Goal: Task Accomplishment & Management: Manage account settings

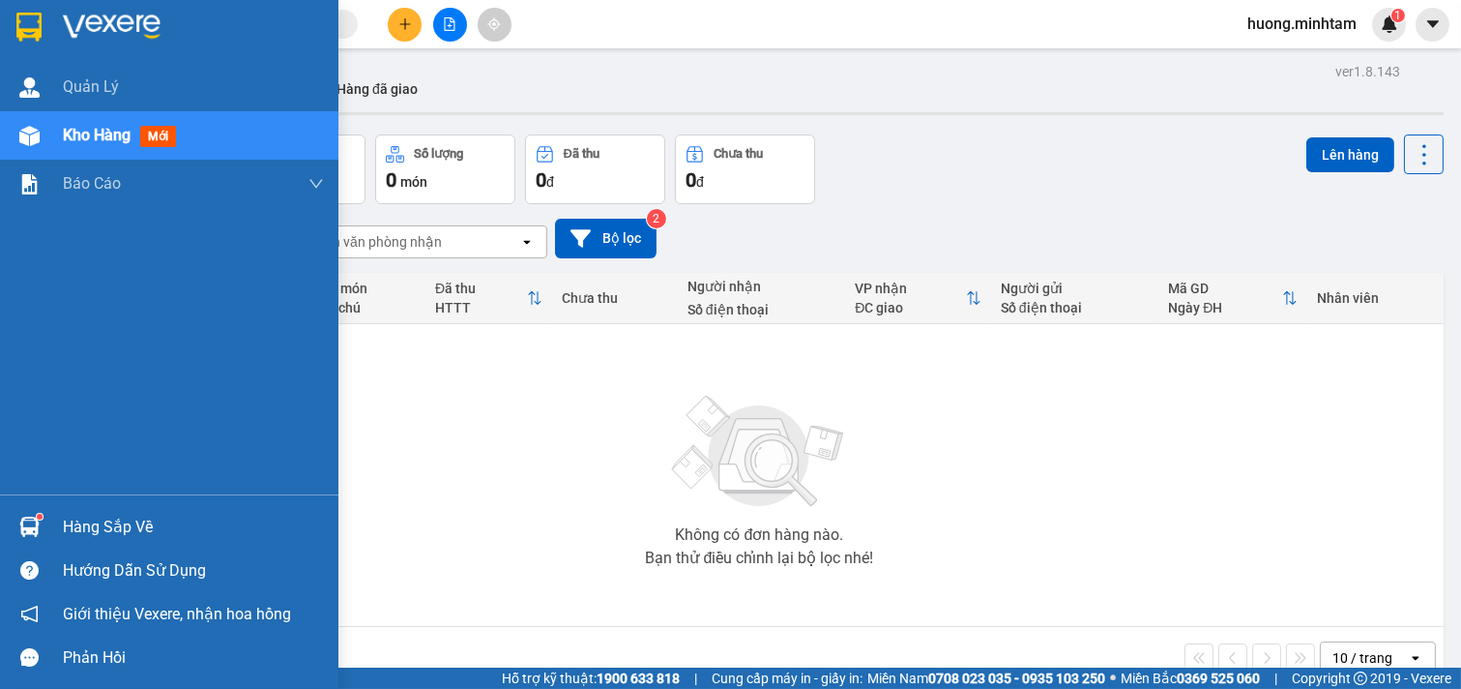
click at [132, 535] on div "Hàng sắp về" at bounding box center [193, 527] width 261 height 29
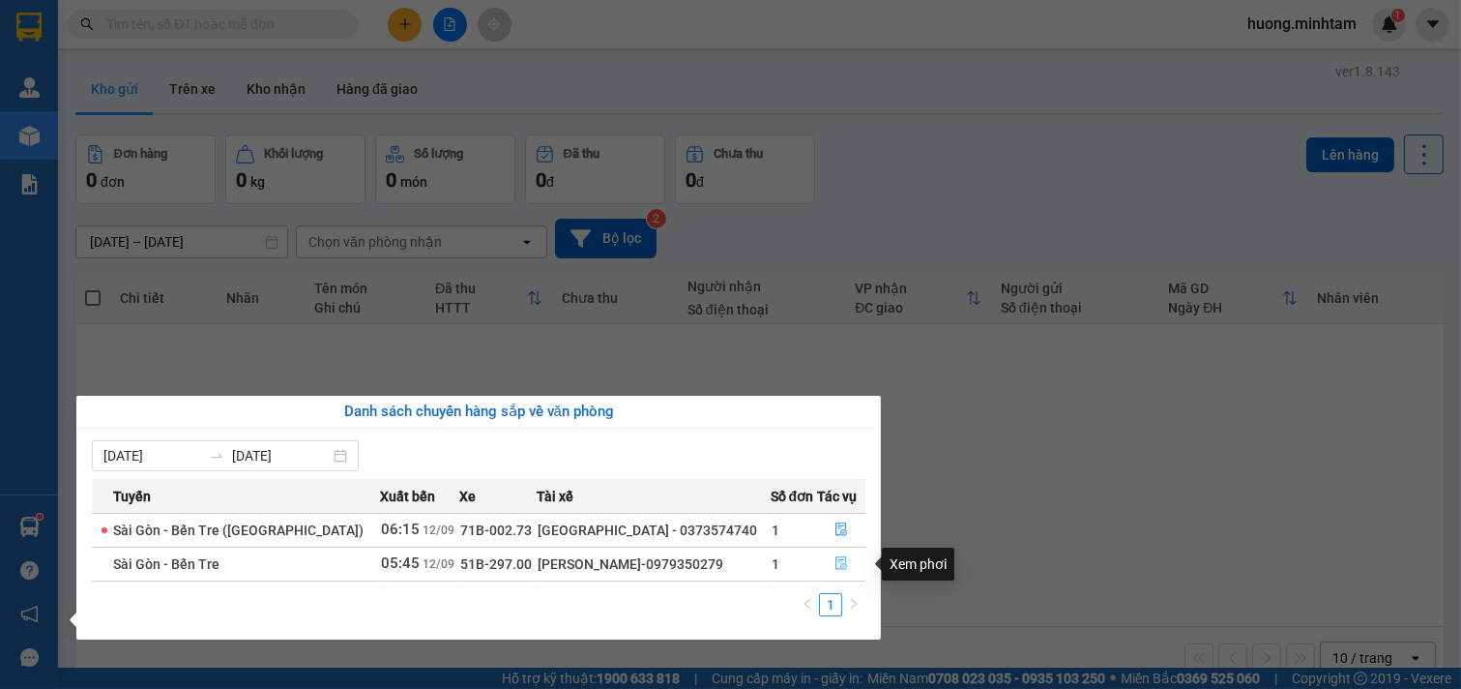
click at [836, 568] on icon "file-done" at bounding box center [842, 563] width 12 height 14
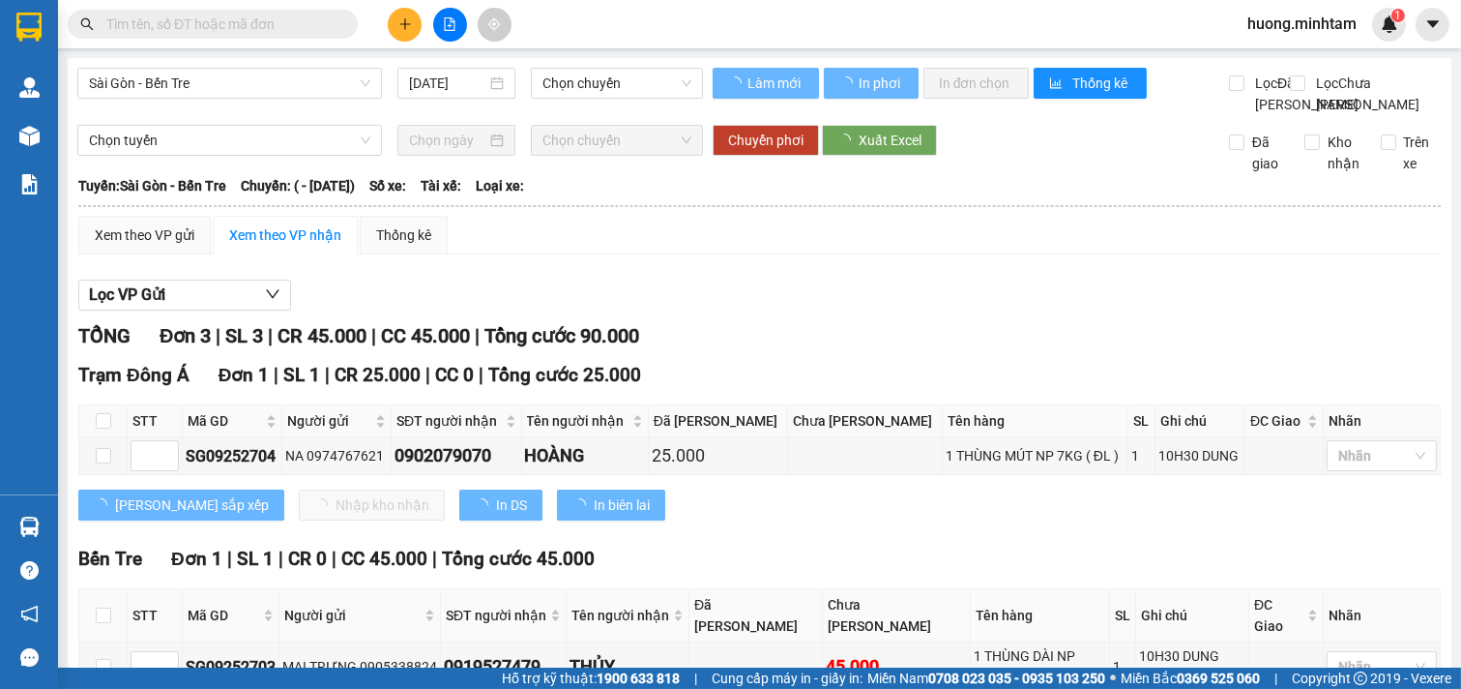
type input "[DATE]"
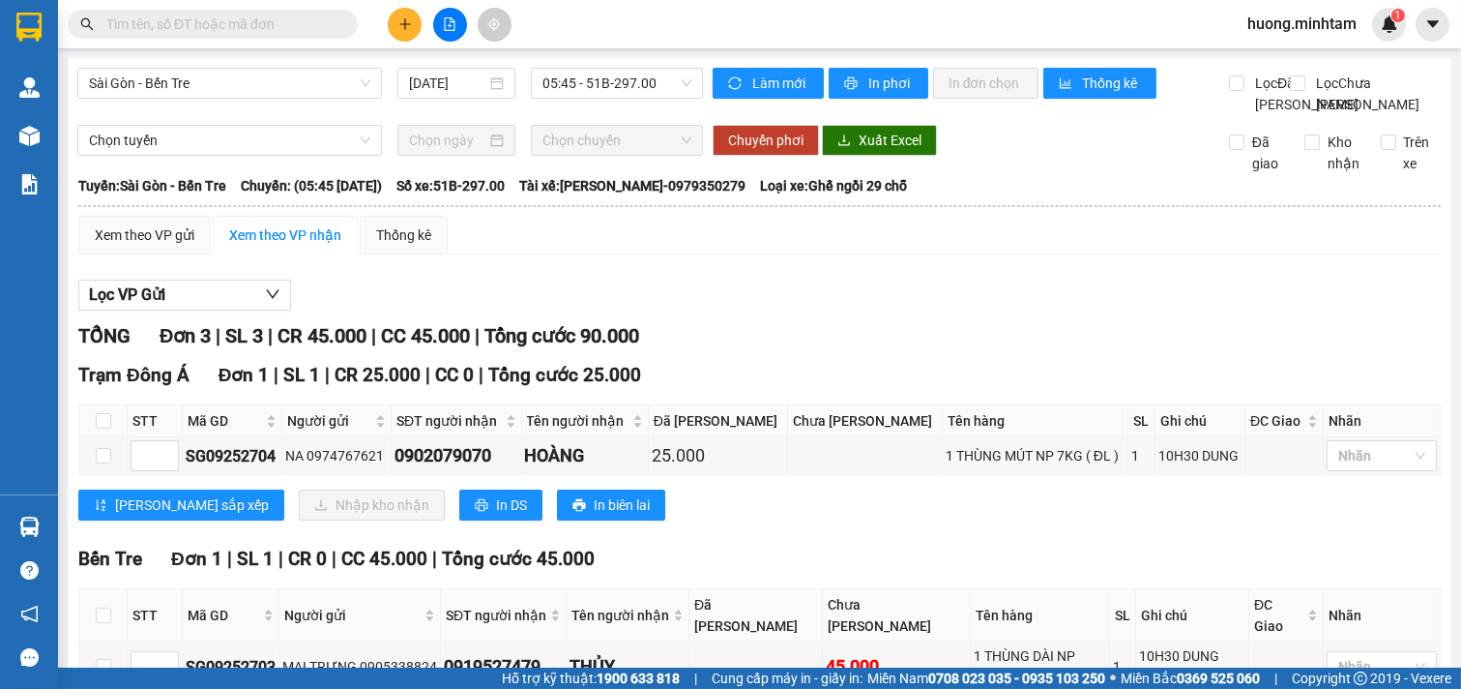
scroll to position [319, 0]
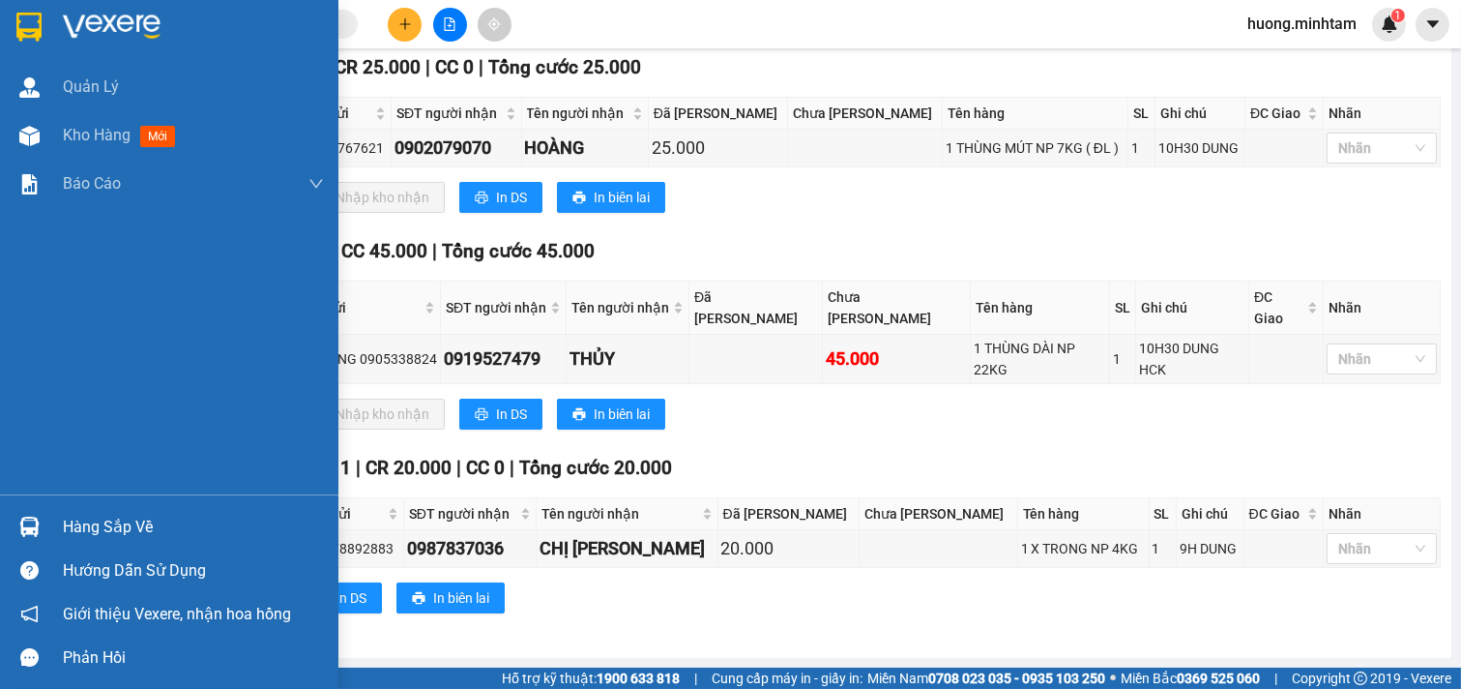
click at [133, 523] on div "Hàng sắp về" at bounding box center [193, 527] width 261 height 29
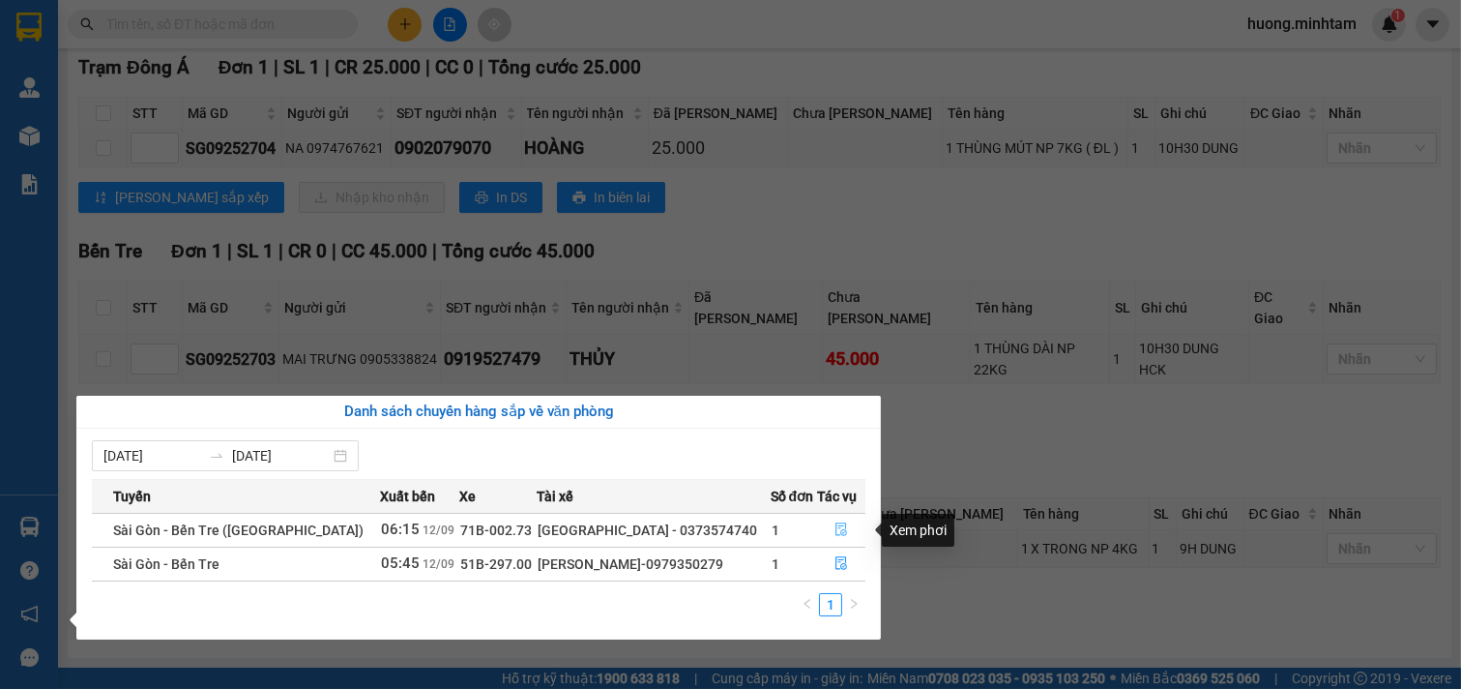
click at [835, 527] on icon "file-done" at bounding box center [842, 529] width 14 height 14
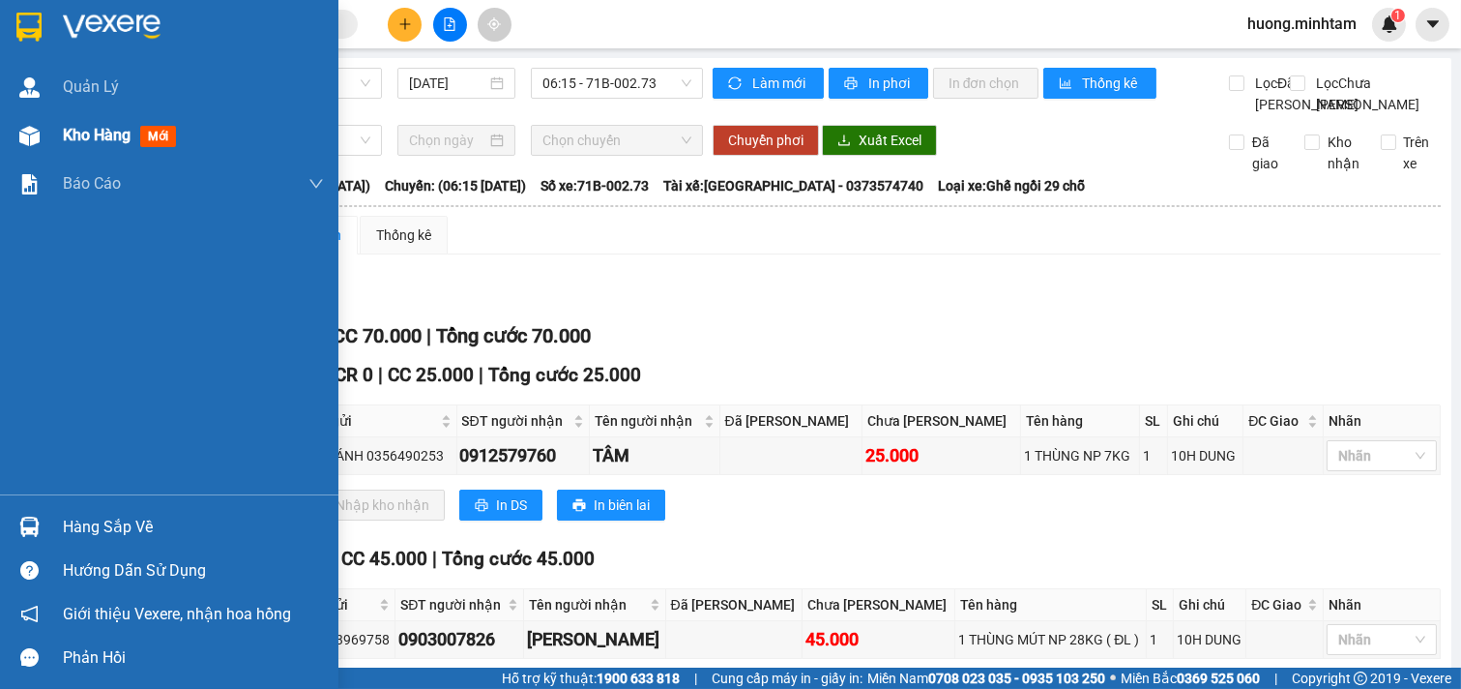
click at [112, 123] on div "Kho hàng mới" at bounding box center [123, 135] width 121 height 24
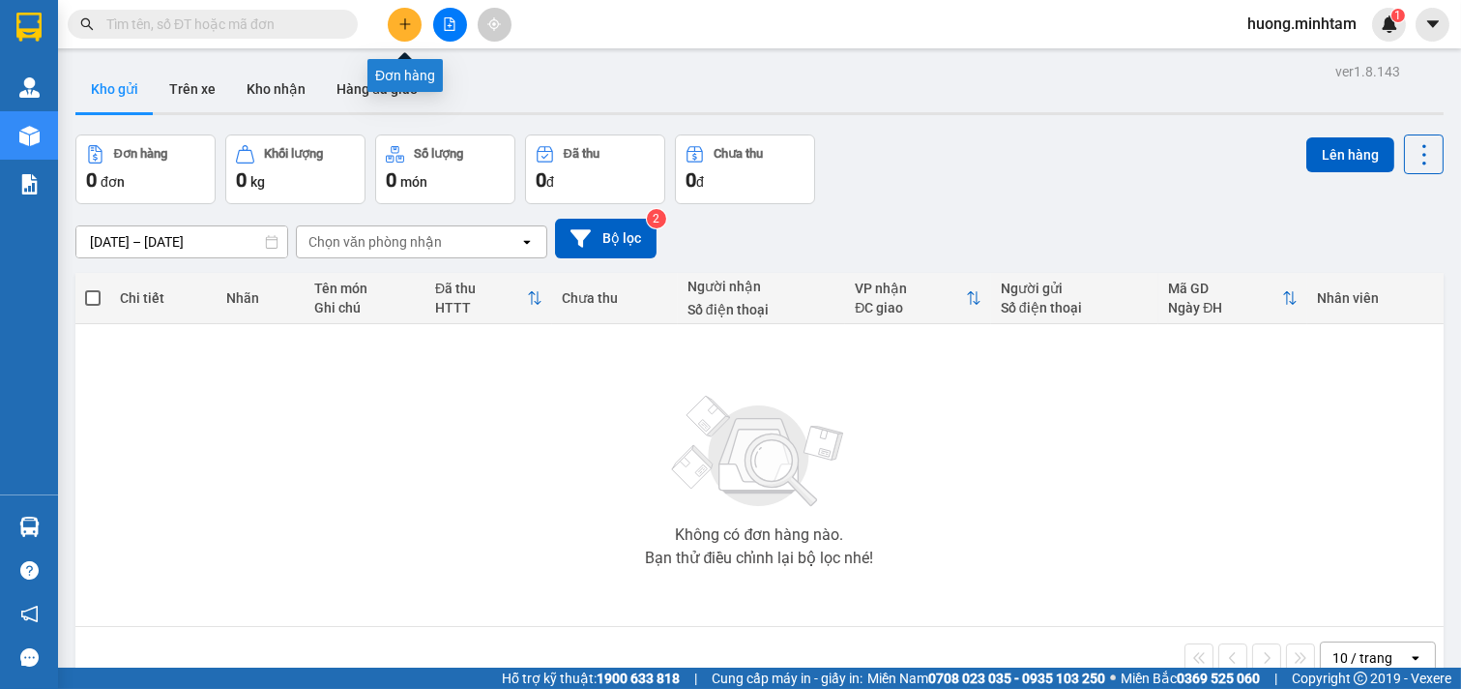
click at [400, 27] on icon "plus" at bounding box center [405, 24] width 14 height 14
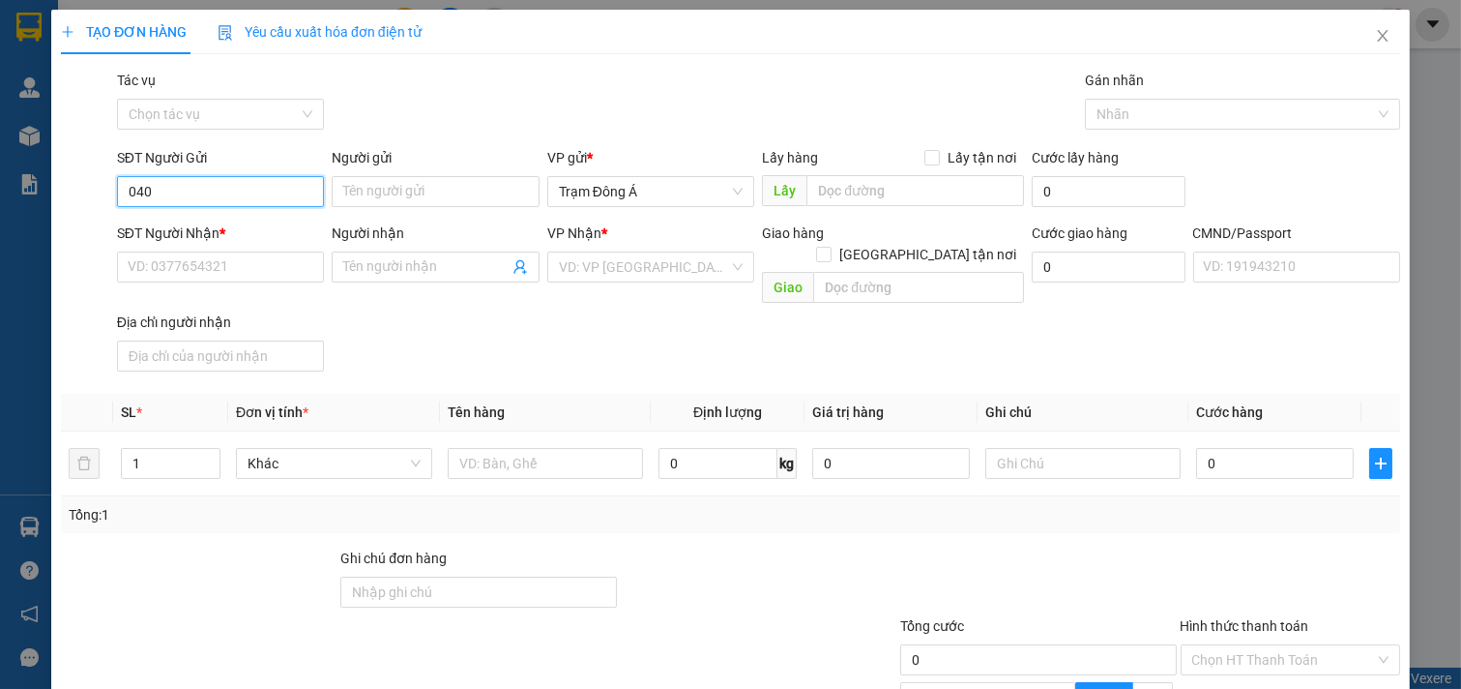
click at [203, 193] on input "040" at bounding box center [221, 191] width 208 height 31
click at [215, 191] on input "040" at bounding box center [221, 191] width 208 height 31
click at [214, 191] on input "040" at bounding box center [221, 191] width 208 height 31
click at [229, 228] on div "0336258040 - TRÂM" at bounding box center [219, 230] width 182 height 21
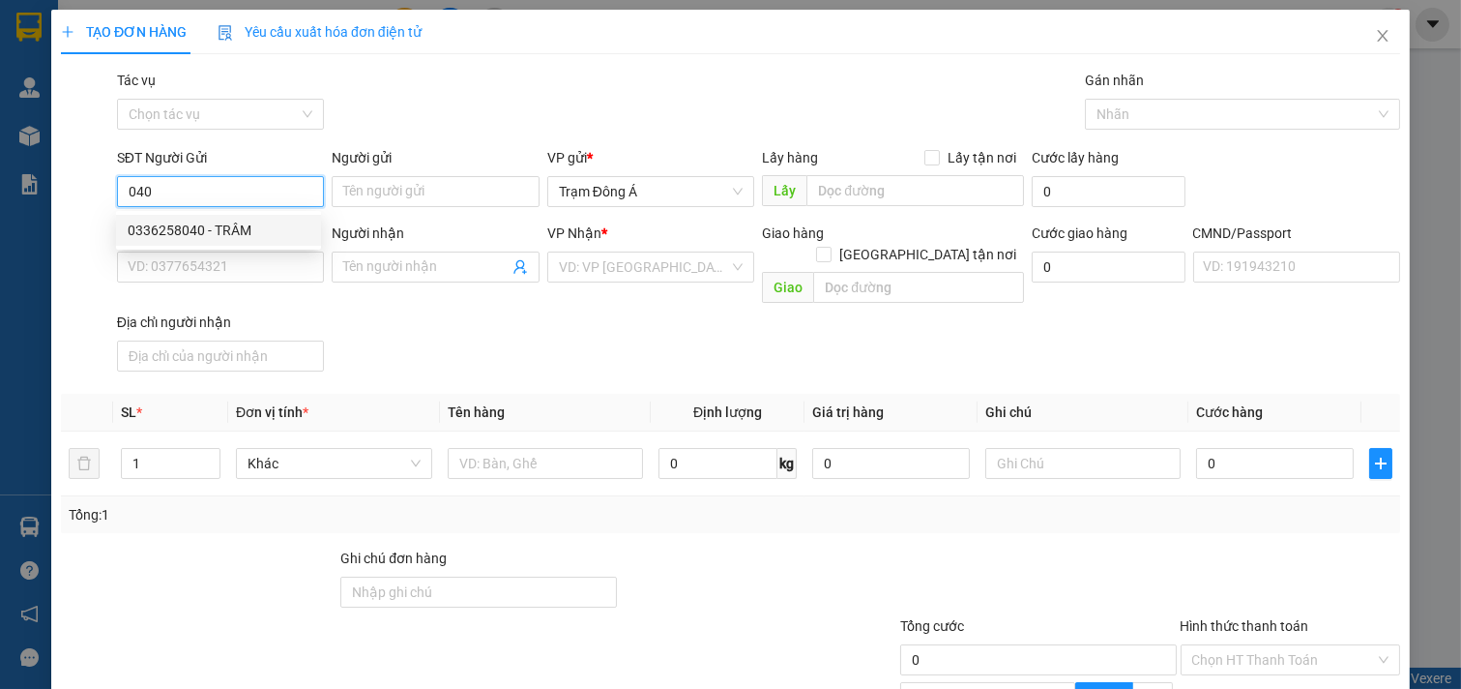
type input "0336258040"
type input "TRÂM"
type input "0907177286"
type input "TRINH"
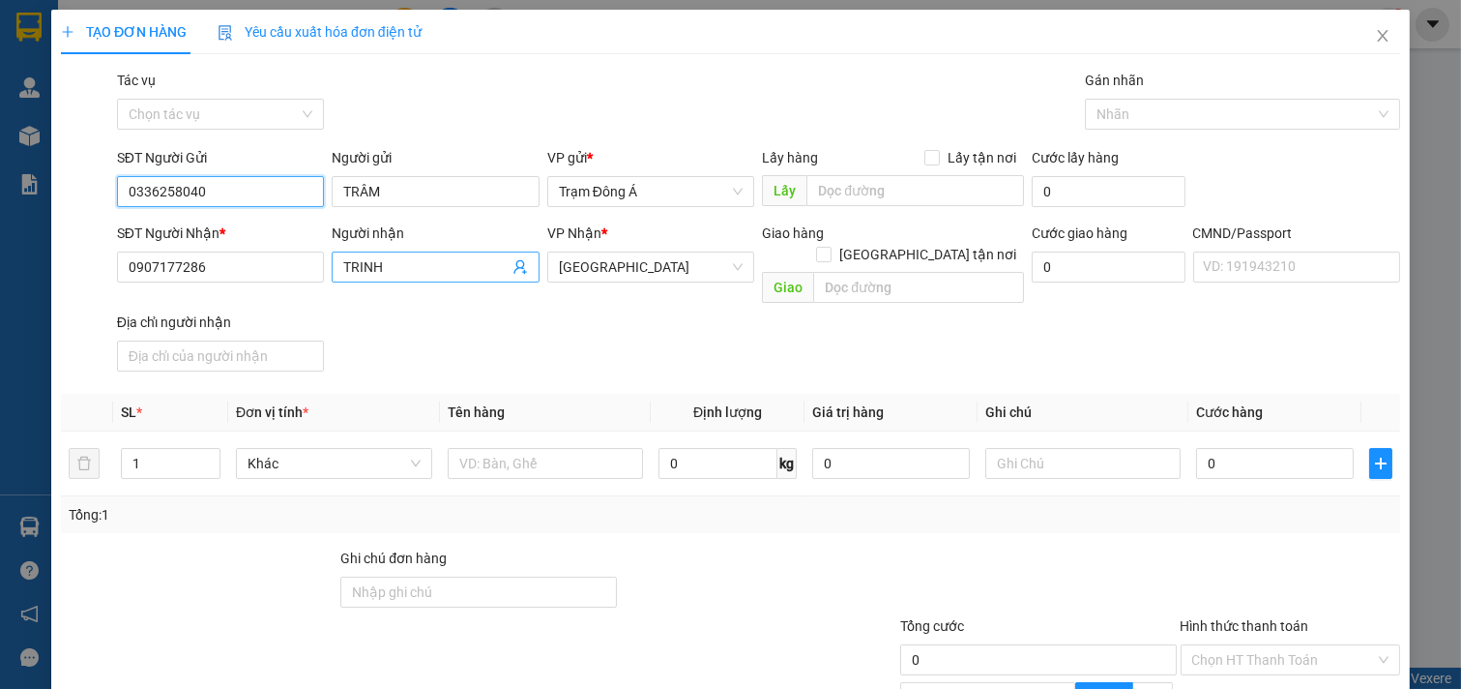
type input "0336258040"
click at [515, 264] on icon "user-add" at bounding box center [520, 266] width 15 height 15
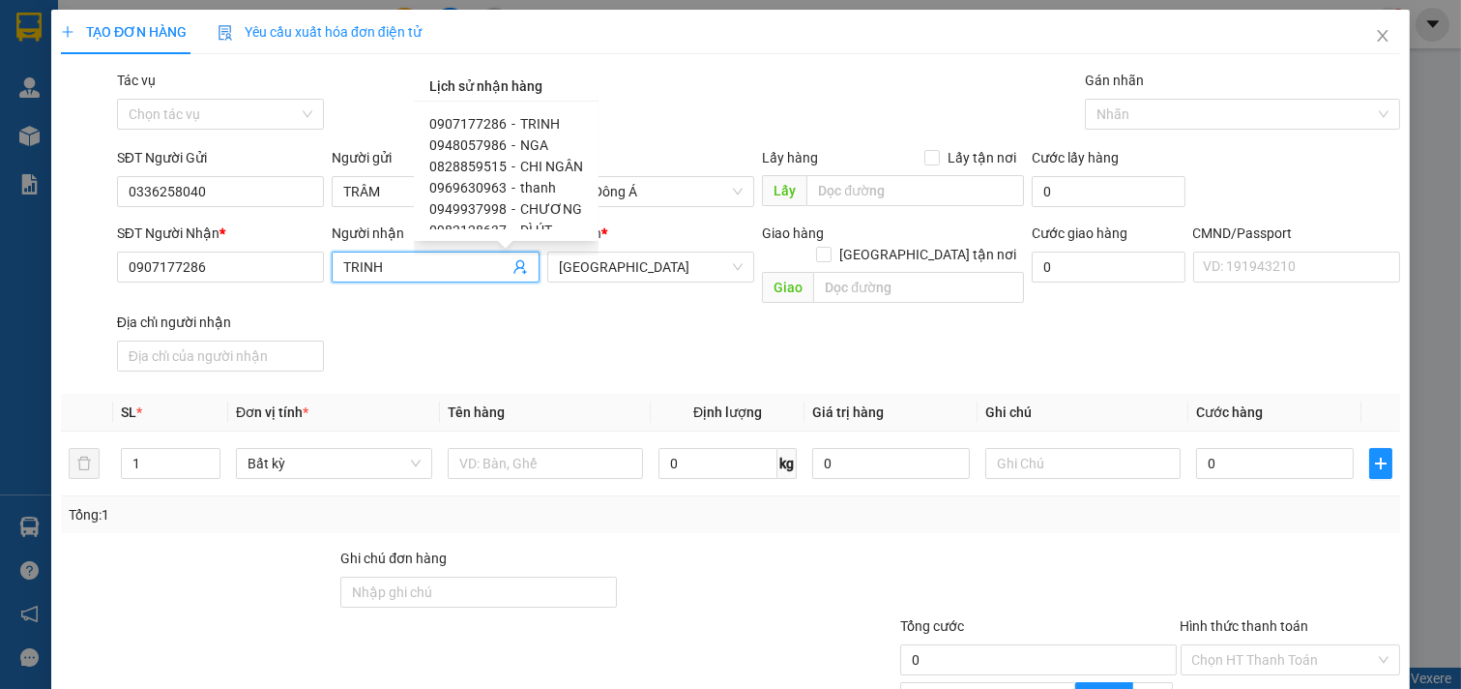
click at [479, 159] on span "0828859515" at bounding box center [467, 166] width 77 height 15
type input "0828859515"
type input "CHI NGÂN"
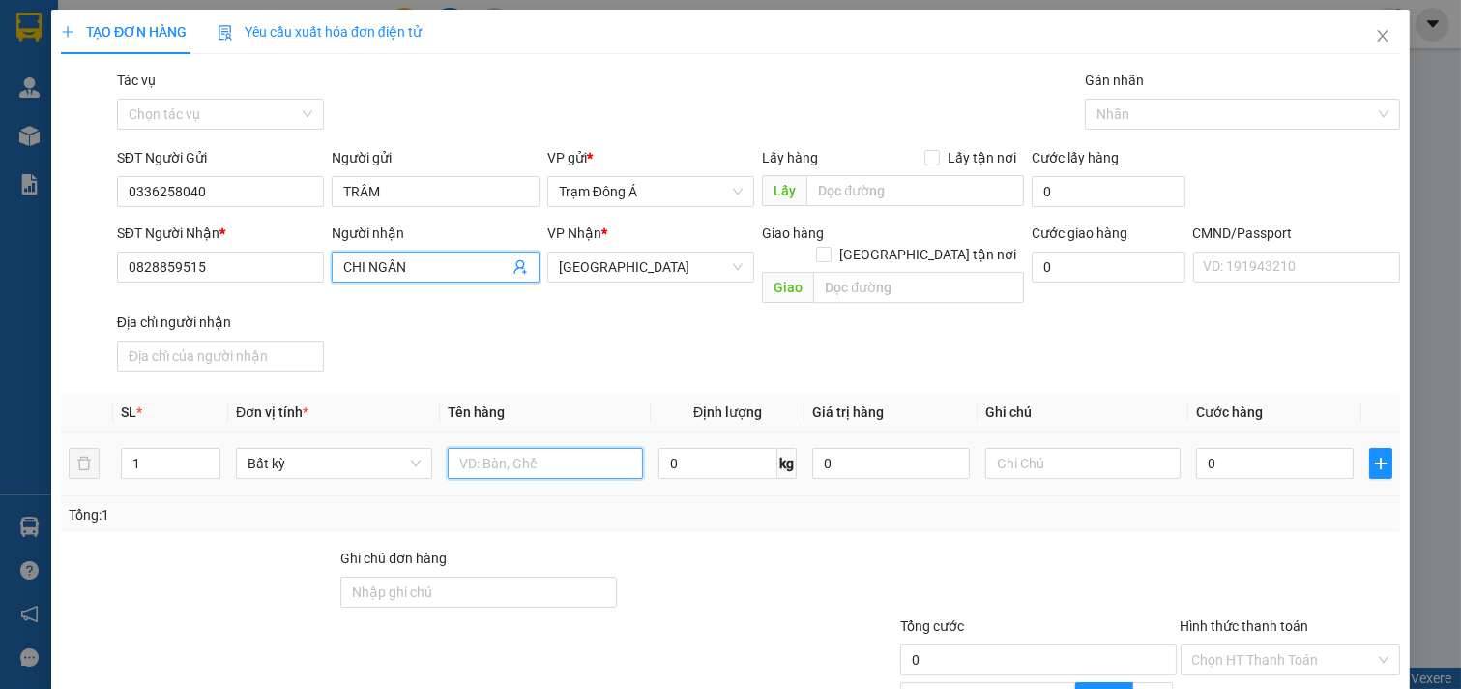
click at [532, 448] on input "text" at bounding box center [546, 463] width 196 height 31
type input "1x trắng 7kg"
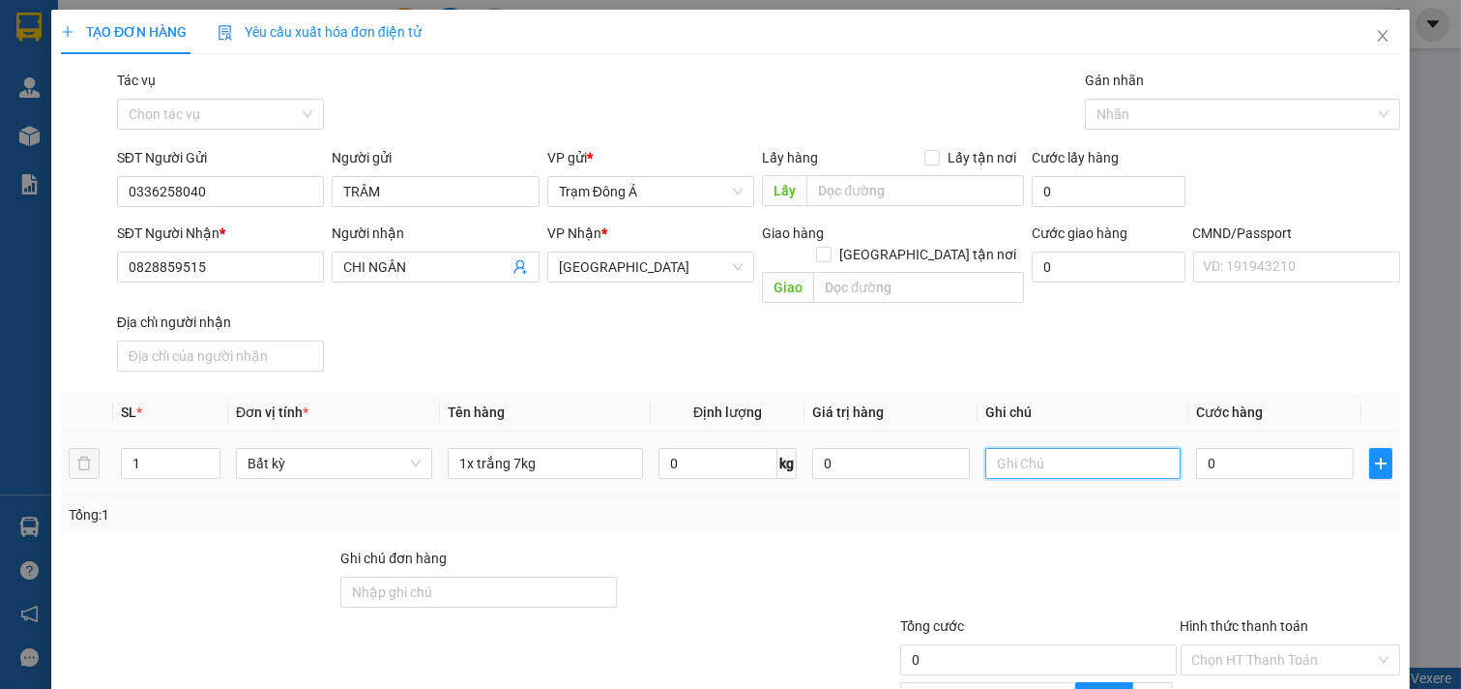
click at [1040, 448] on input "text" at bounding box center [1083, 463] width 196 height 31
type input "huong"
type input "2"
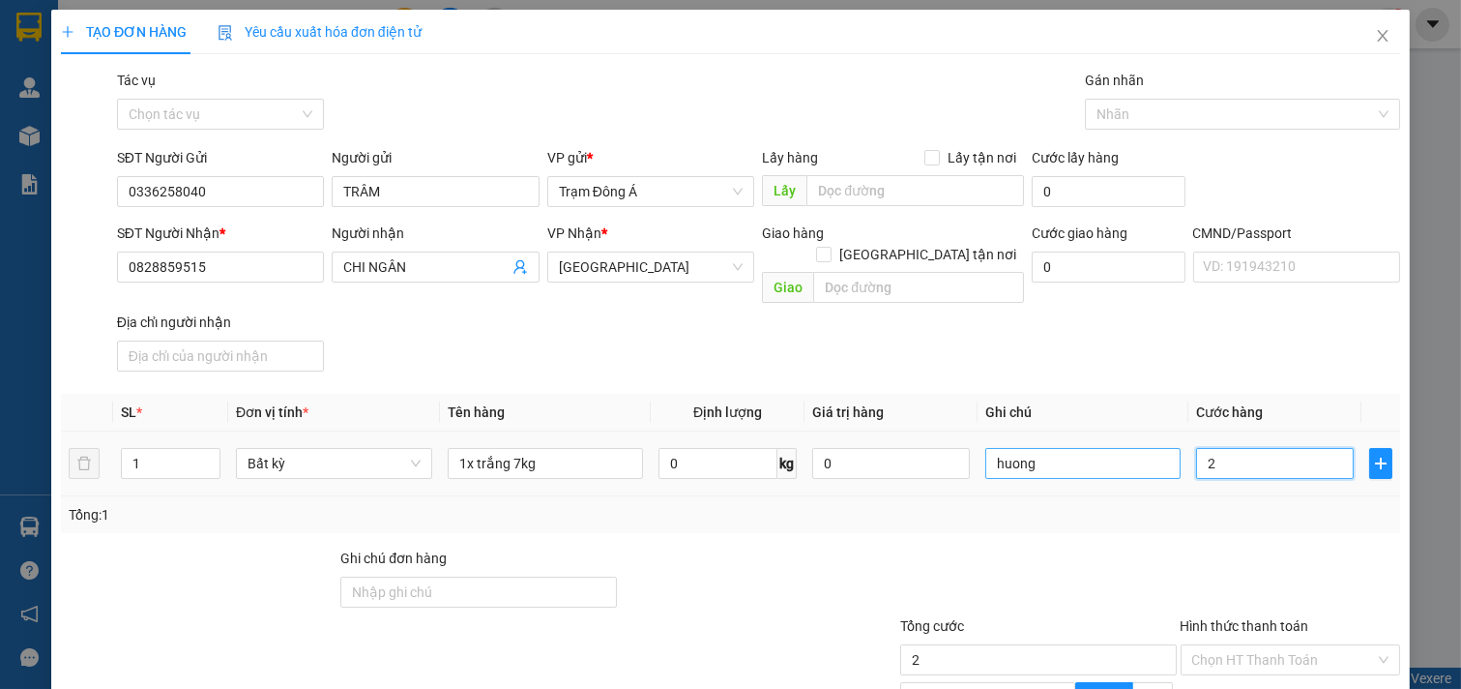
type input "25"
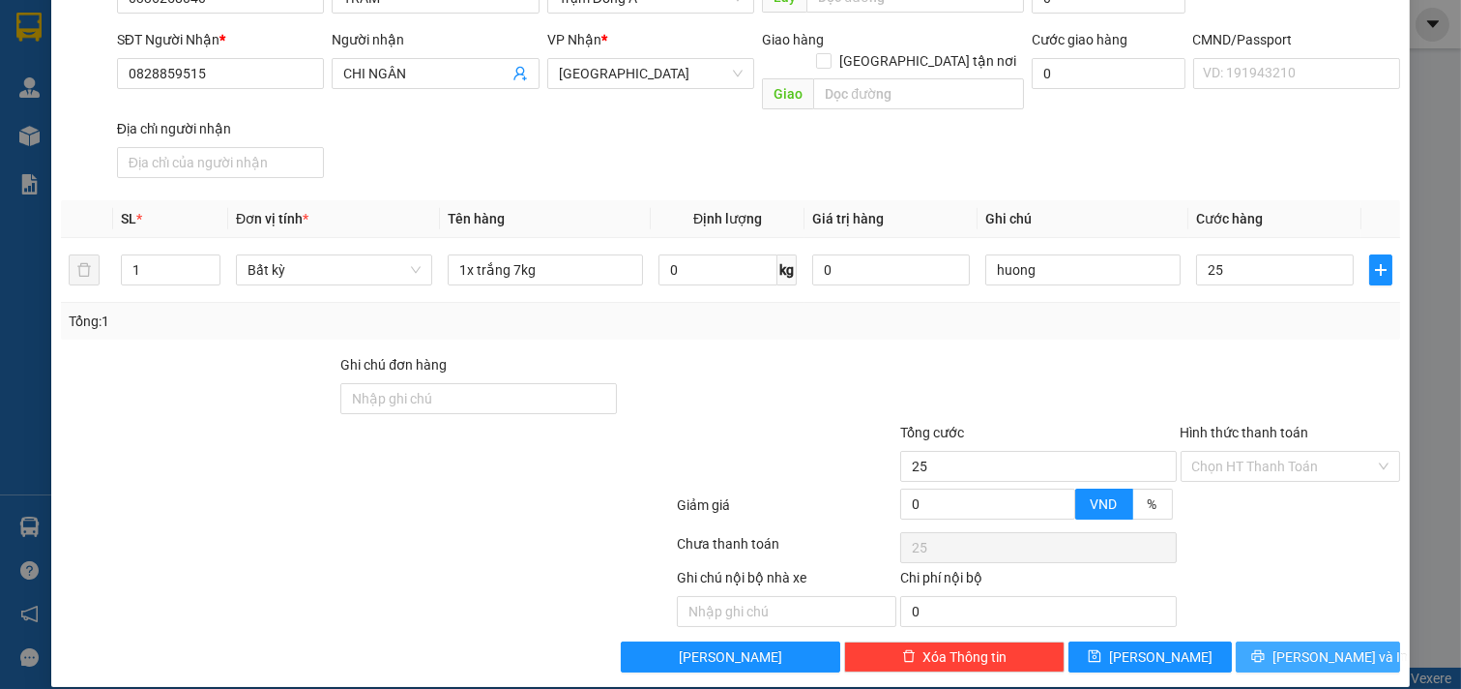
type input "25.000"
click at [1310, 646] on span "[PERSON_NAME] và In" at bounding box center [1340, 656] width 135 height 21
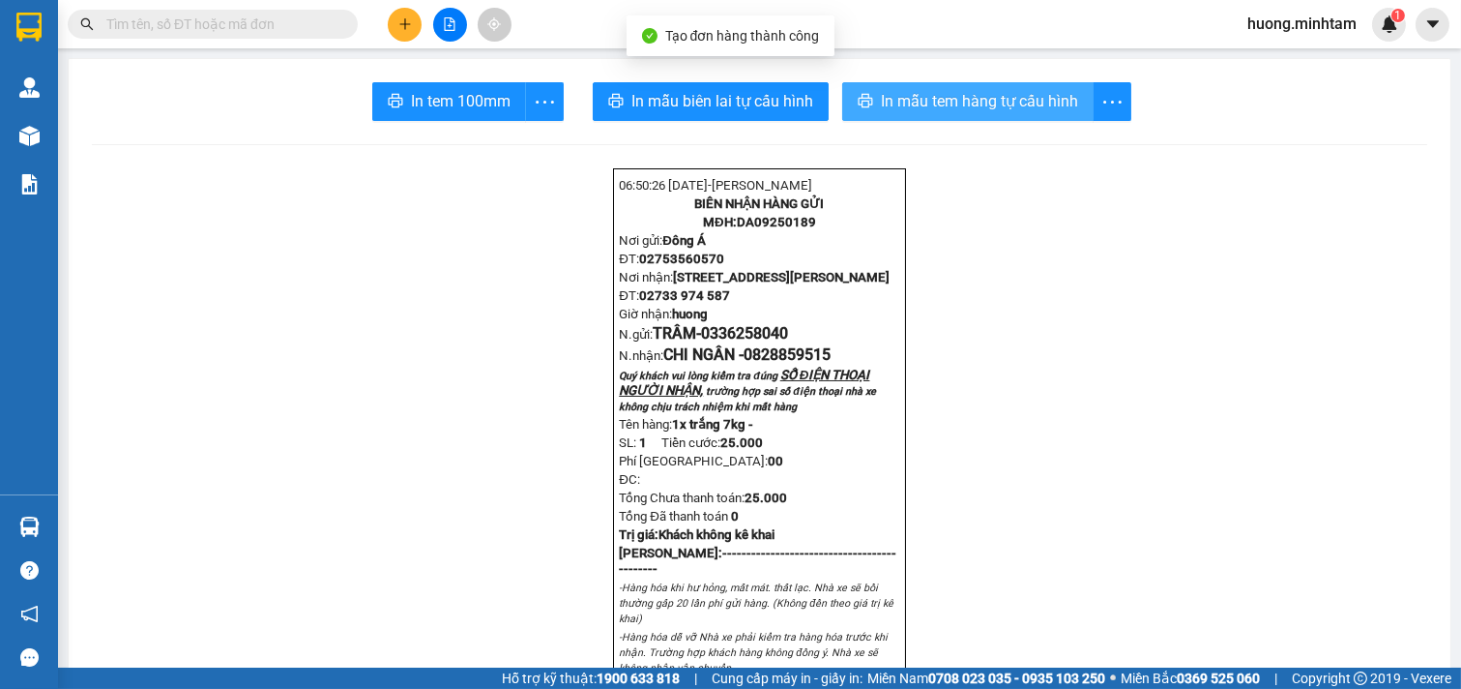
click at [982, 107] on span "In mẫu tem hàng tự cấu hình" at bounding box center [979, 101] width 197 height 24
click at [438, 101] on div "In tem 100mm" at bounding box center [467, 101] width 191 height 39
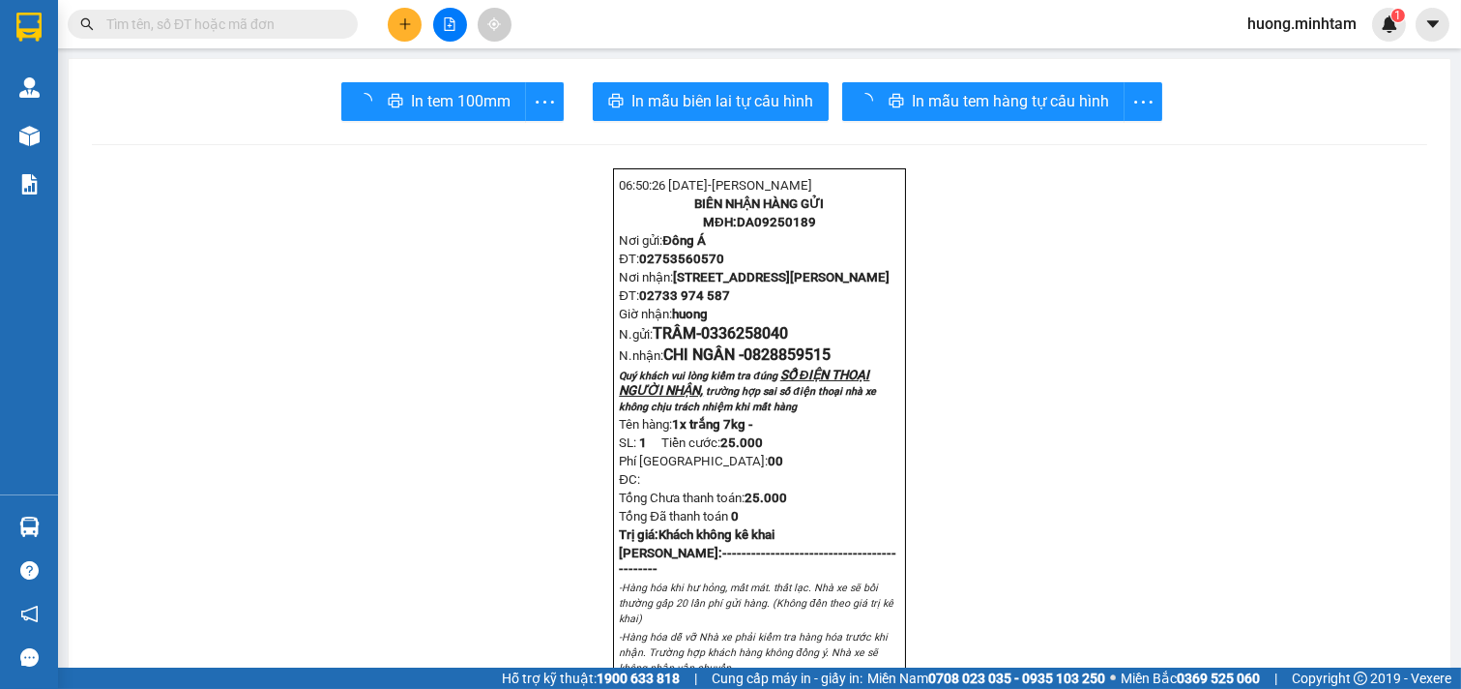
click at [438, 101] on div "In tem 100mm" at bounding box center [452, 101] width 222 height 39
click at [437, 101] on span "In tem 100mm" at bounding box center [461, 101] width 100 height 24
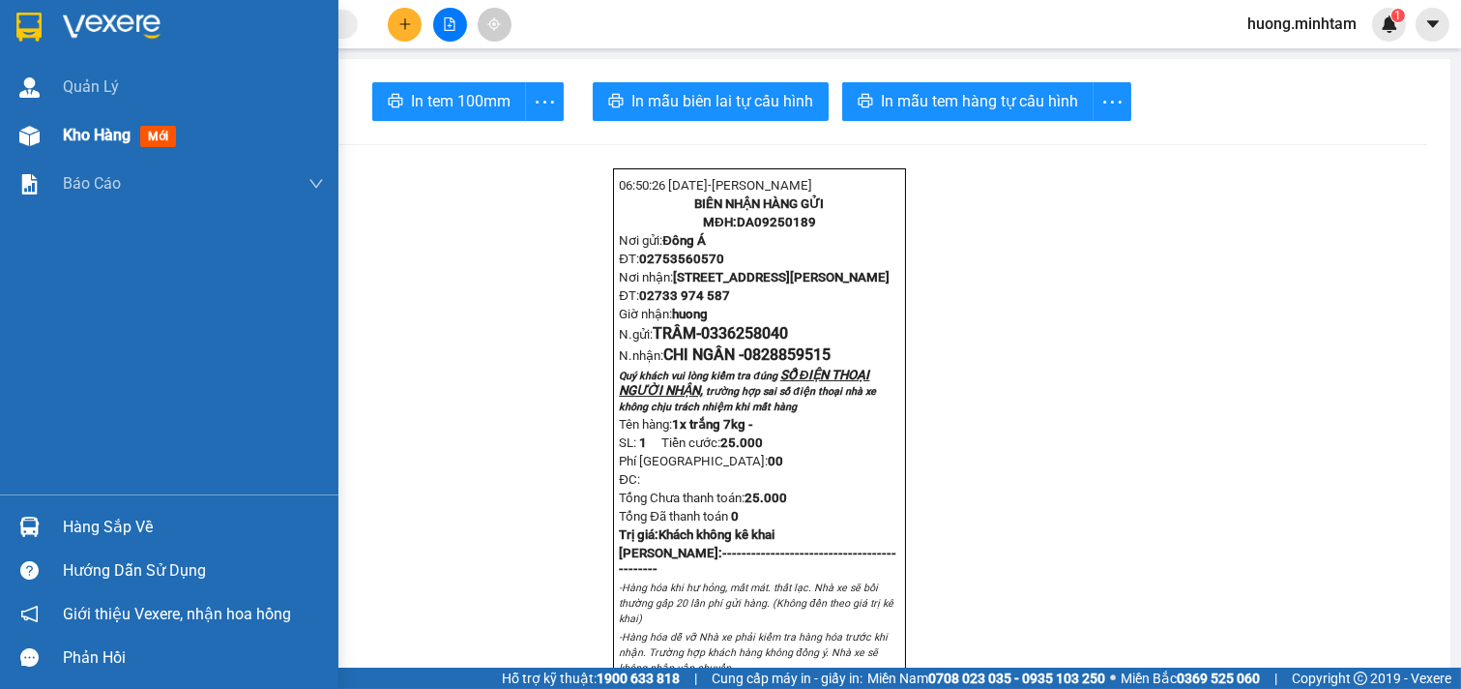
click at [106, 130] on span "Kho hàng" at bounding box center [97, 135] width 68 height 18
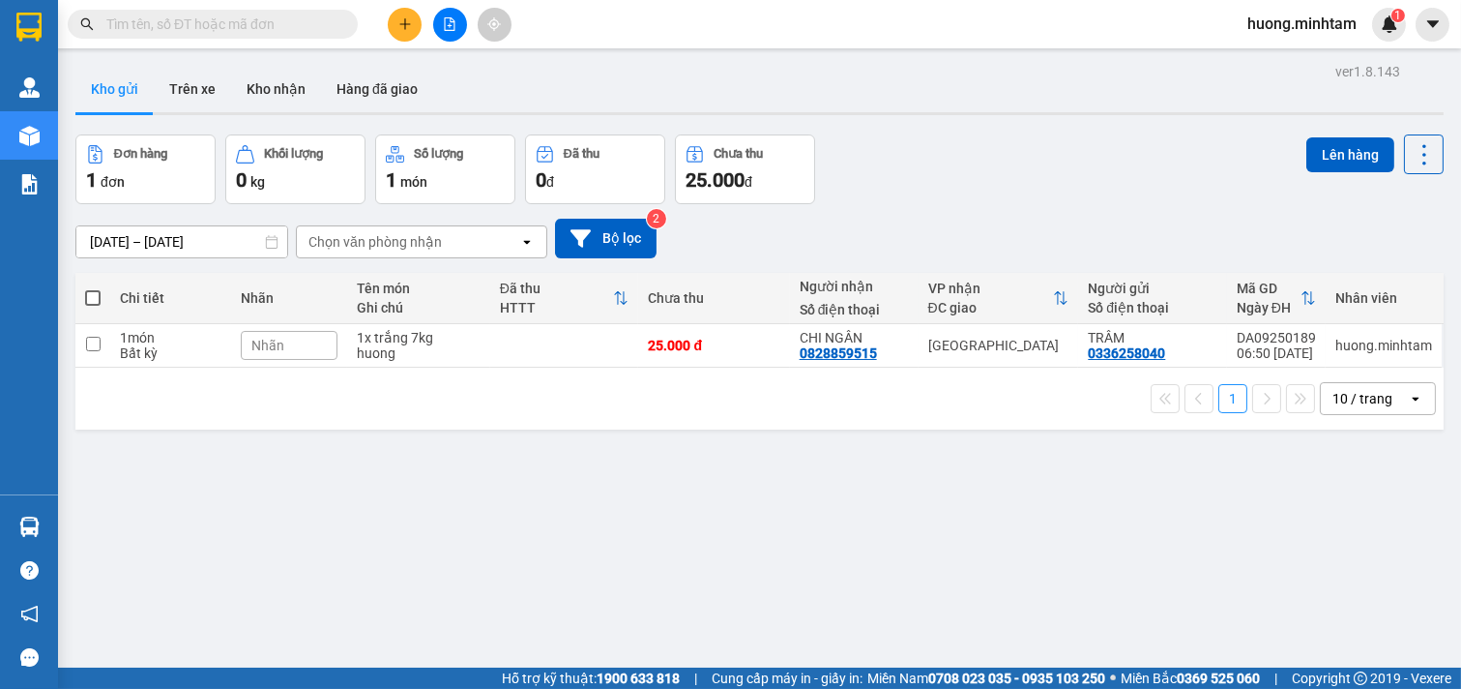
click at [1008, 562] on div "ver 1.8.143 Kho gửi Trên xe Kho nhận Hàng đã giao Đơn hàng 1 đơn Khối lượng 0 k…" at bounding box center [760, 402] width 1384 height 689
click at [407, 17] on icon "plus" at bounding box center [405, 24] width 14 height 14
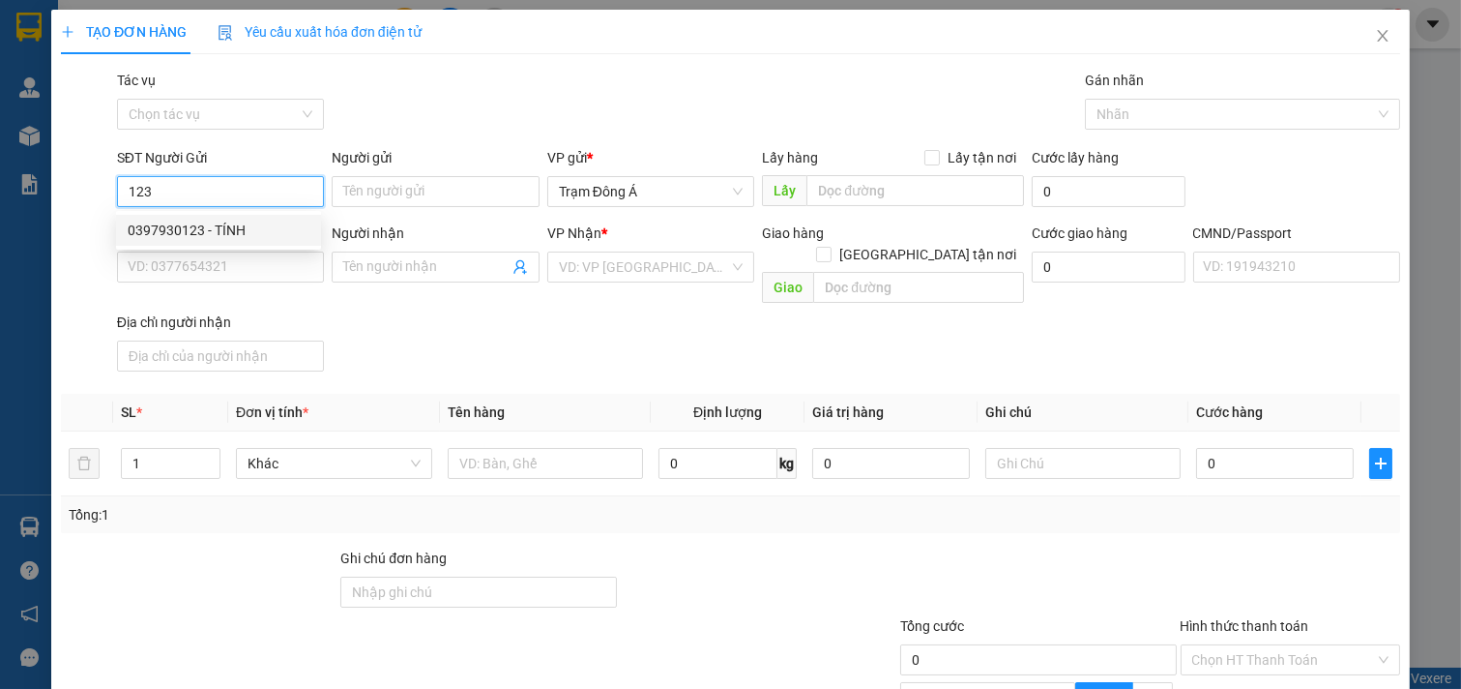
click at [223, 233] on div "0397930123 - TÍNH" at bounding box center [219, 230] width 182 height 21
type input "0397930123"
type input "TÍNH"
type input "0906683707"
type input "LINH"
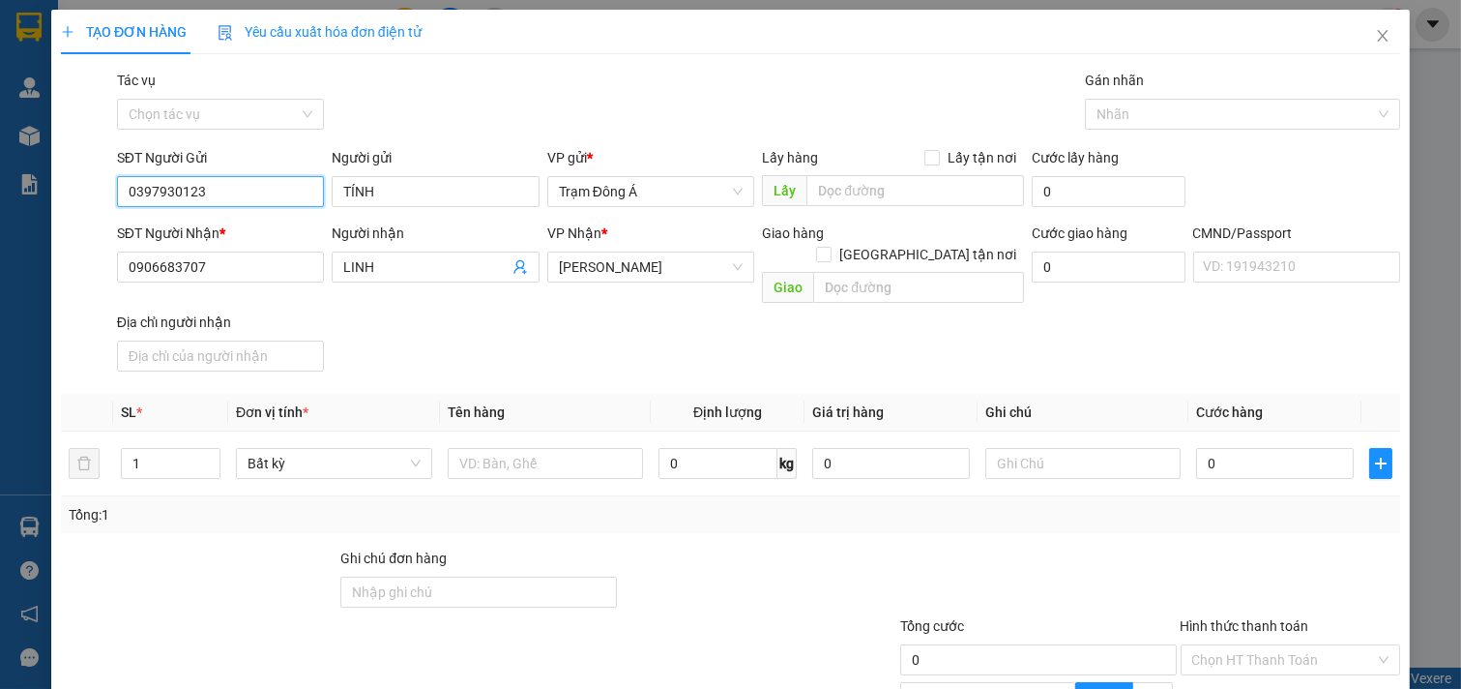
type input "0397930123"
drag, startPoint x: 141, startPoint y: 439, endPoint x: 0, endPoint y: 428, distance: 141.6
click at [0, 428] on div "TẠO ĐƠN HÀNG Yêu cầu xuất hóa đơn điện tử Transit Pickup Surcharge Ids Transit …" at bounding box center [730, 344] width 1461 height 689
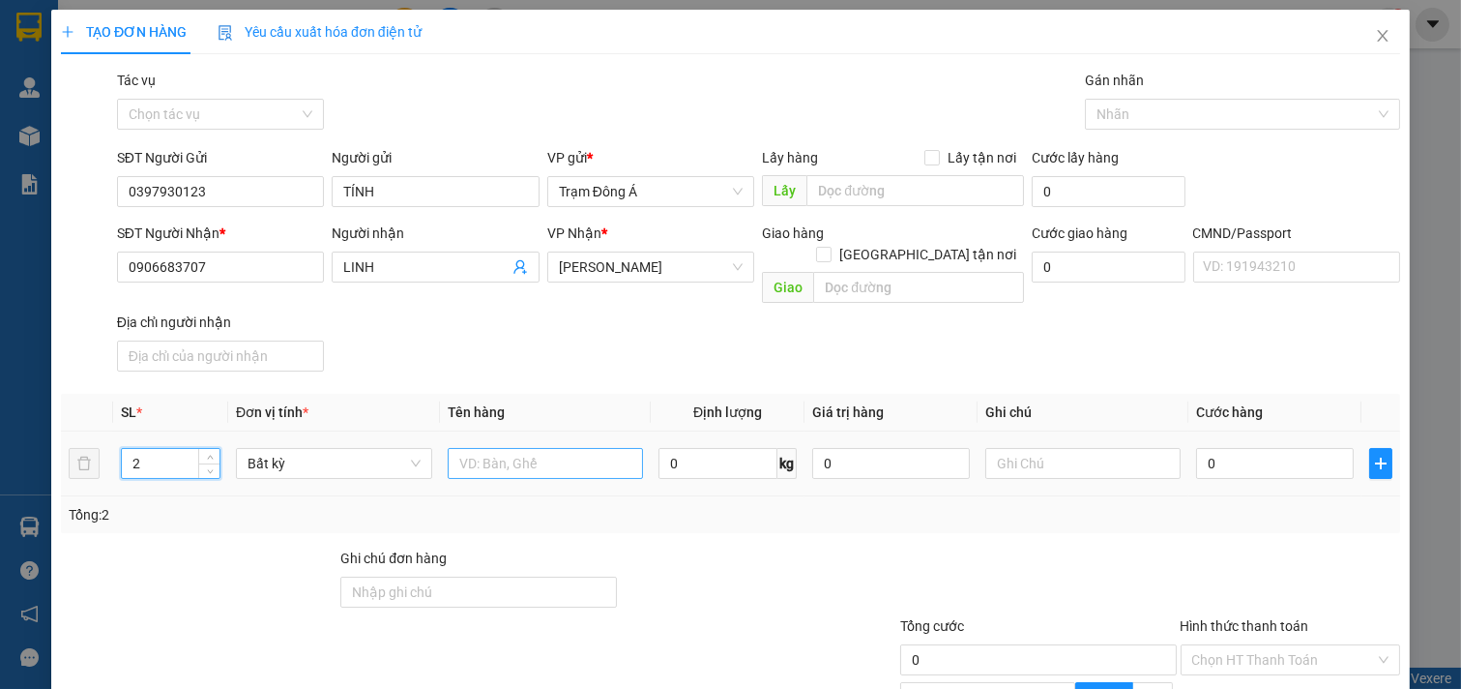
type input "2"
click at [465, 448] on input "text" at bounding box center [546, 463] width 196 height 31
type input "1t 1t mus 10.17kg"
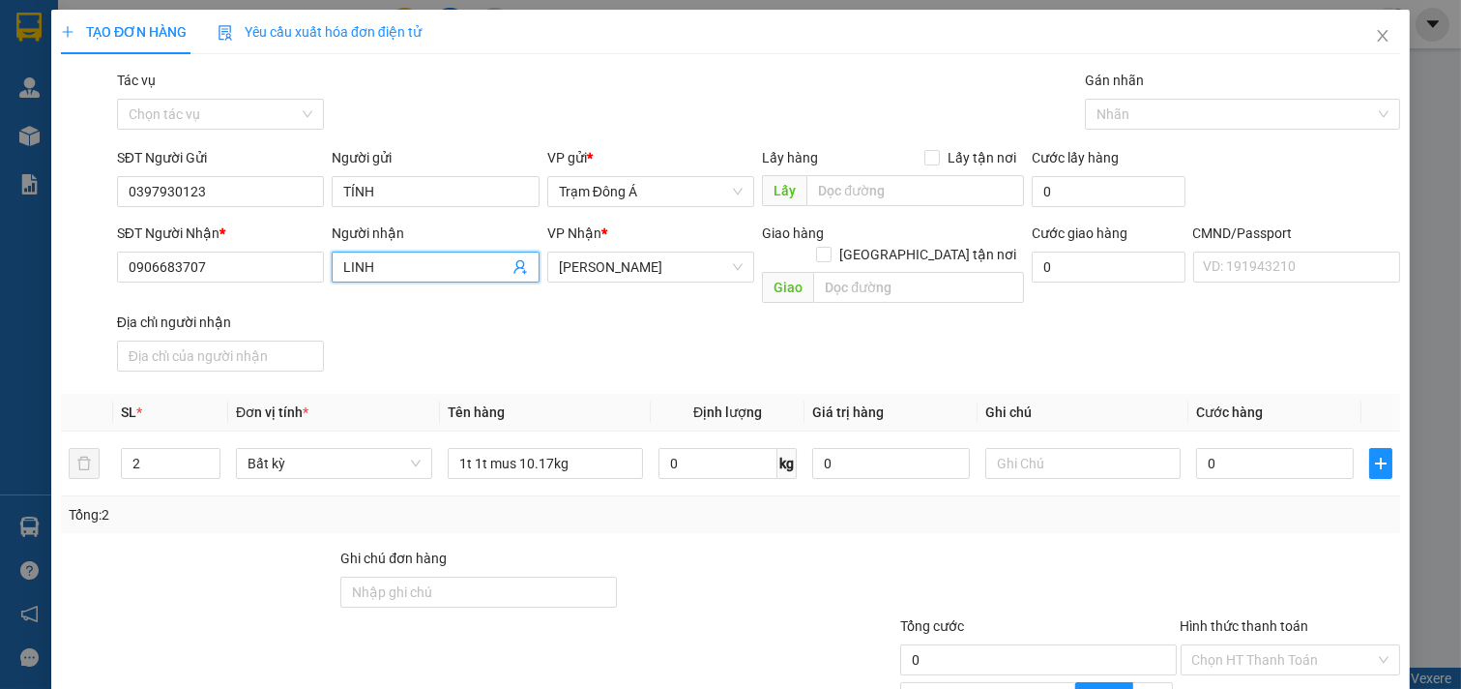
click at [520, 262] on icon "user-add" at bounding box center [520, 266] width 15 height 15
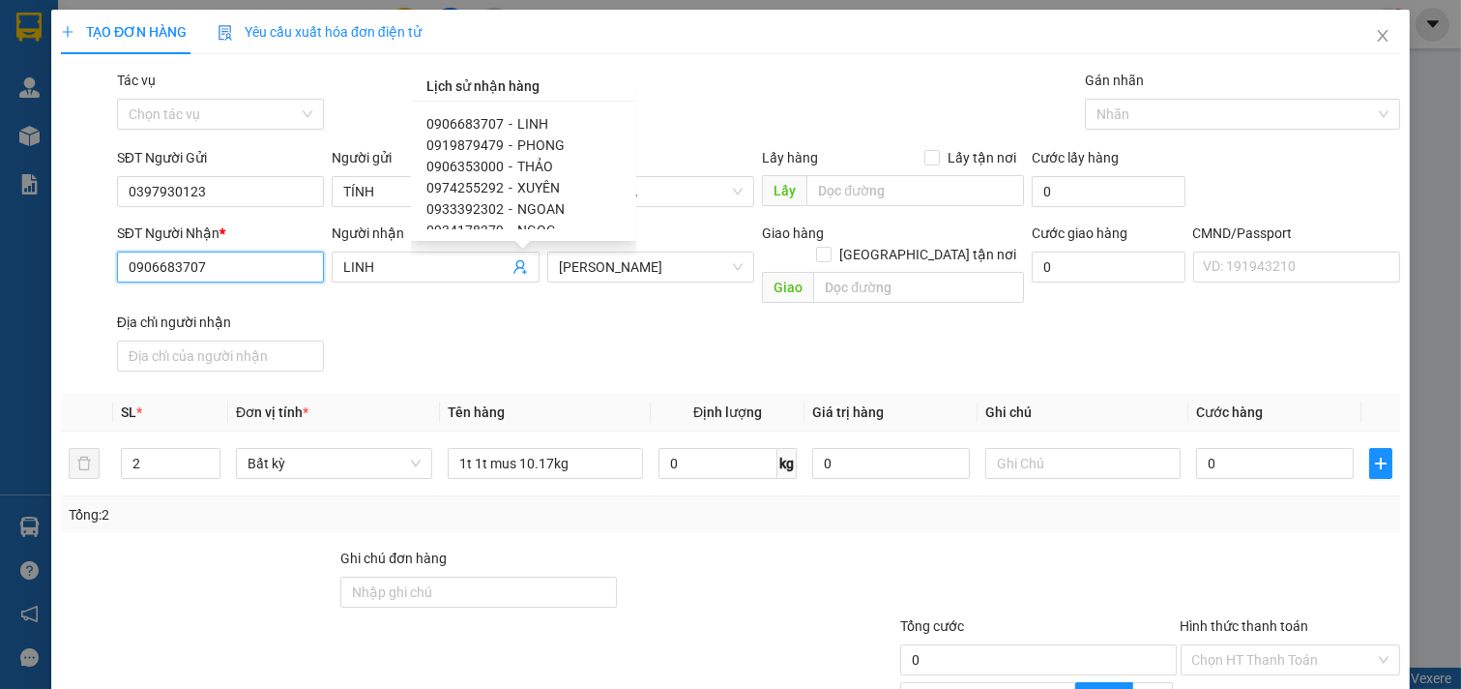
drag, startPoint x: 235, startPoint y: 279, endPoint x: 0, endPoint y: 286, distance: 235.1
click at [0, 286] on div "TẠO ĐƠN HÀNG Yêu cầu xuất hóa đơn điện tử Transit Pickup Surcharge Ids Transit …" at bounding box center [730, 344] width 1461 height 689
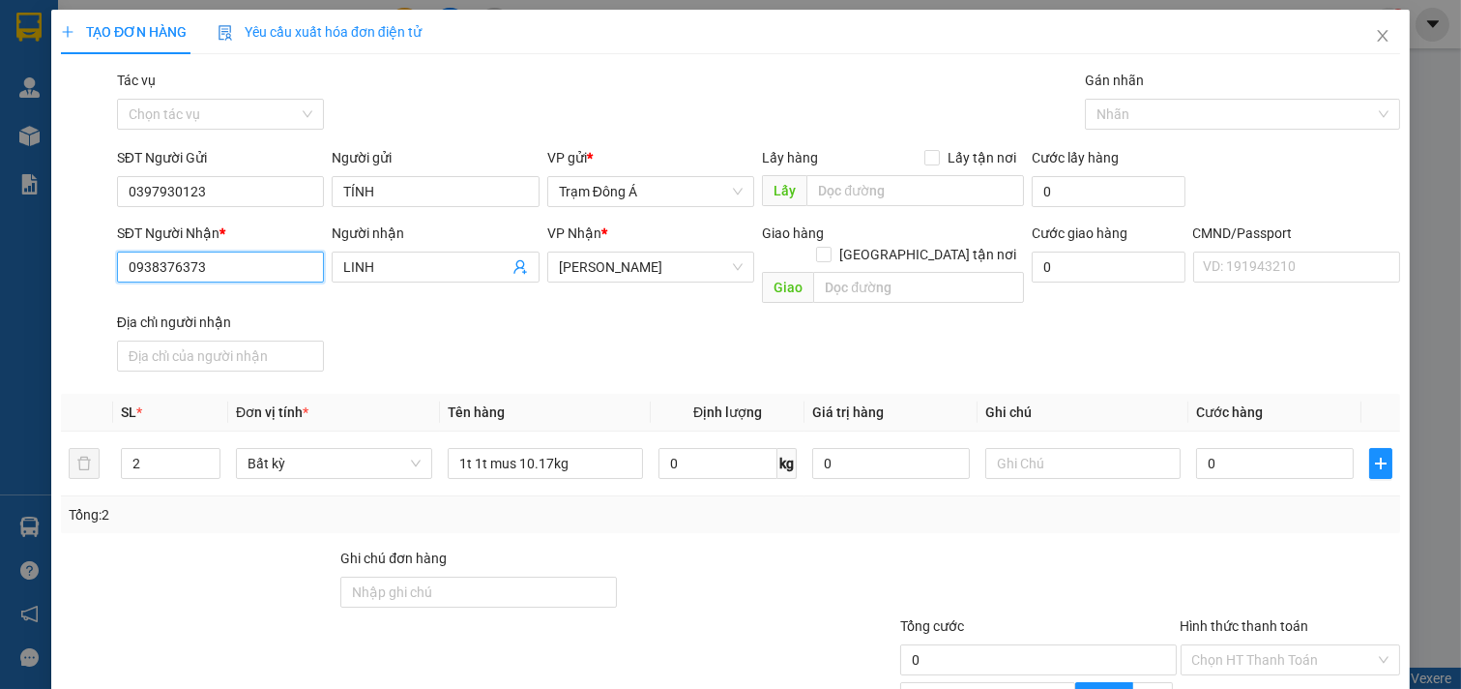
type input "0938376373"
click at [0, 193] on div "TẠO ĐƠN HÀNG Yêu cầu xuất hóa đơn điện tử Transit Pickup Surcharge Ids Transit …" at bounding box center [730, 344] width 1461 height 689
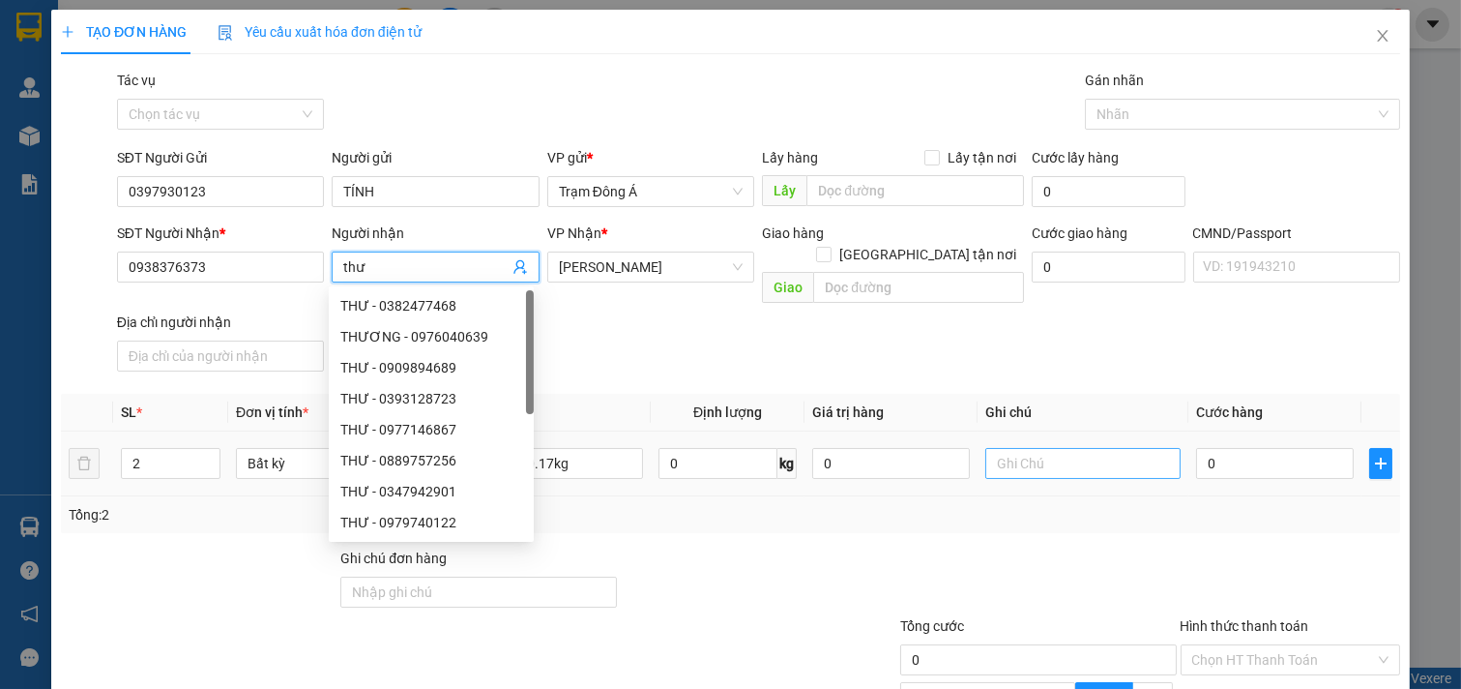
type input "thư"
click at [1003, 448] on input "text" at bounding box center [1083, 463] width 196 height 31
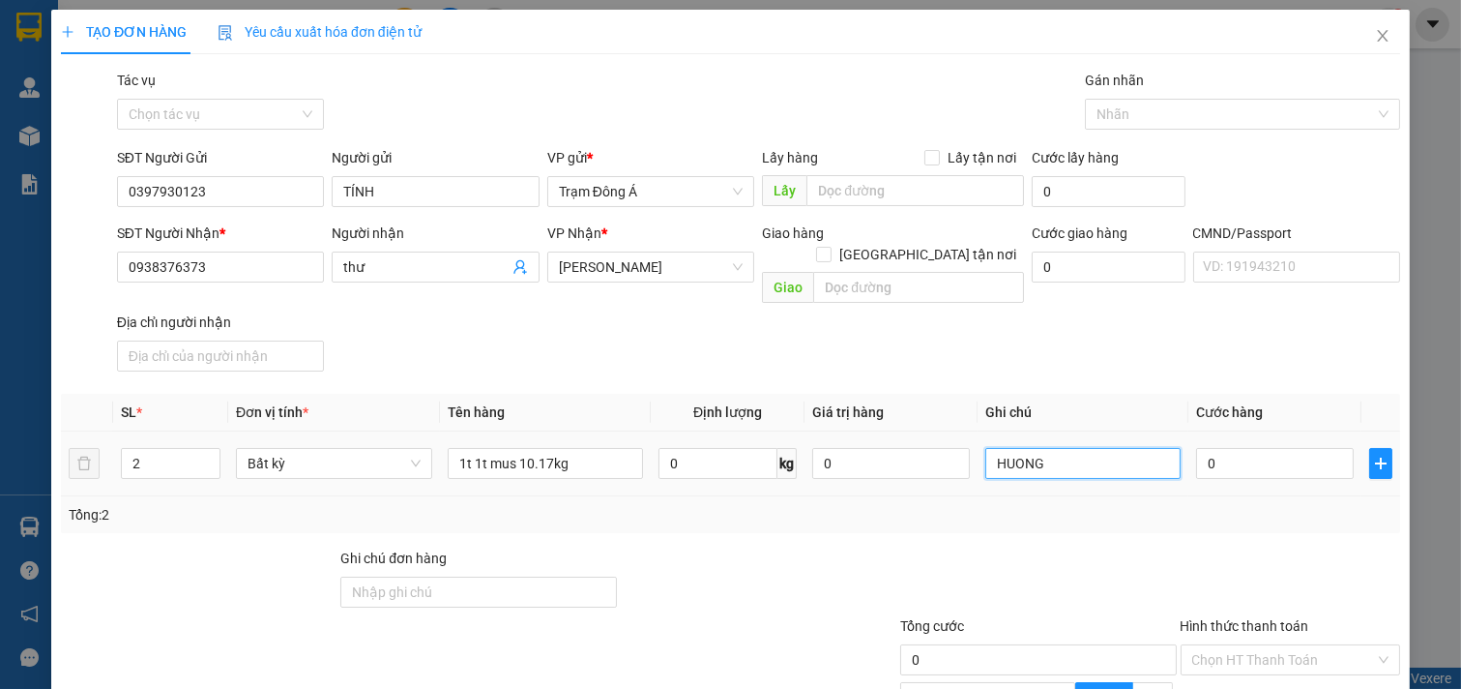
type input "HUONG"
type input "6"
type input "65"
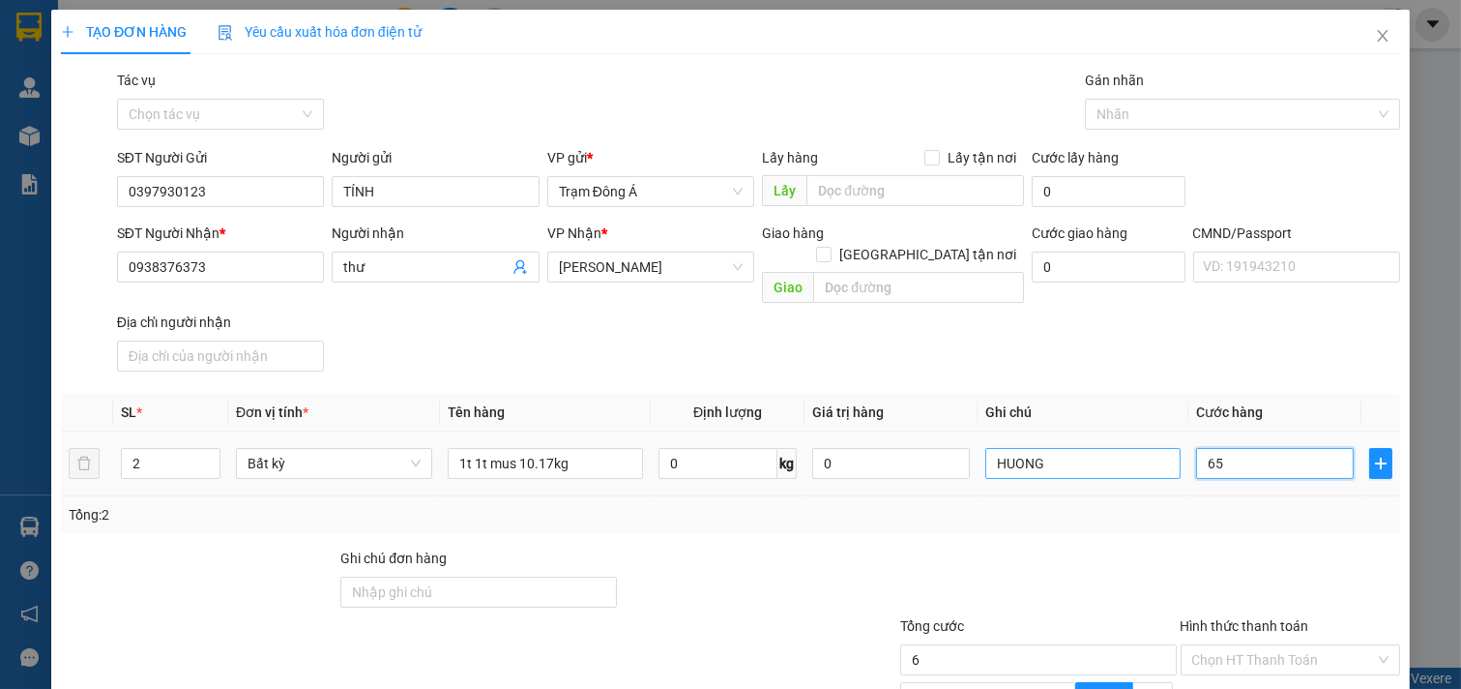
type input "65"
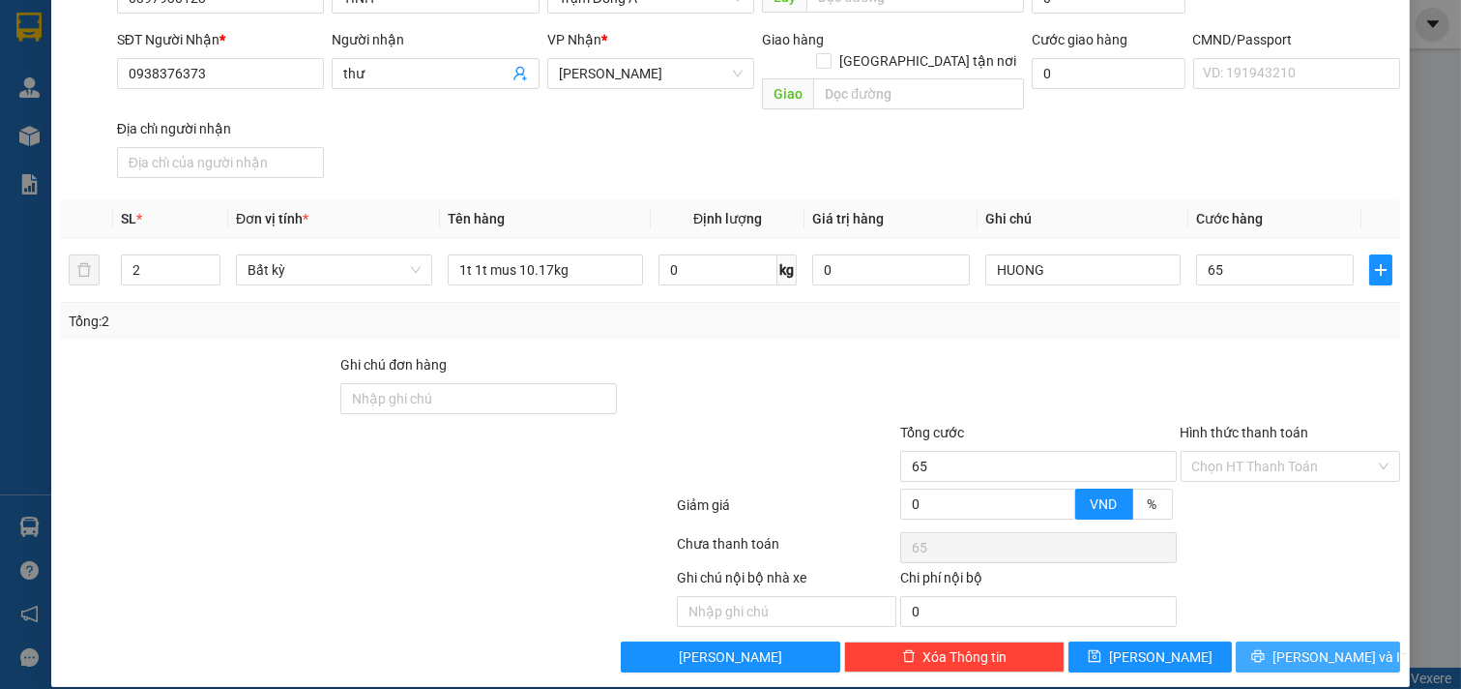
type input "65.000"
click at [1336, 646] on span "[PERSON_NAME] và In" at bounding box center [1340, 656] width 135 height 21
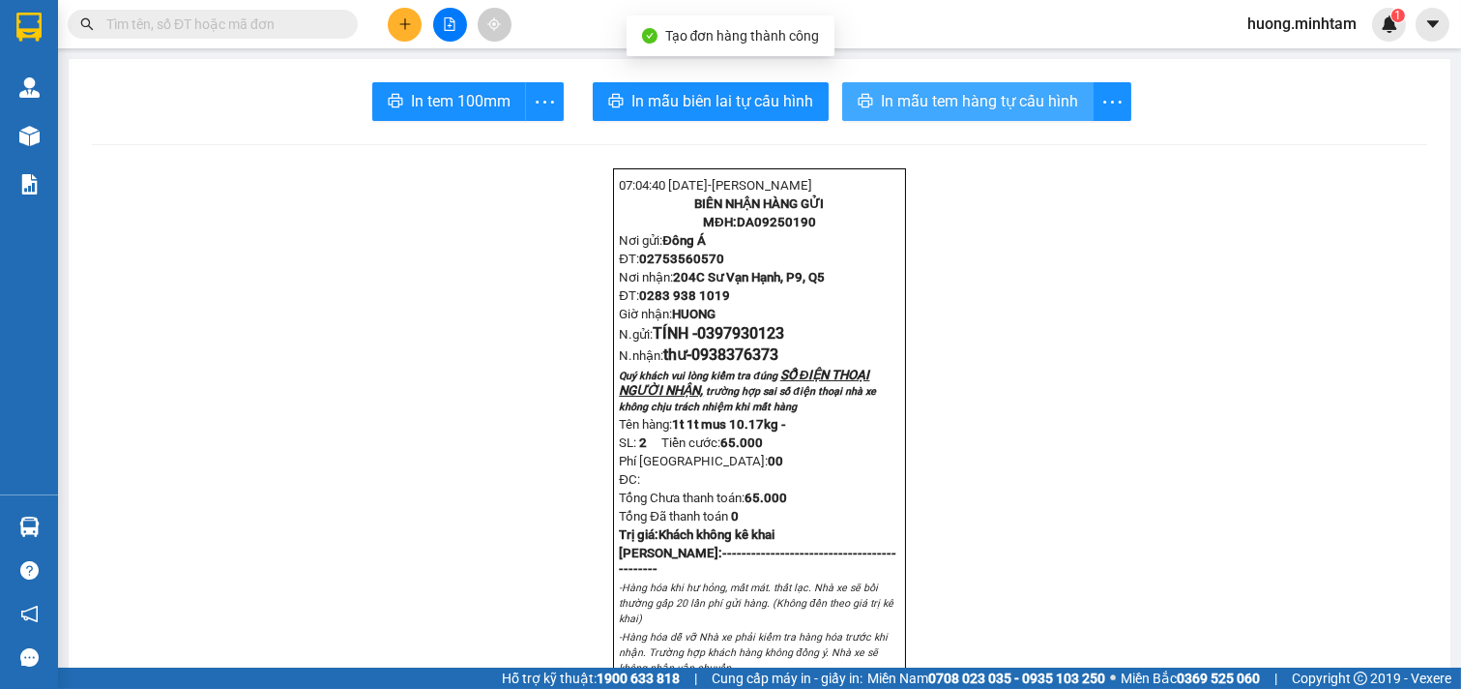
click at [935, 103] on span "In mẫu tem hàng tự cấu hình" at bounding box center [979, 101] width 197 height 24
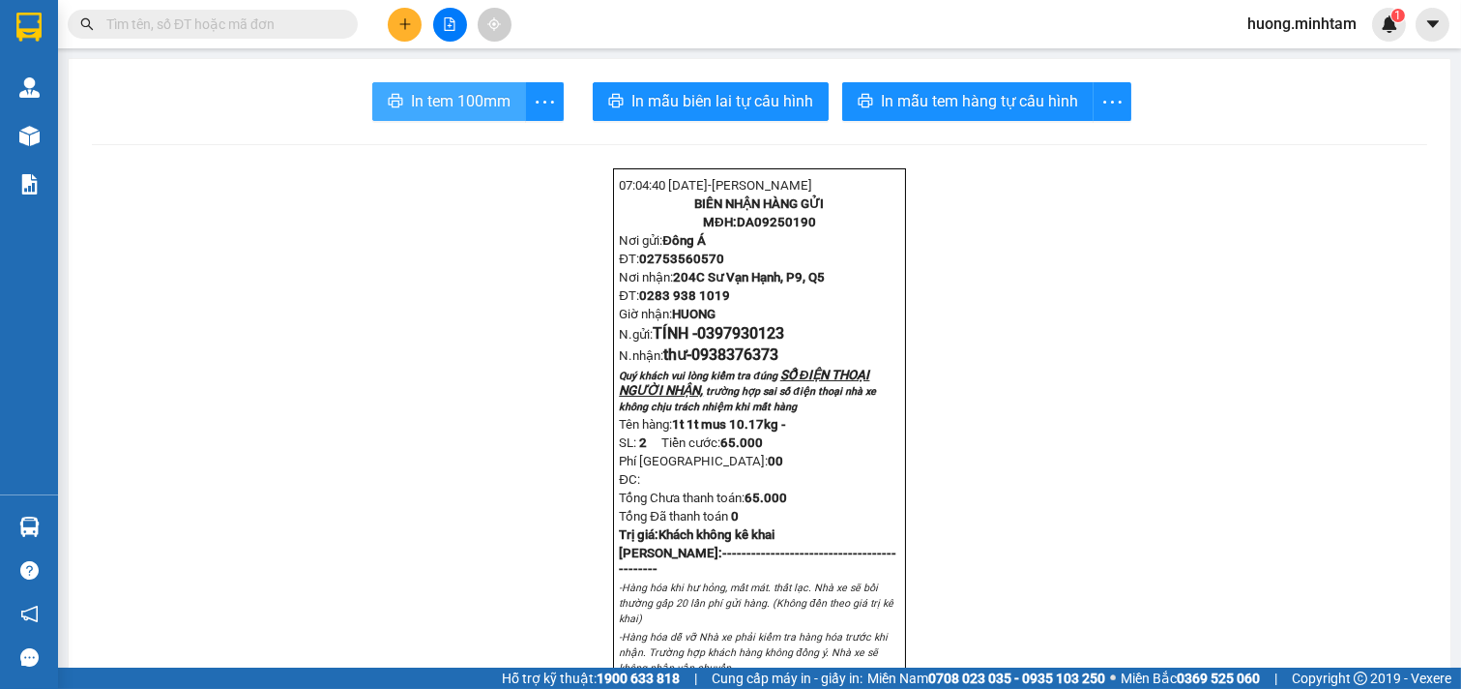
click at [445, 102] on span "In tem 100mm" at bounding box center [461, 101] width 100 height 24
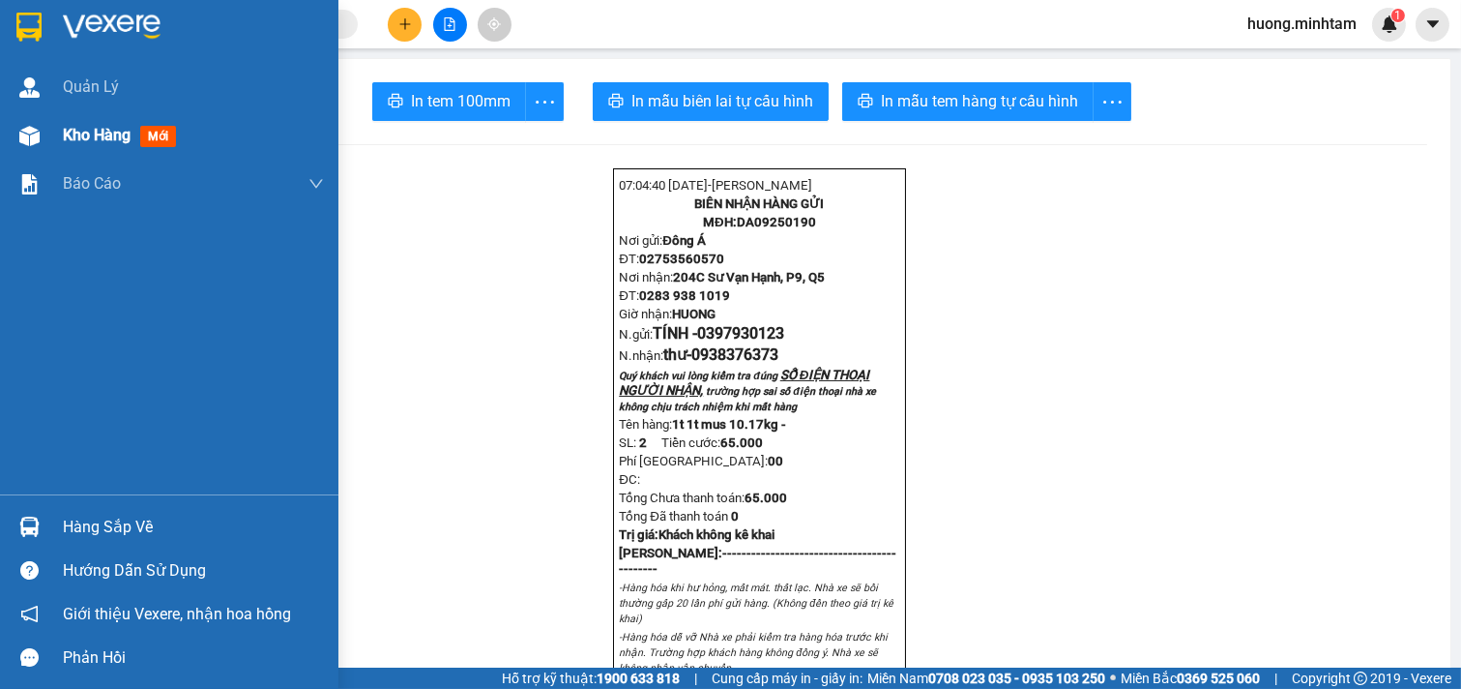
click at [108, 151] on div "Kho hàng mới" at bounding box center [193, 135] width 261 height 48
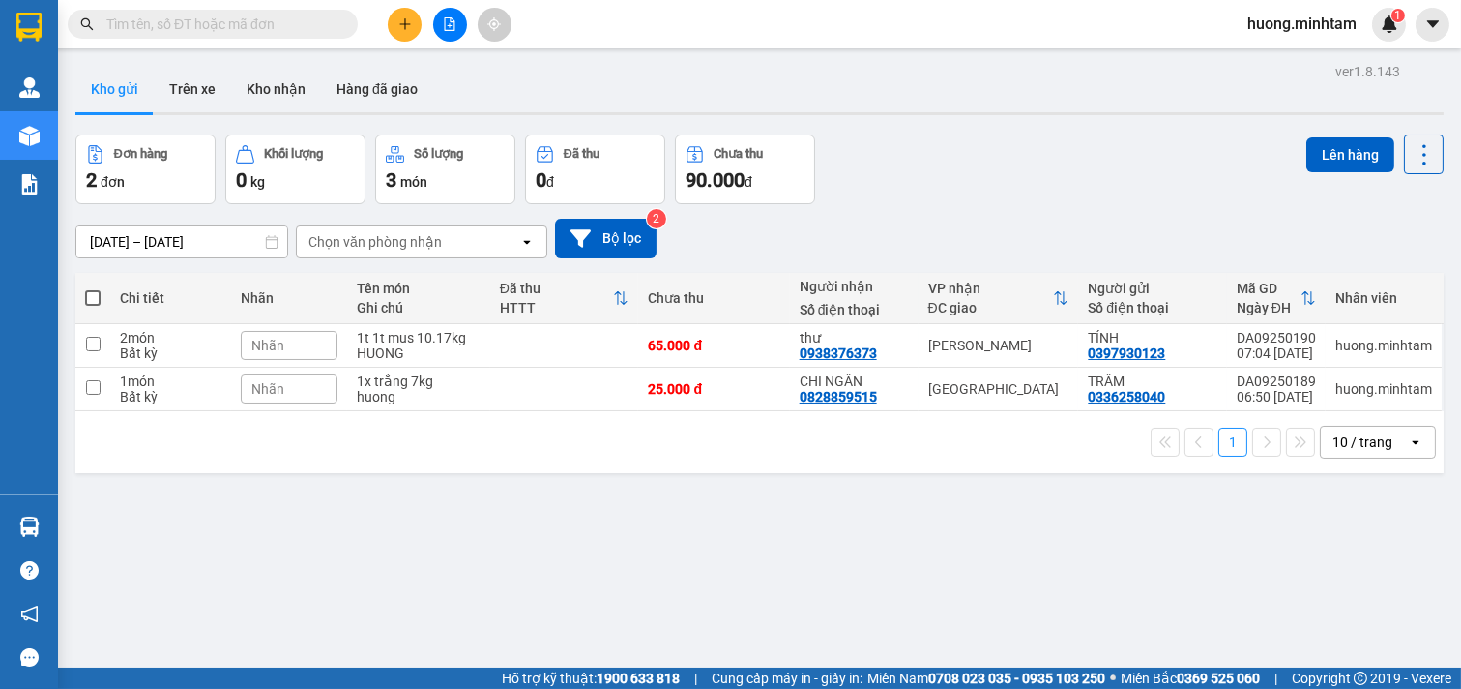
click at [883, 552] on div "ver 1.8.143 Kho gửi Trên xe Kho nhận Hàng đã giao Đơn hàng 2 đơn Khối lượng 0 k…" at bounding box center [760, 402] width 1384 height 689
click at [606, 237] on button "Bộ lọc" at bounding box center [606, 239] width 102 height 40
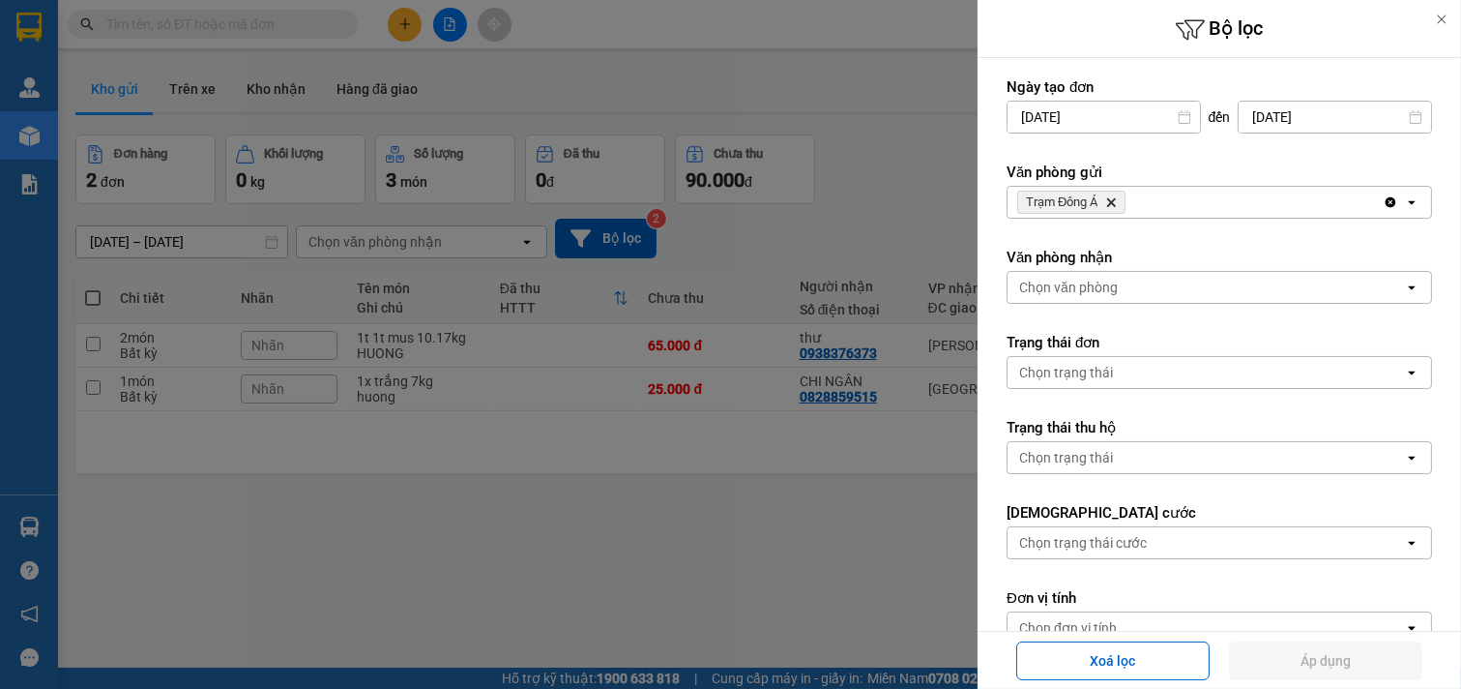
click at [1196, 207] on div "Trạm Đông Á Delete" at bounding box center [1195, 202] width 375 height 31
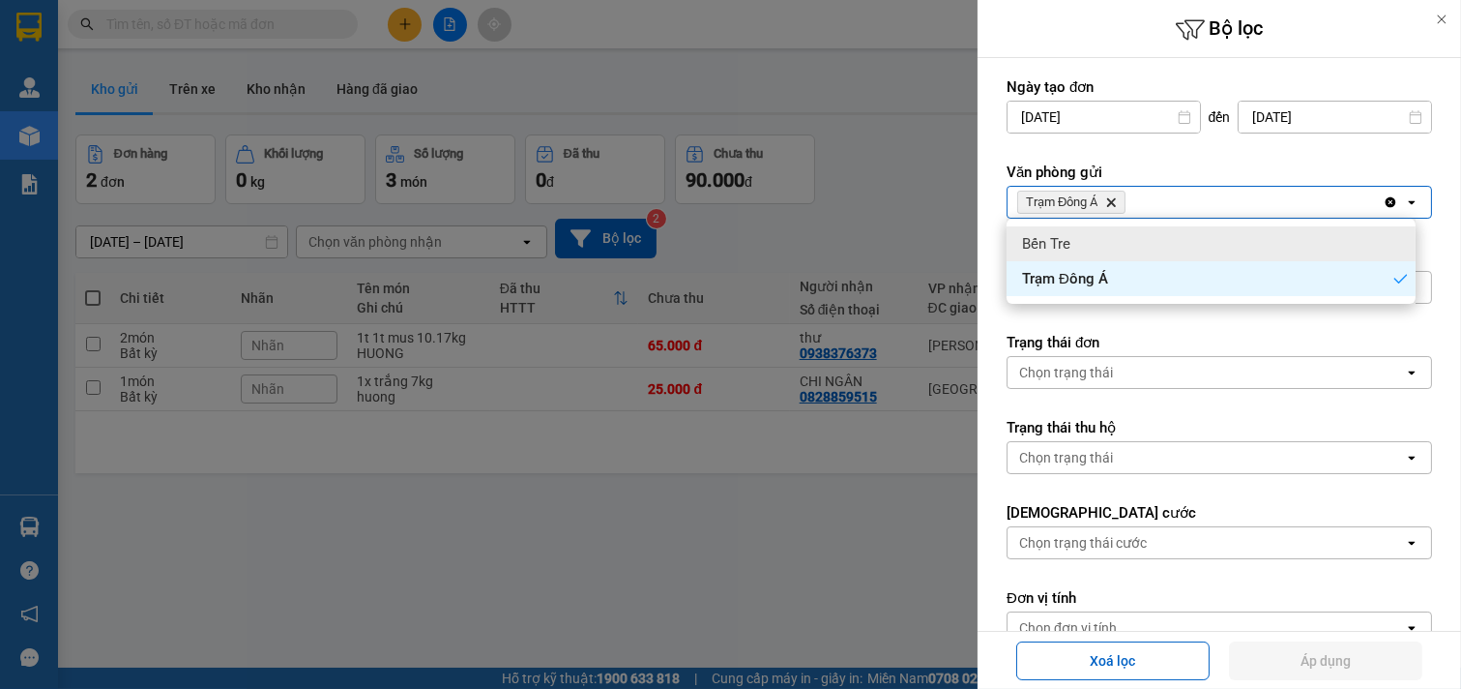
click at [1083, 236] on div "Bến Tre" at bounding box center [1211, 243] width 409 height 35
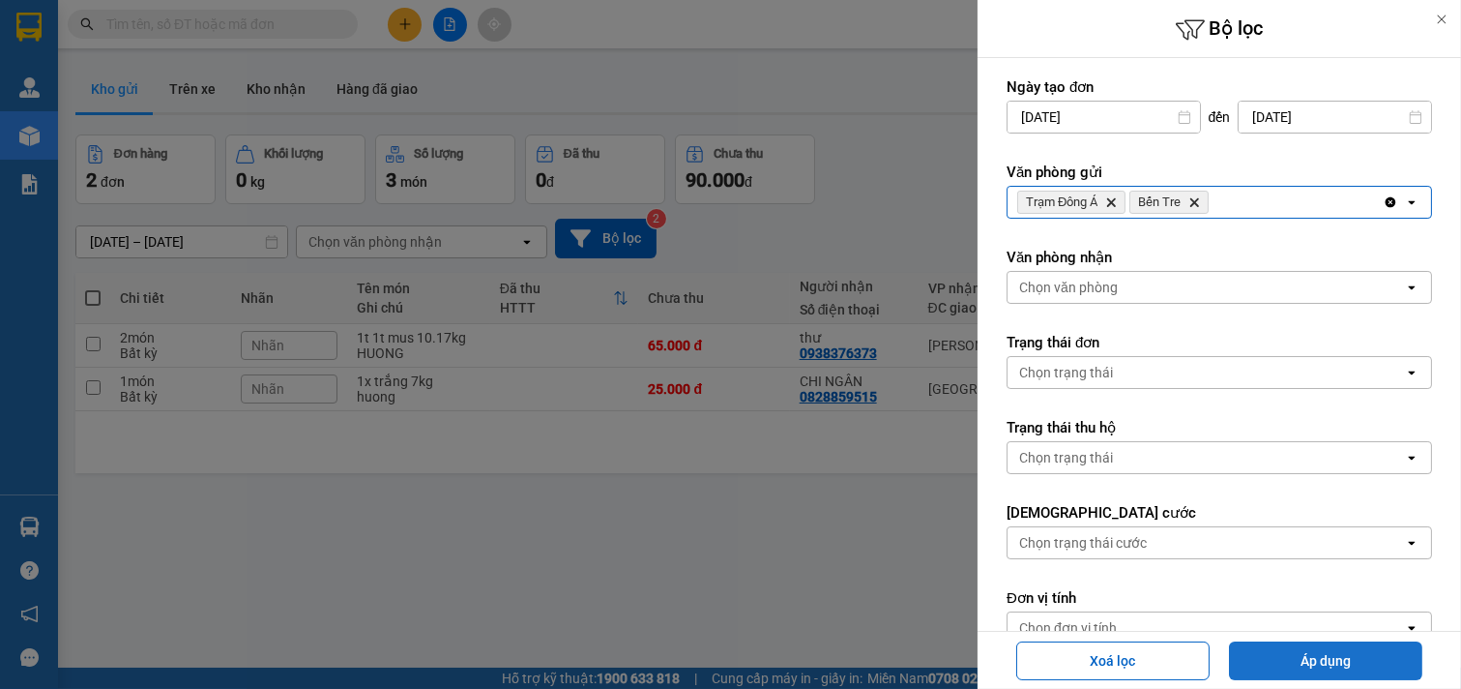
click at [1307, 649] on button "Áp dụng" at bounding box center [1325, 660] width 193 height 39
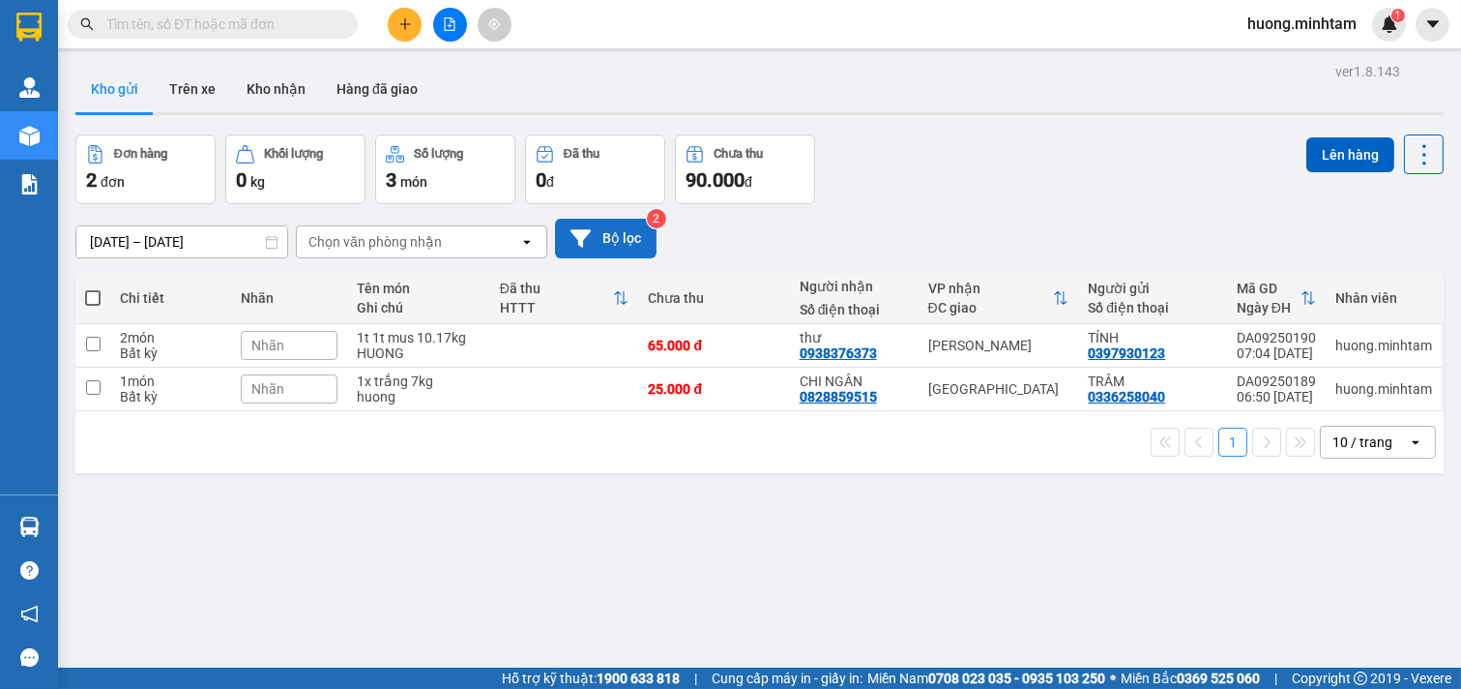
click at [602, 230] on button "Bộ lọc" at bounding box center [606, 239] width 102 height 40
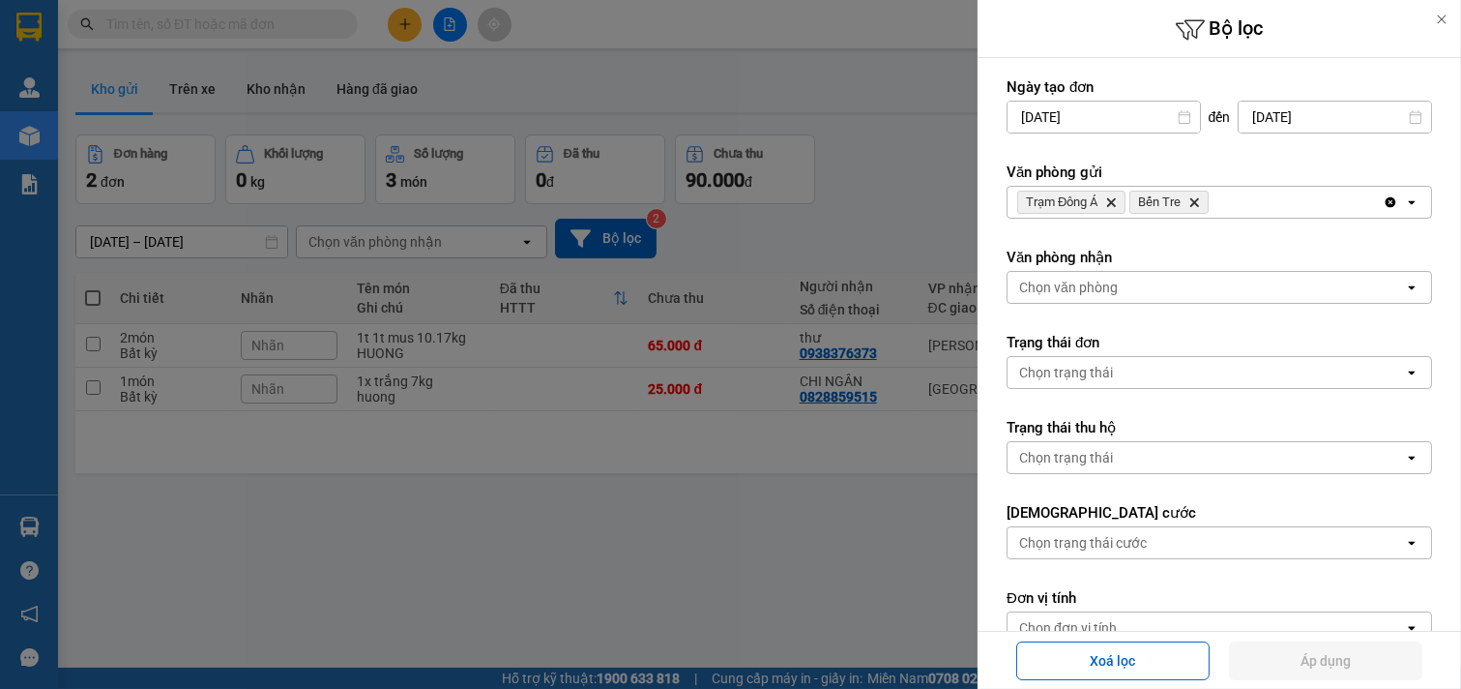
click at [1194, 201] on icon "Bến Tre, close by backspace" at bounding box center [1194, 202] width 9 height 9
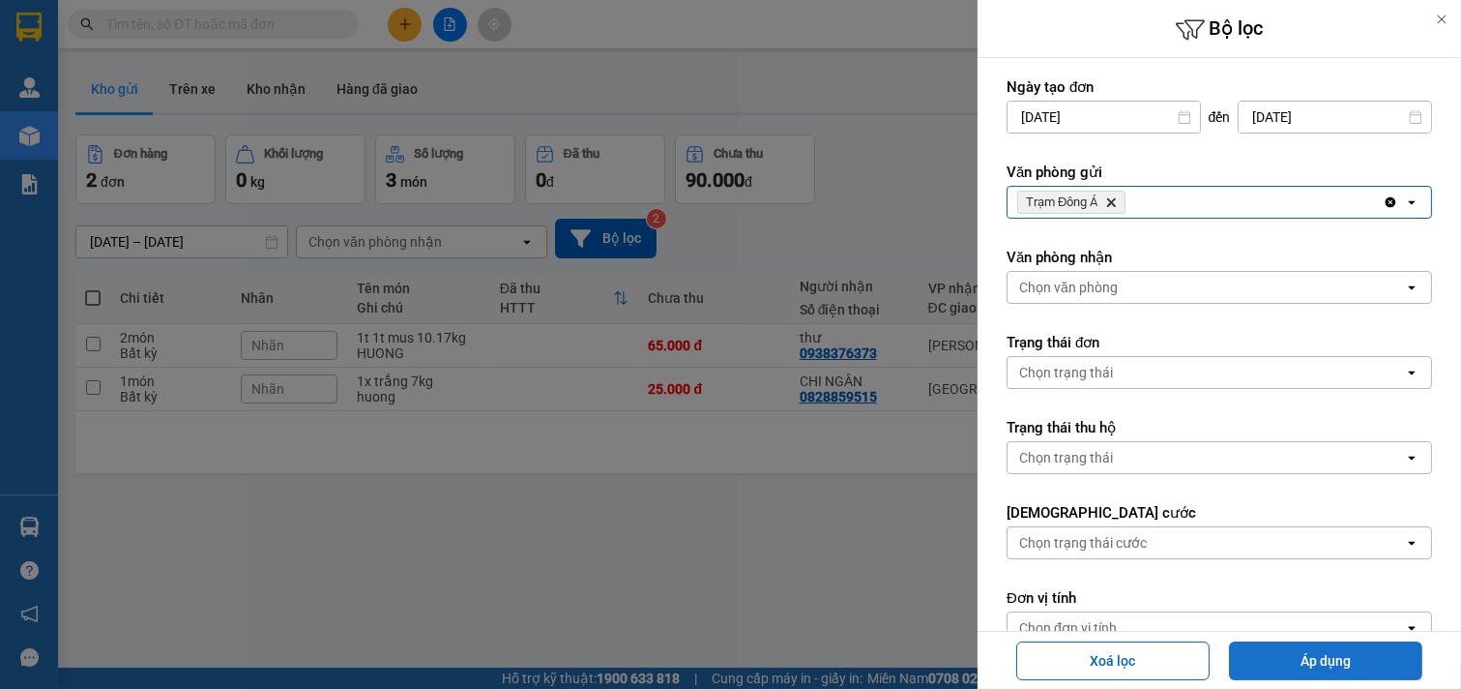
click at [1373, 661] on button "Áp dụng" at bounding box center [1325, 660] width 193 height 39
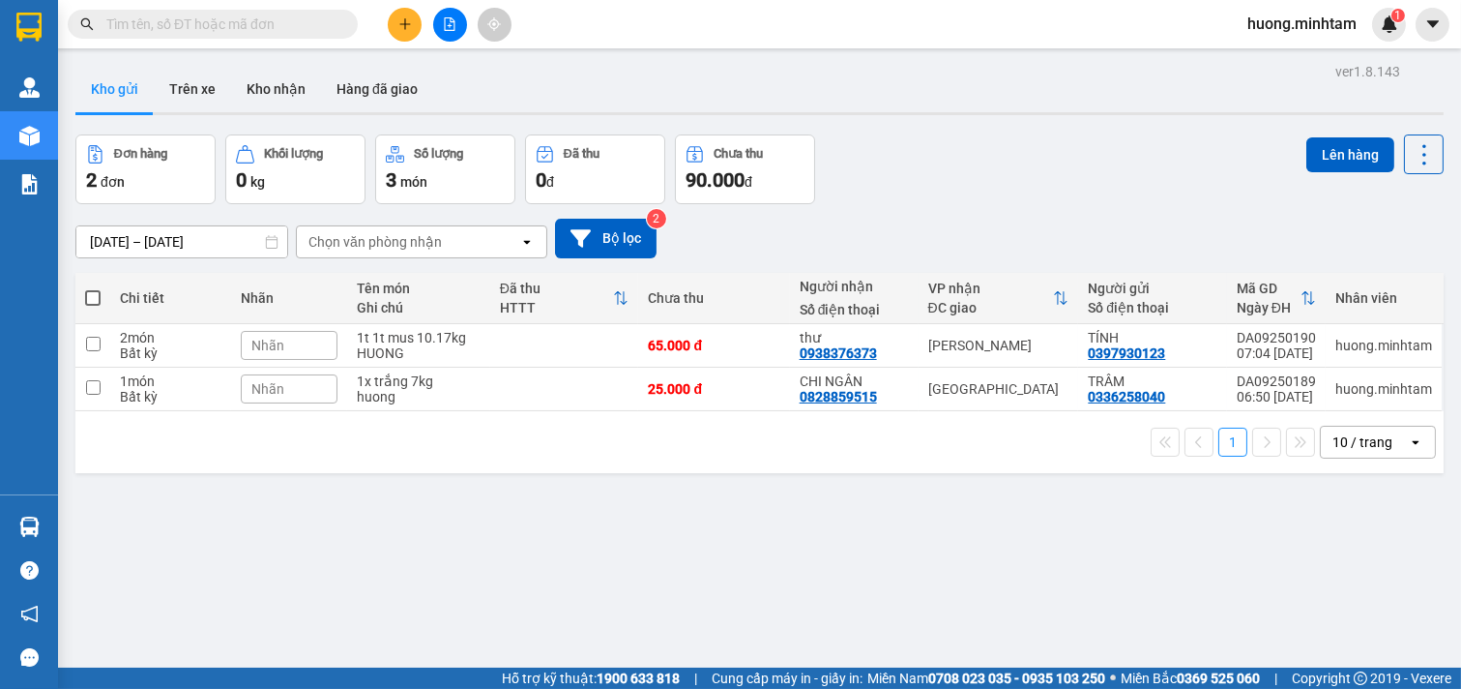
click at [99, 295] on span at bounding box center [92, 297] width 15 height 15
click at [93, 288] on input "checkbox" at bounding box center [93, 288] width 0 height 0
checkbox input "true"
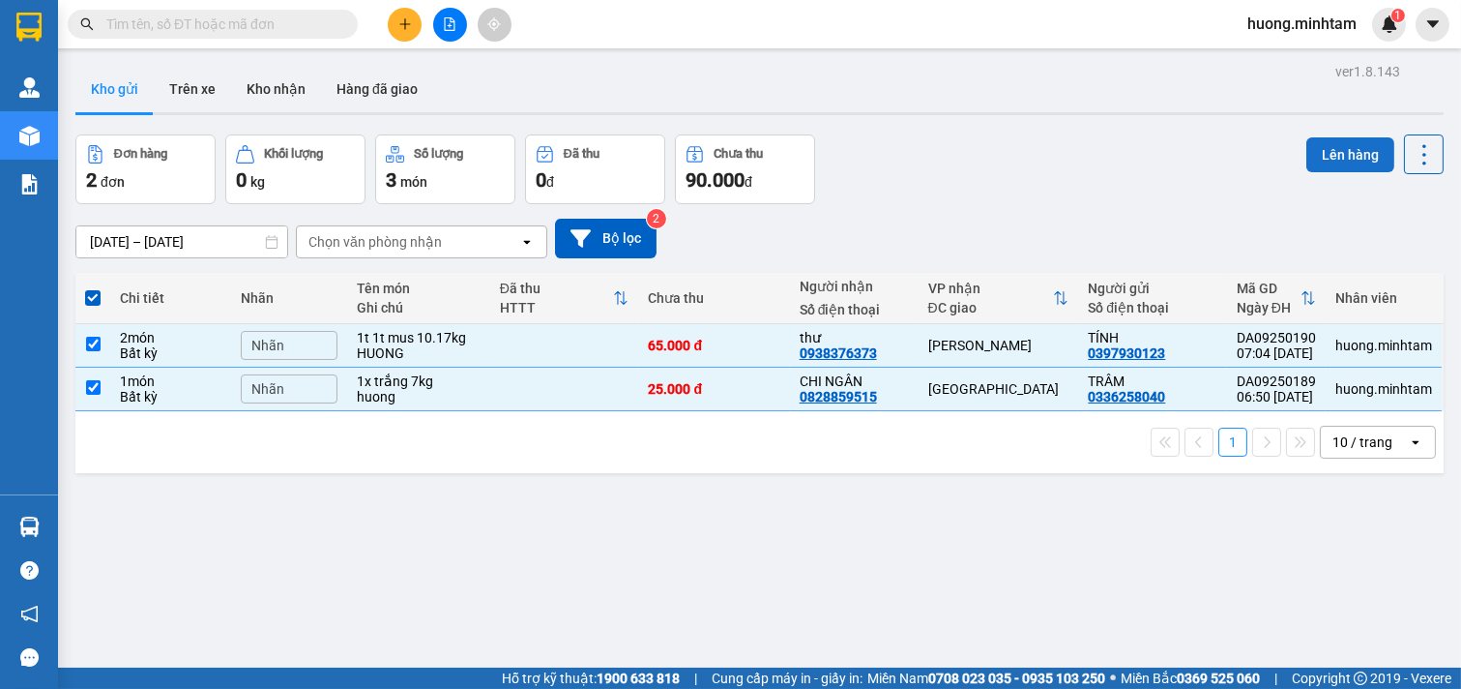
click at [1323, 143] on button "Lên hàng" at bounding box center [1351, 154] width 88 height 35
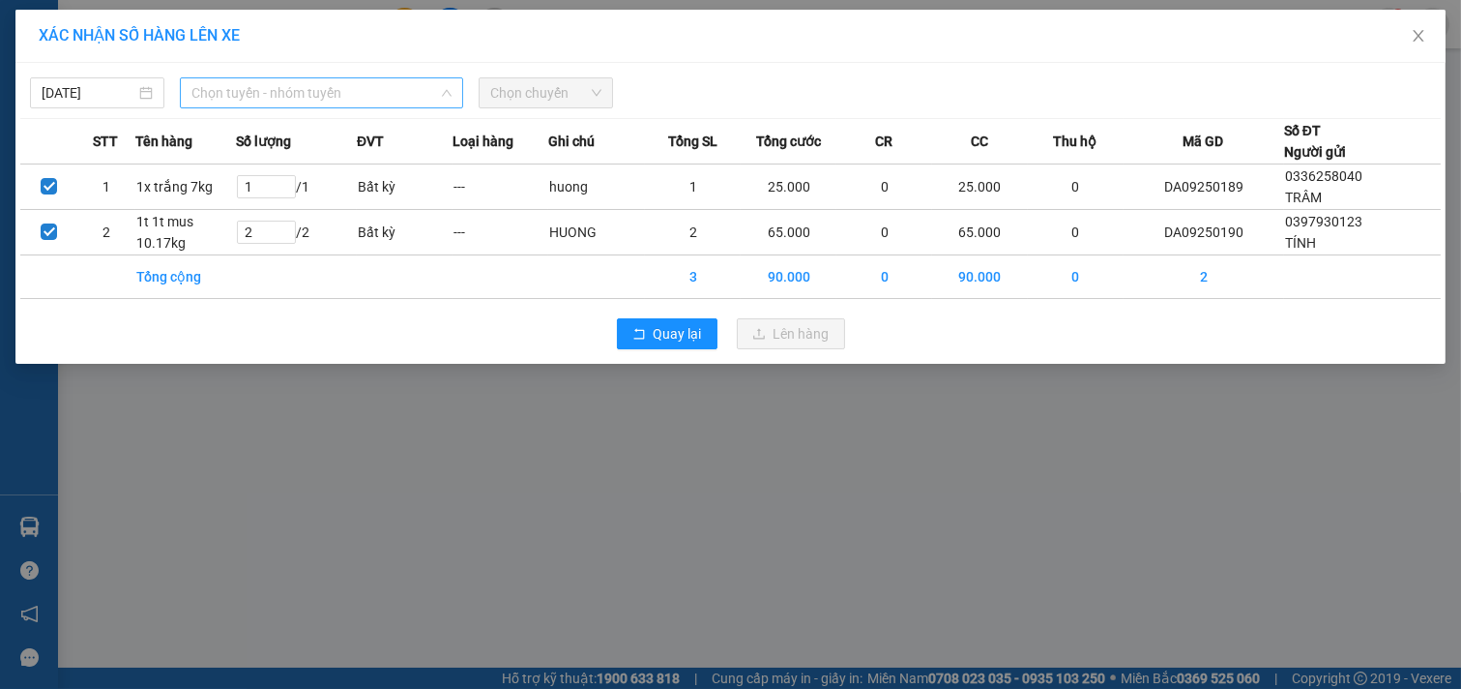
click at [343, 93] on span "Chọn tuyến - nhóm tuyến" at bounding box center [321, 92] width 260 height 29
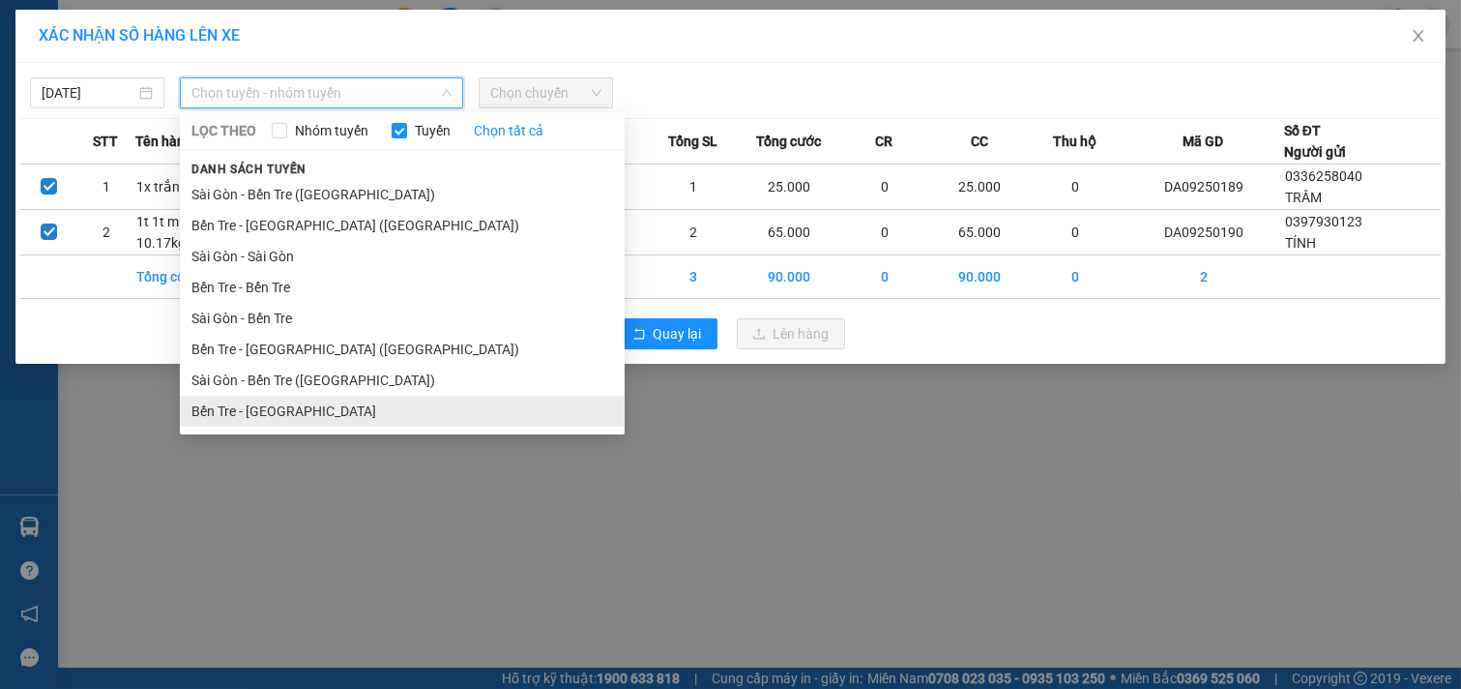
click at [276, 416] on li "Bến Tre - [GEOGRAPHIC_DATA]" at bounding box center [402, 411] width 445 height 31
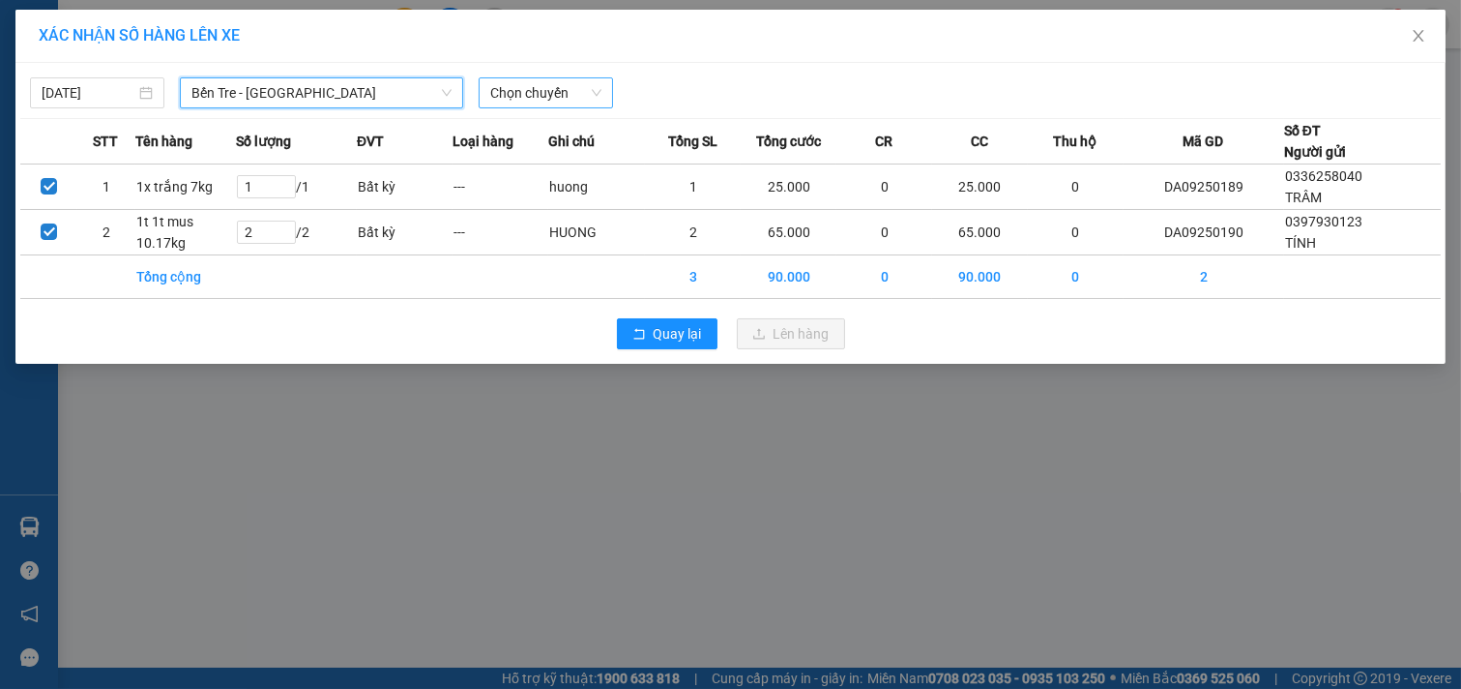
click at [559, 102] on span "Chọn chuyến" at bounding box center [545, 92] width 111 height 29
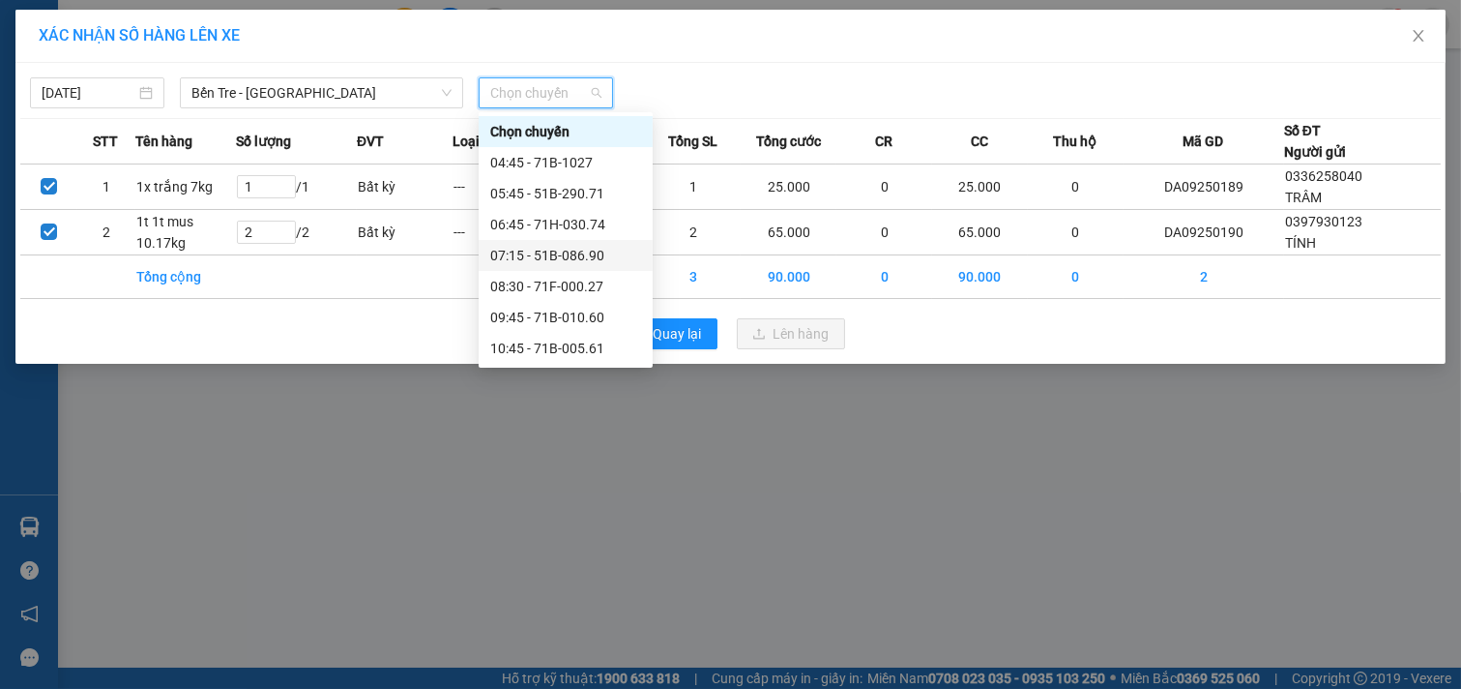
click at [543, 257] on div "07:15 - 51B-086.90" at bounding box center [565, 255] width 151 height 21
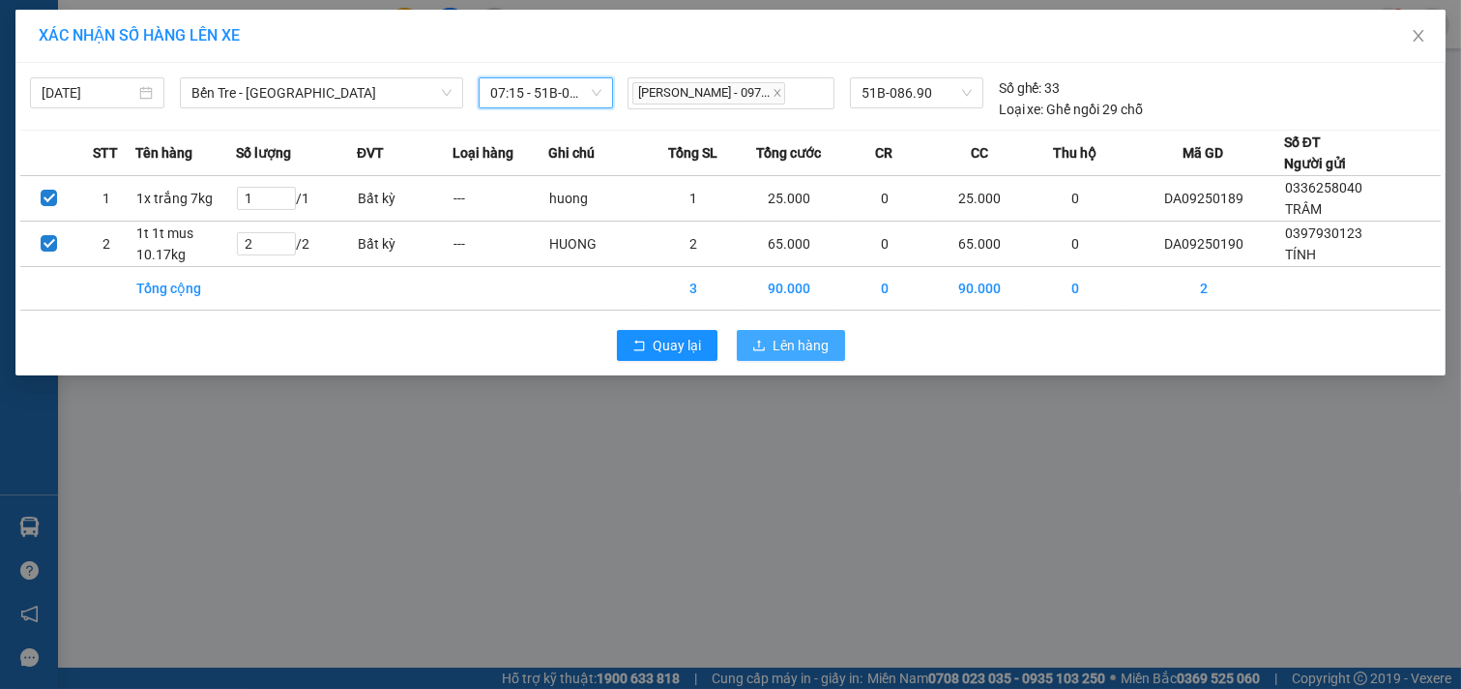
click at [766, 352] on icon "upload" at bounding box center [759, 345] width 14 height 14
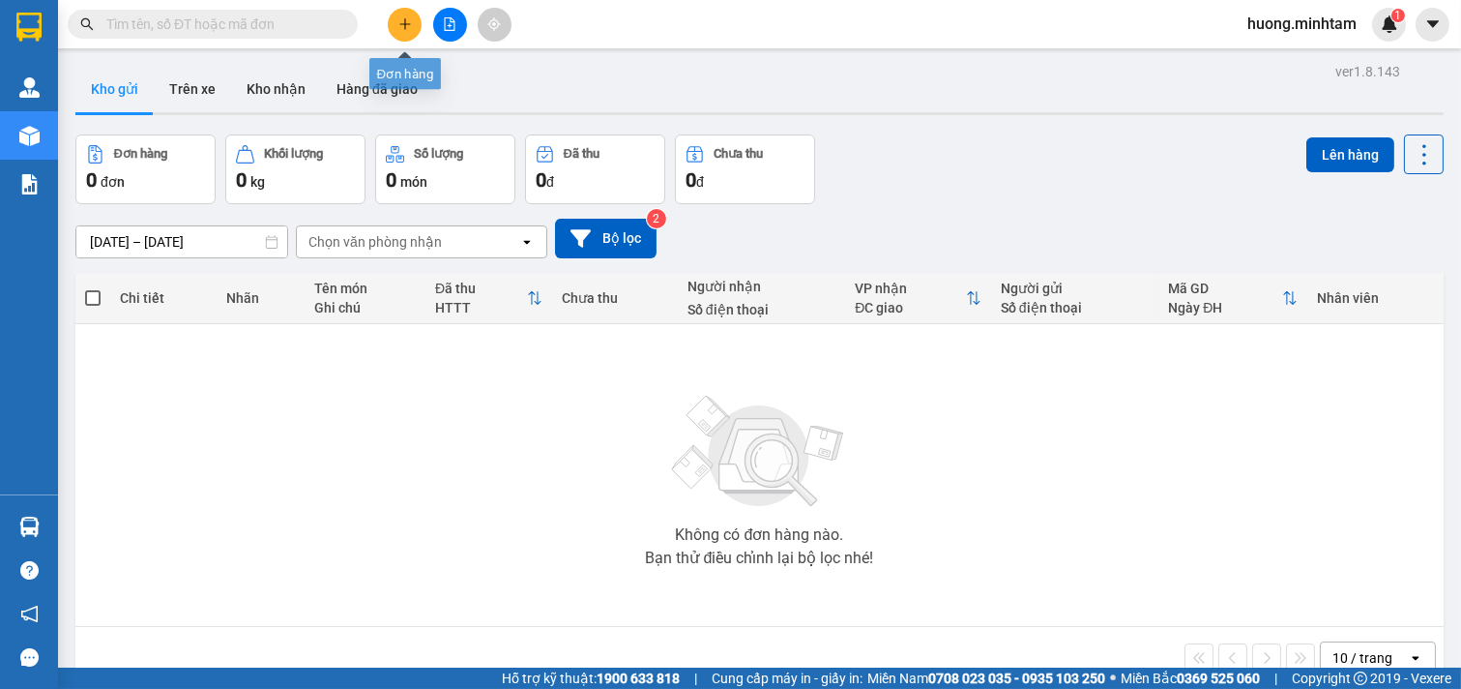
click at [417, 30] on button at bounding box center [405, 25] width 34 height 34
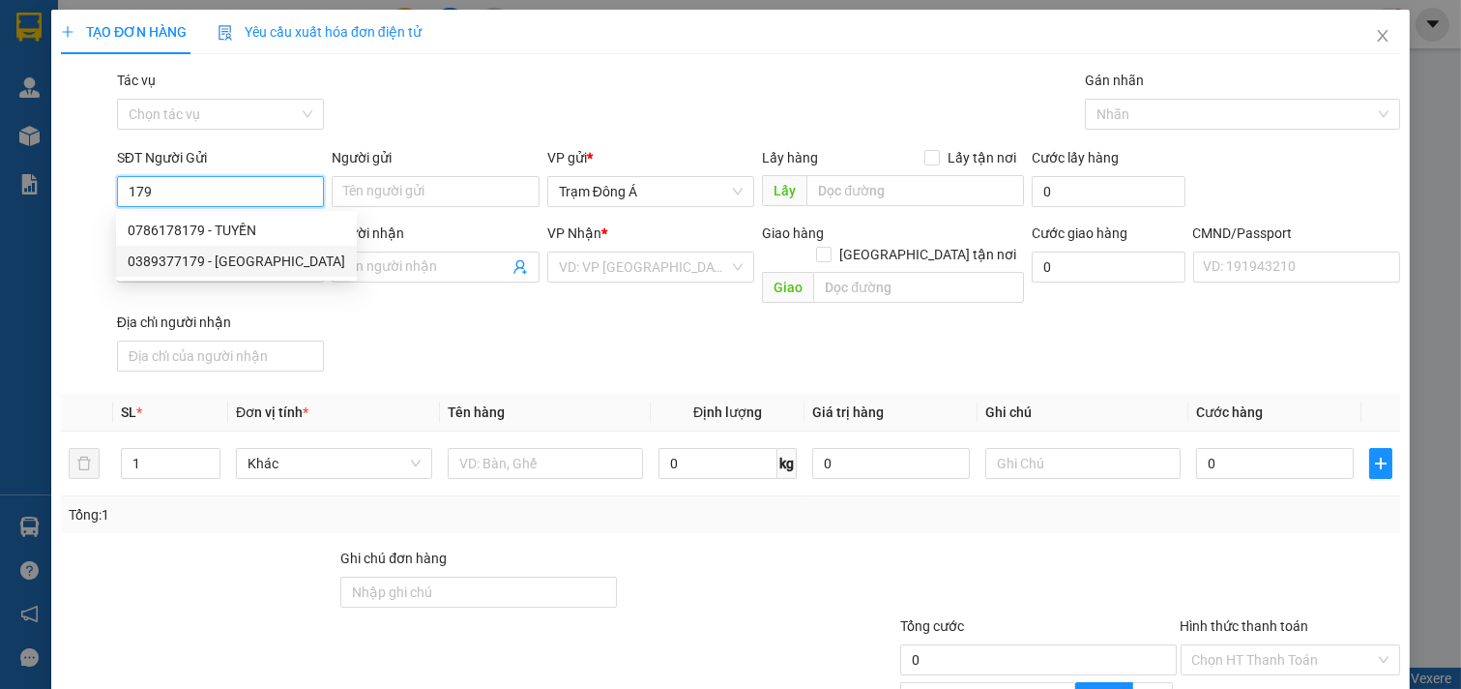
click at [214, 262] on div "0389377179 - [GEOGRAPHIC_DATA]" at bounding box center [237, 260] width 218 height 21
type input "0389377179"
type input "HIỆP HƯNG"
type input "0937111997"
type input "HIỀN"
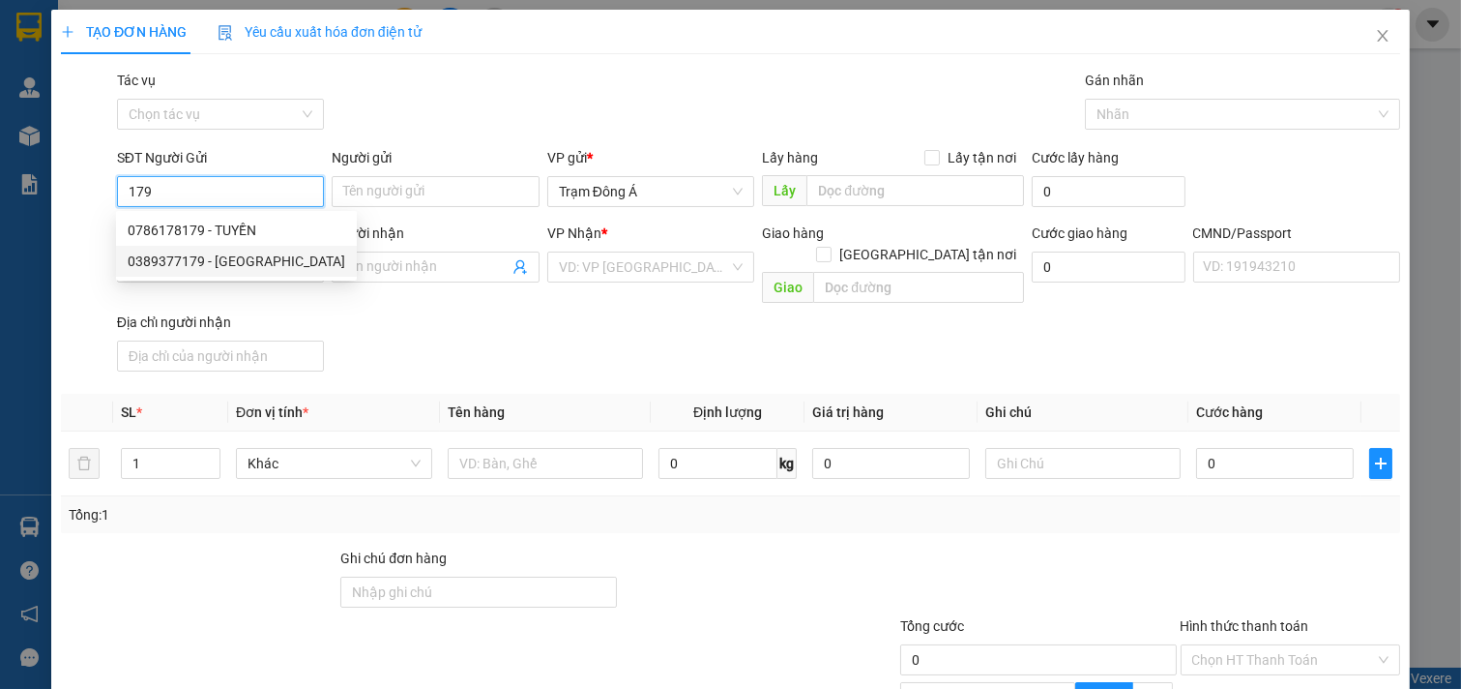
checkbox input "true"
type input "D3.ĐUÒNG 5B KHU HIM LAM [GEOGRAPHIC_DATA]"
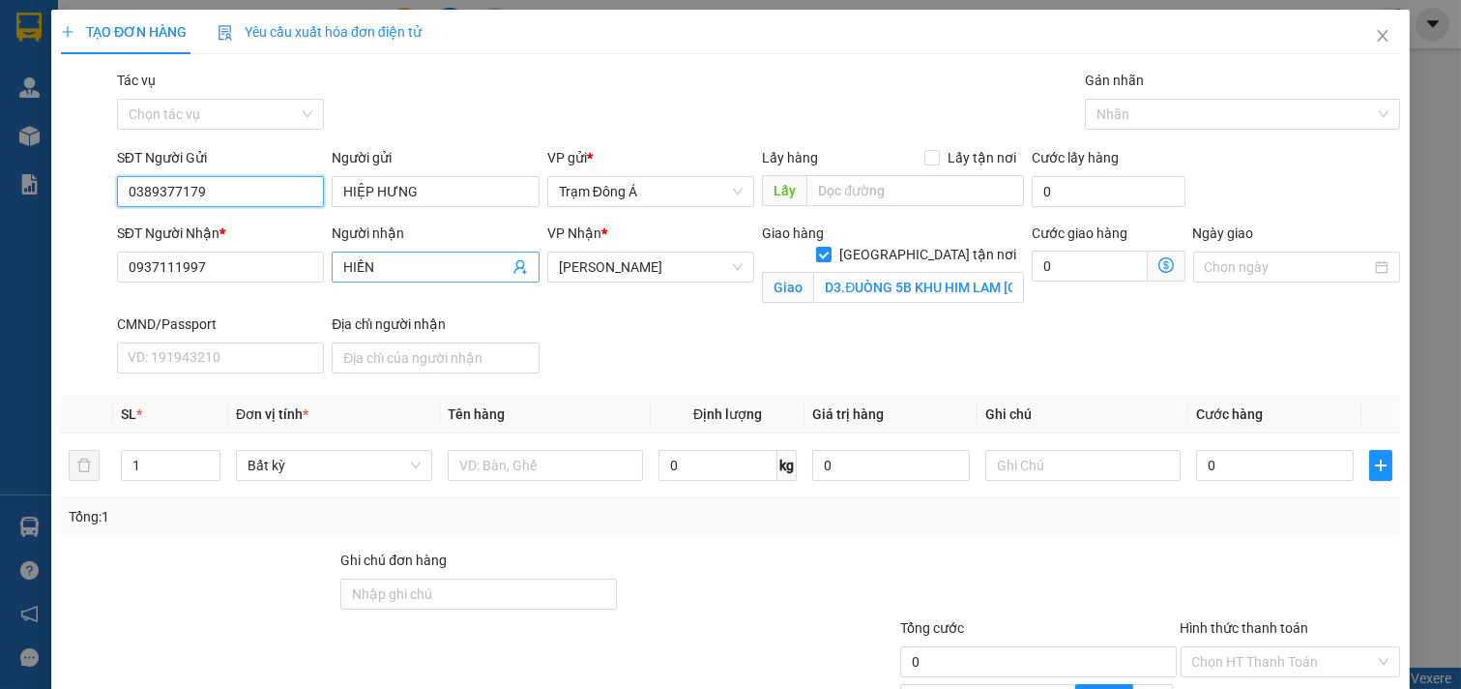
type input "0389377179"
click at [514, 266] on icon "user-add" at bounding box center [520, 266] width 15 height 15
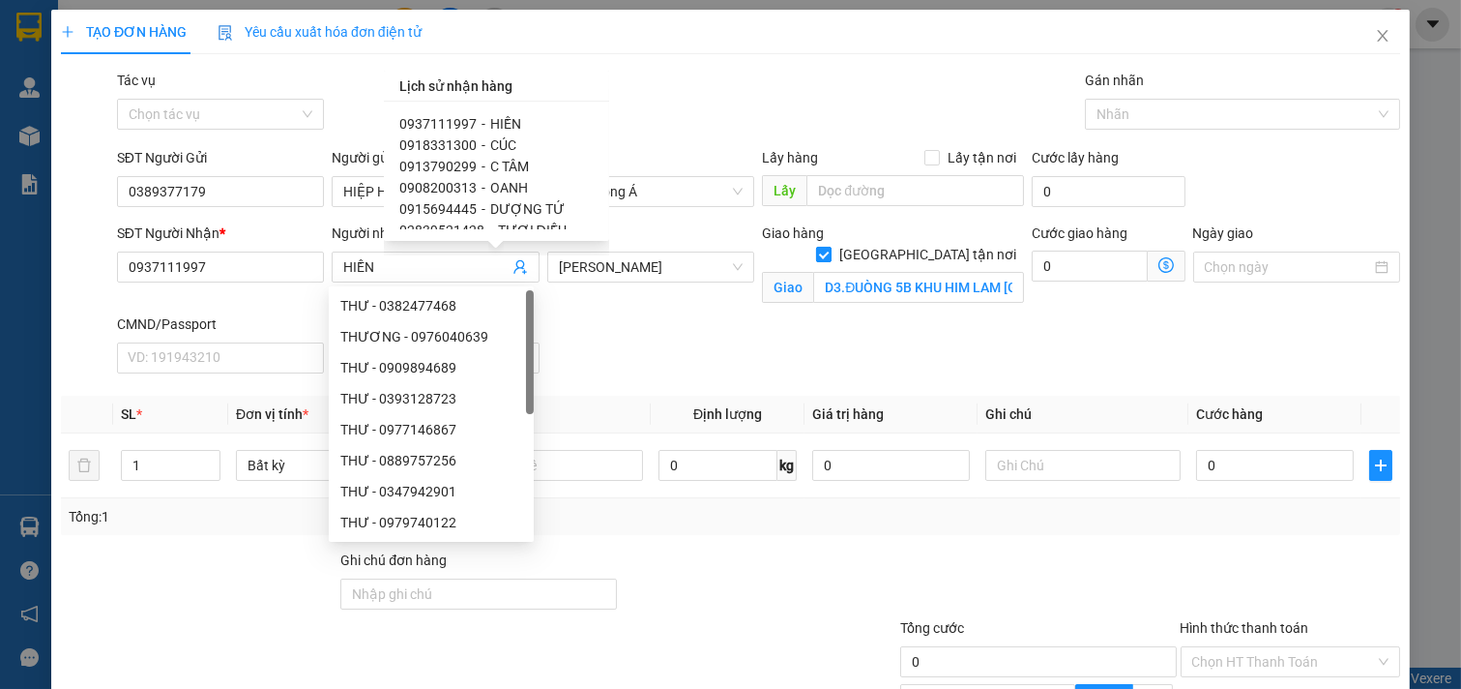
click at [830, 247] on input "[GEOGRAPHIC_DATA] tận nơi" at bounding box center [823, 254] width 14 height 14
checkbox input "false"
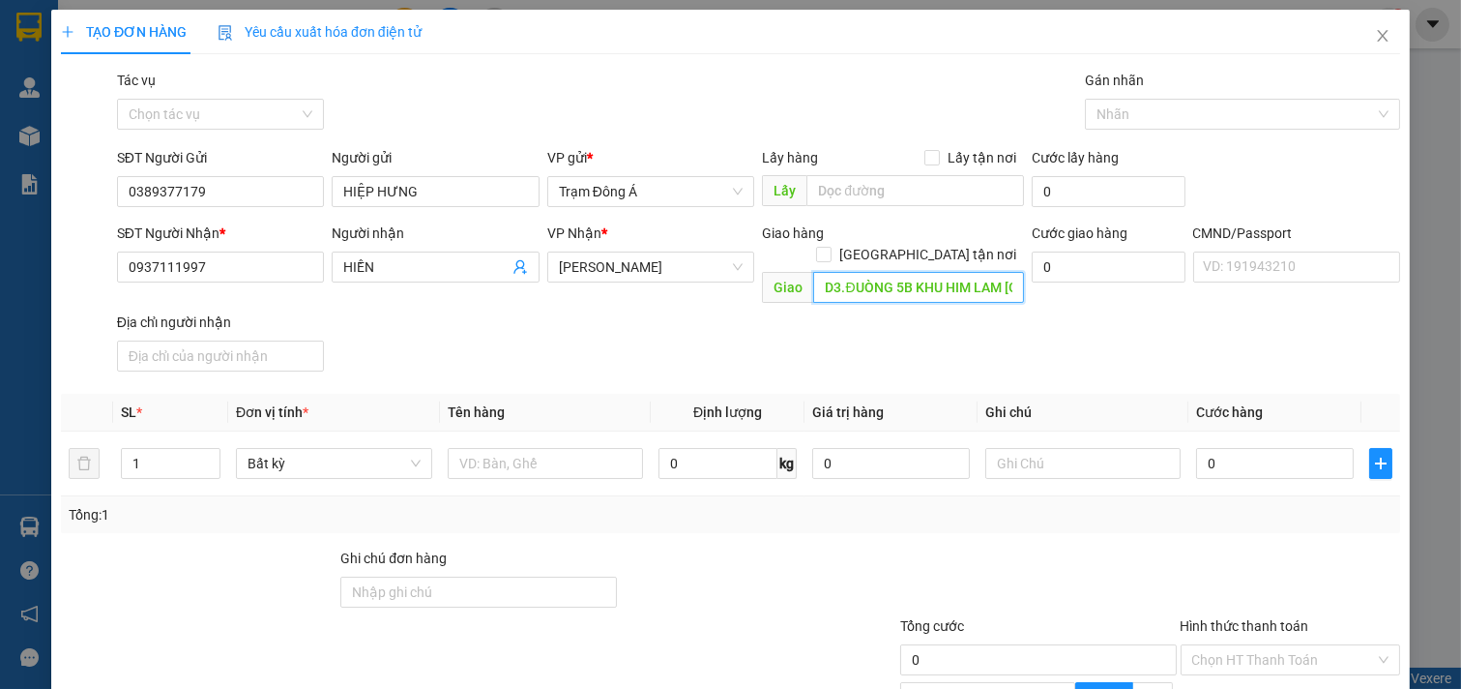
click at [819, 272] on input "D3.ĐUÒNG 5B KHU HIM LAM [GEOGRAPHIC_DATA]" at bounding box center [918, 287] width 210 height 31
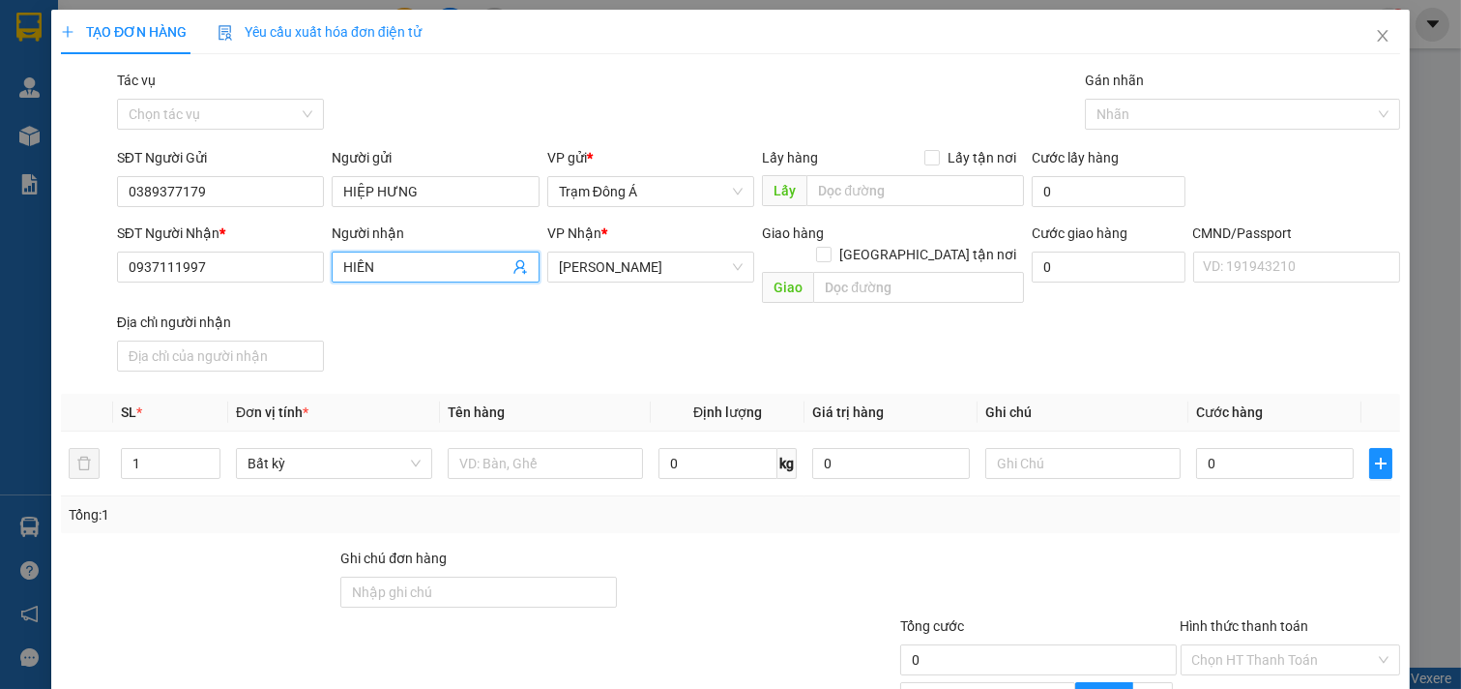
drag, startPoint x: 443, startPoint y: 269, endPoint x: 324, endPoint y: 409, distance: 183.9
click at [136, 278] on div "SĐT Người Nhận * 0937111997 Người nhận HIỀN HIỀN VP Nhận * [PERSON_NAME] hàng […" at bounding box center [758, 300] width 1291 height 157
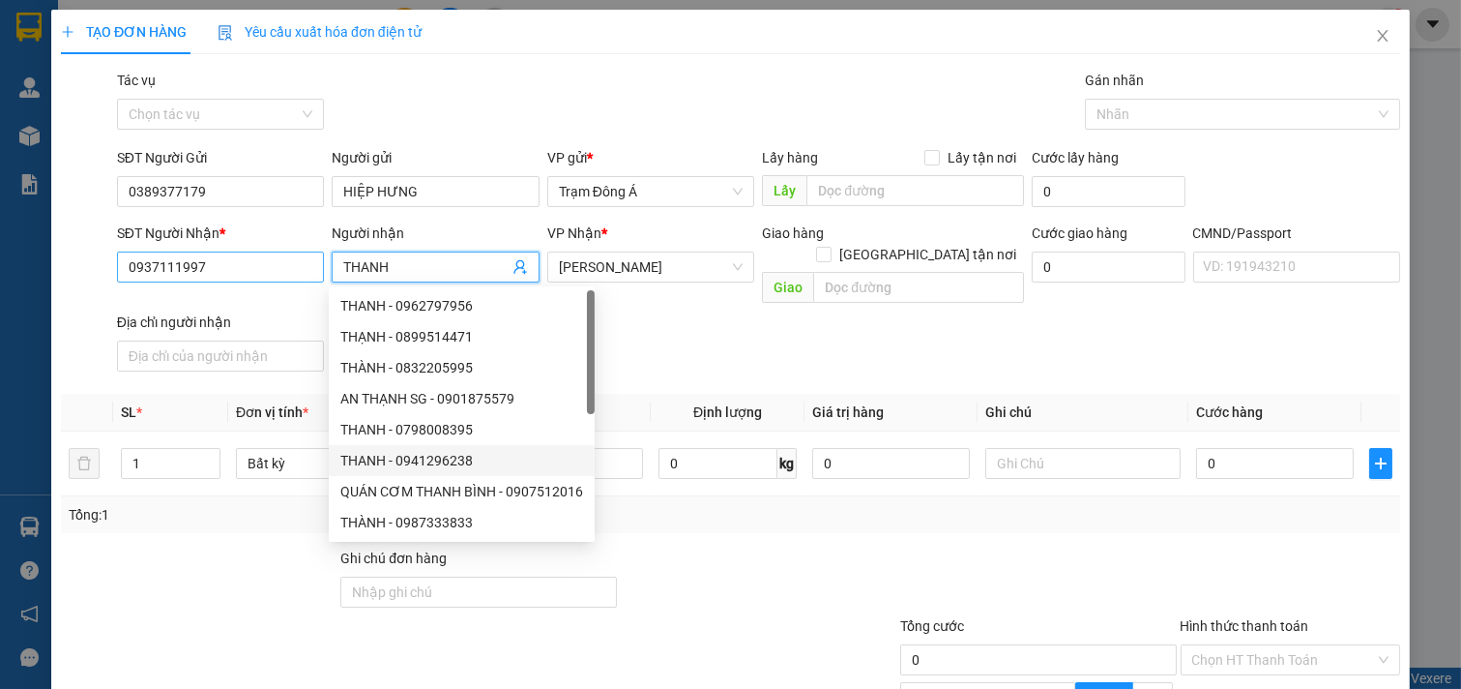
type input "THANH"
drag, startPoint x: 220, startPoint y: 271, endPoint x: 0, endPoint y: 267, distance: 220.5
click at [0, 267] on div "TẠO ĐƠN HÀNG Yêu cầu xuất hóa đơn điện tử Transit Pickup Surcharge Ids Transit …" at bounding box center [730, 344] width 1461 height 689
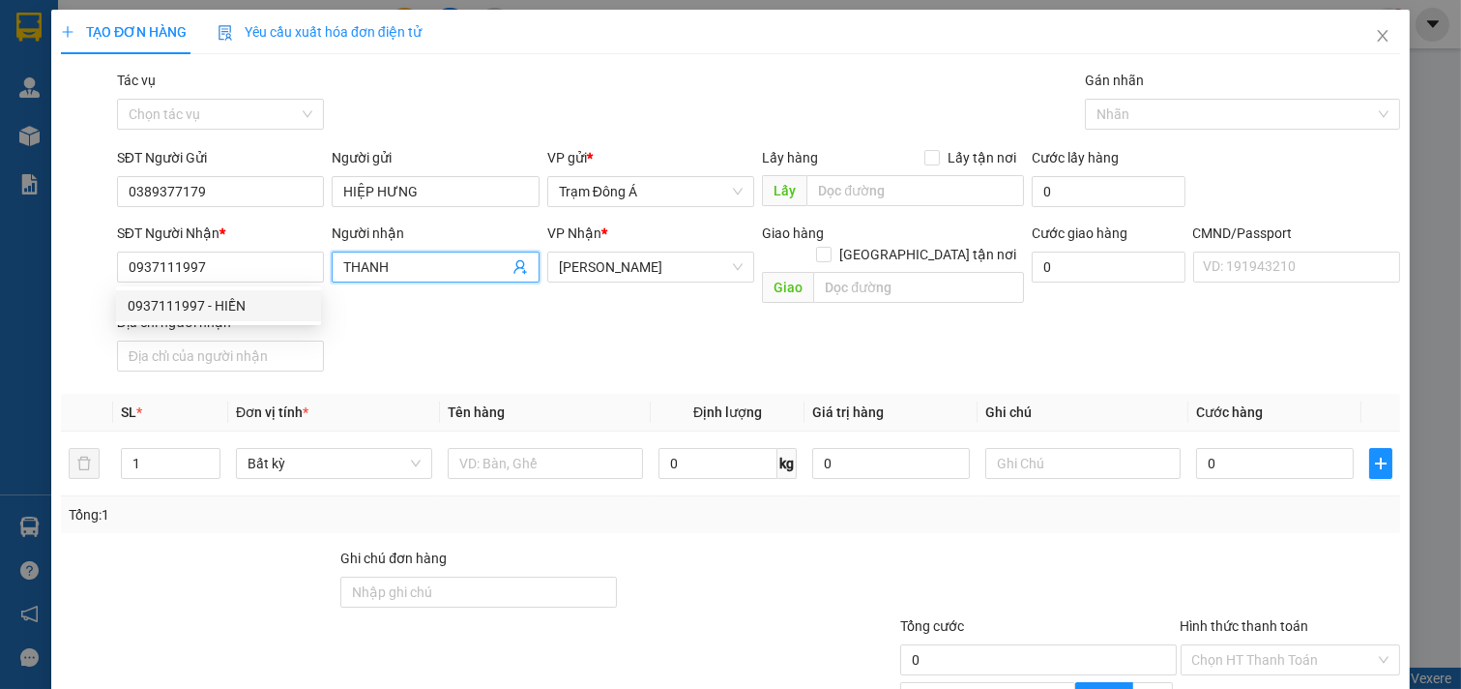
click at [517, 266] on icon "user-add" at bounding box center [520, 266] width 15 height 15
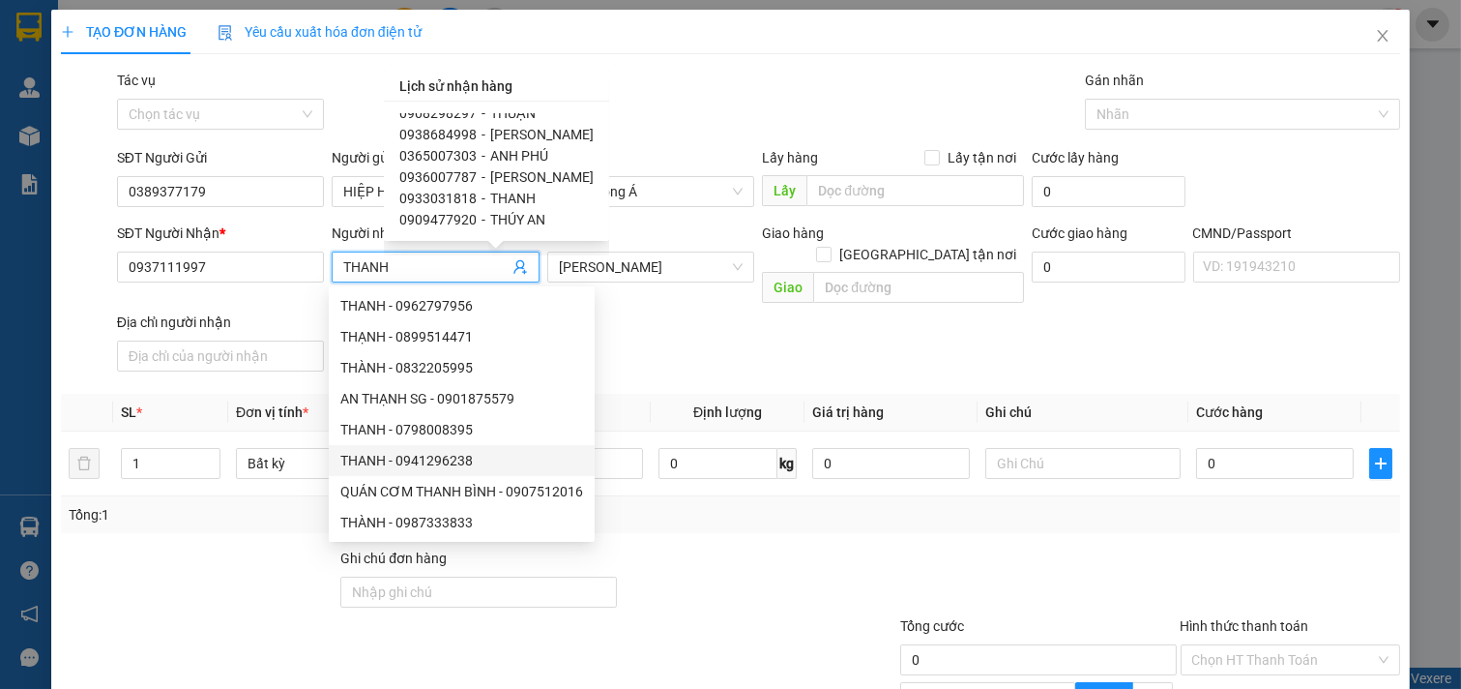
scroll to position [586, 0]
click at [514, 169] on span "THANH" at bounding box center [512, 175] width 45 height 15
type input "0933031818"
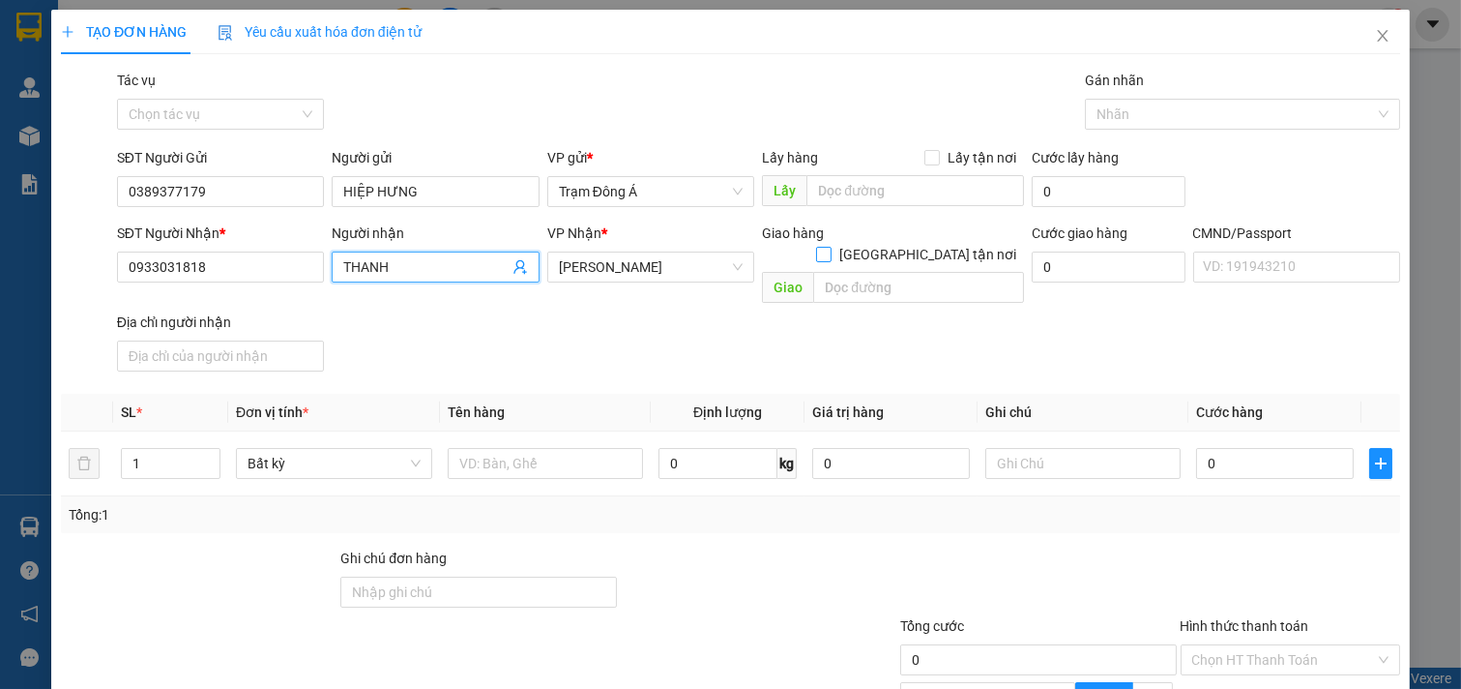
click at [830, 247] on input "[GEOGRAPHIC_DATA] tận nơi" at bounding box center [823, 254] width 14 height 14
checkbox input "true"
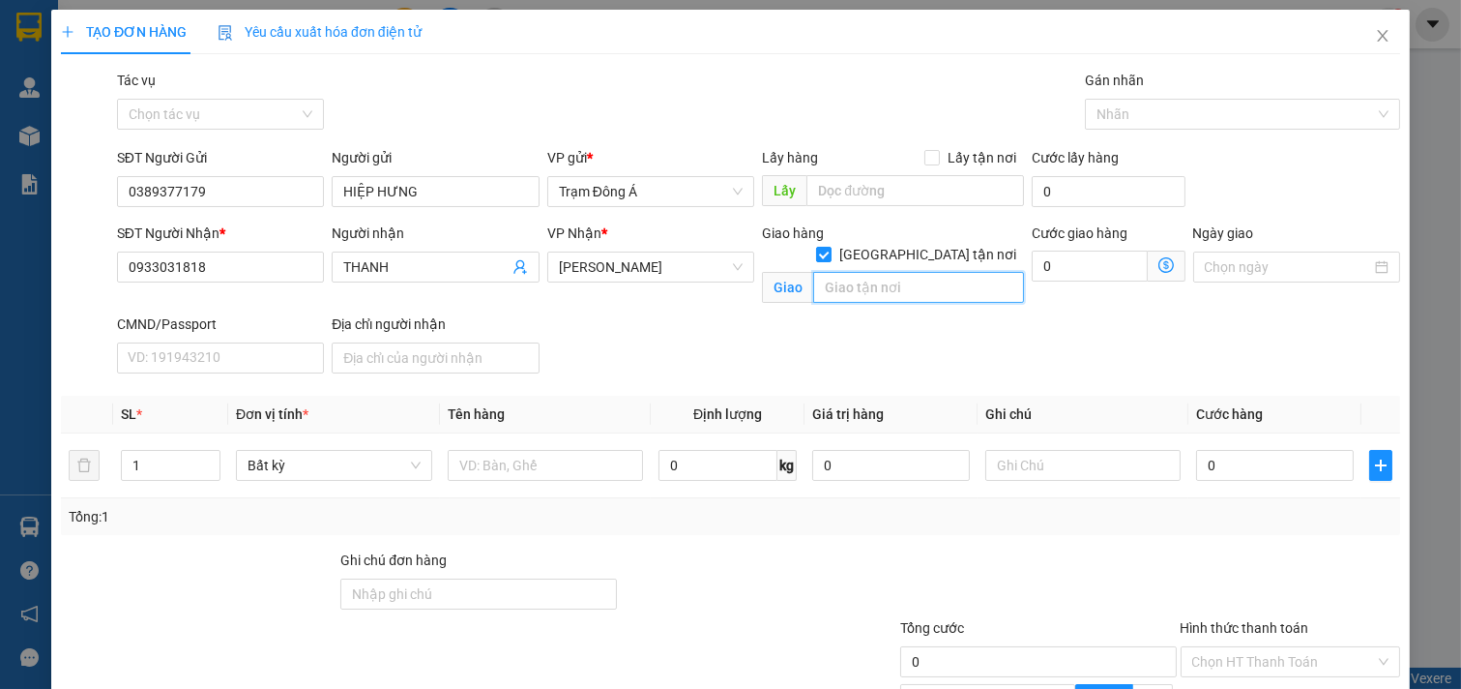
click at [858, 273] on input "text" at bounding box center [918, 287] width 210 height 31
type input "133/1 BÌNH QUÓI"
click at [515, 467] on input "text" at bounding box center [546, 465] width 196 height 31
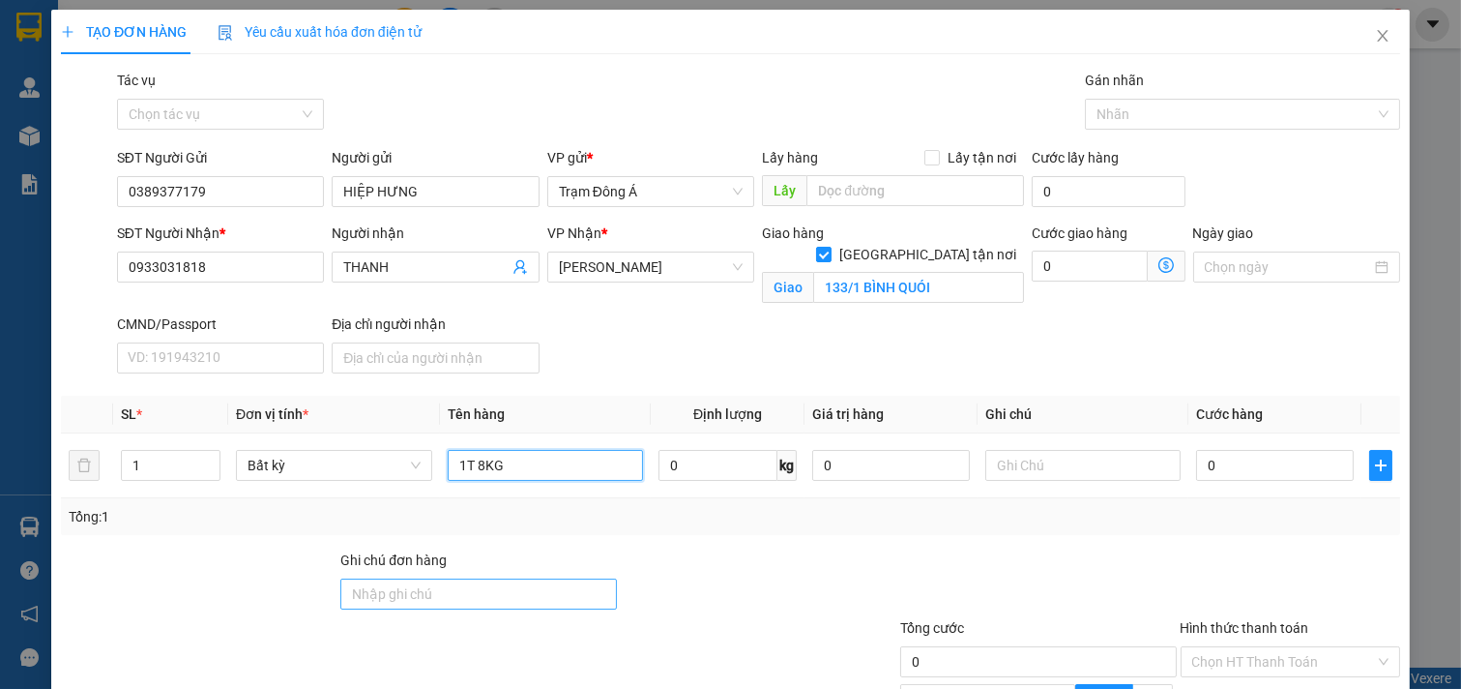
type input "1T 8KG"
click at [439, 601] on input "Ghi chú đơn hàng" at bounding box center [478, 593] width 276 height 31
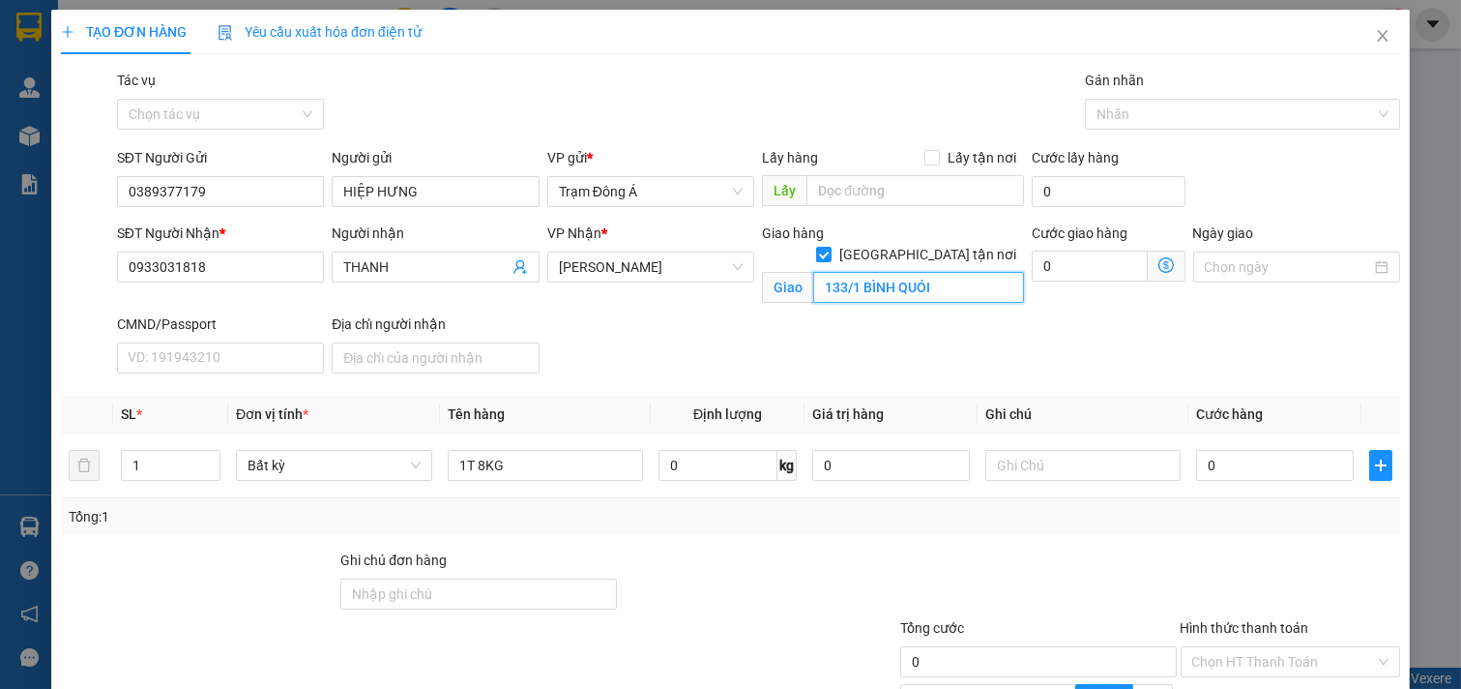
click at [926, 272] on input "133/1 BÌNH QUÓI" at bounding box center [918, 287] width 210 height 31
type input "133/1 BÌNH QƯỚI"
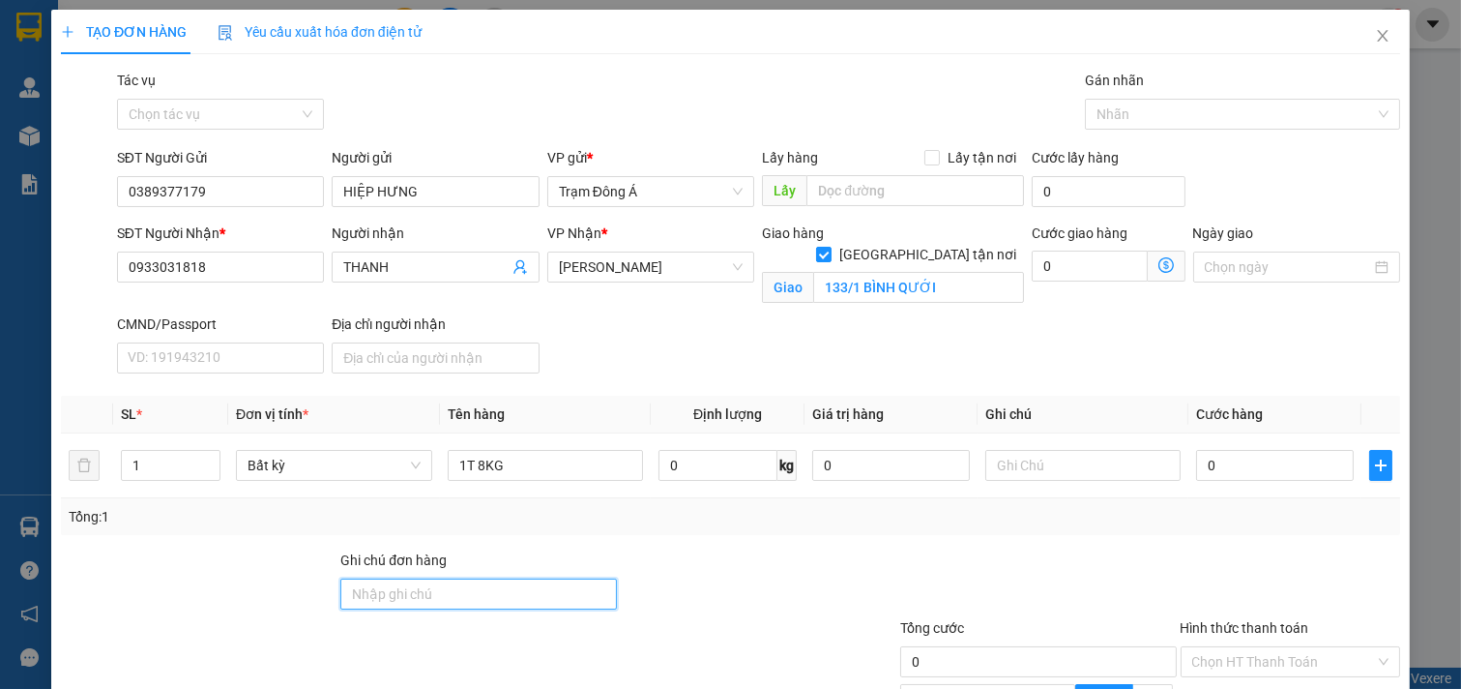
click at [406, 584] on input "Ghi chú đơn hàng" at bounding box center [478, 593] width 276 height 31
type input "D"
type input "ĐEN XO 120K ĐÃ THU"
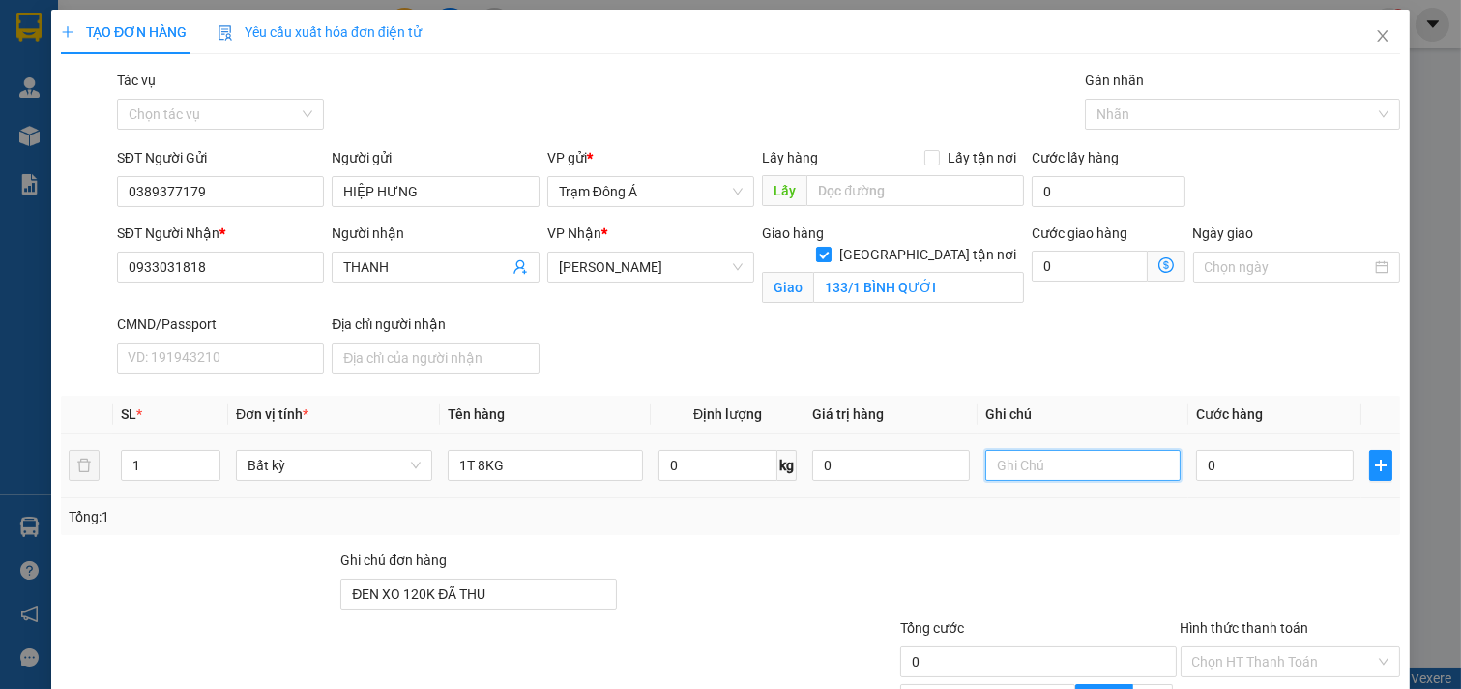
click at [1010, 471] on input "text" at bounding box center [1083, 465] width 196 height 31
type input "GTN HUONG"
type input "25"
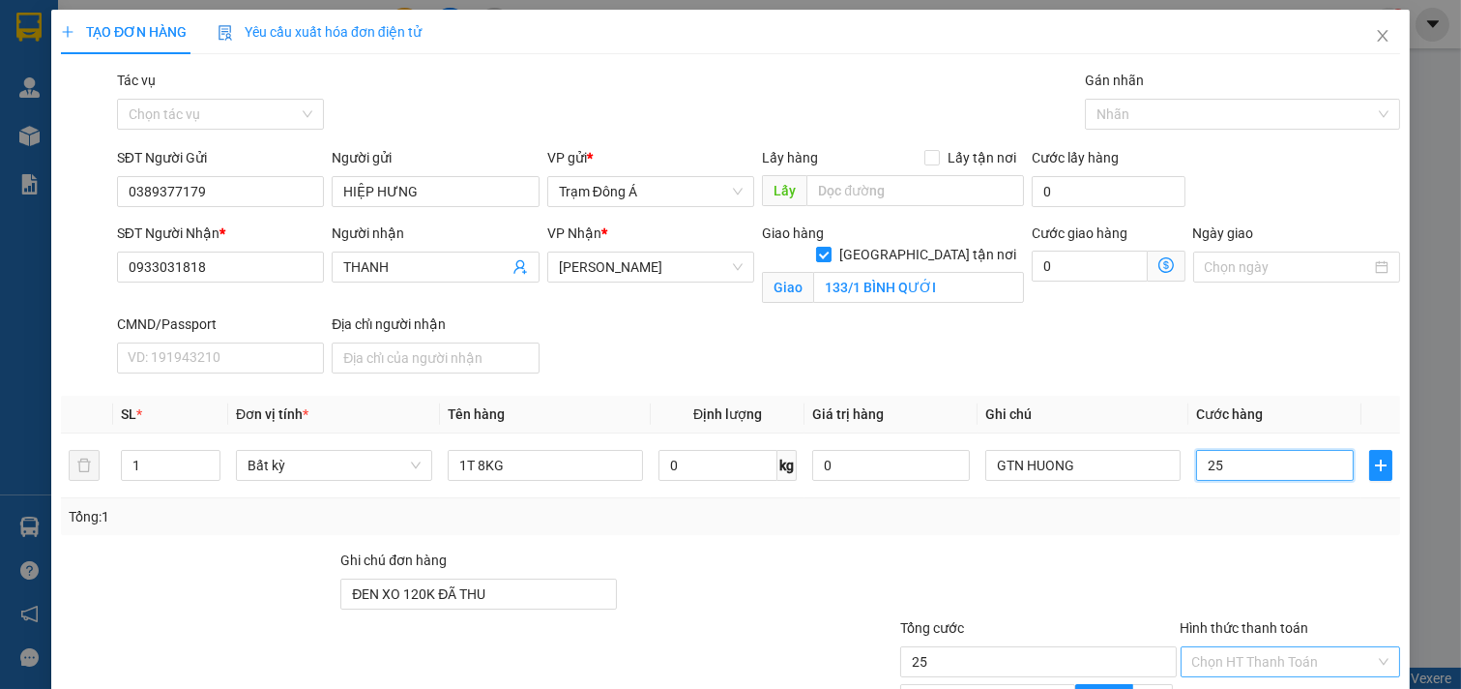
scroll to position [217, 0]
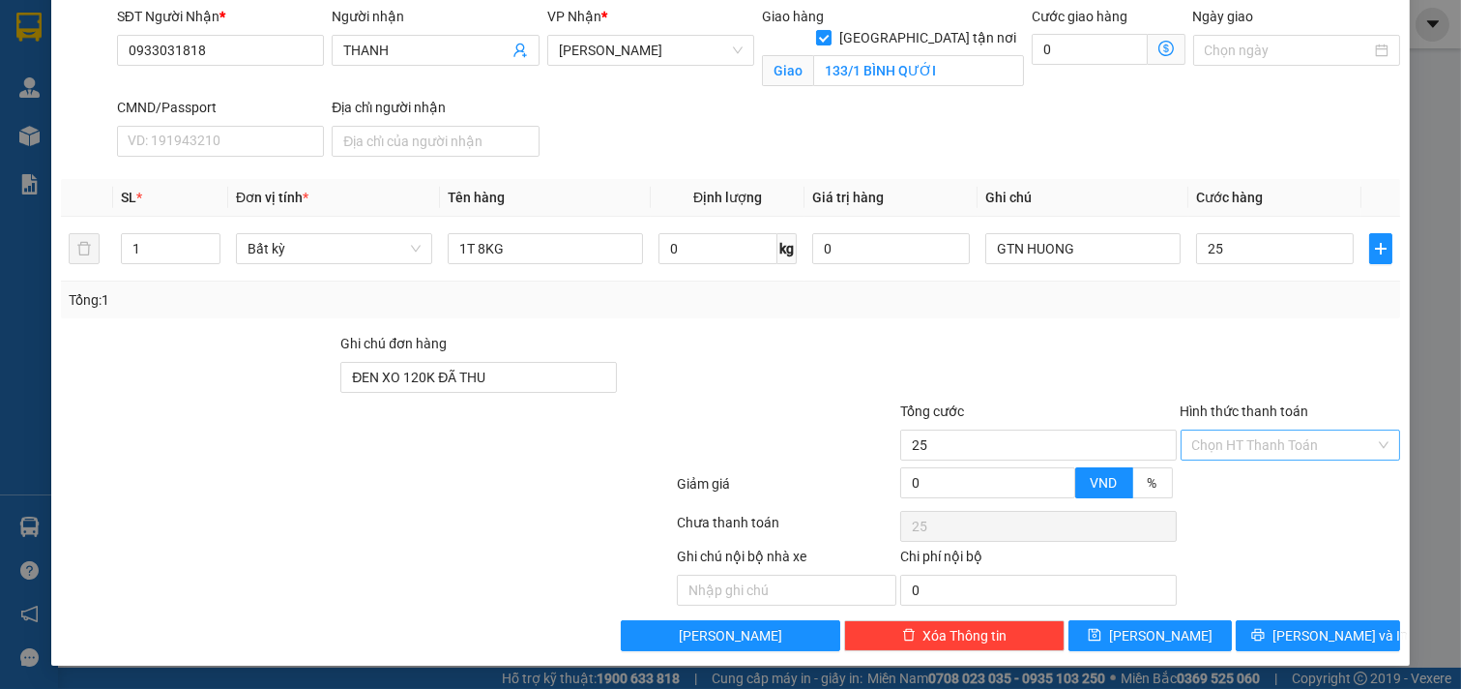
type input "25.000"
click at [1277, 435] on input "Hình thức thanh toán" at bounding box center [1284, 444] width 184 height 29
click at [1254, 477] on div "Tại văn phòng" at bounding box center [1277, 483] width 194 height 21
type input "0"
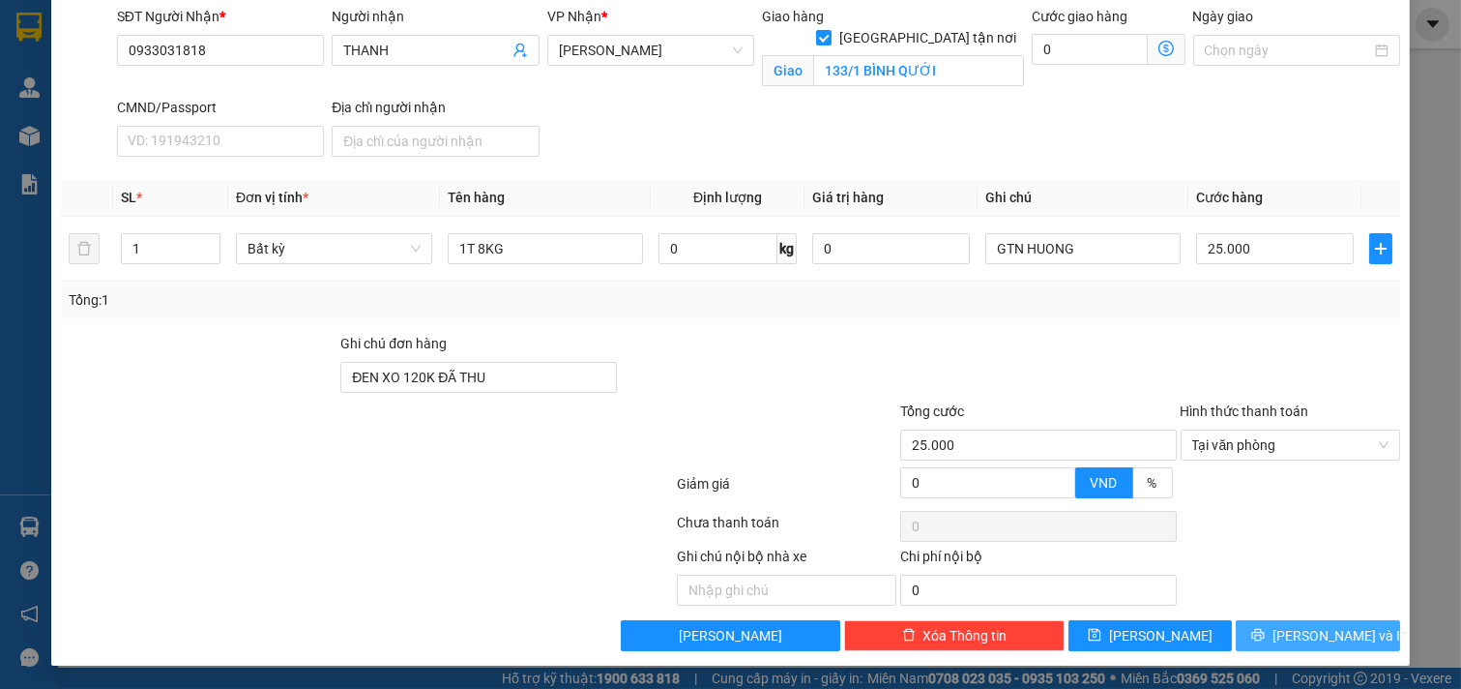
click at [1306, 636] on span "[PERSON_NAME] và In" at bounding box center [1340, 635] width 135 height 21
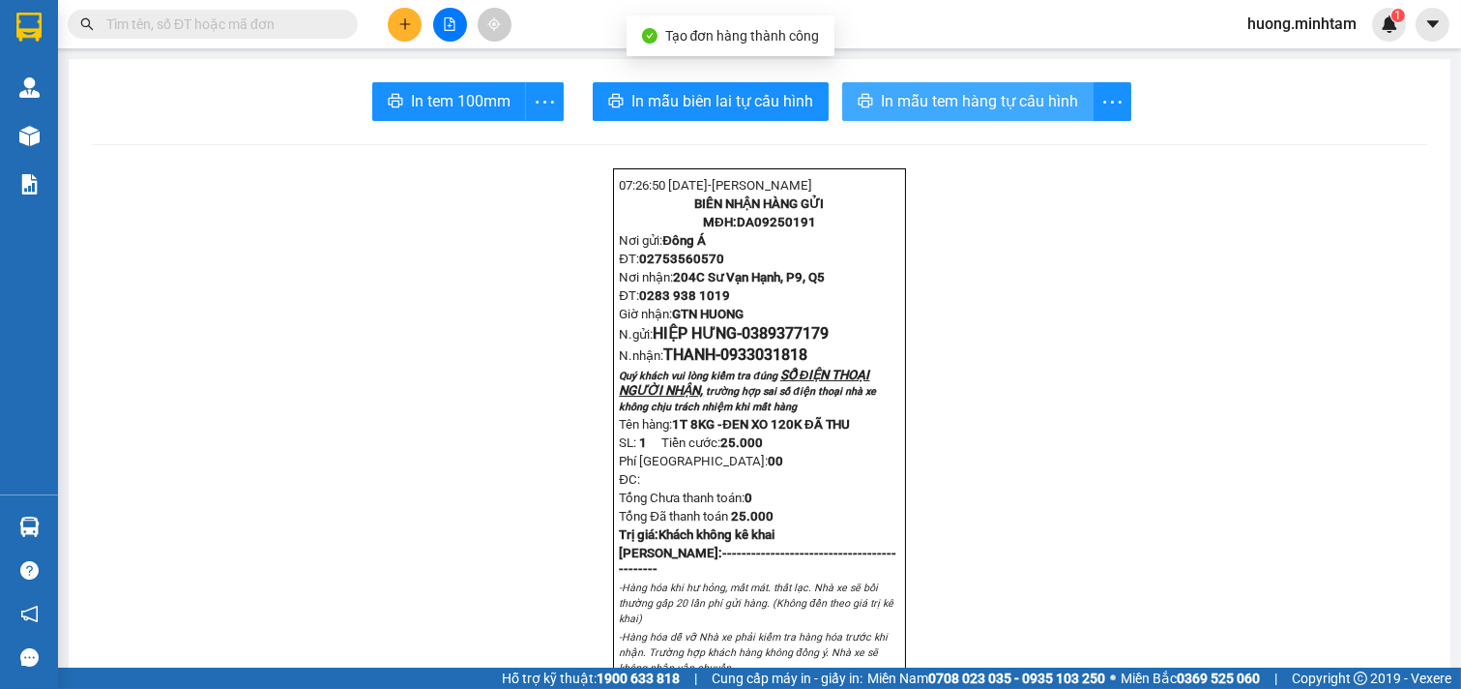
click at [978, 104] on span "In mẫu tem hàng tự cấu hình" at bounding box center [979, 101] width 197 height 24
click at [442, 103] on span "In tem 100mm" at bounding box center [461, 101] width 100 height 24
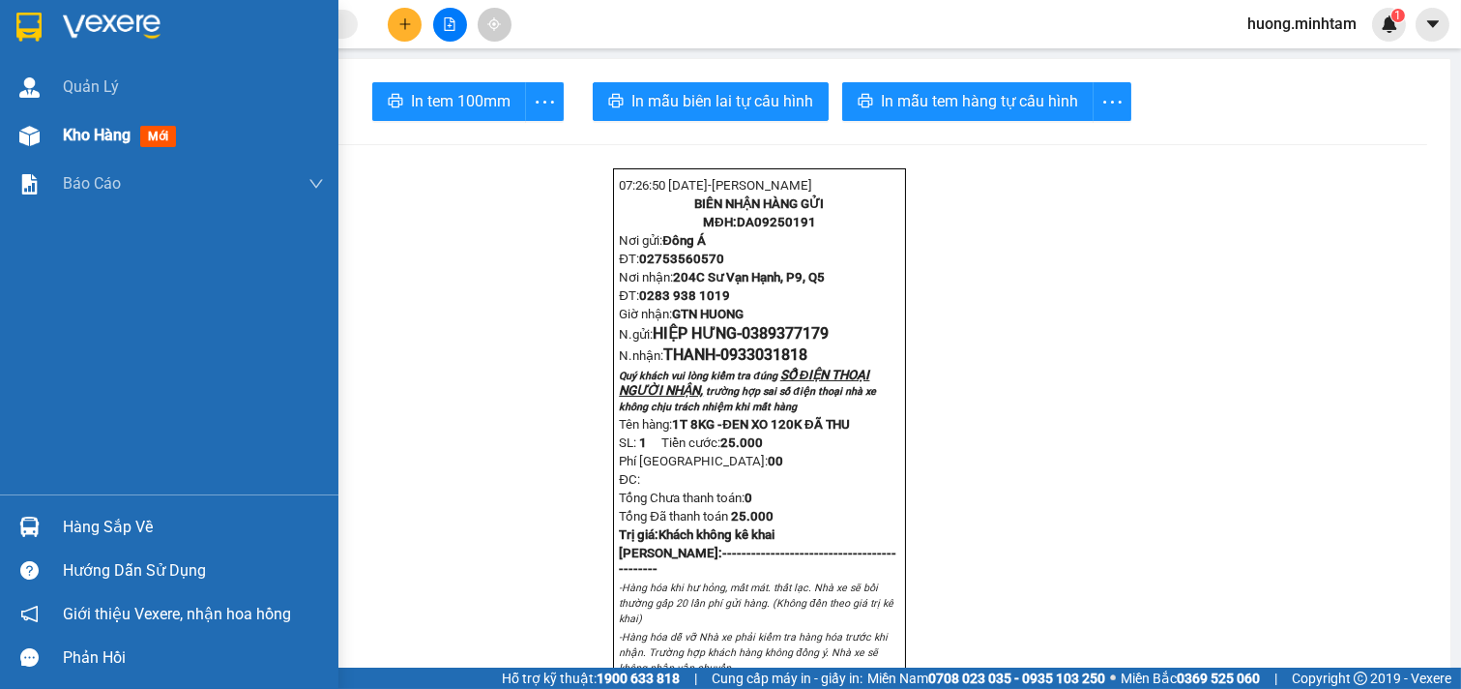
click at [103, 130] on span "Kho hàng" at bounding box center [97, 135] width 68 height 18
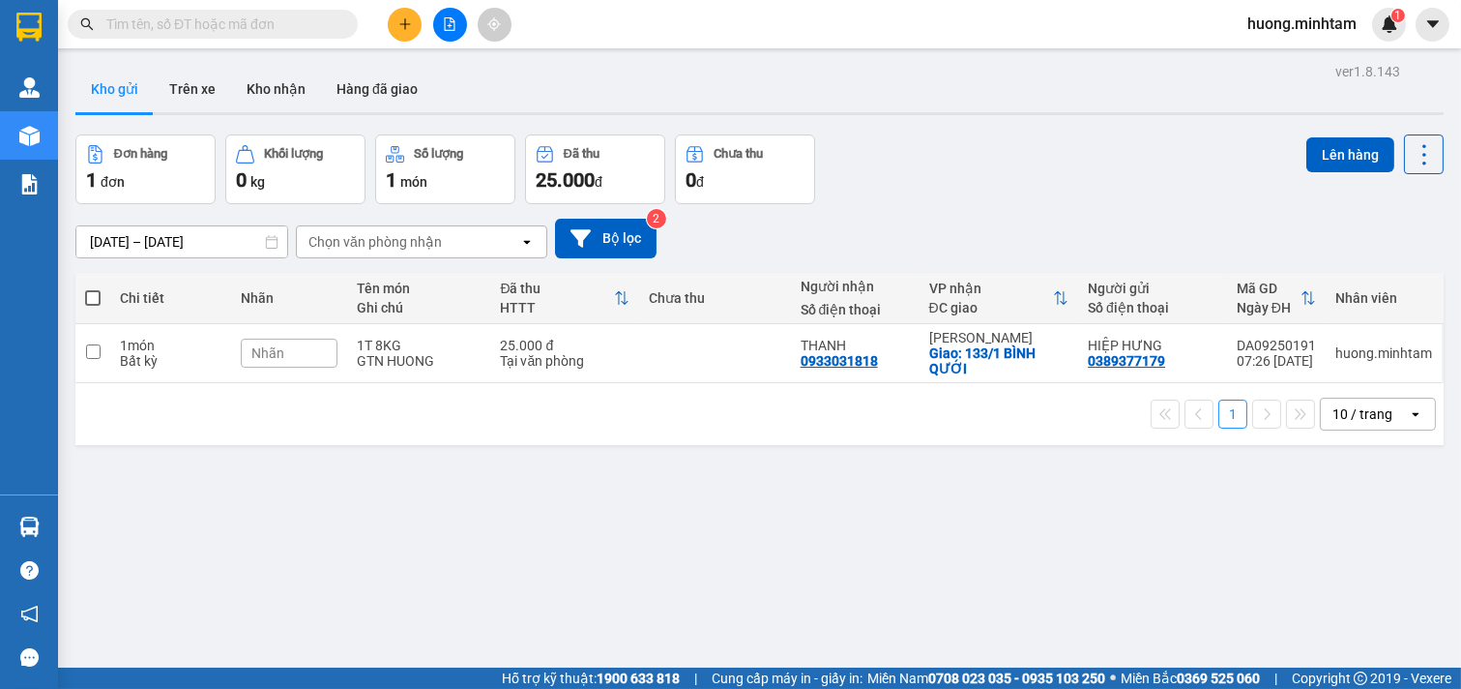
click at [803, 538] on div "ver 1.8.143 Kho gửi Trên xe Kho nhận Hàng đã giao Đơn hàng 1 đơn Khối lượng 0 k…" at bounding box center [760, 402] width 1384 height 689
click at [416, 21] on button at bounding box center [405, 25] width 34 height 34
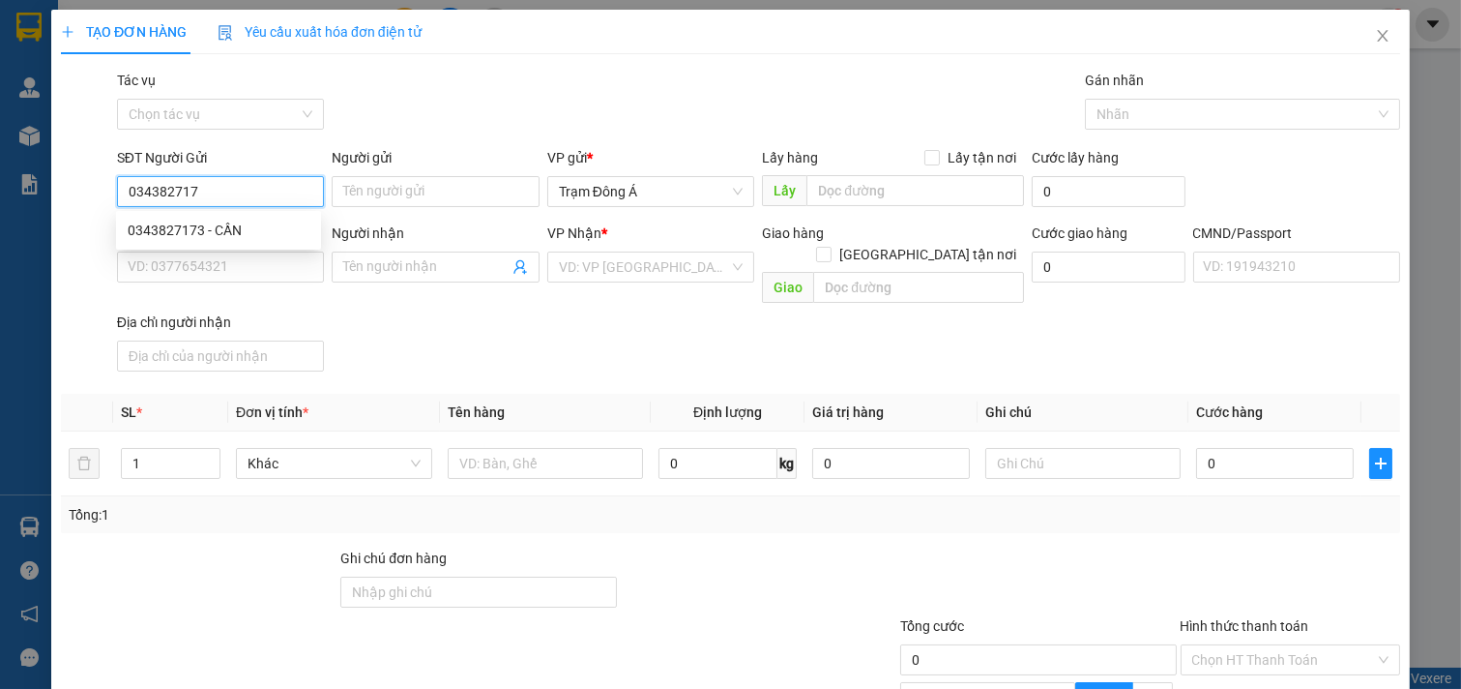
type input "0343827173"
click at [225, 227] on div "0343827173 - CẦN" at bounding box center [219, 230] width 182 height 21
type input "CẦN"
type input "0909901926"
type input "THUYÊN"
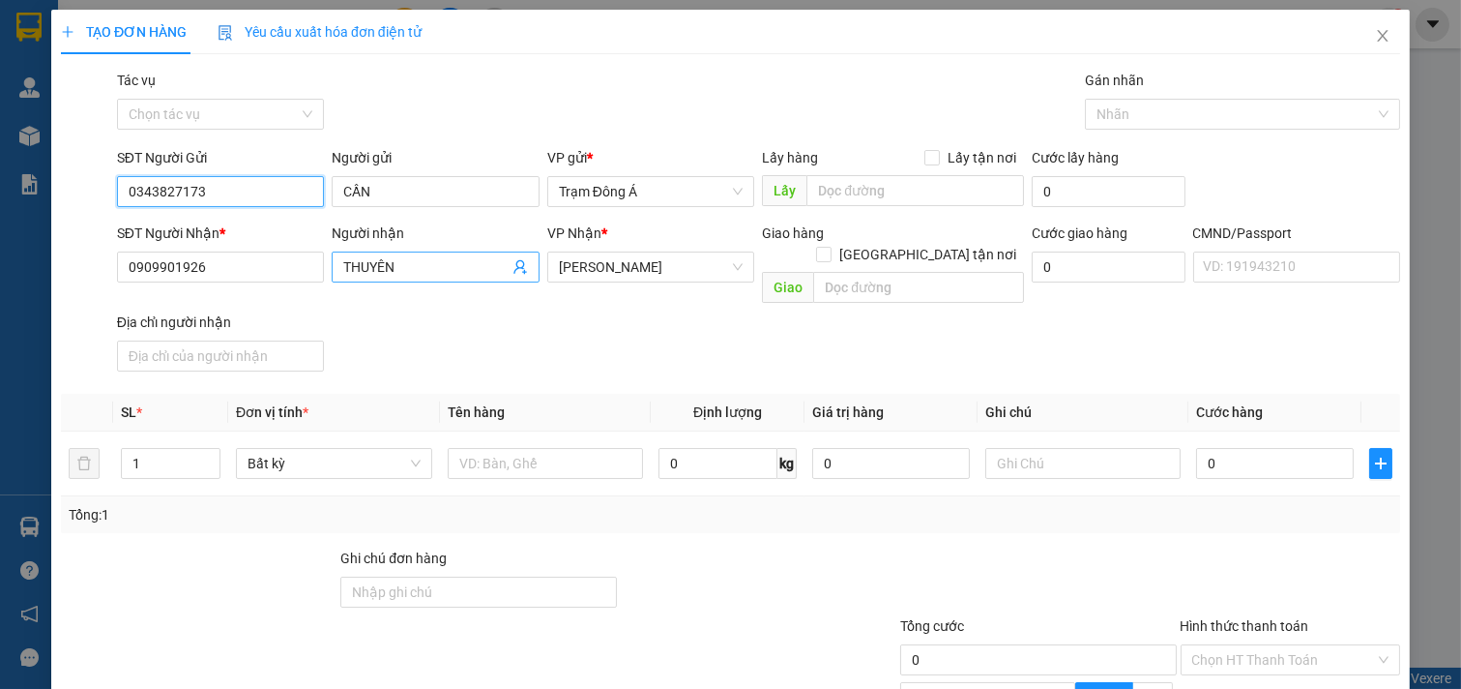
type input "0343827173"
click at [513, 264] on icon "user-add" at bounding box center [520, 266] width 15 height 15
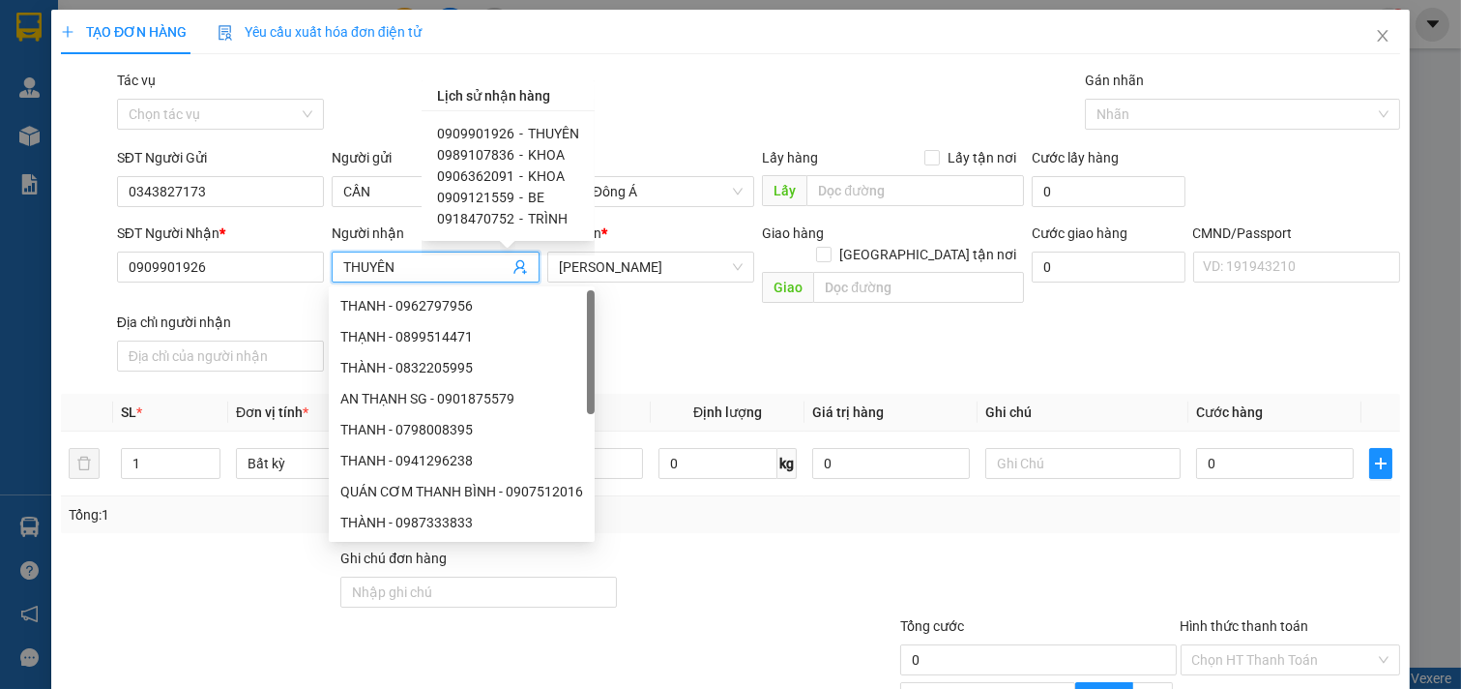
click at [480, 201] on span "0909121559" at bounding box center [475, 197] width 77 height 15
type input "0909121559"
type input "BE"
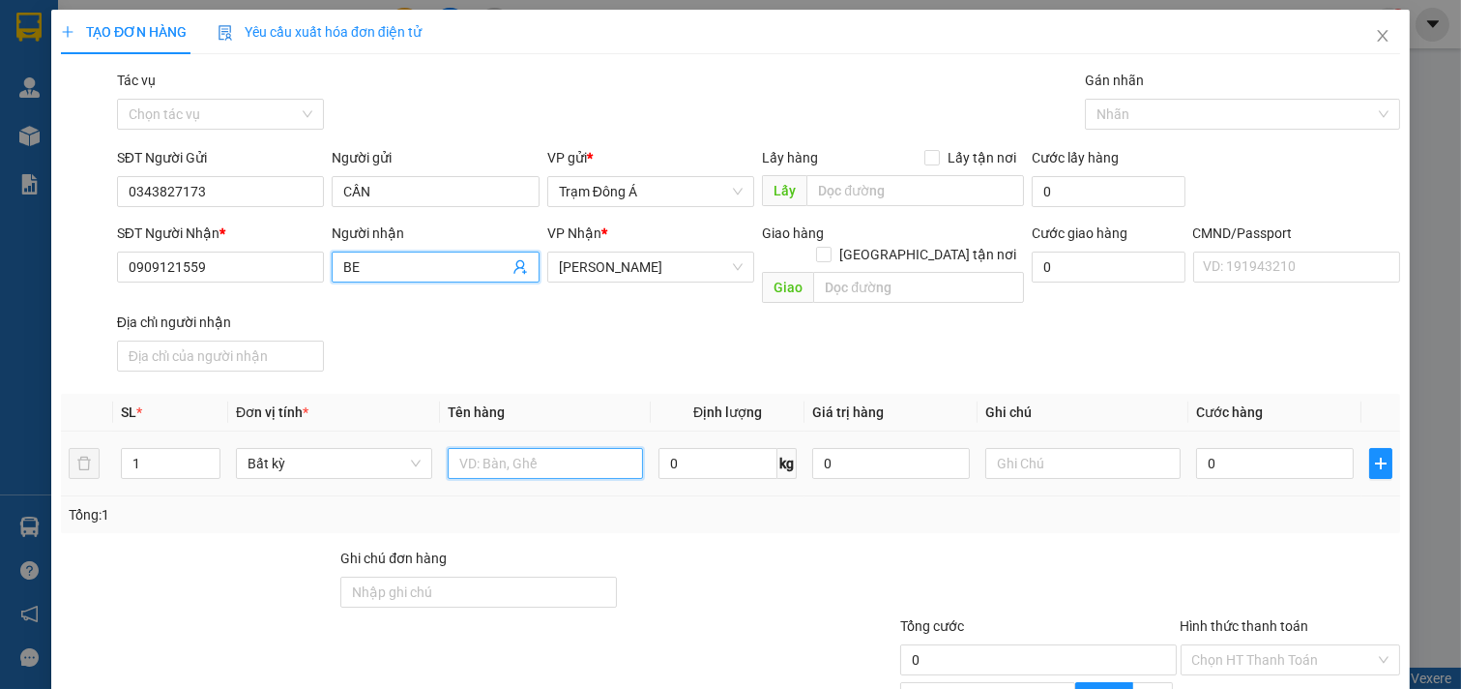
click at [498, 448] on input "text" at bounding box center [546, 463] width 196 height 31
type input "1T MUS 22KG (TC)"
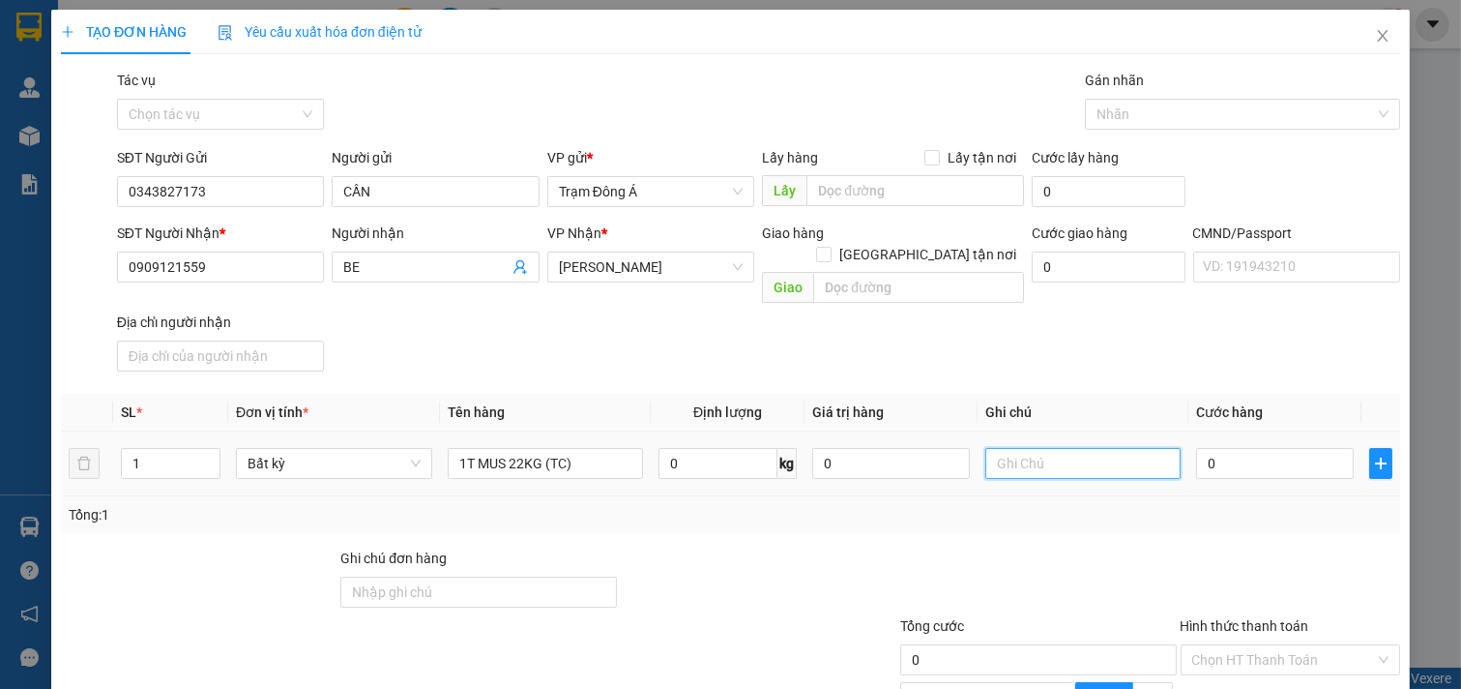
click at [985, 448] on input "text" at bounding box center [1083, 463] width 196 height 31
type input "HUONG"
type input "4"
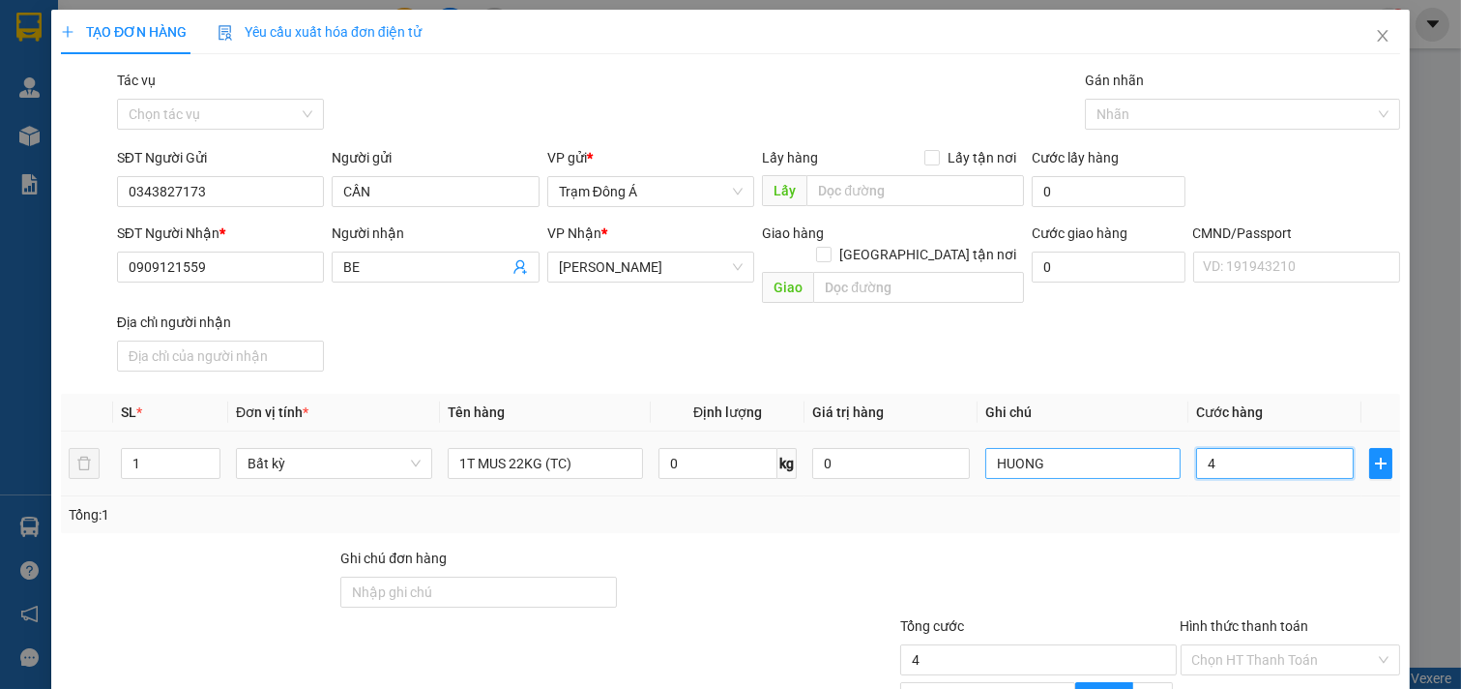
type input "40"
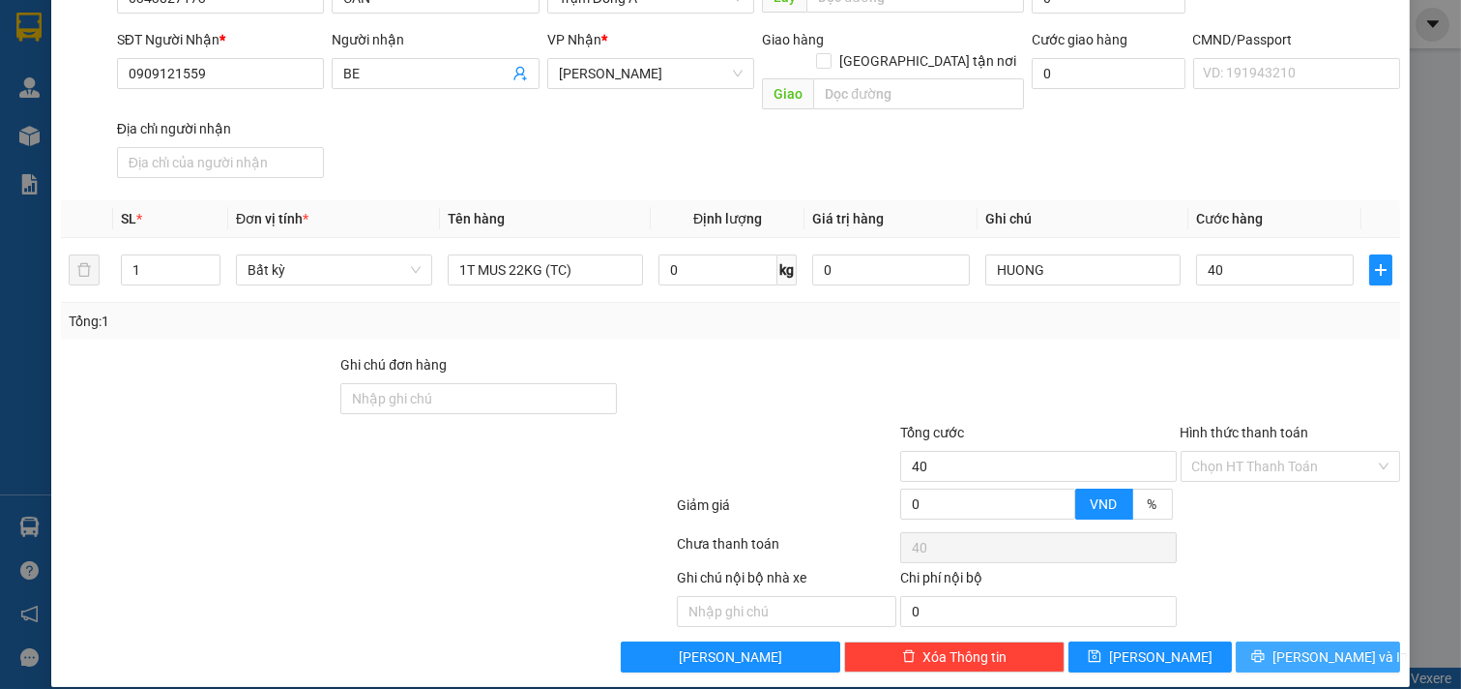
type input "40.000"
click at [1288, 646] on span "[PERSON_NAME] và In" at bounding box center [1340, 656] width 135 height 21
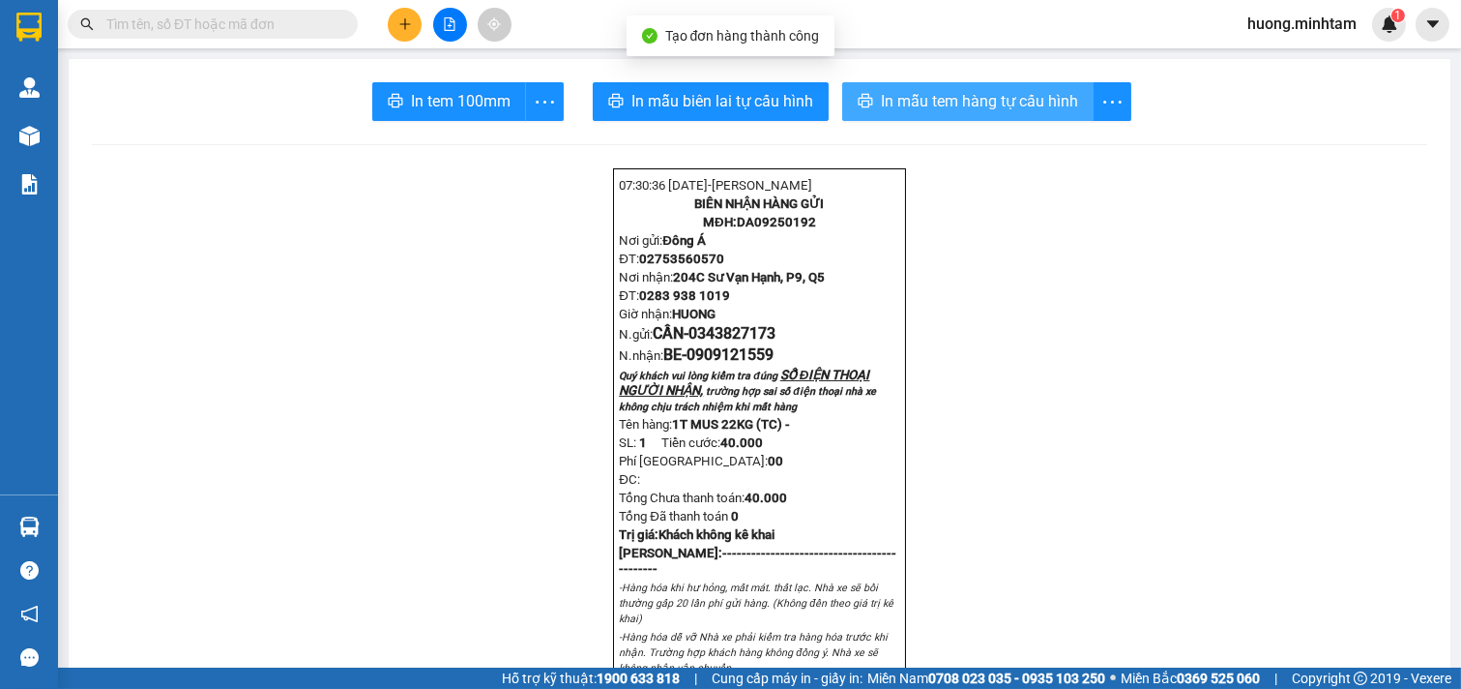
click at [953, 110] on span "In mẫu tem hàng tự cấu hình" at bounding box center [979, 101] width 197 height 24
click at [426, 85] on div "In tem 100mm" at bounding box center [467, 101] width 191 height 39
click at [426, 85] on button "In tem 100mm" at bounding box center [433, 101] width 185 height 39
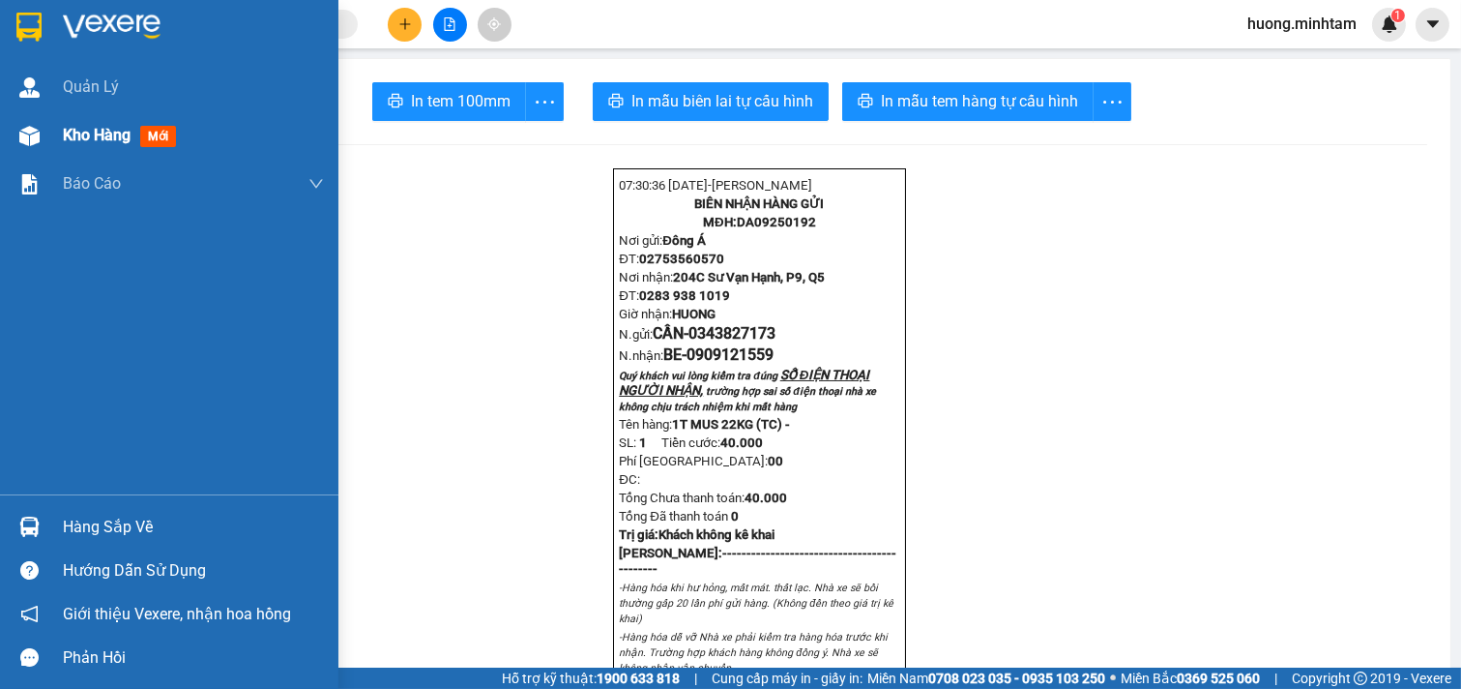
click at [97, 119] on div "Kho hàng mới" at bounding box center [193, 135] width 261 height 48
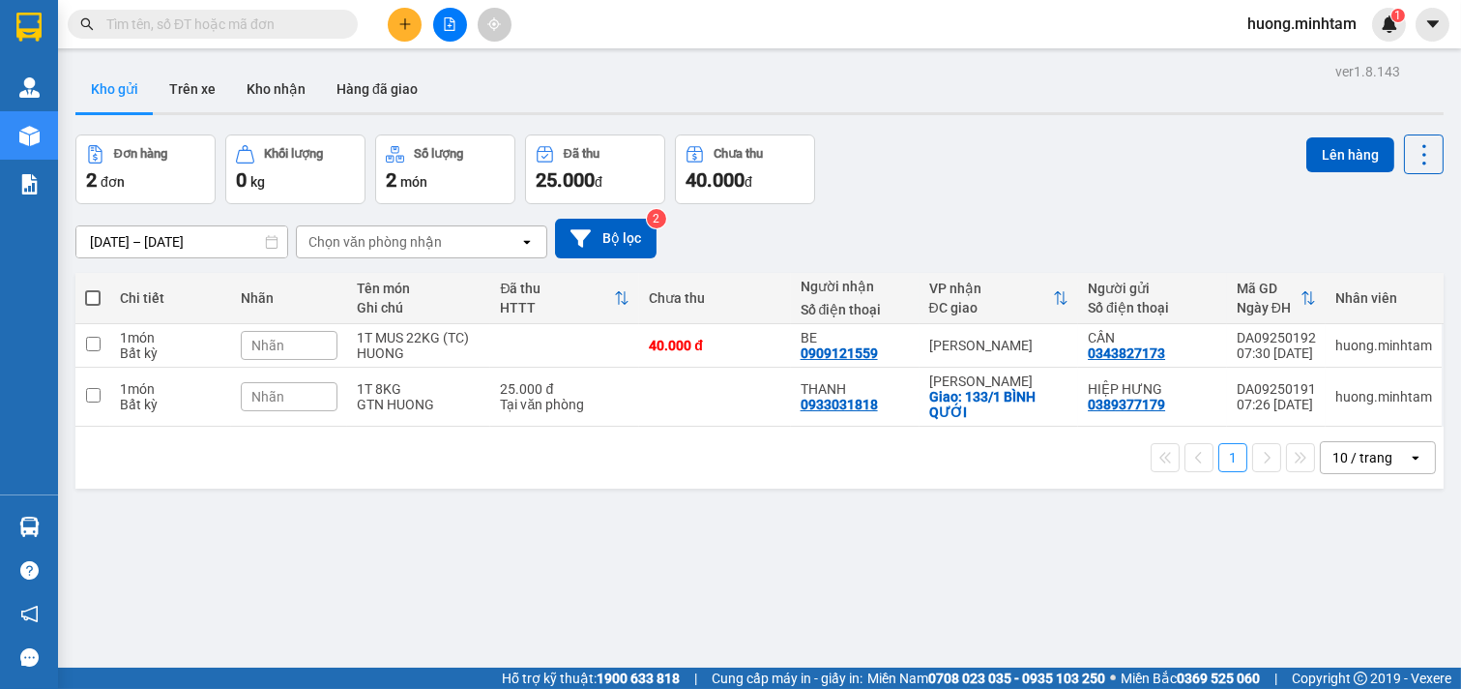
click at [804, 558] on div "ver 1.8.143 Kho gửi Trên xe Kho nhận Hàng đã giao Đơn hàng 2 đơn Khối lượng 0 k…" at bounding box center [760, 402] width 1384 height 689
click at [97, 296] on span at bounding box center [92, 297] width 15 height 15
click at [93, 288] on input "checkbox" at bounding box center [93, 288] width 0 height 0
checkbox input "true"
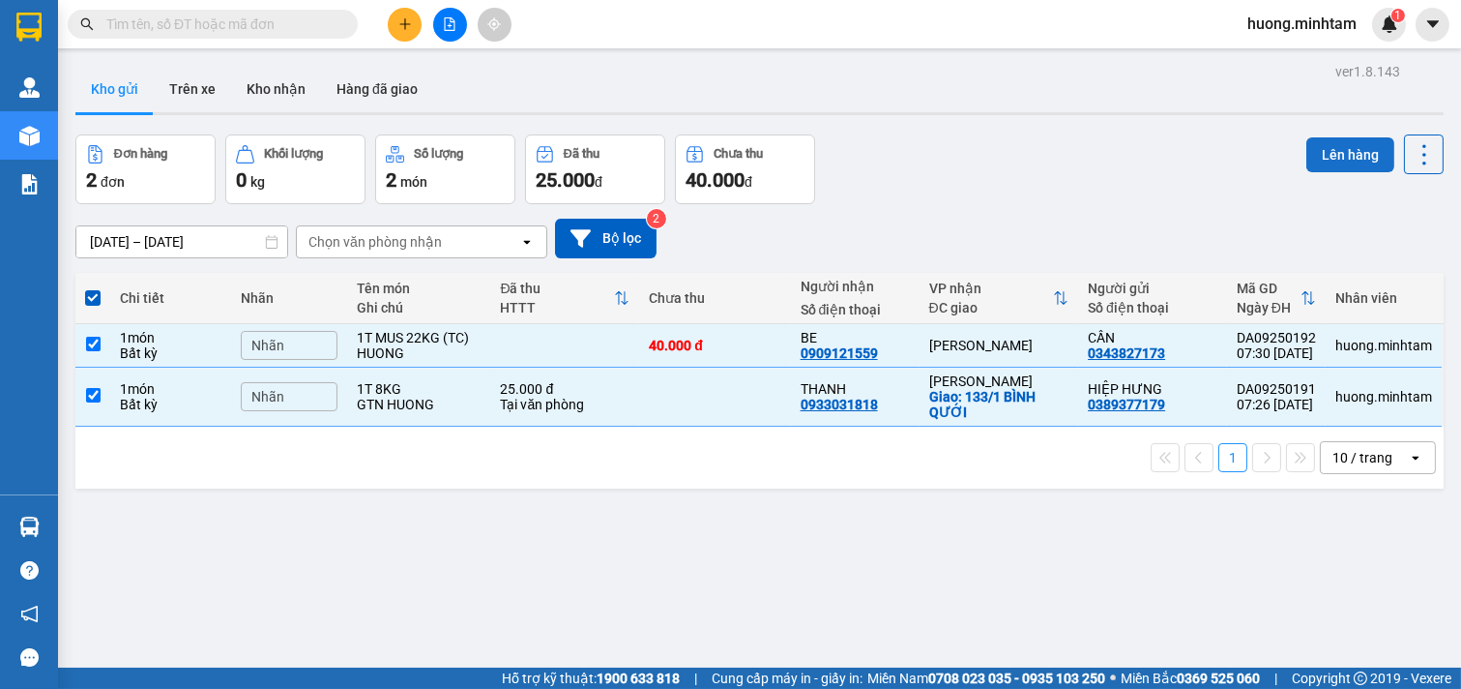
click at [1326, 148] on button "Lên hàng" at bounding box center [1351, 154] width 88 height 35
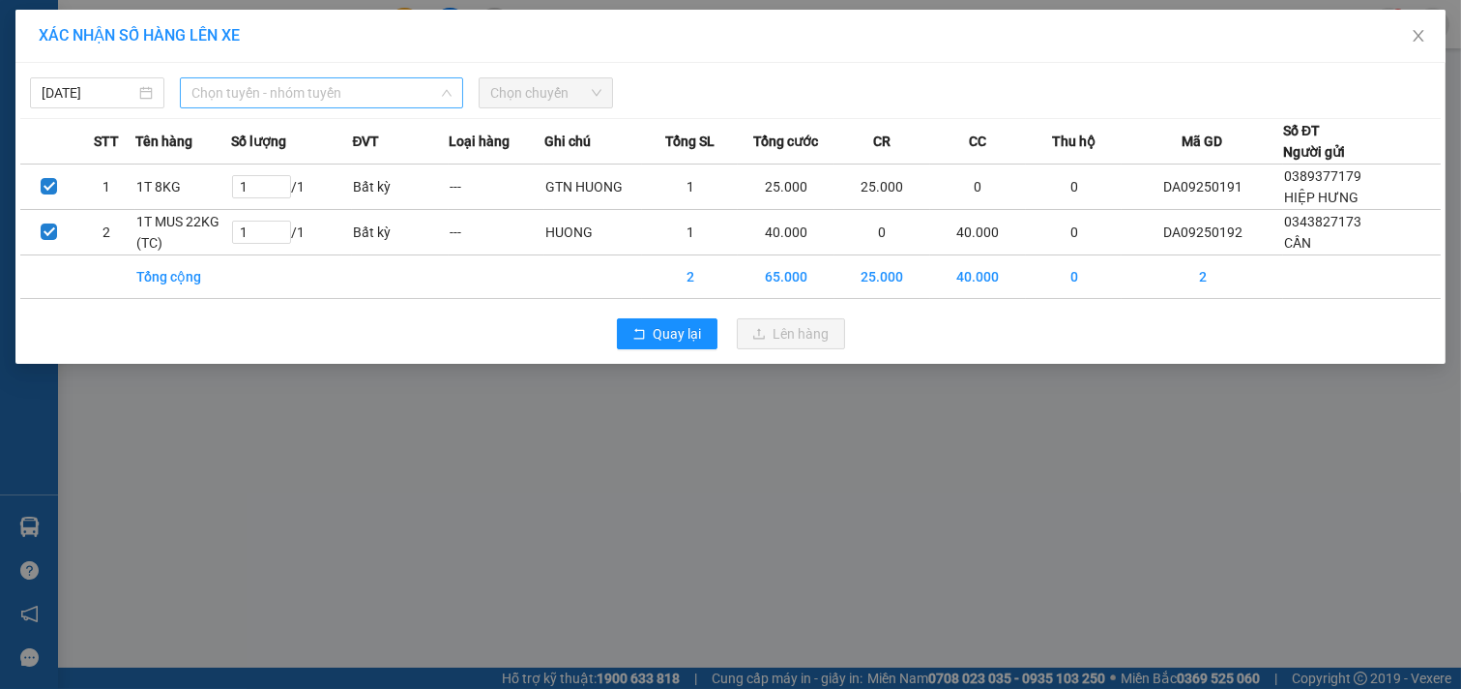
click at [410, 94] on span "Chọn tuyến - nhóm tuyến" at bounding box center [321, 92] width 260 height 29
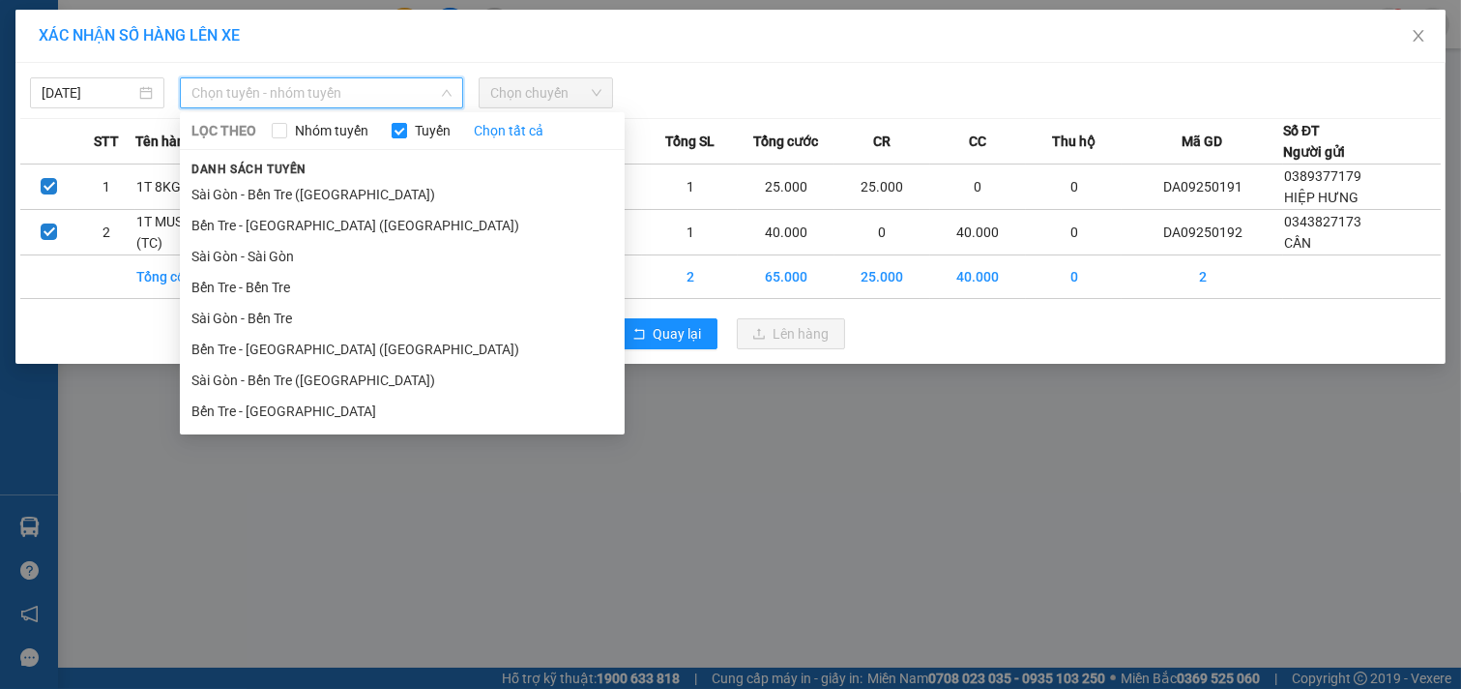
drag, startPoint x: 309, startPoint y: 223, endPoint x: 535, endPoint y: 103, distance: 255.3
click at [309, 224] on li "Bến Tre - [GEOGRAPHIC_DATA] ([GEOGRAPHIC_DATA])" at bounding box center [402, 225] width 445 height 31
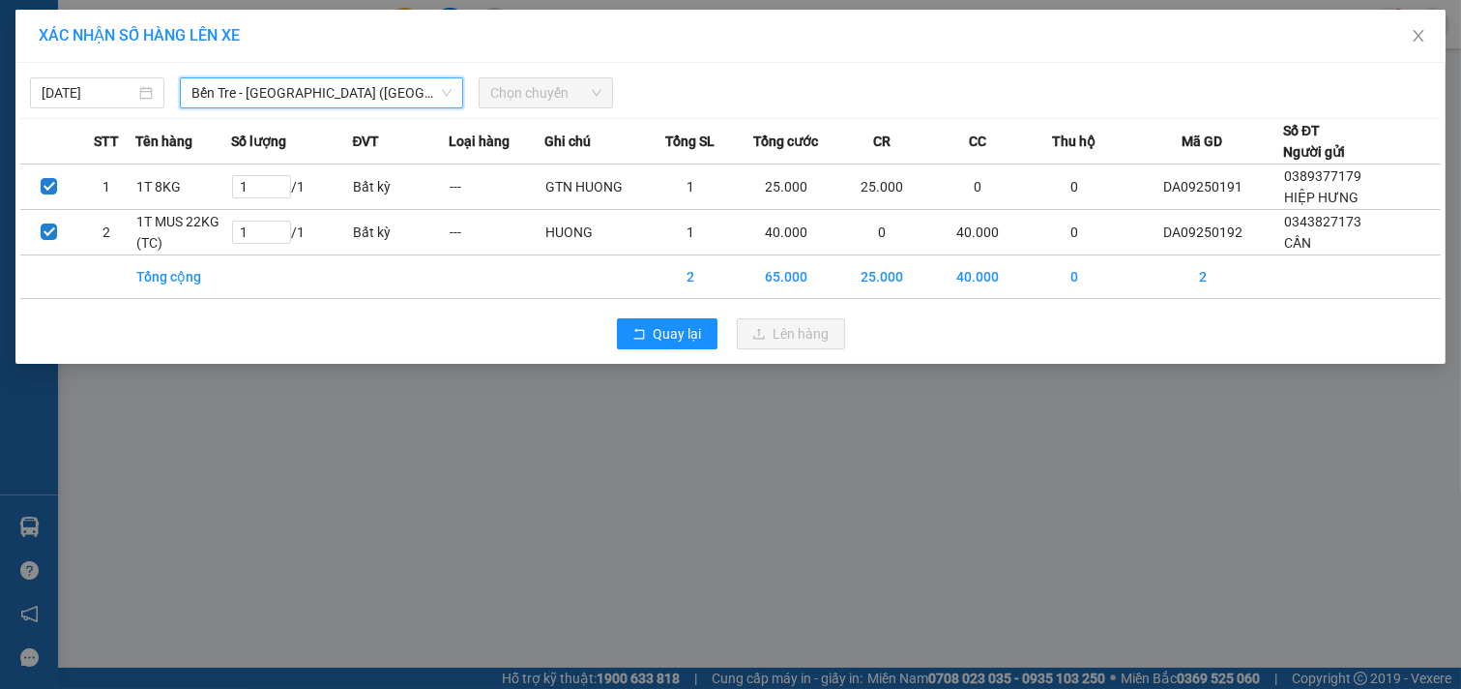
click at [557, 95] on span "Chọn chuyến" at bounding box center [545, 92] width 111 height 29
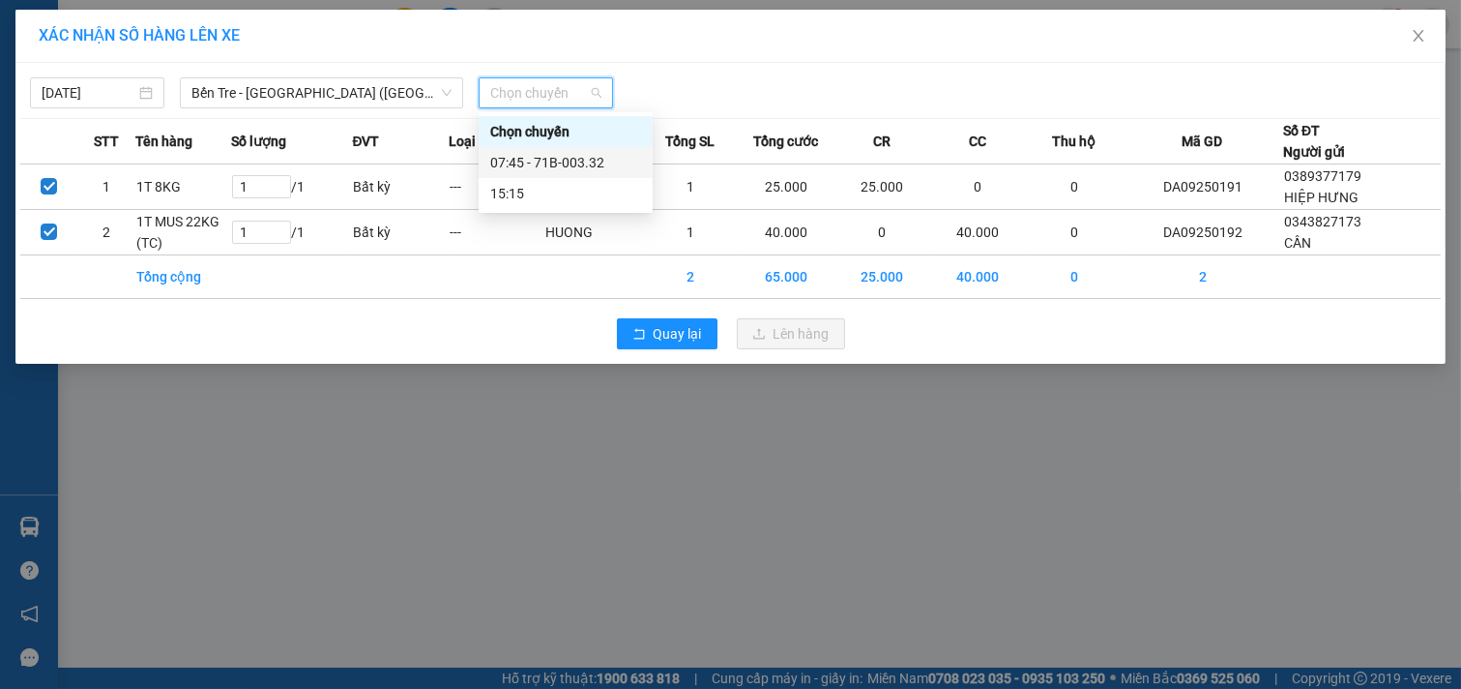
click at [563, 147] on div "07:45 - 71B-003.32" at bounding box center [566, 162] width 174 height 31
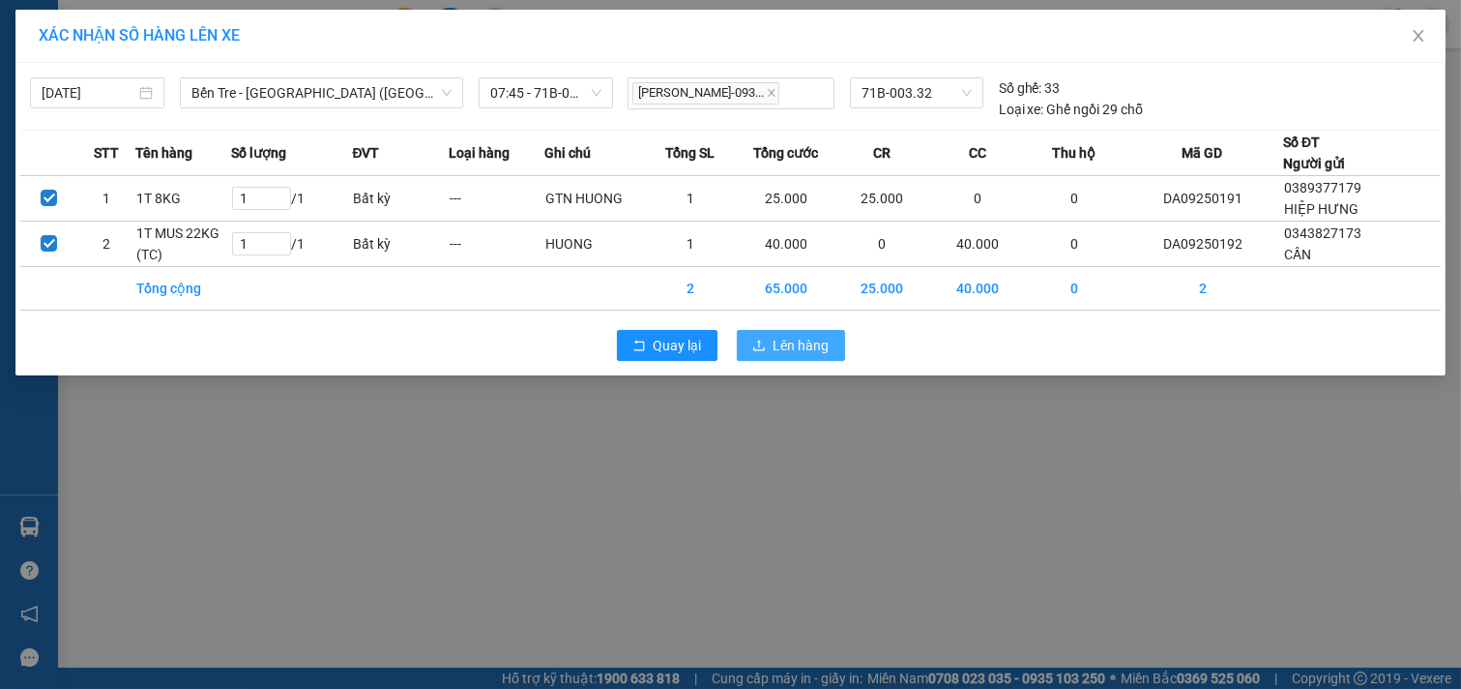
click at [774, 352] on span "Lên hàng" at bounding box center [802, 345] width 56 height 21
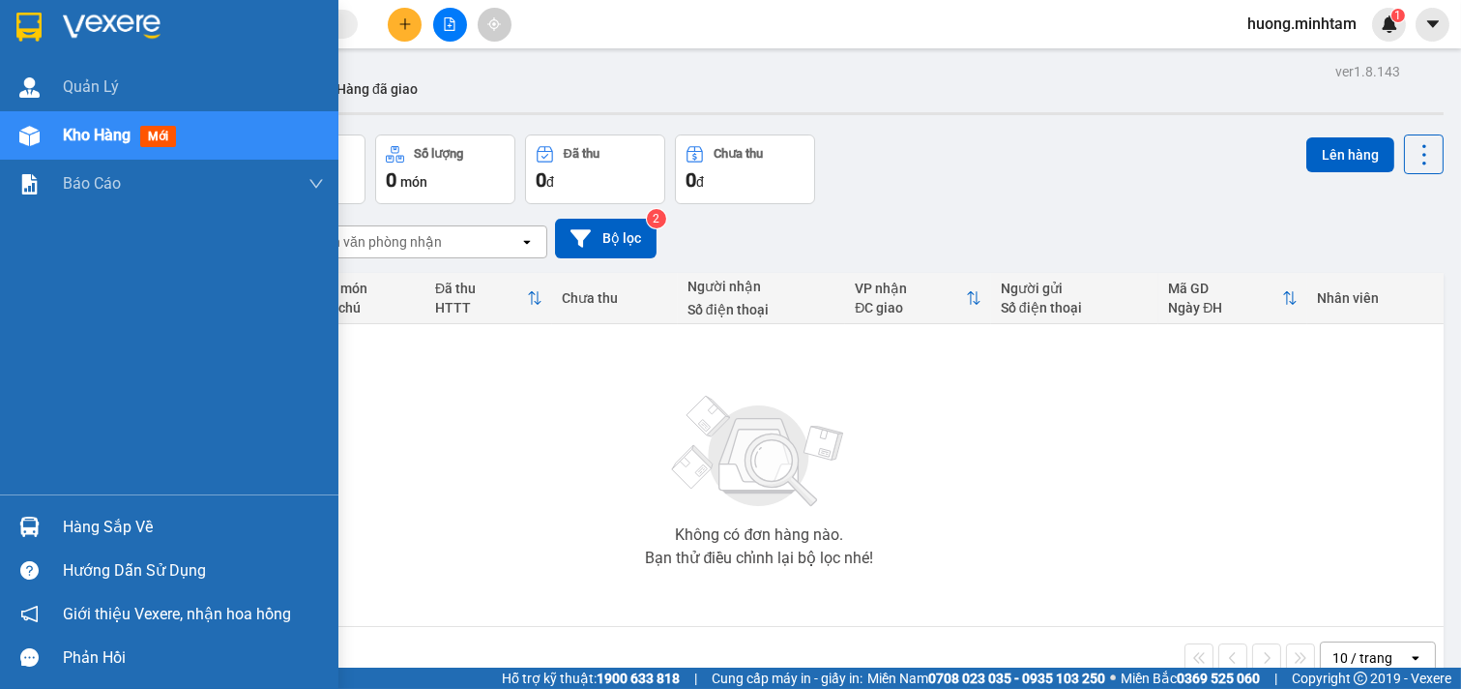
click at [109, 537] on div "Hàng sắp về" at bounding box center [193, 527] width 261 height 29
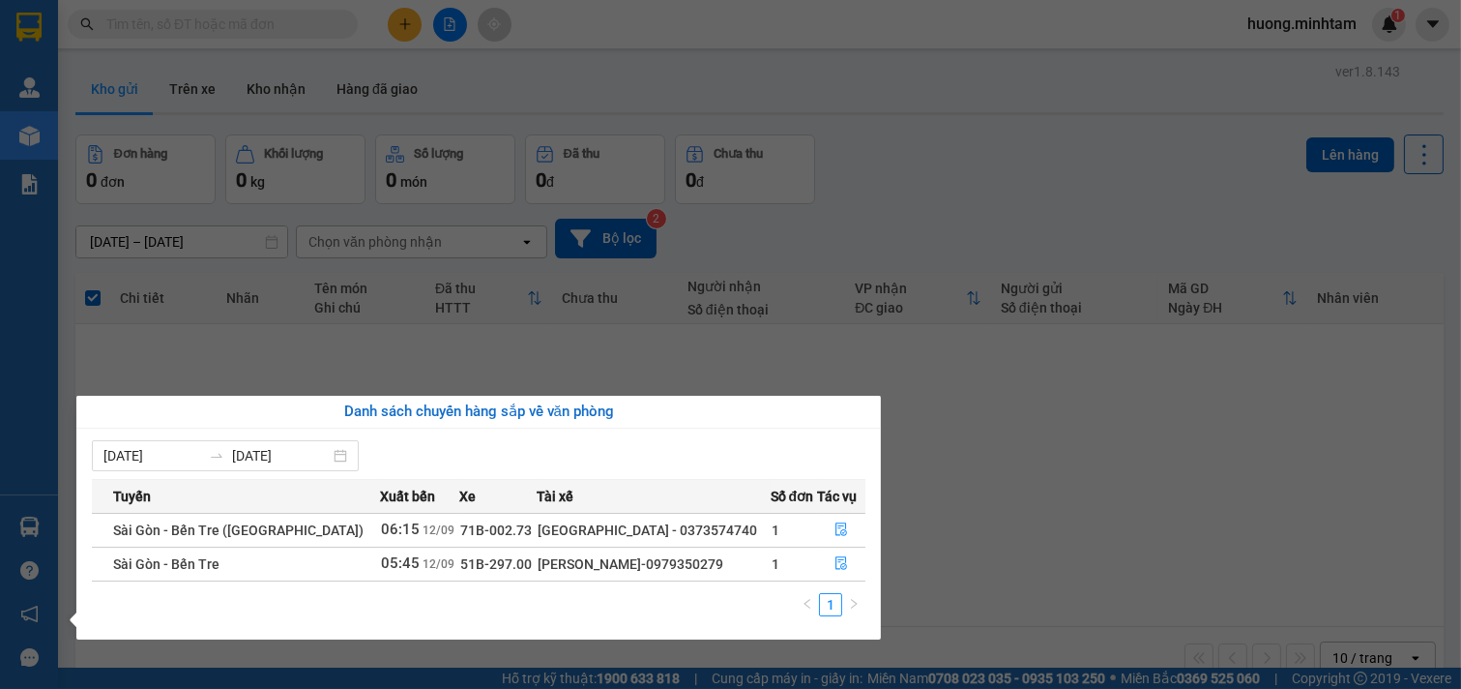
click at [1037, 494] on section "Kết quả tìm kiếm ( 0 ) Bộ lọc No Data huong.minhtam 1 Quản [PERSON_NAME] hàng m…" at bounding box center [730, 344] width 1461 height 689
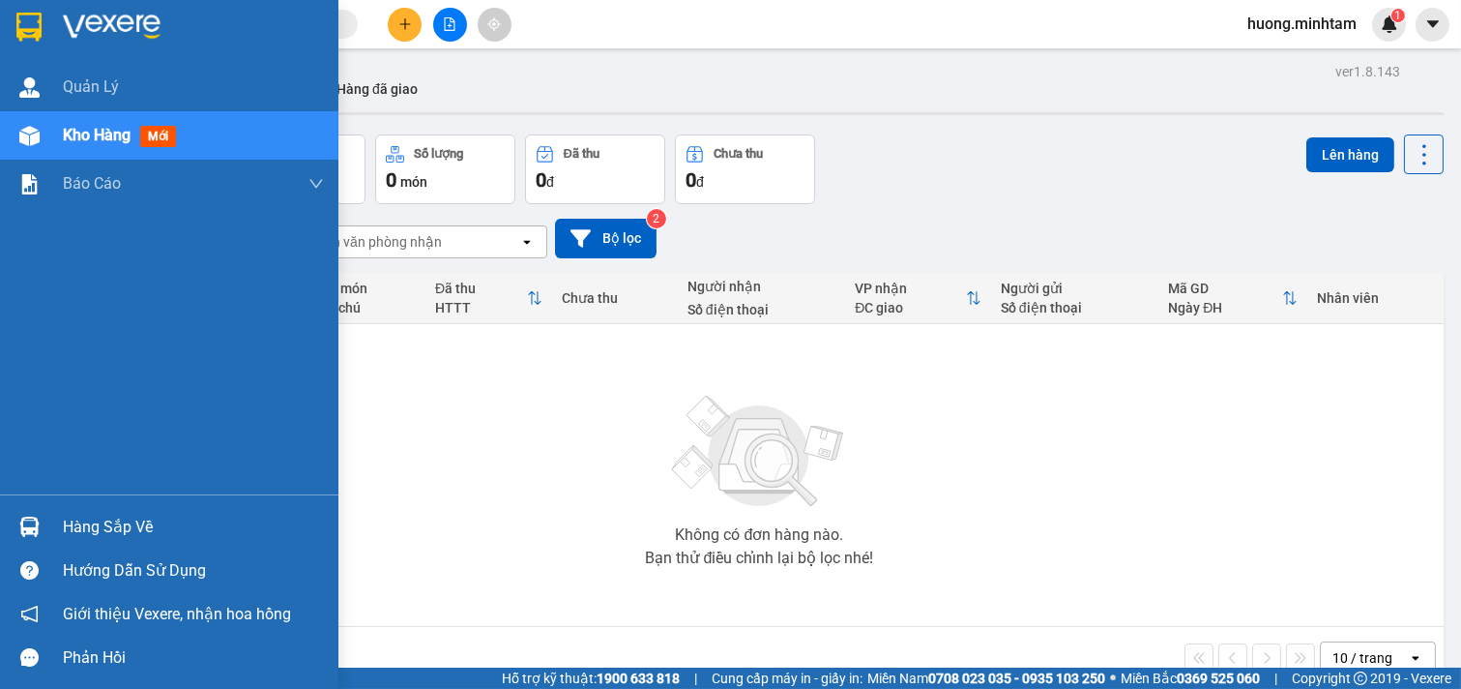
click at [84, 523] on div "Hàng sắp về" at bounding box center [193, 527] width 261 height 29
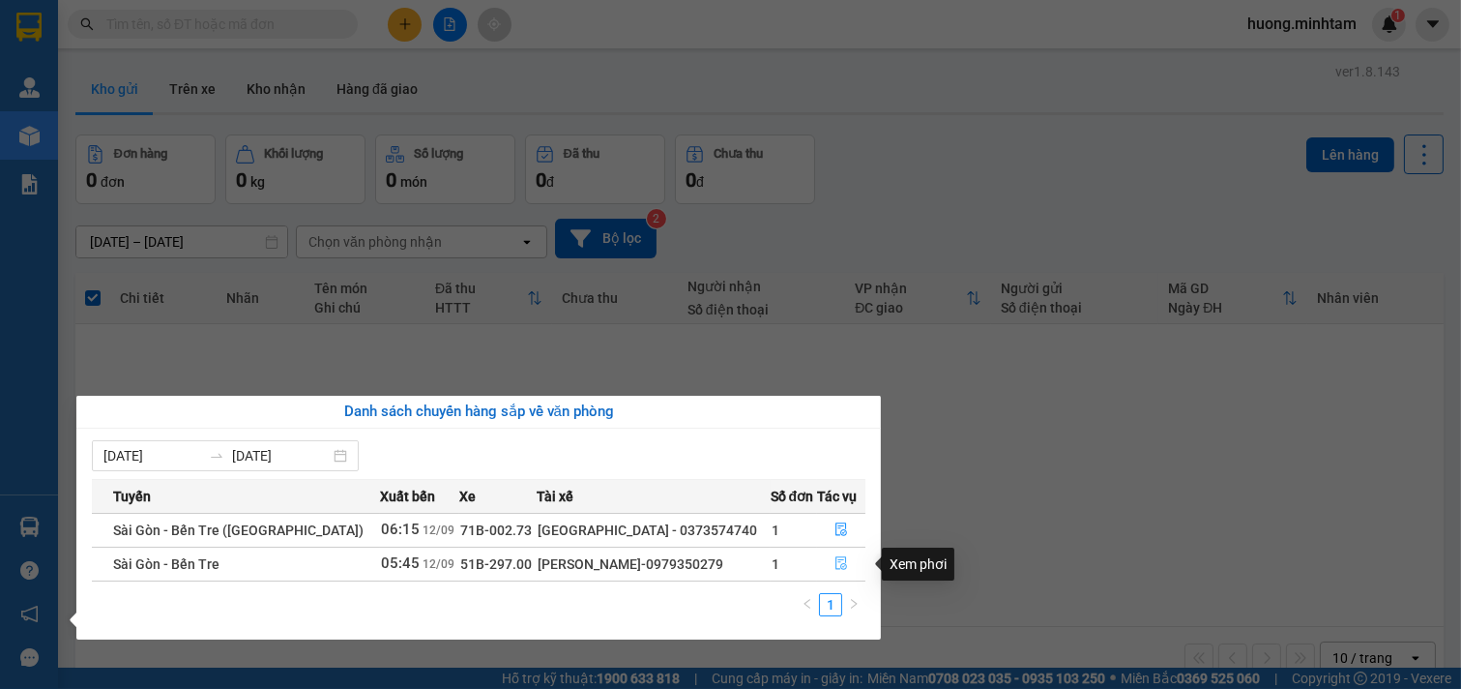
click at [835, 561] on icon "file-done" at bounding box center [842, 563] width 14 height 14
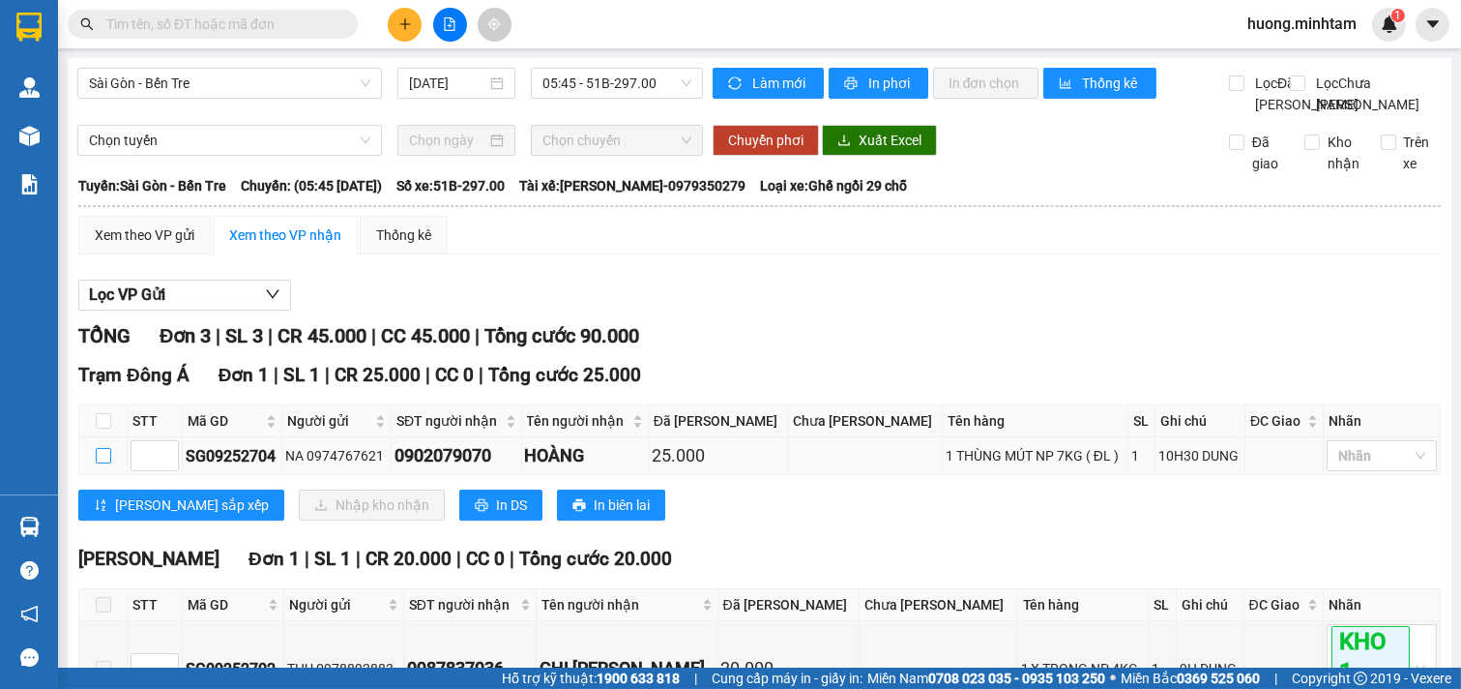
click at [103, 463] on input "checkbox" at bounding box center [103, 455] width 15 height 15
checkbox input "true"
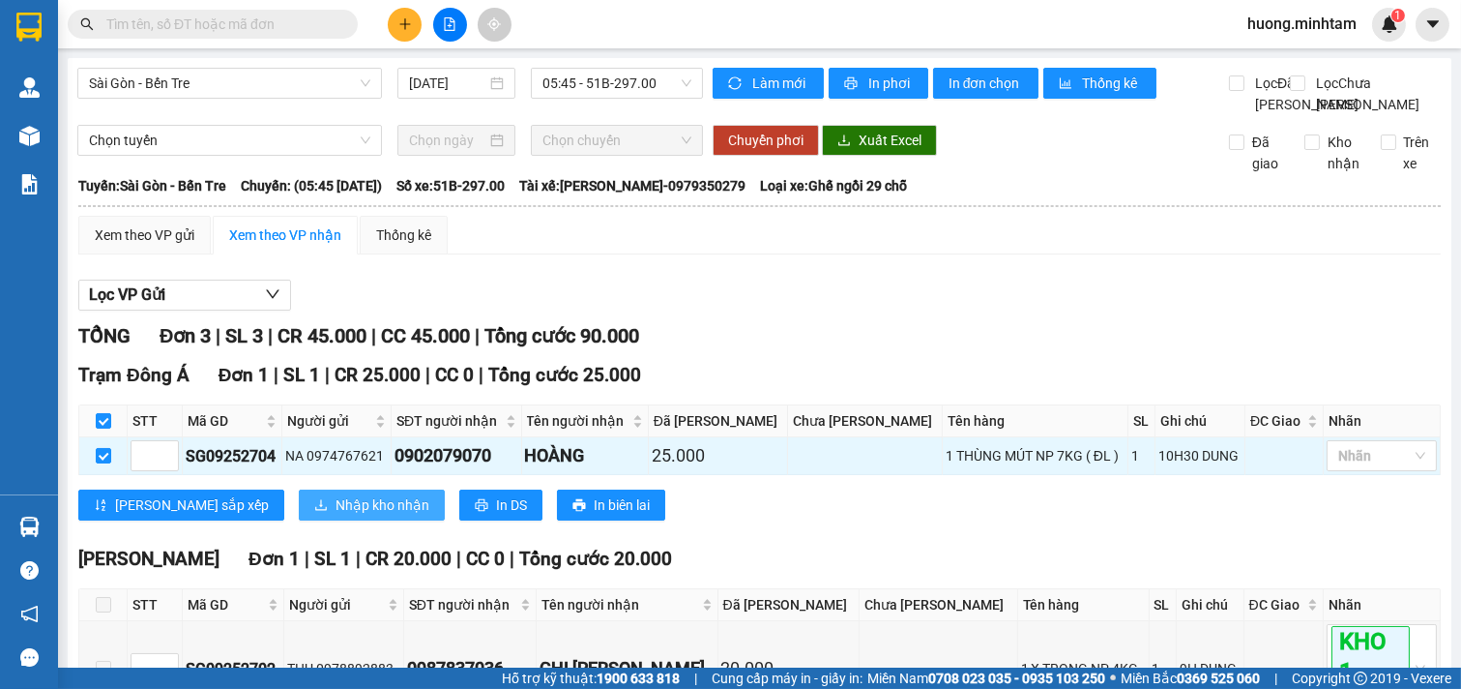
click at [336, 515] on span "Nhập kho nhận" at bounding box center [383, 504] width 94 height 21
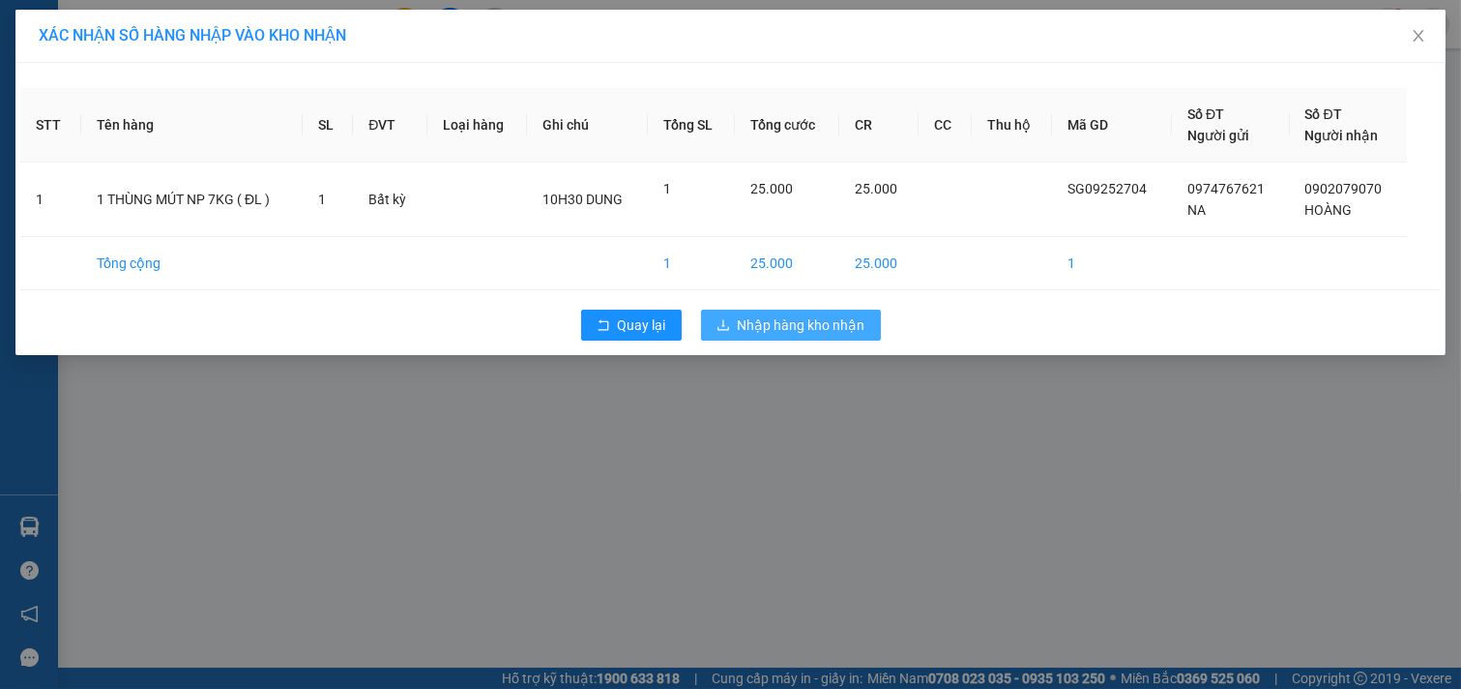
click at [819, 323] on span "Nhập hàng kho nhận" at bounding box center [802, 324] width 128 height 21
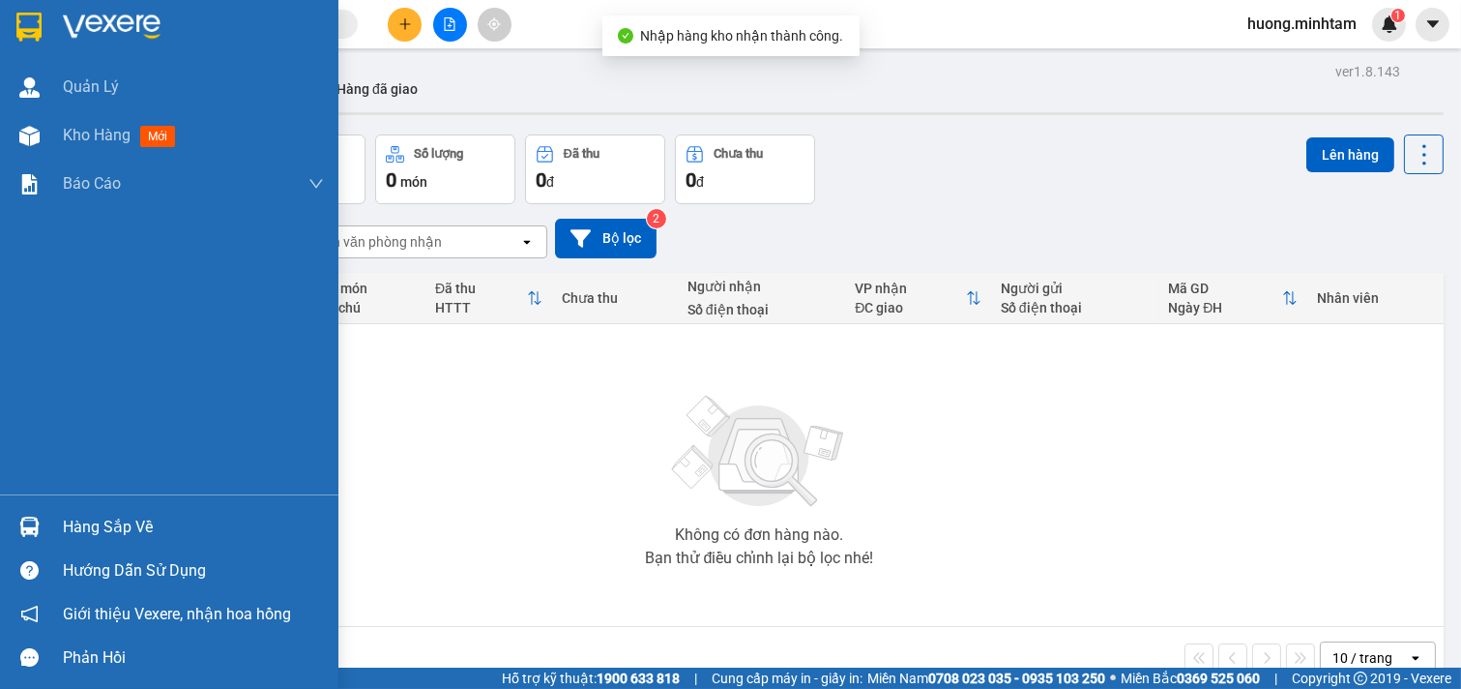
drag, startPoint x: 103, startPoint y: 526, endPoint x: 331, endPoint y: 527, distance: 228.2
click at [106, 527] on div "Hàng sắp về" at bounding box center [193, 527] width 261 height 29
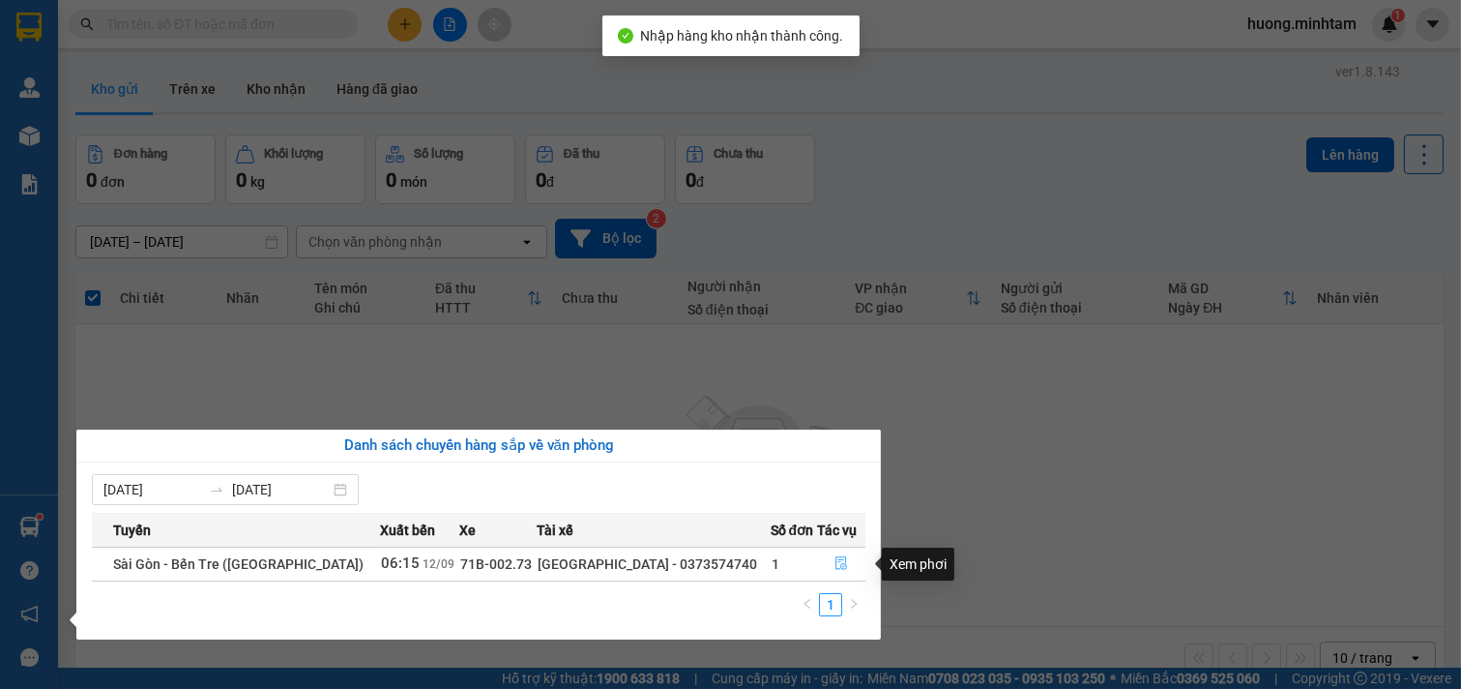
click at [837, 559] on icon "file-done" at bounding box center [842, 563] width 14 height 14
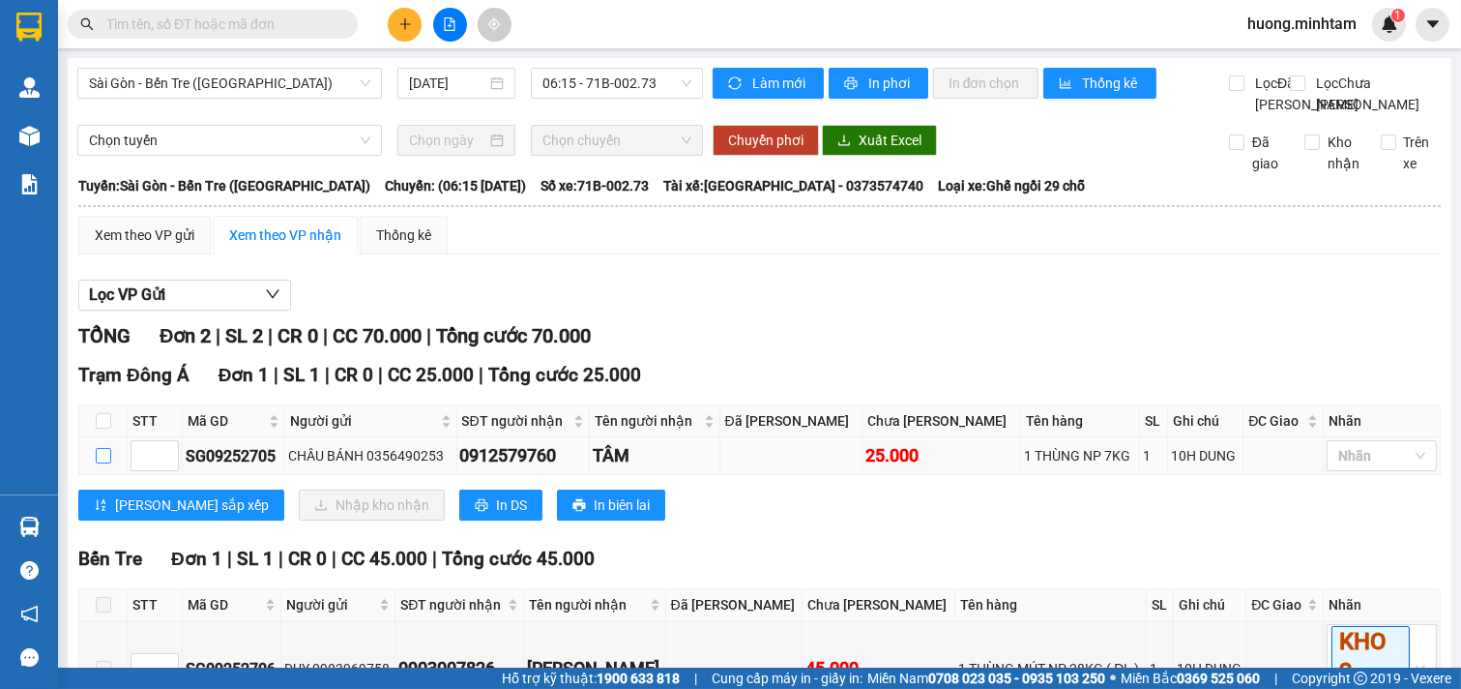
click at [107, 463] on input "checkbox" at bounding box center [103, 455] width 15 height 15
checkbox input "true"
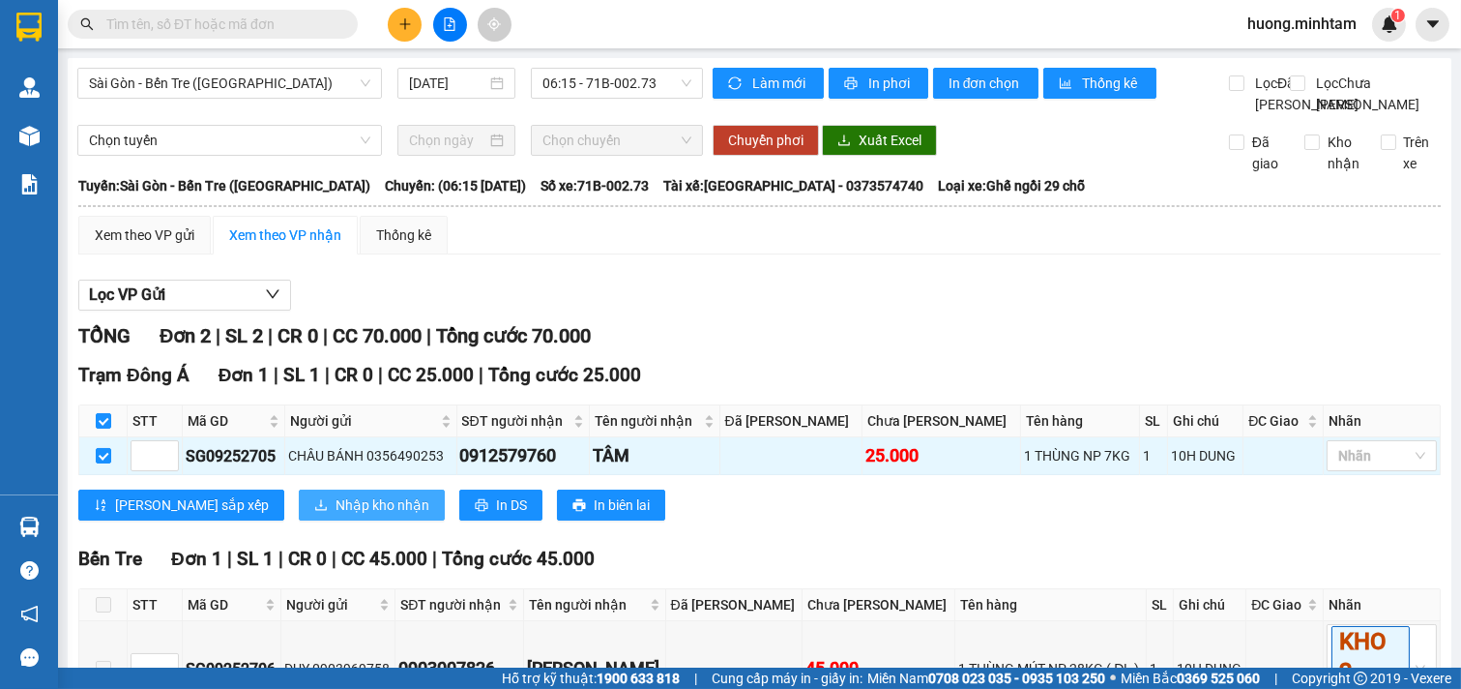
click at [336, 515] on span "Nhập kho nhận" at bounding box center [383, 504] width 94 height 21
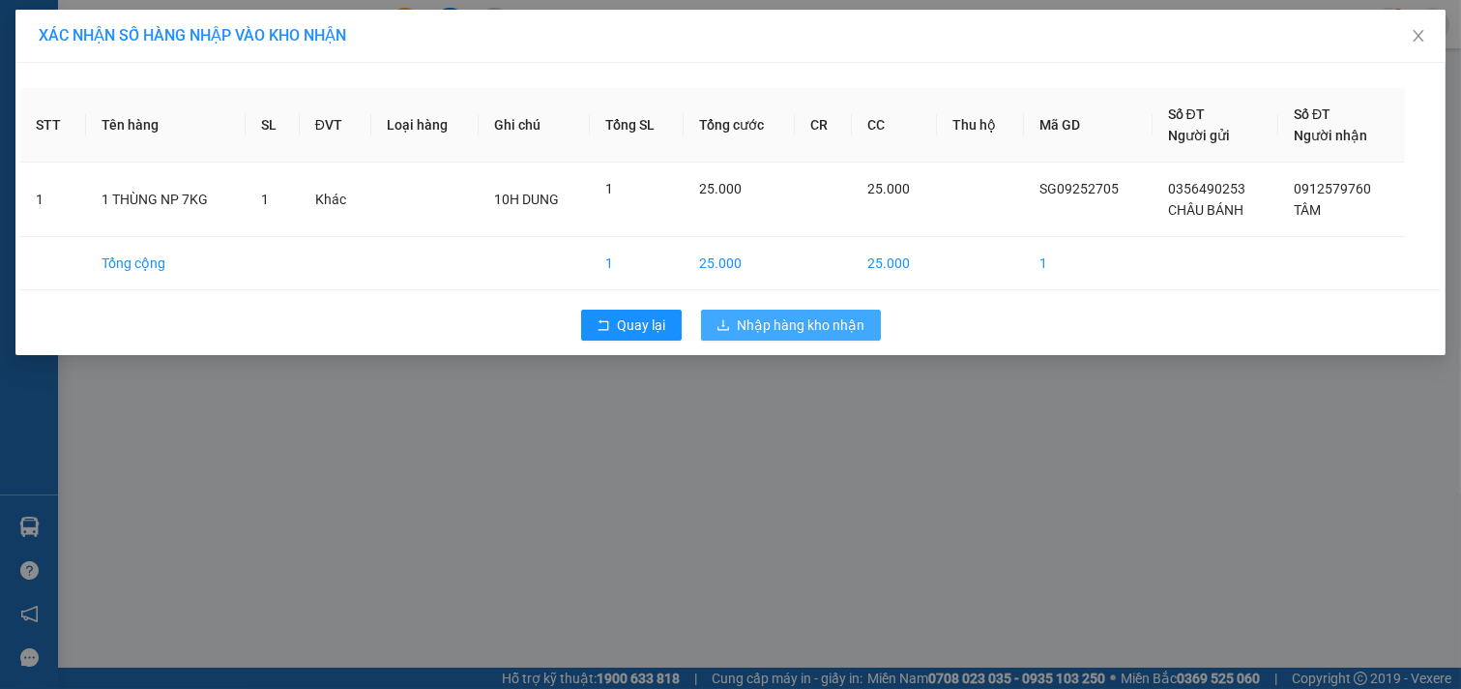
click at [825, 325] on span "Nhập hàng kho nhận" at bounding box center [802, 324] width 128 height 21
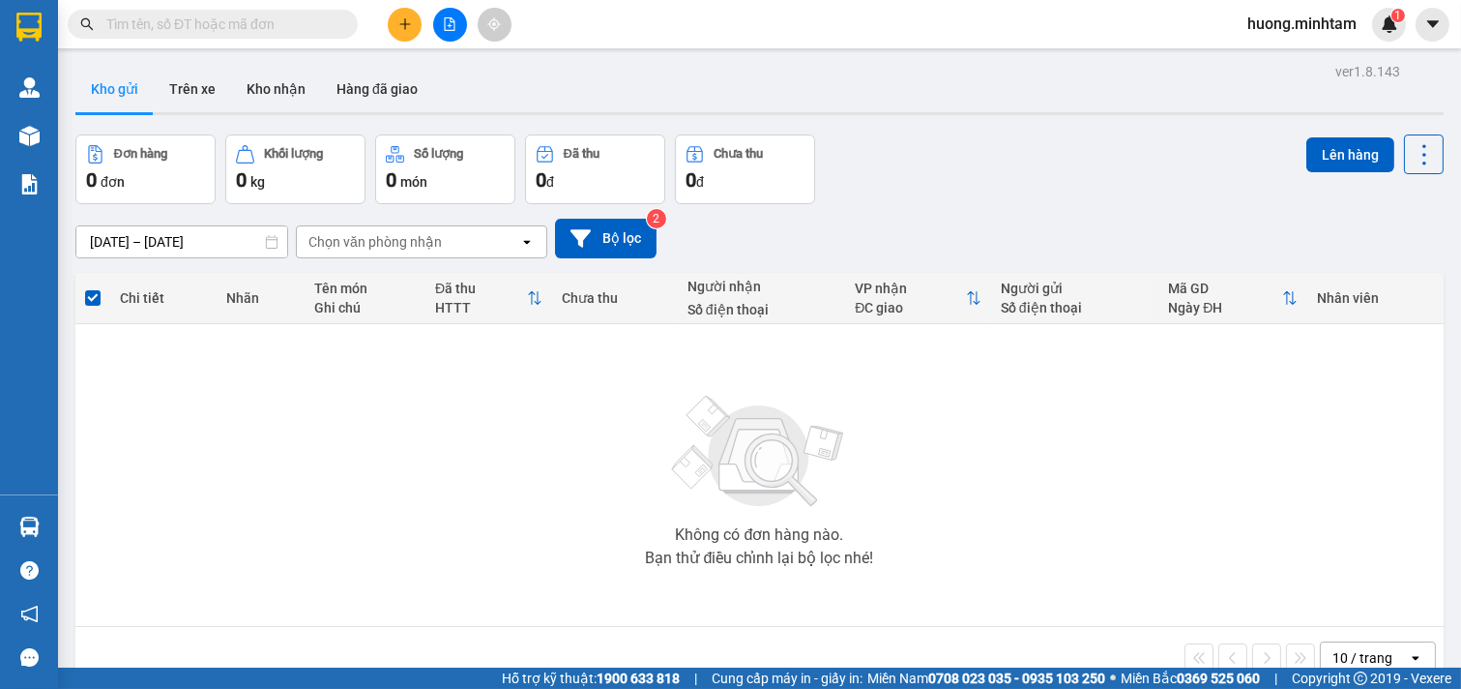
drag, startPoint x: 981, startPoint y: 499, endPoint x: 933, endPoint y: 497, distance: 47.4
click at [963, 500] on div "Không có đơn hàng nào. Bạn thử điều chỉnh lại bộ lọc nhé!" at bounding box center [759, 475] width 1349 height 290
click at [293, 93] on button "Kho nhận" at bounding box center [276, 89] width 90 height 46
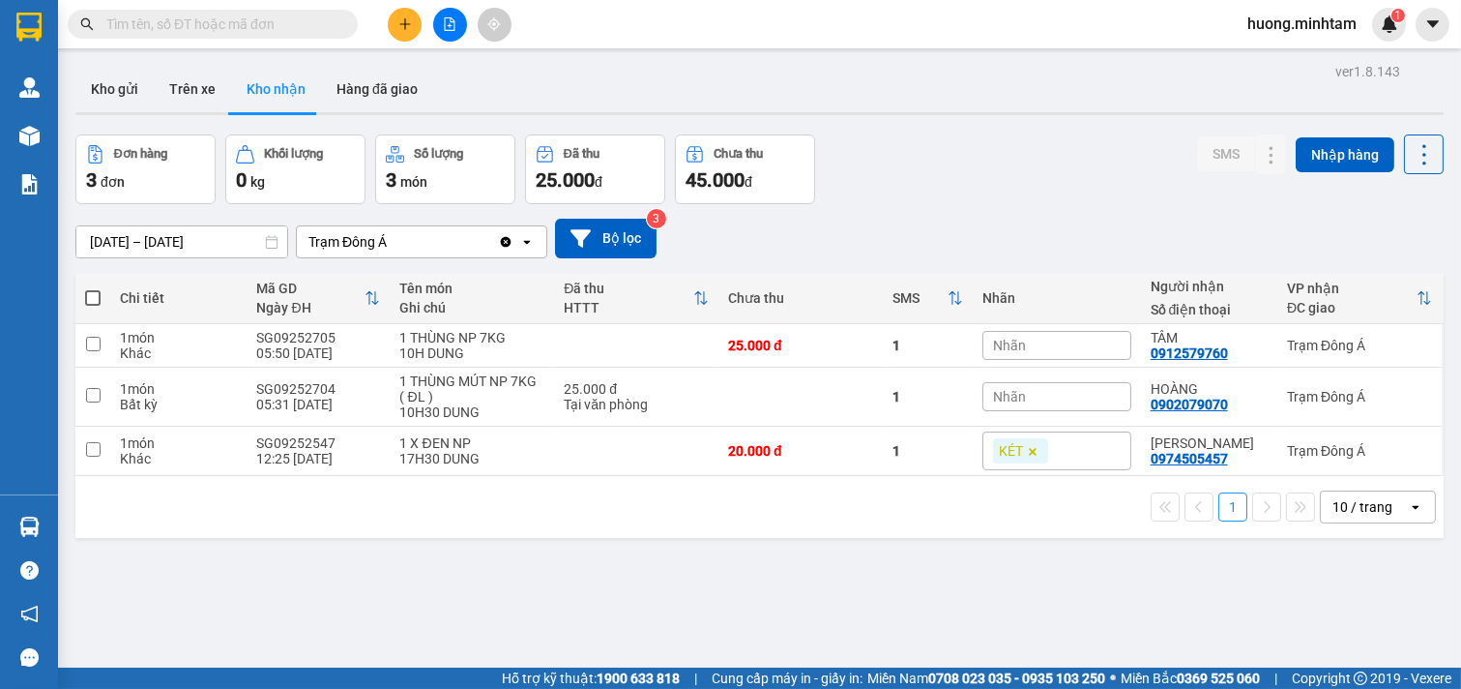
click at [745, 594] on div "ver 1.8.143 Kho gửi Trên xe Kho nhận Hàng đã giao Đơn hàng 3 đơn Khối lượng 0 k…" at bounding box center [760, 402] width 1384 height 689
click at [108, 97] on button "Kho gửi" at bounding box center [114, 89] width 78 height 46
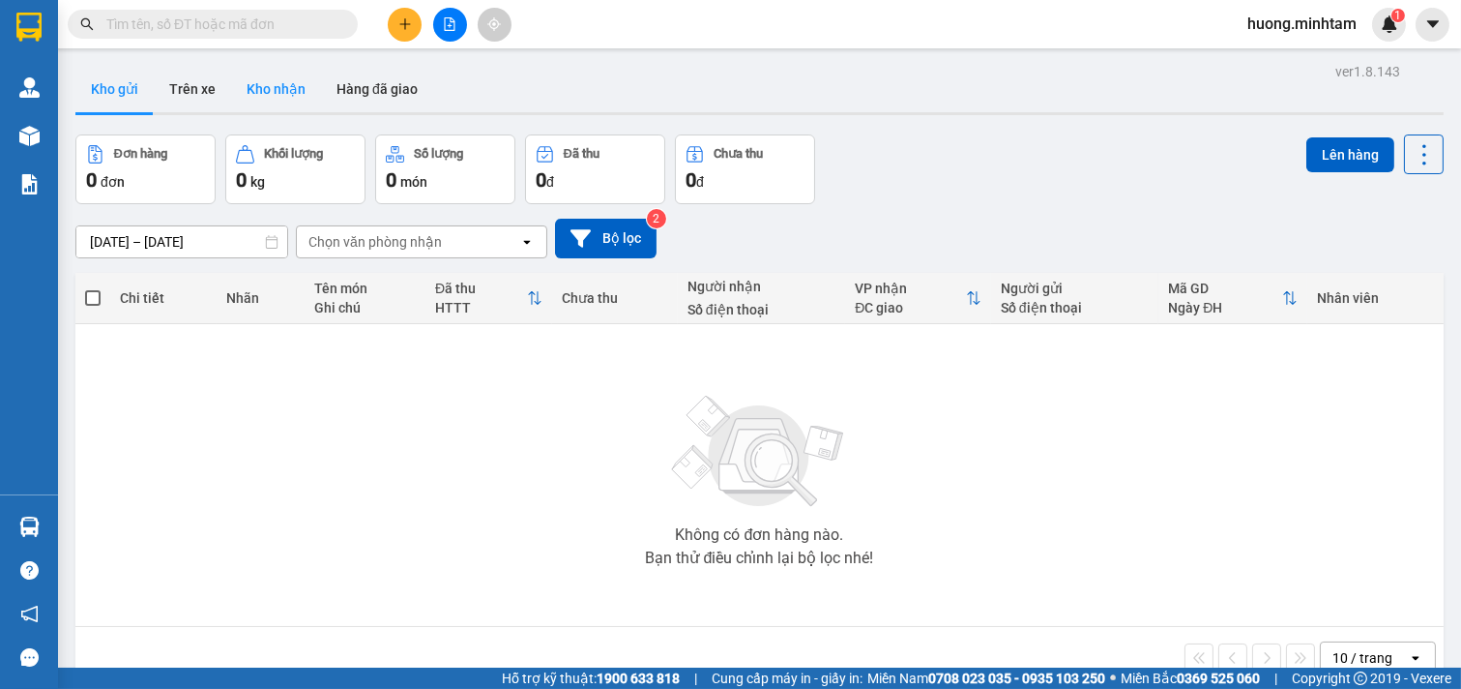
click at [287, 82] on button "Kho nhận" at bounding box center [276, 89] width 90 height 46
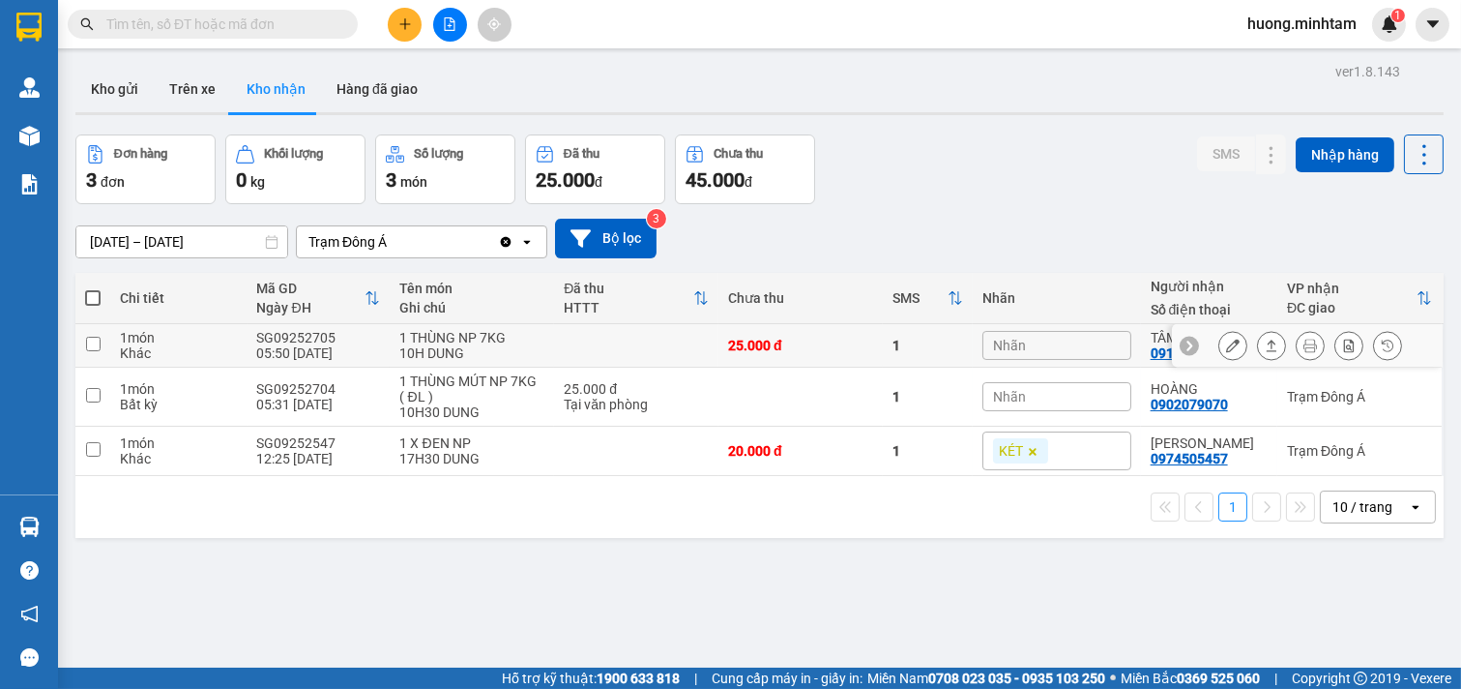
click at [1226, 344] on icon at bounding box center [1233, 345] width 14 height 14
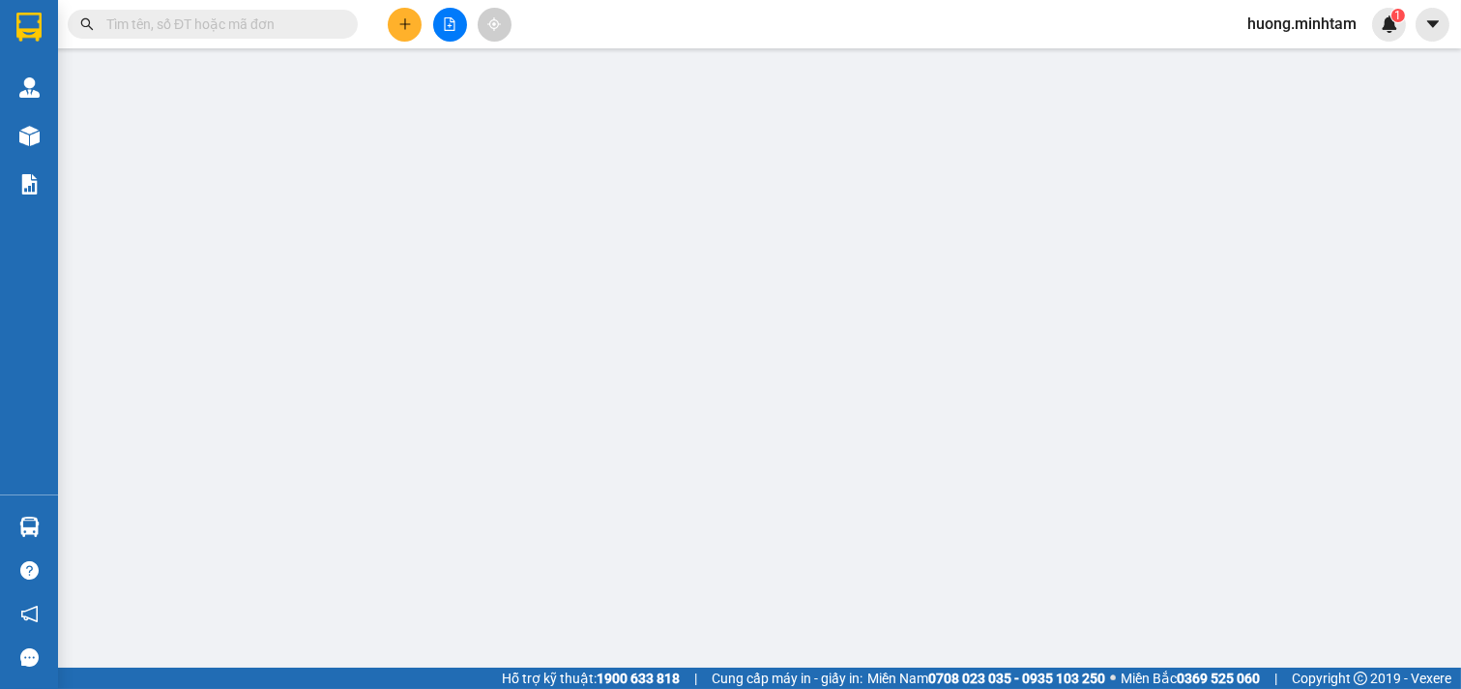
type input "0356490253"
type input "CHÂU BÁNH"
type input "0912579760"
type input "TÂM"
type input "25.000"
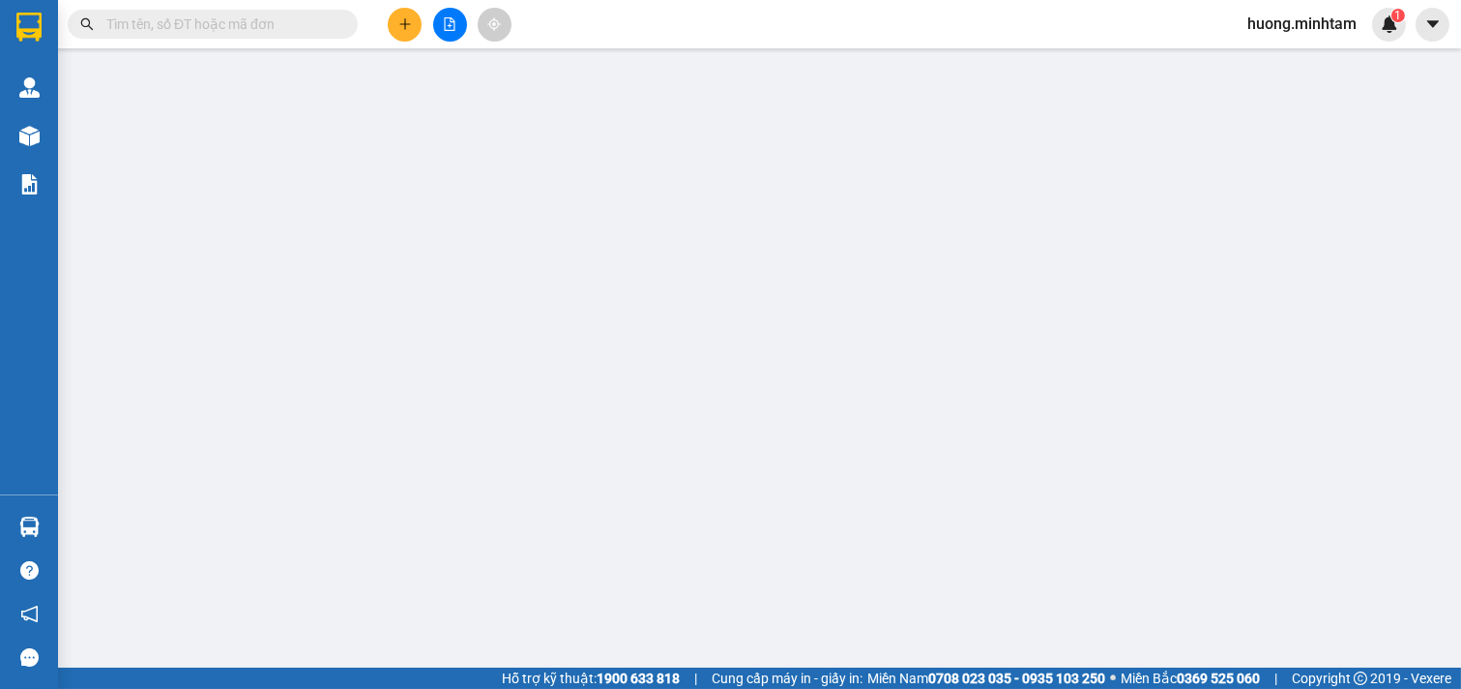
type input "25.000"
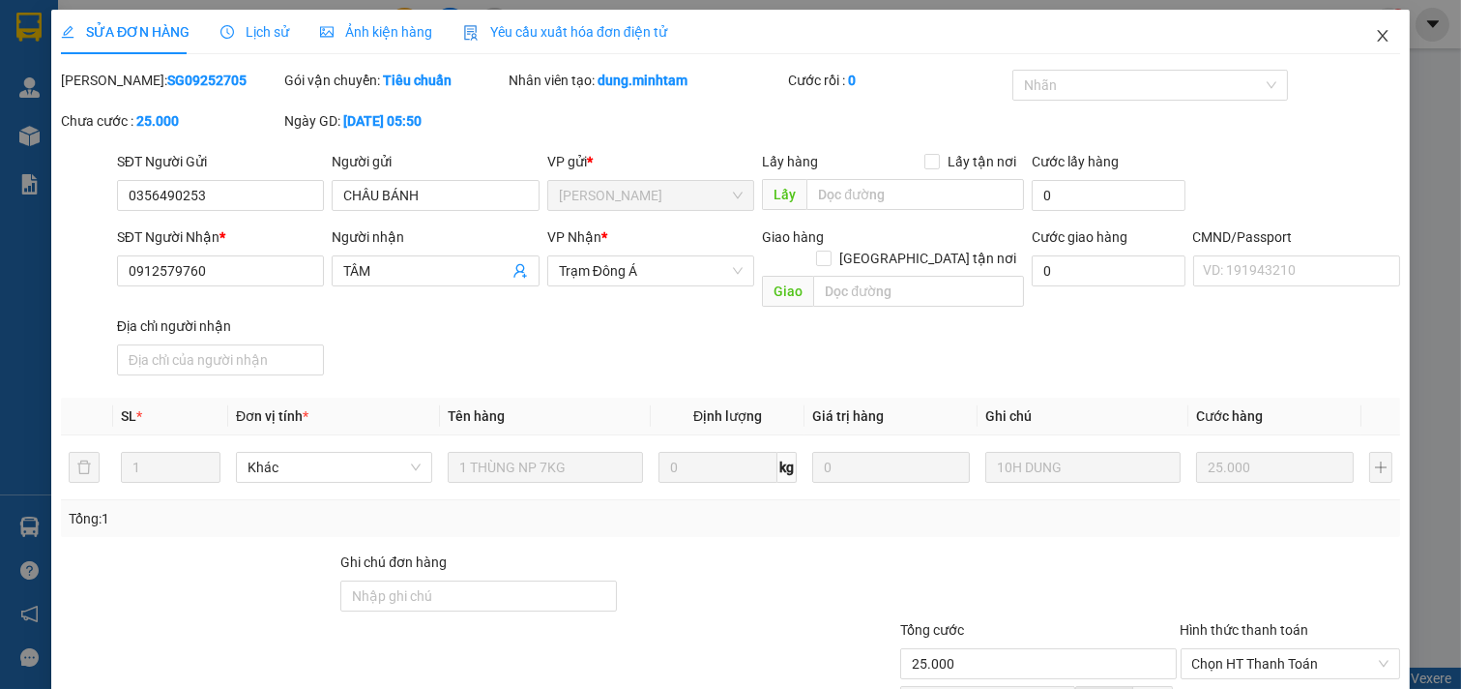
click at [1356, 27] on span "Close" at bounding box center [1383, 37] width 54 height 54
click at [1366, 40] on div "huong.minhtam 1" at bounding box center [1319, 25] width 174 height 34
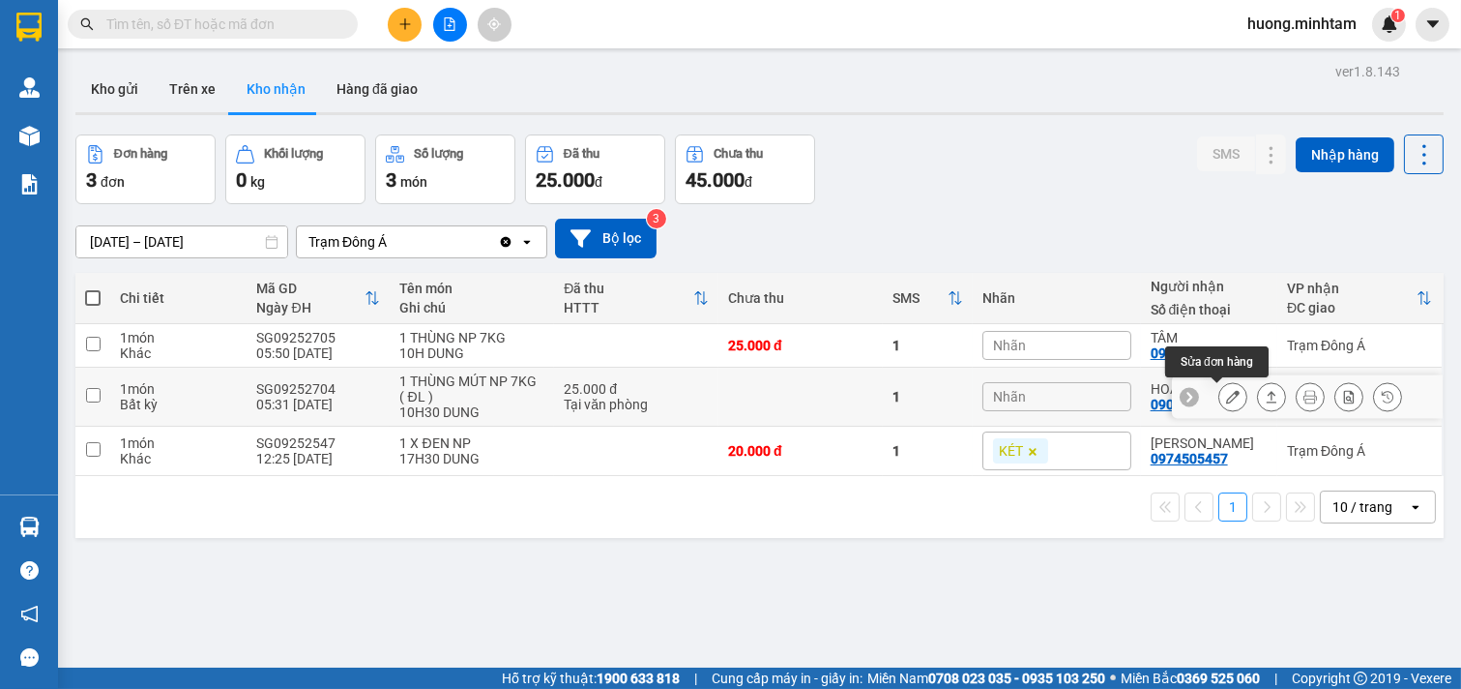
click at [1226, 398] on icon at bounding box center [1233, 397] width 14 height 14
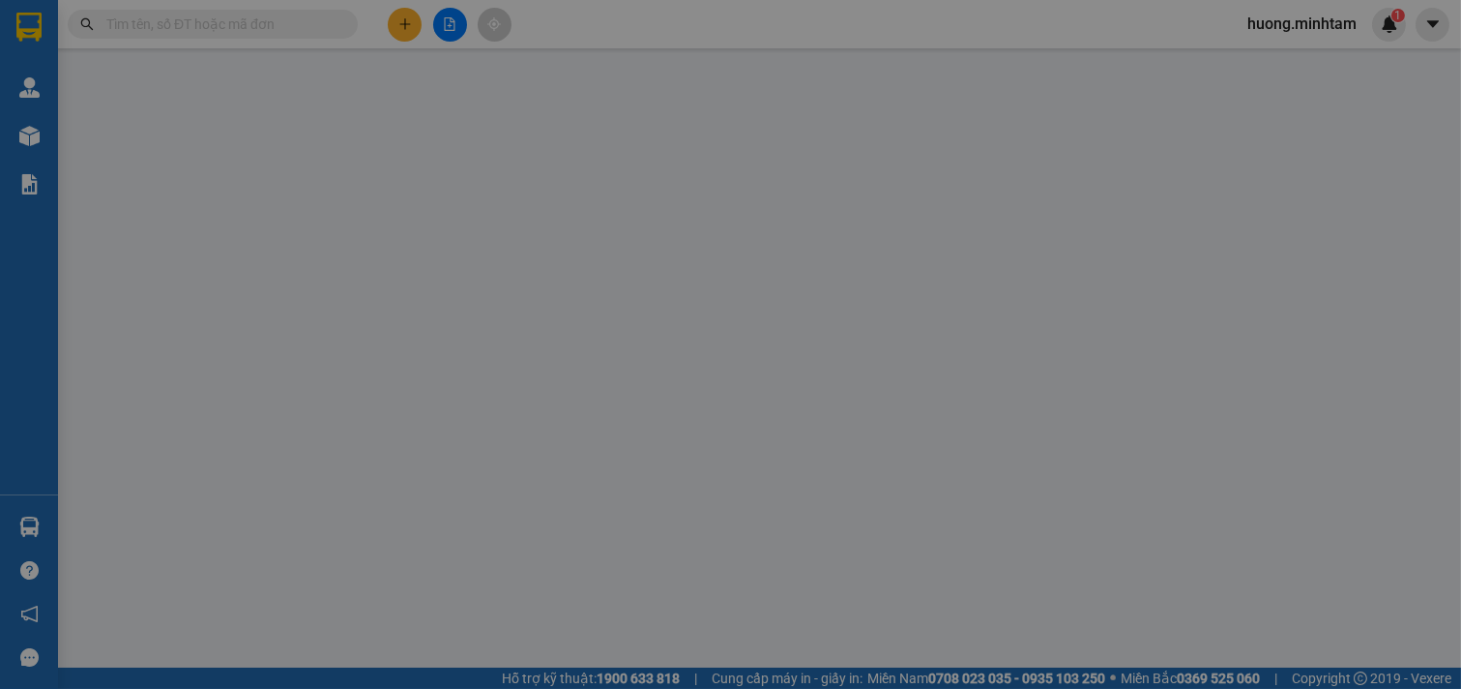
type input "0974767621"
type input "NA"
type input "0902079070"
type input "HOÀNG"
type input "25.000"
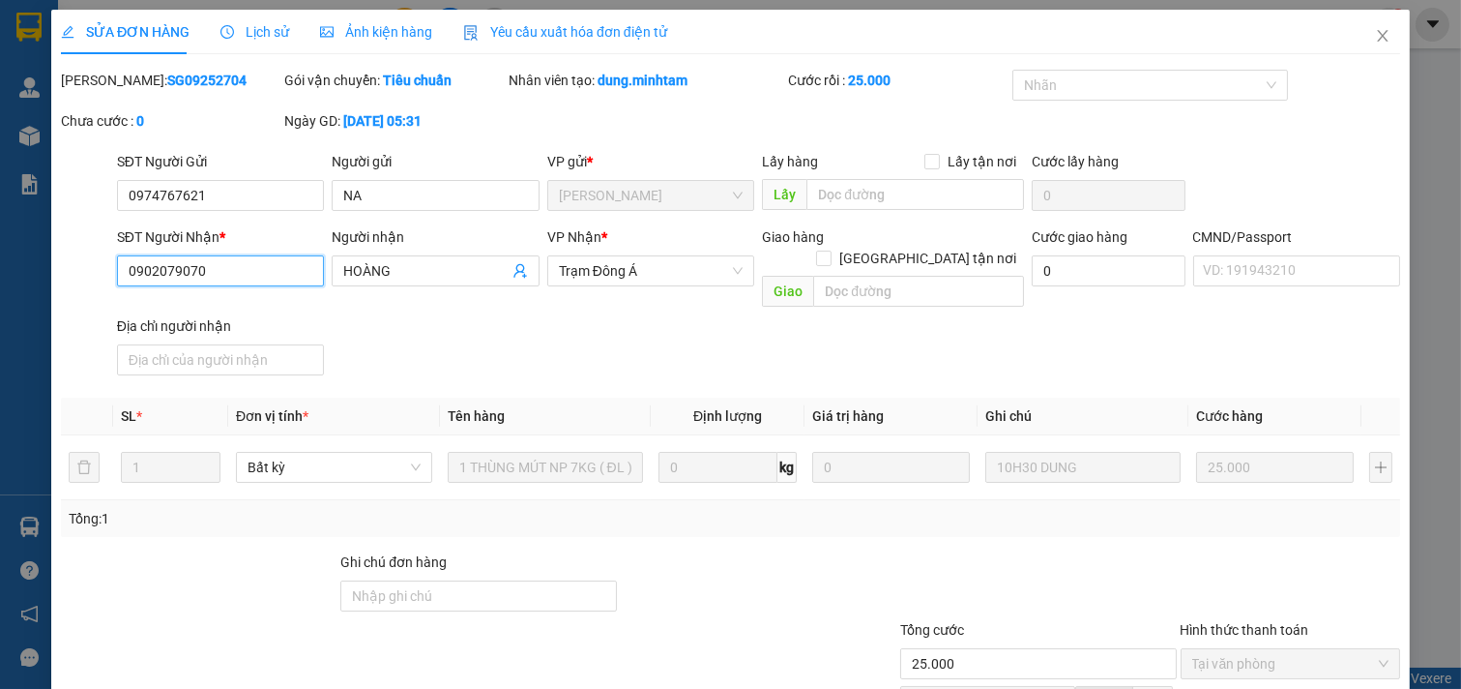
drag, startPoint x: 233, startPoint y: 275, endPoint x: 0, endPoint y: 276, distance: 233.1
click at [0, 276] on div "SỬA ĐƠN HÀNG Lịch sử Ảnh kiện hàng Yêu cầu xuất hóa đơn điện tử Total Paid Fee …" at bounding box center [730, 344] width 1461 height 689
click at [791, 584] on div at bounding box center [758, 585] width 279 height 68
click at [1375, 31] on icon "close" at bounding box center [1382, 35] width 15 height 15
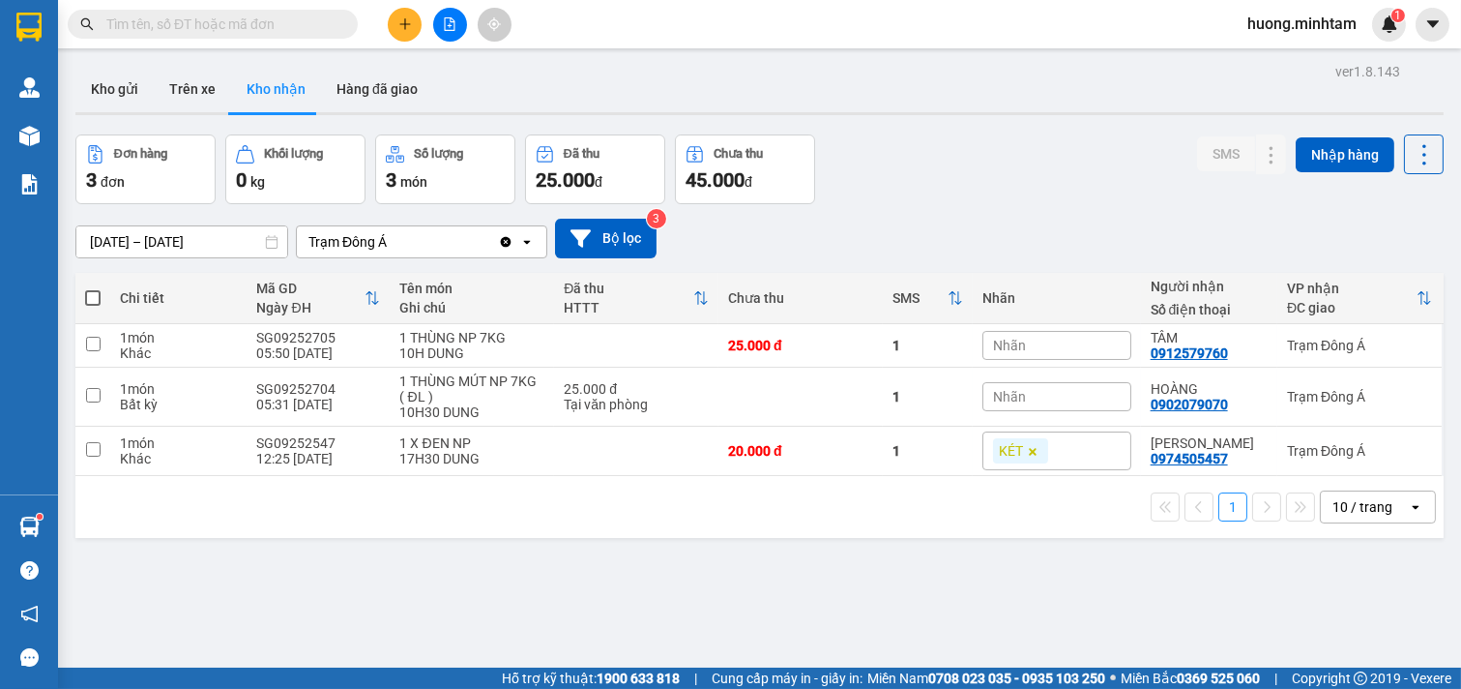
click at [403, 34] on button at bounding box center [405, 25] width 34 height 34
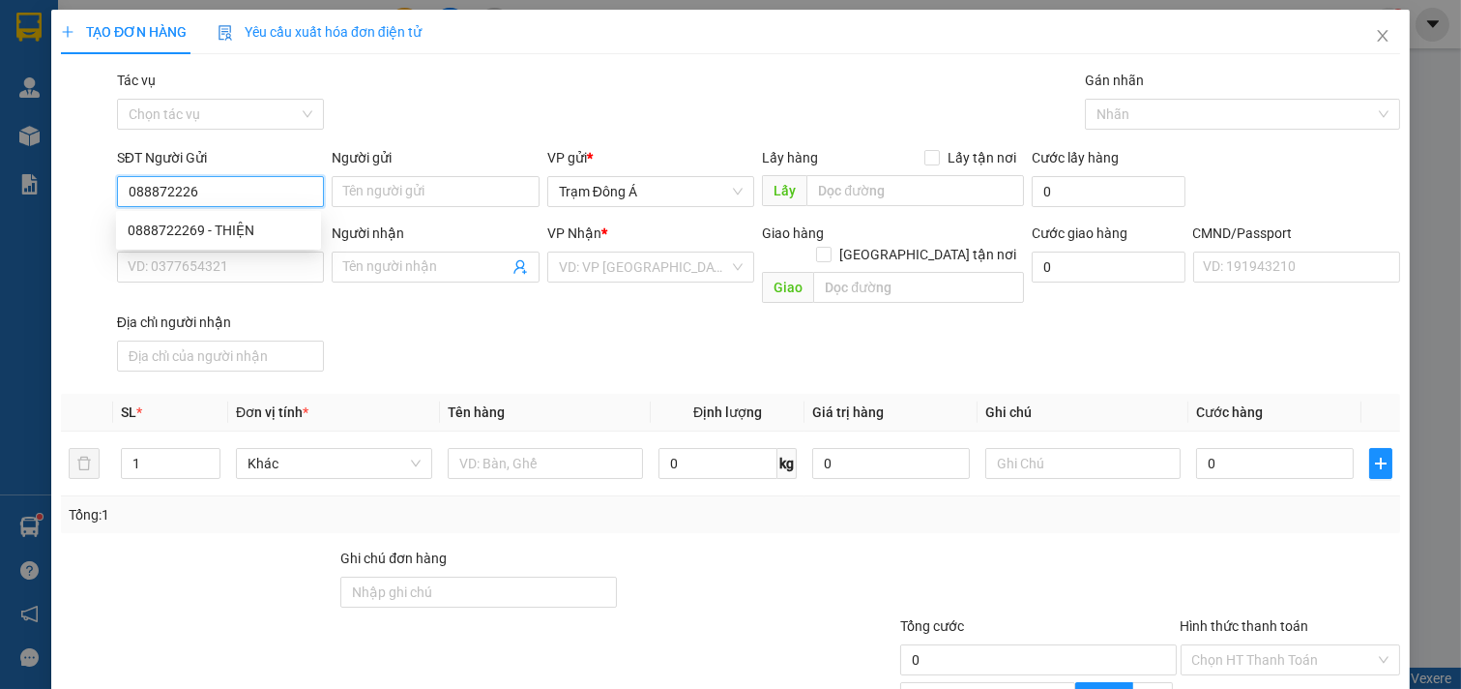
type input "0888722269"
click at [228, 222] on div "0888722269 - THIỆN" at bounding box center [219, 230] width 182 height 21
type input "THIỆN"
type input "0963232532"
type input "CÔNG"
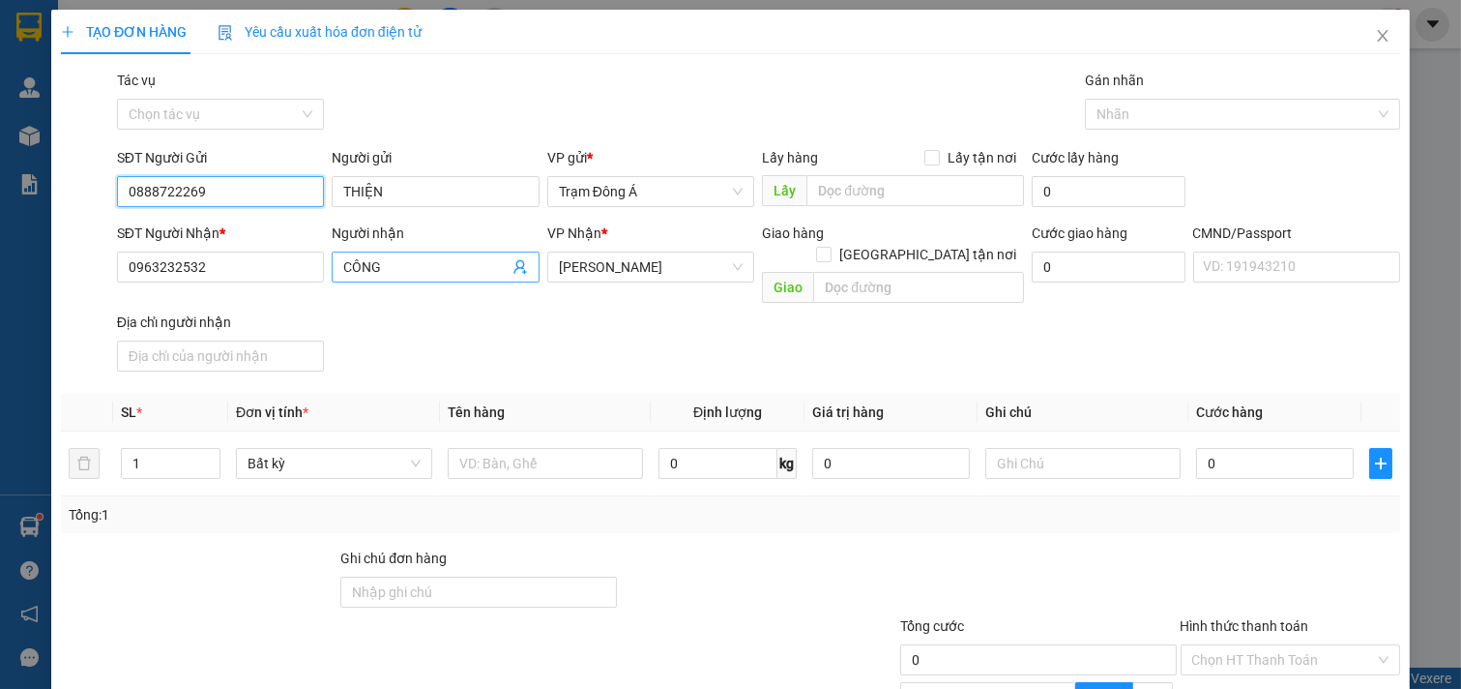
type input "0888722269"
click at [513, 265] on icon "user-add" at bounding box center [520, 266] width 15 height 15
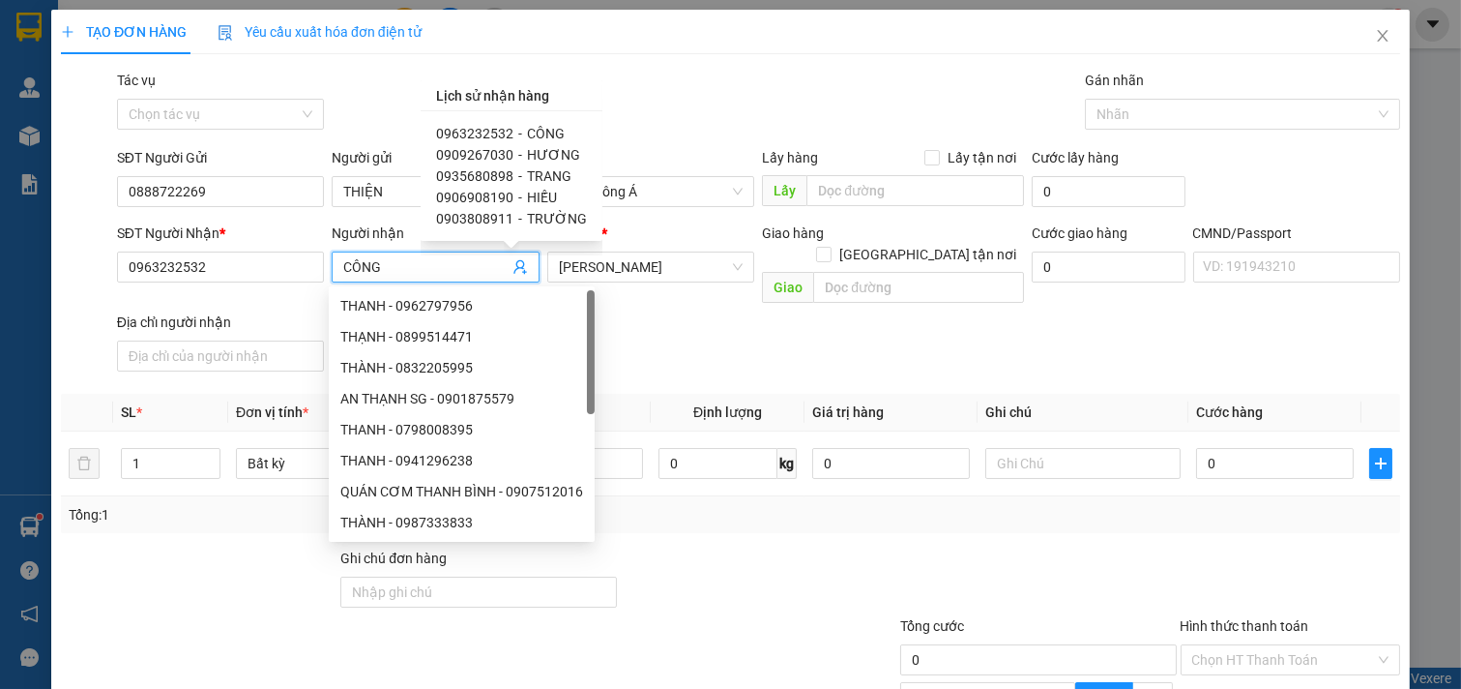
click at [487, 169] on span "0935680898" at bounding box center [474, 175] width 77 height 15
type input "0935680898"
type input "TRANG"
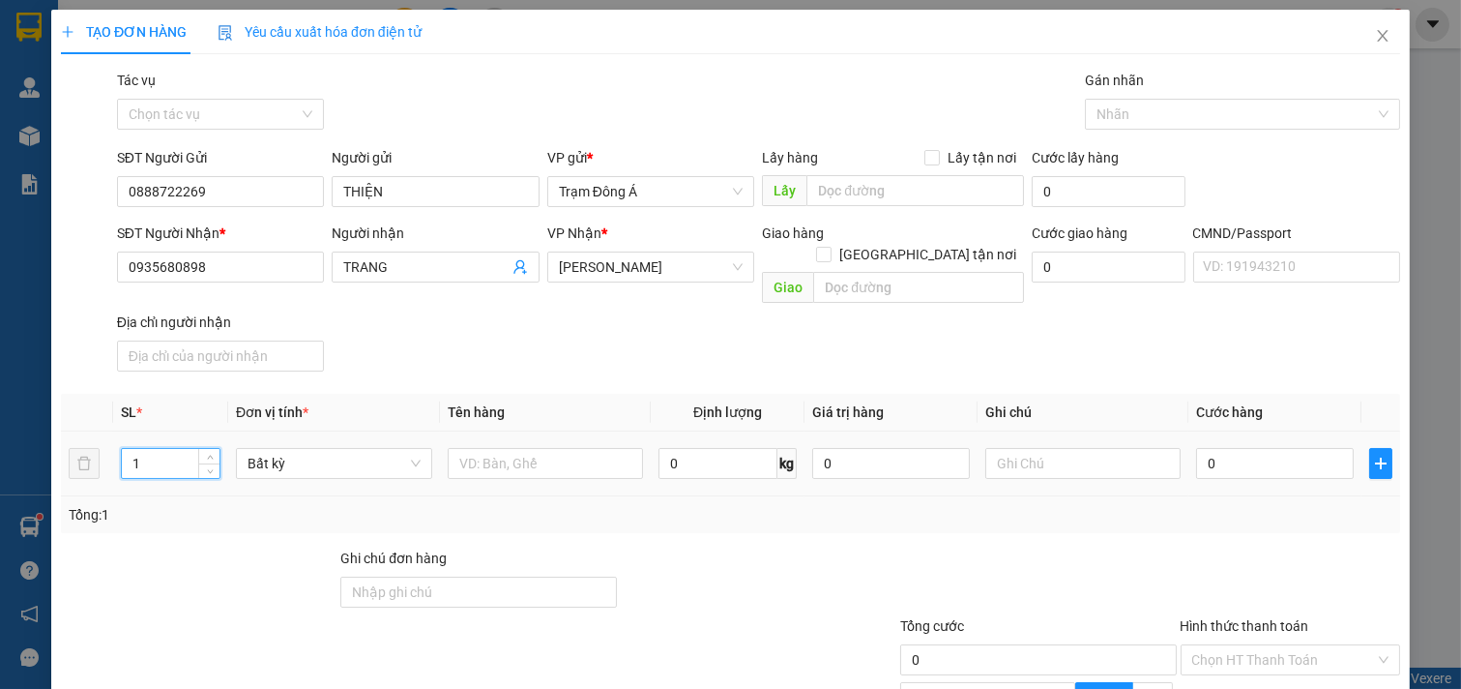
drag, startPoint x: 181, startPoint y: 447, endPoint x: 13, endPoint y: 435, distance: 168.7
click at [0, 431] on div "TẠO ĐƠN HÀNG Yêu cầu xuất hóa đơn điện tử Transit Pickup Surcharge Ids Transit …" at bounding box center [730, 344] width 1461 height 689
type input "2"
click at [491, 455] on input "text" at bounding box center [546, 463] width 196 height 31
click at [505, 448] on input "2T 14.147KG NP" at bounding box center [546, 463] width 196 height 31
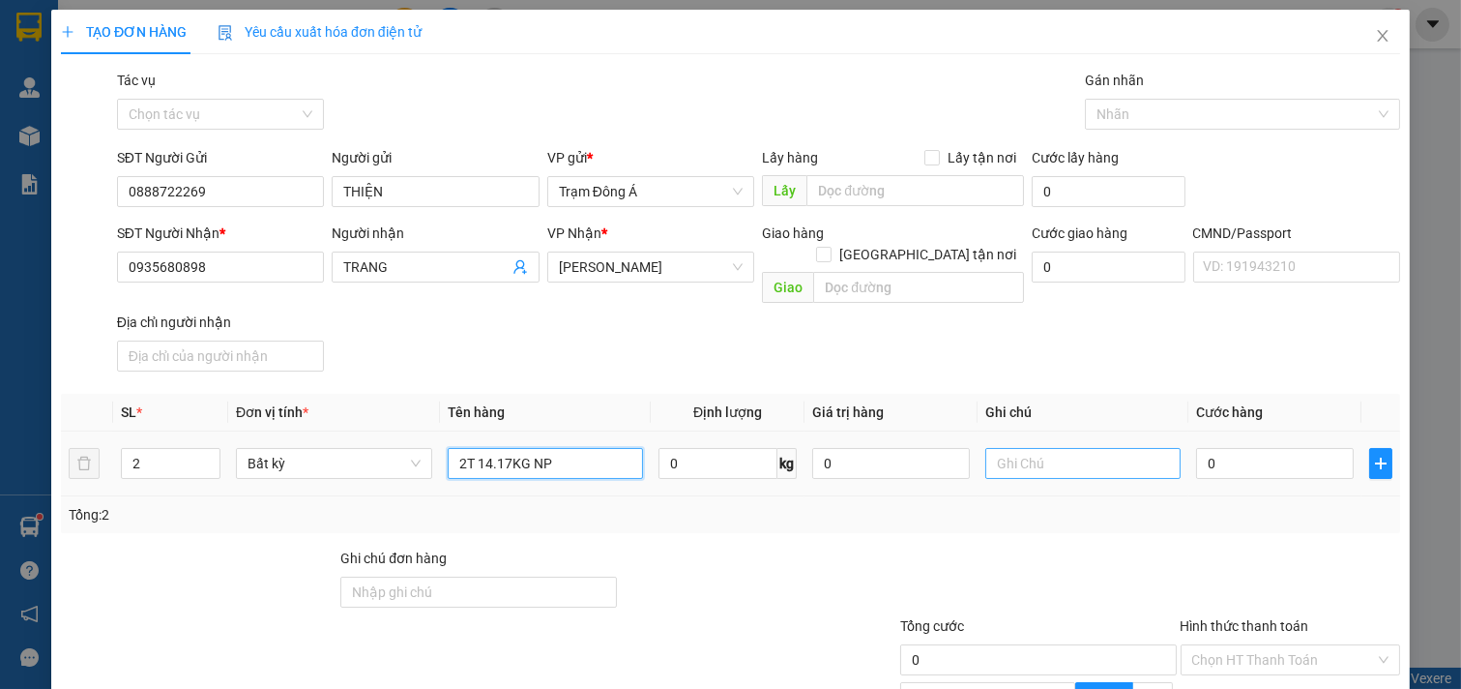
type input "2T 14.17KG NP"
click at [1028, 448] on input "text" at bounding box center [1083, 463] width 196 height 31
type input "HUONG"
type input "6"
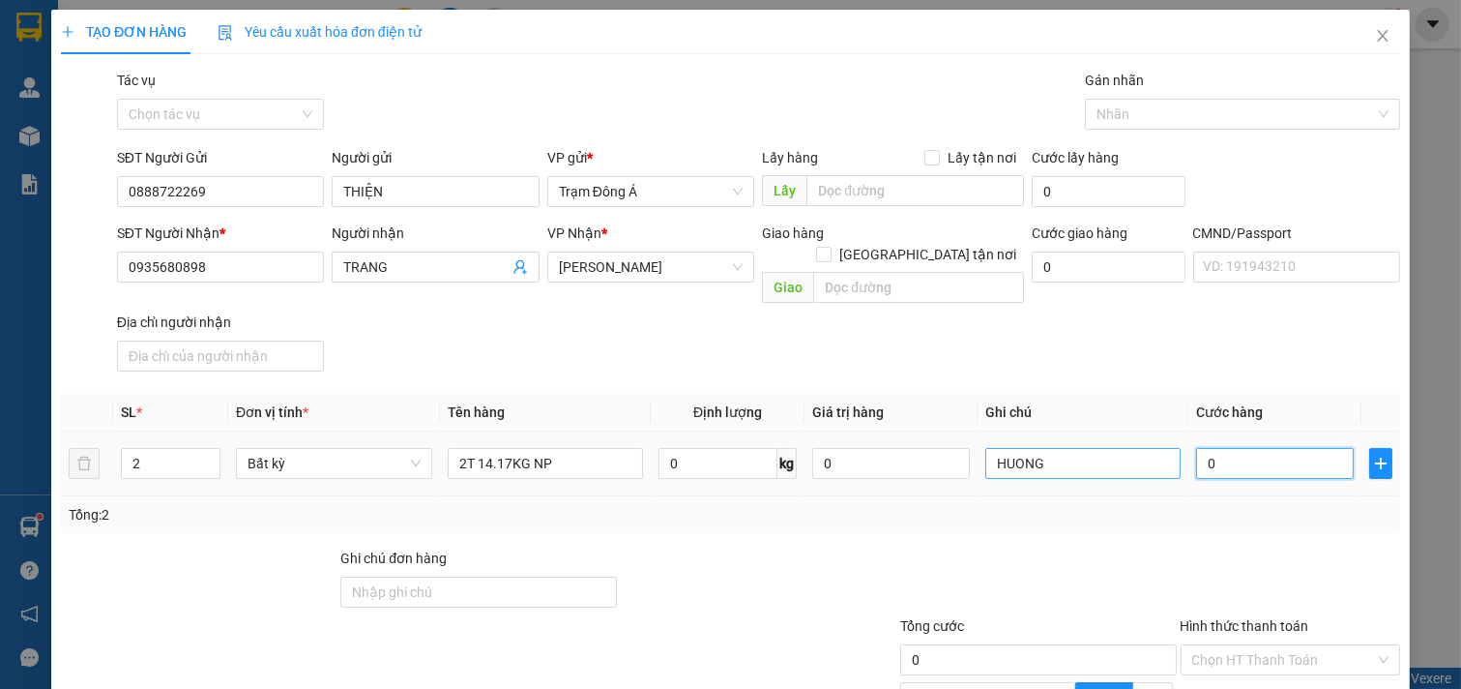
type input "6"
type input "65"
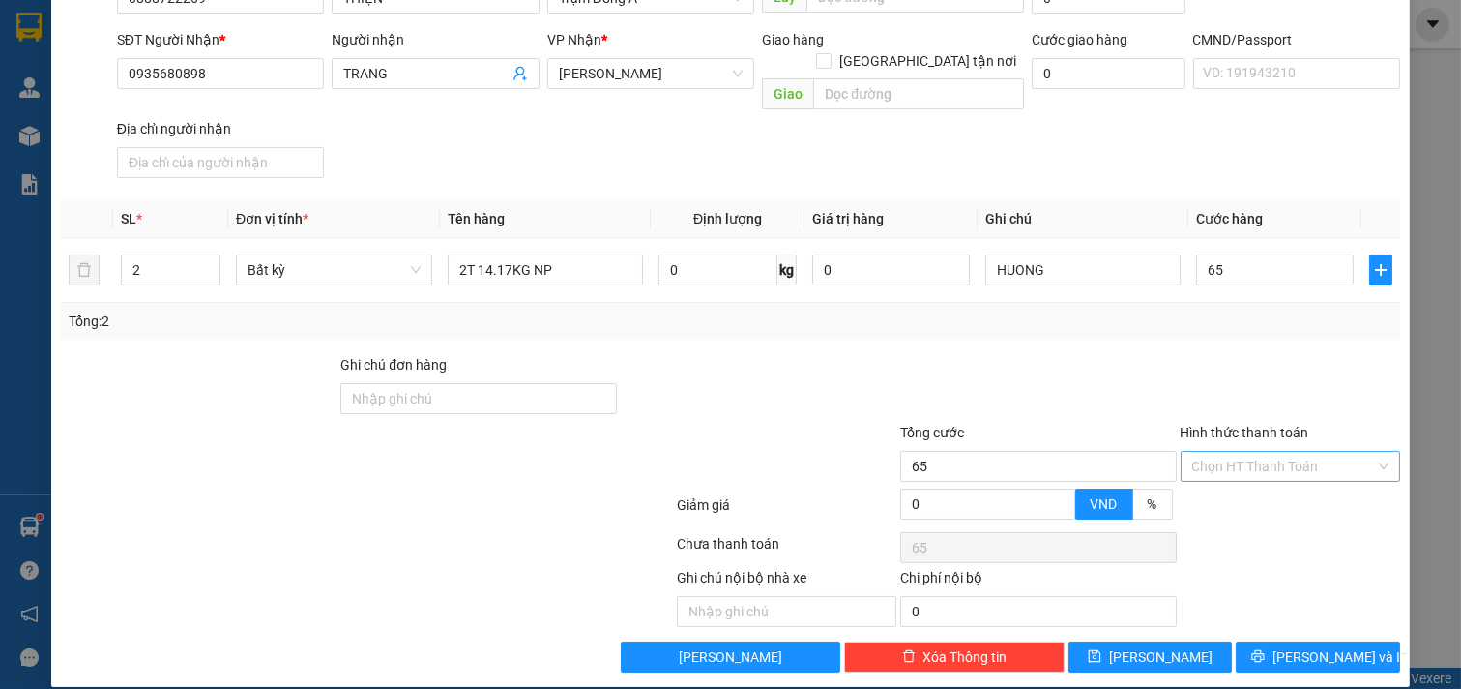
click at [1273, 452] on input "Hình thức thanh toán" at bounding box center [1284, 466] width 184 height 29
type input "65.000"
click at [1278, 478] on div "Tại văn phòng" at bounding box center [1277, 483] width 194 height 21
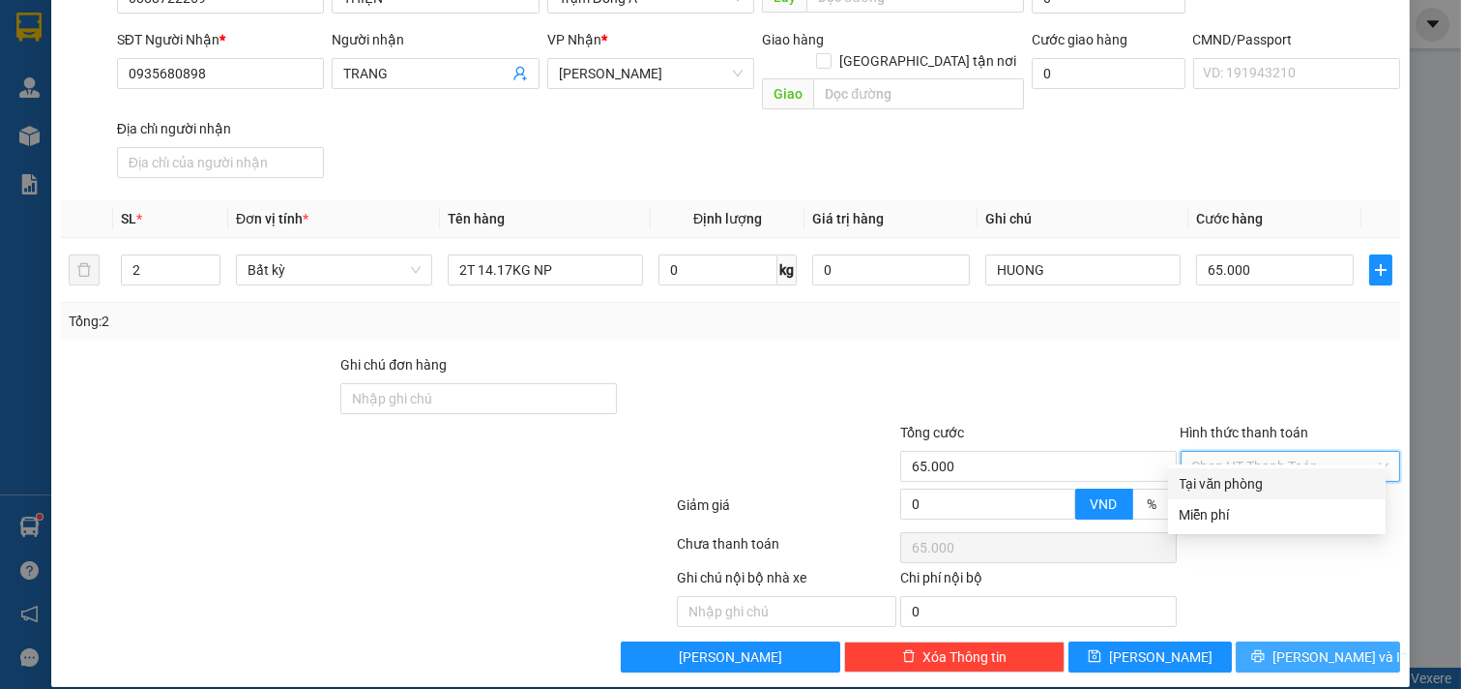
type input "0"
click at [1323, 646] on span "[PERSON_NAME] và In" at bounding box center [1340, 656] width 135 height 21
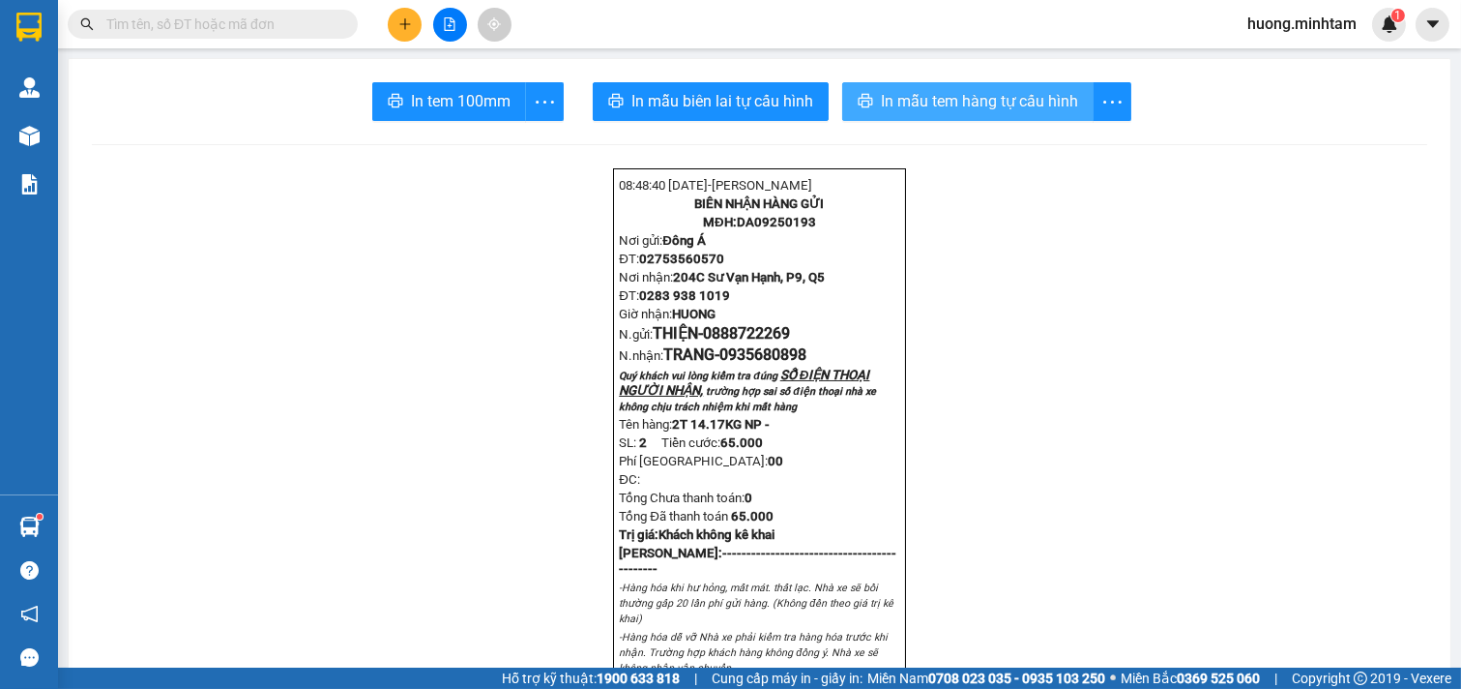
click at [949, 103] on span "In mẫu tem hàng tự cấu hình" at bounding box center [979, 101] width 197 height 24
click at [437, 104] on div "In tem 100mm" at bounding box center [467, 101] width 191 height 39
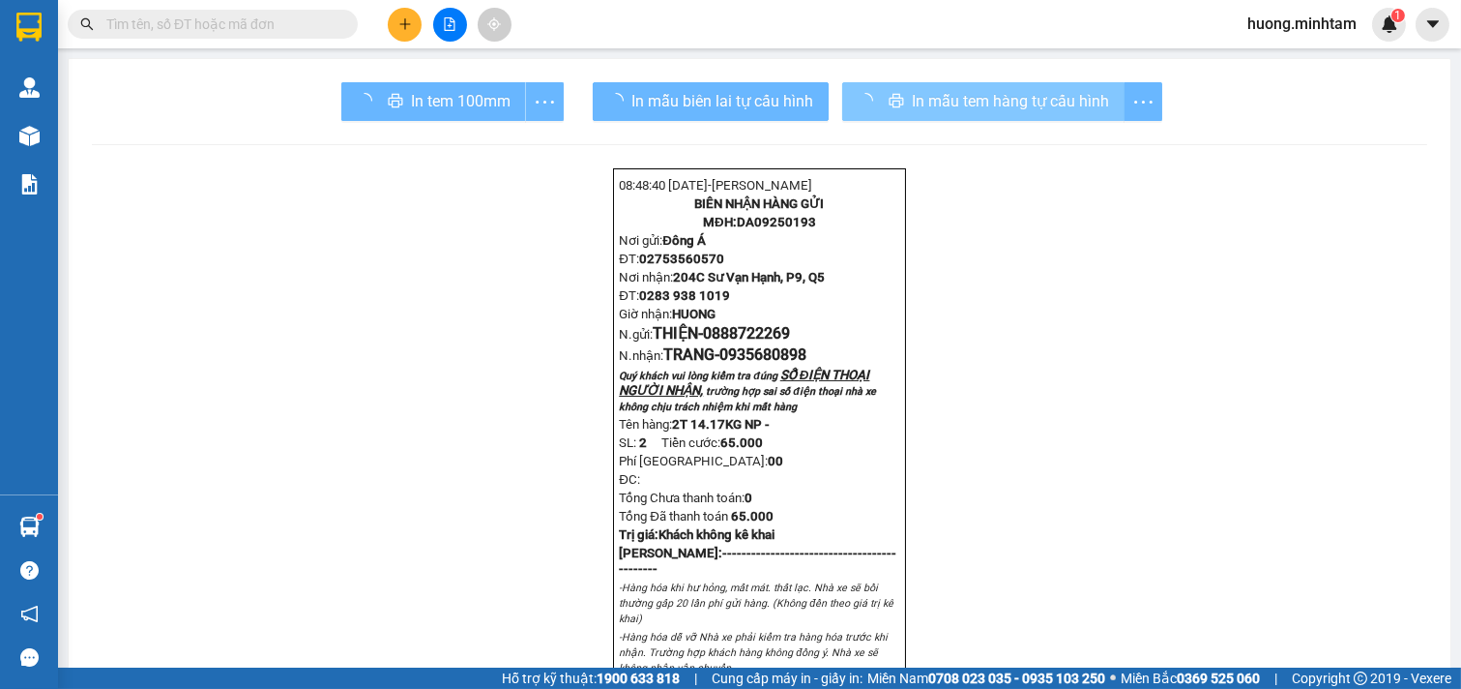
click at [437, 104] on div "In tem 100mm" at bounding box center [452, 101] width 222 height 39
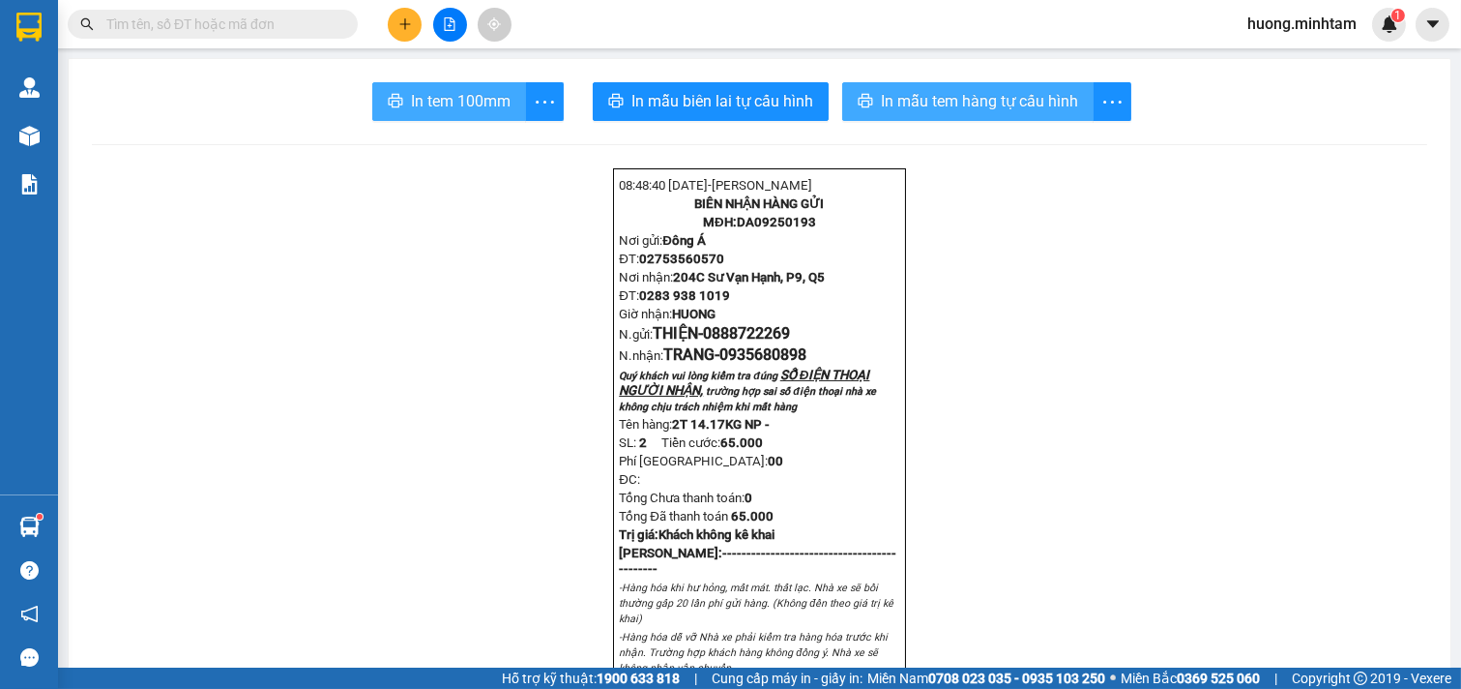
click at [437, 104] on span "In tem 100mm" at bounding box center [461, 101] width 100 height 24
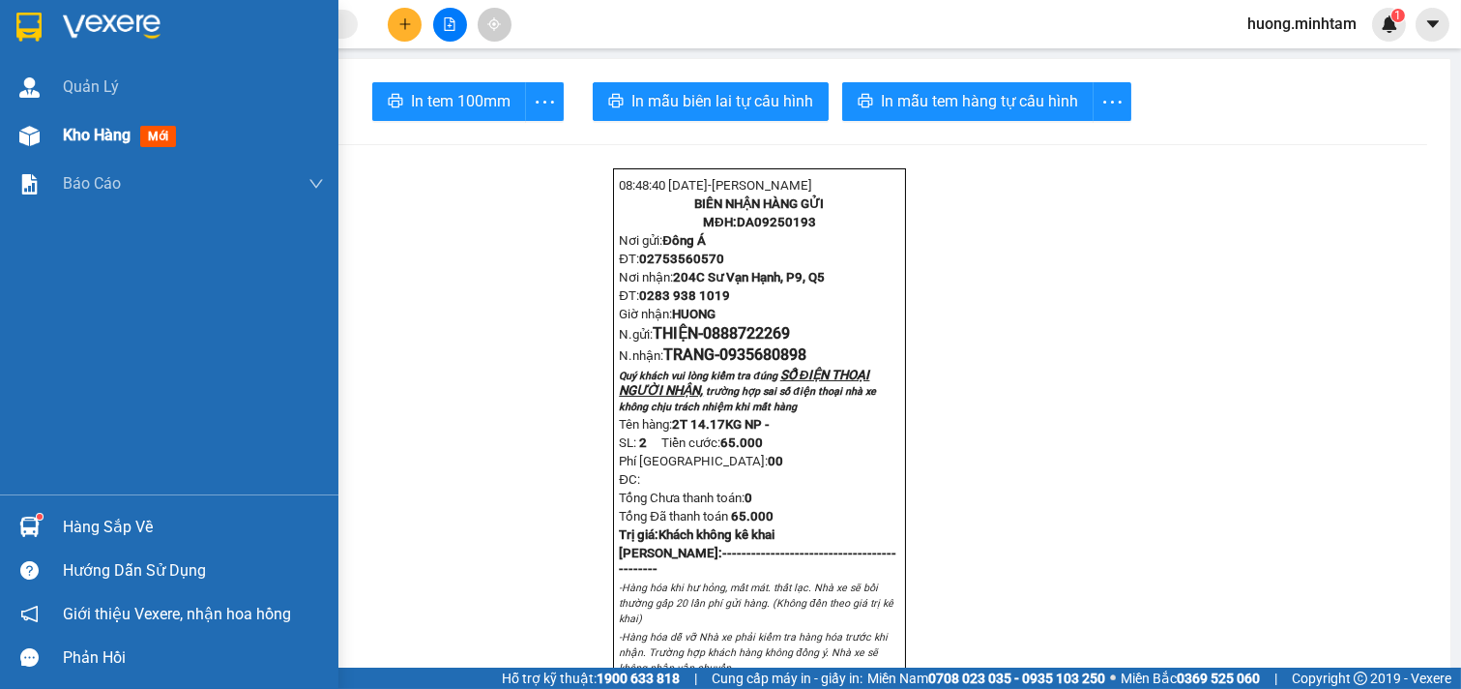
click at [121, 140] on span "Kho hàng" at bounding box center [97, 135] width 68 height 18
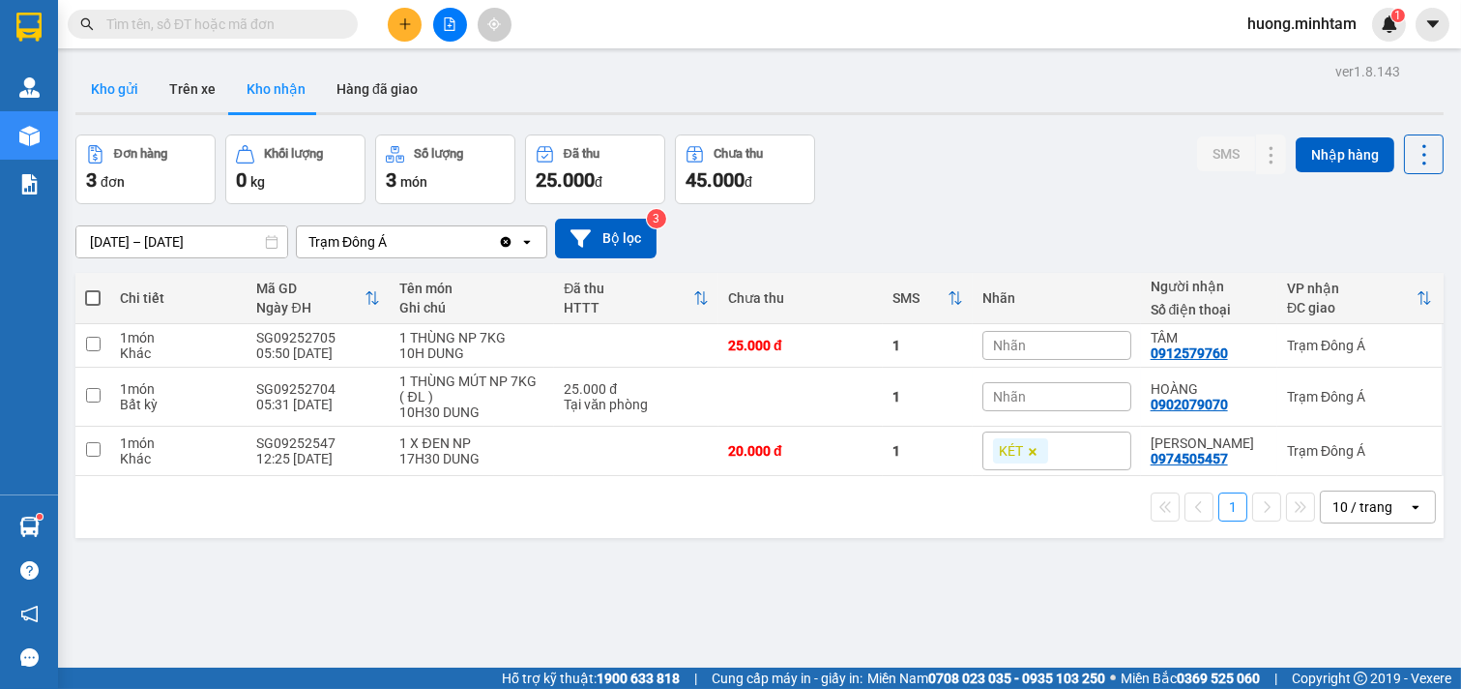
click at [128, 89] on button "Kho gửi" at bounding box center [114, 89] width 78 height 46
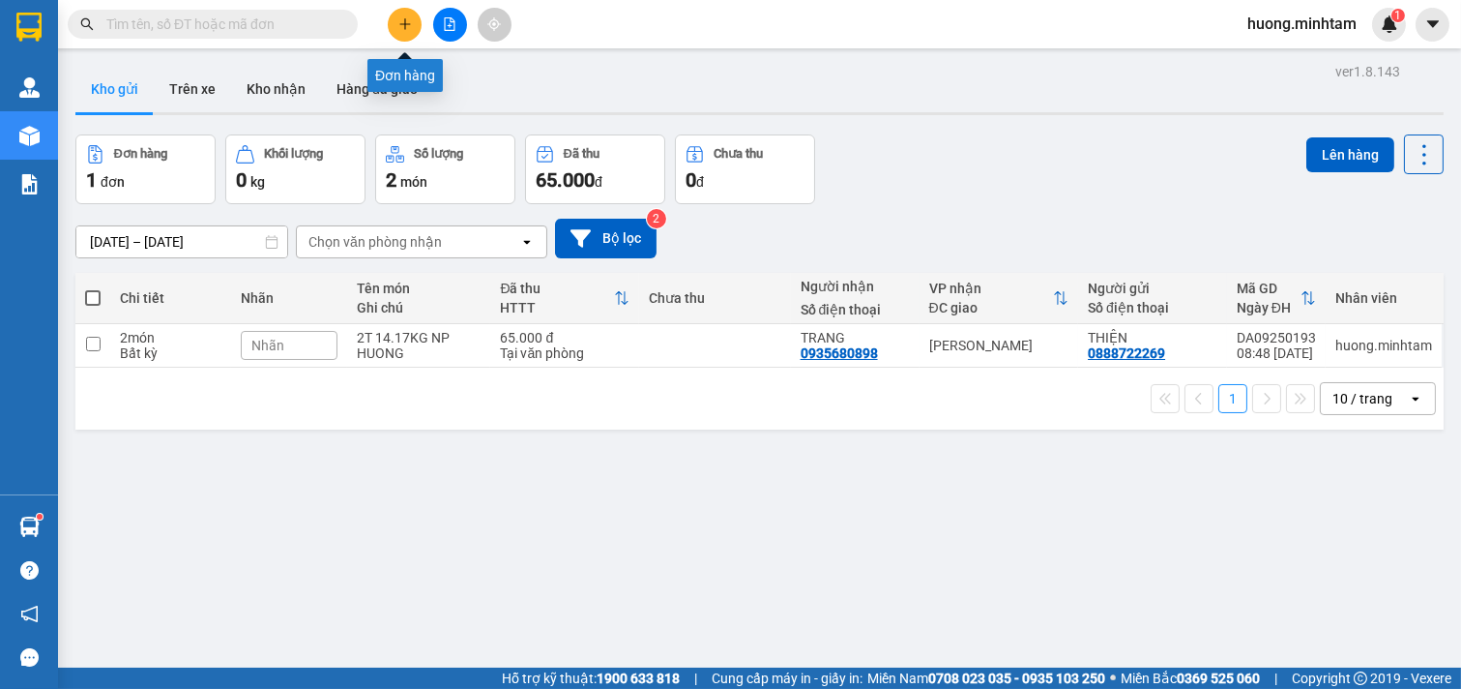
click at [400, 29] on icon "plus" at bounding box center [405, 24] width 14 height 14
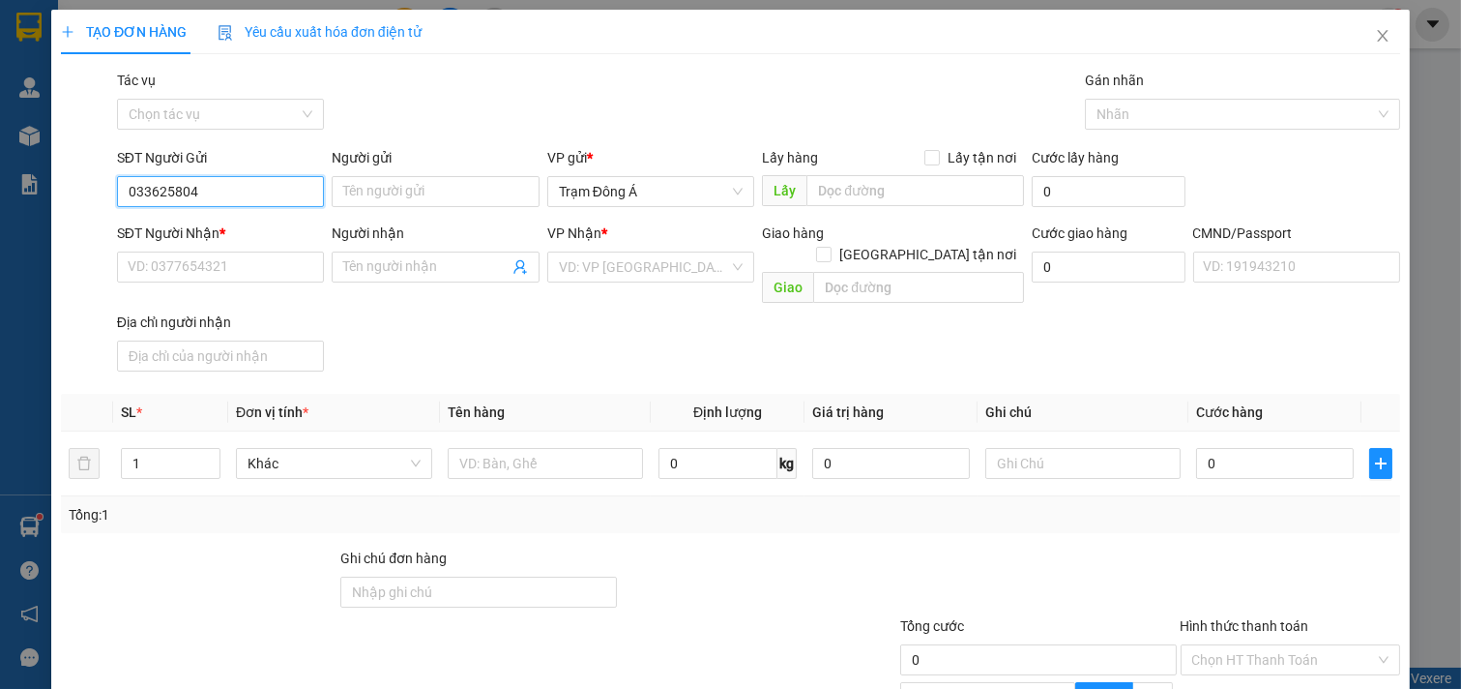
type input "0336258040"
click at [224, 229] on div "0336258040 - TRÂM" at bounding box center [219, 230] width 182 height 21
type input "TRÂM"
type input "0828859515"
type input "CHI NGÂN"
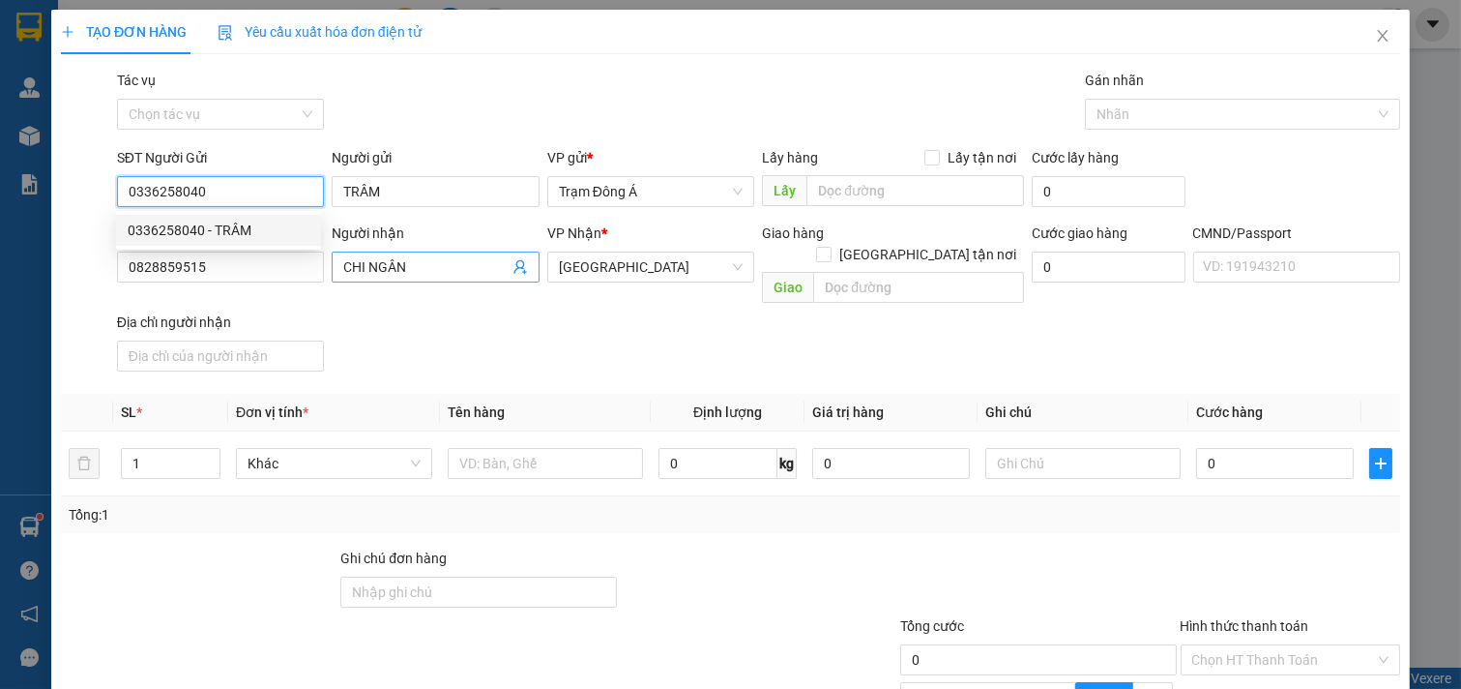
type input "0336258040"
click at [513, 265] on icon "user-add" at bounding box center [520, 266] width 15 height 15
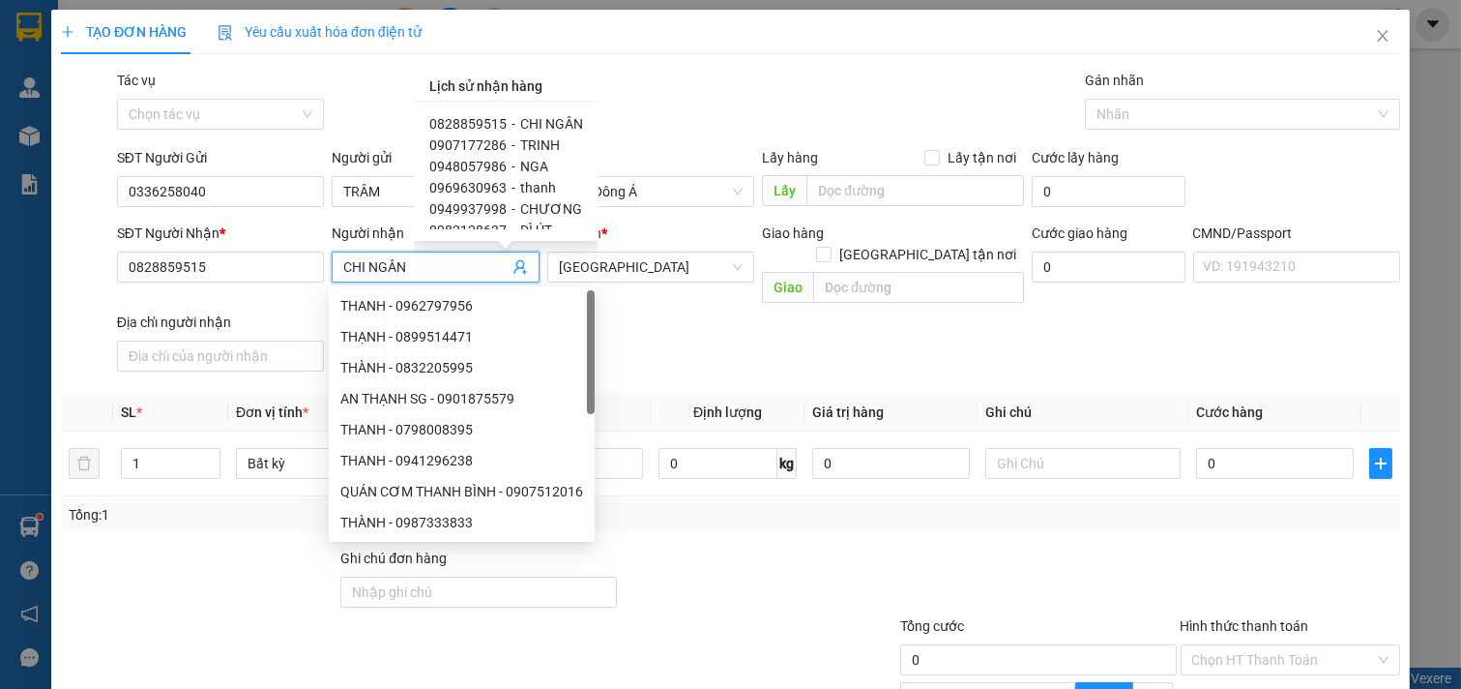
click at [491, 148] on span "0907177286" at bounding box center [467, 144] width 77 height 15
type input "0907177286"
type input "TRINH"
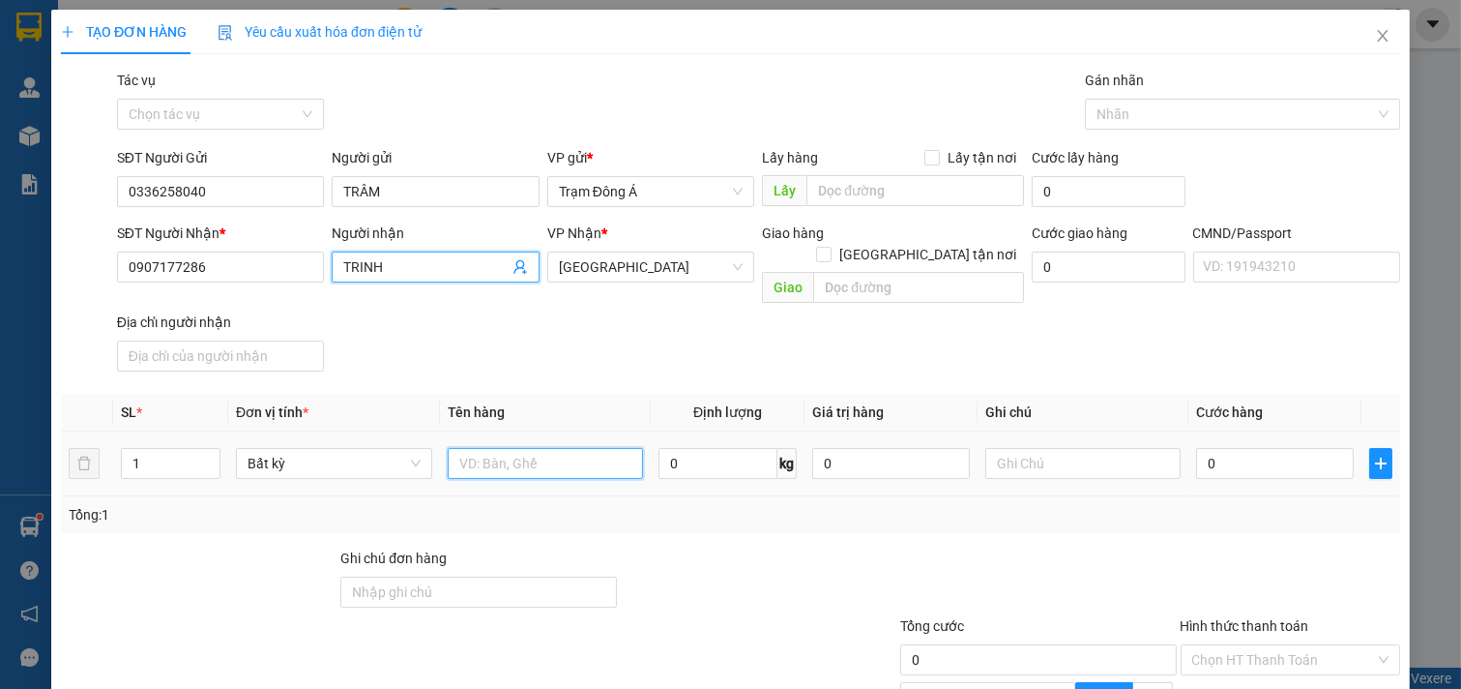
click at [567, 448] on input "text" at bounding box center [546, 463] width 196 height 31
type input "1KT 18KG"
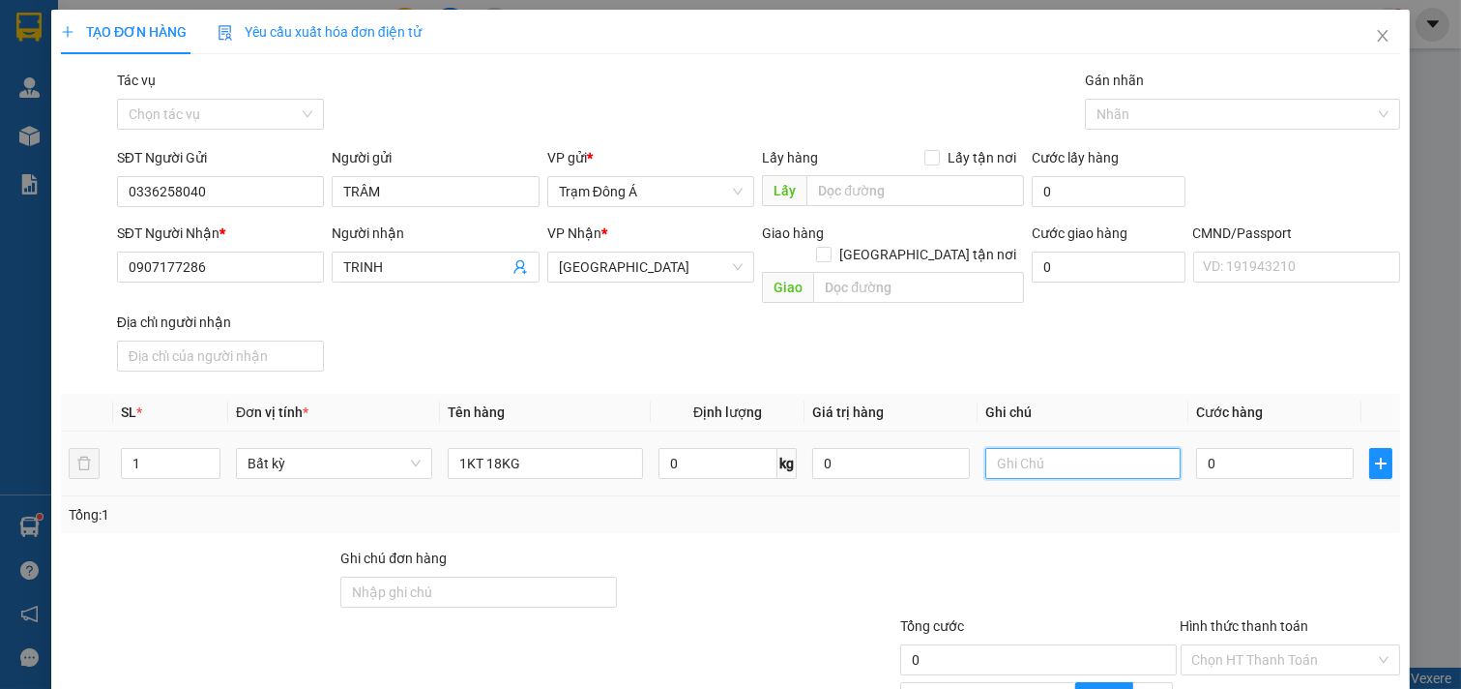
click at [1045, 455] on input "text" at bounding box center [1083, 463] width 196 height 31
type input "HUONG"
type input "3"
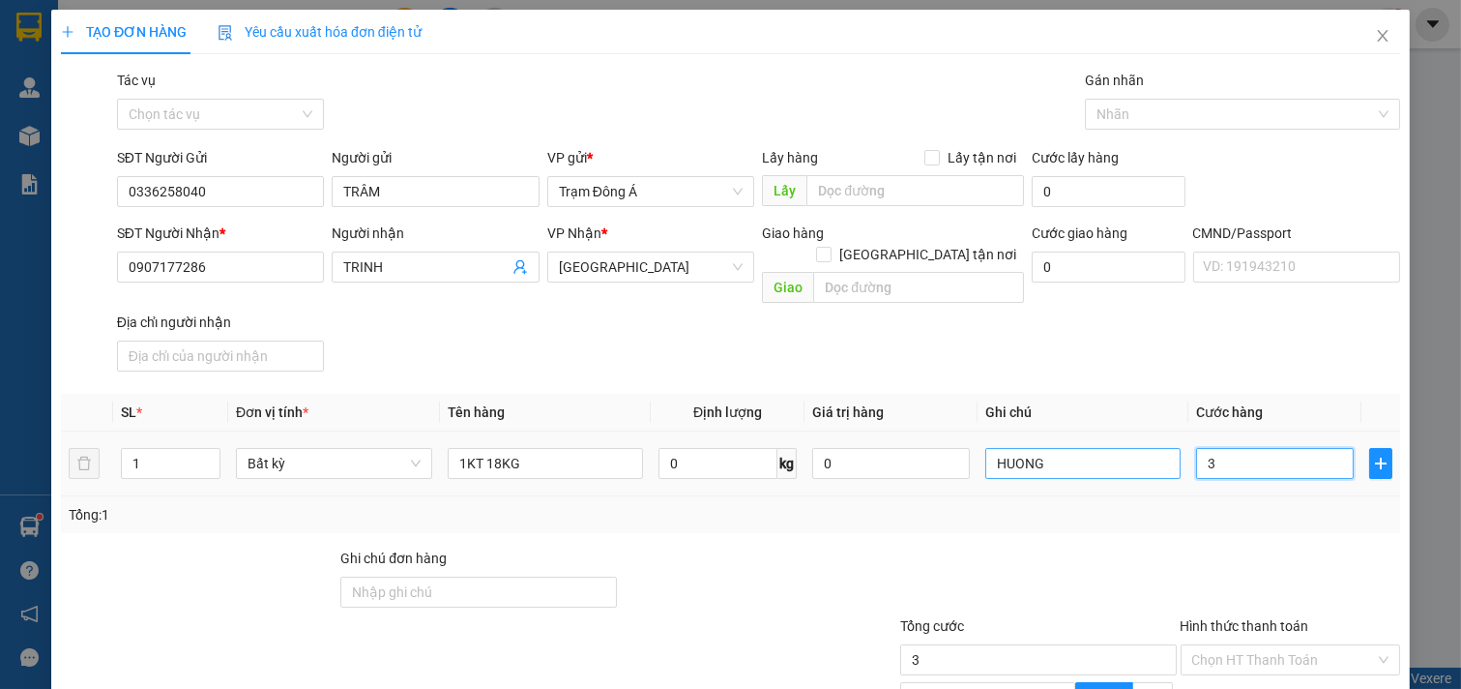
type input "35"
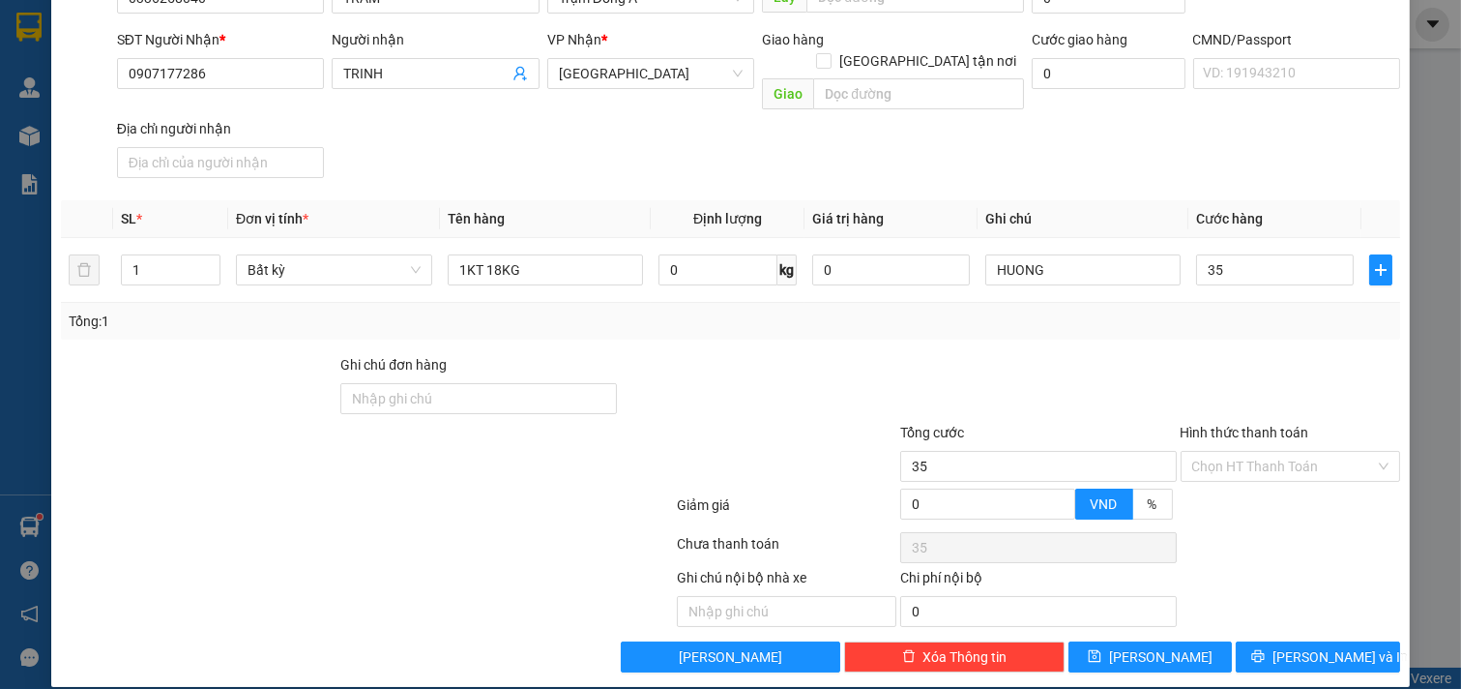
type input "35.000"
click at [1307, 617] on div "Transit Pickup Surcharge Ids Transit Deliver Surcharge Ids Transit Deliver Surc…" at bounding box center [730, 274] width 1339 height 796
click at [1307, 646] on span "[PERSON_NAME] và In" at bounding box center [1340, 656] width 135 height 21
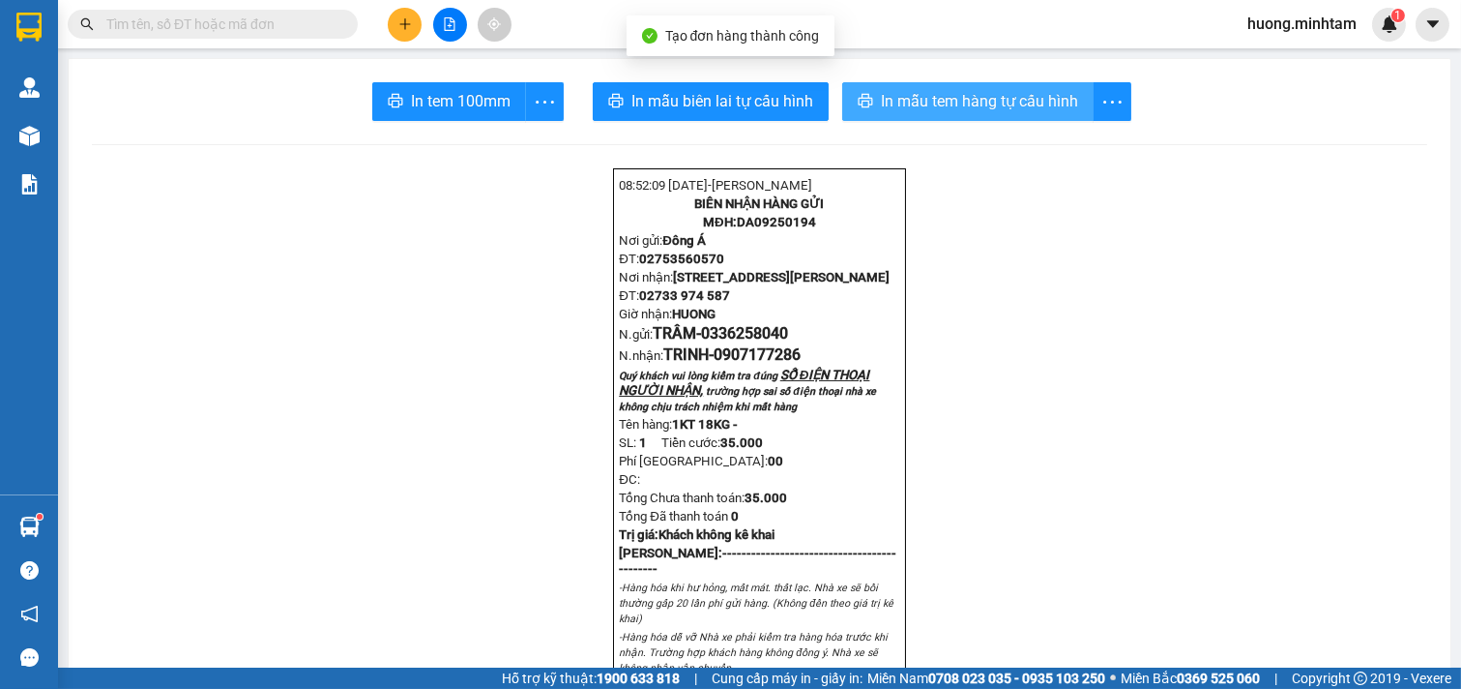
click at [990, 110] on span "In mẫu tem hàng tự cấu hình" at bounding box center [979, 101] width 197 height 24
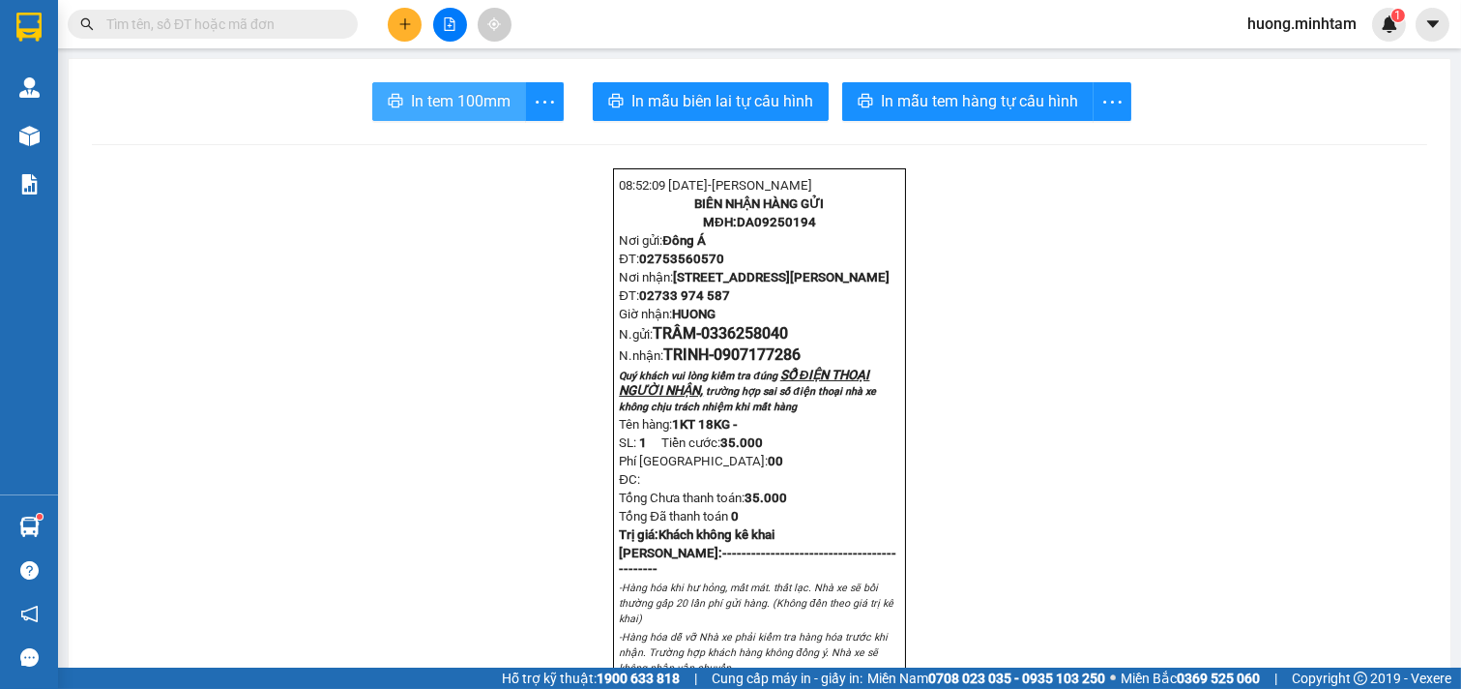
click at [464, 100] on span "In tem 100mm" at bounding box center [461, 101] width 100 height 24
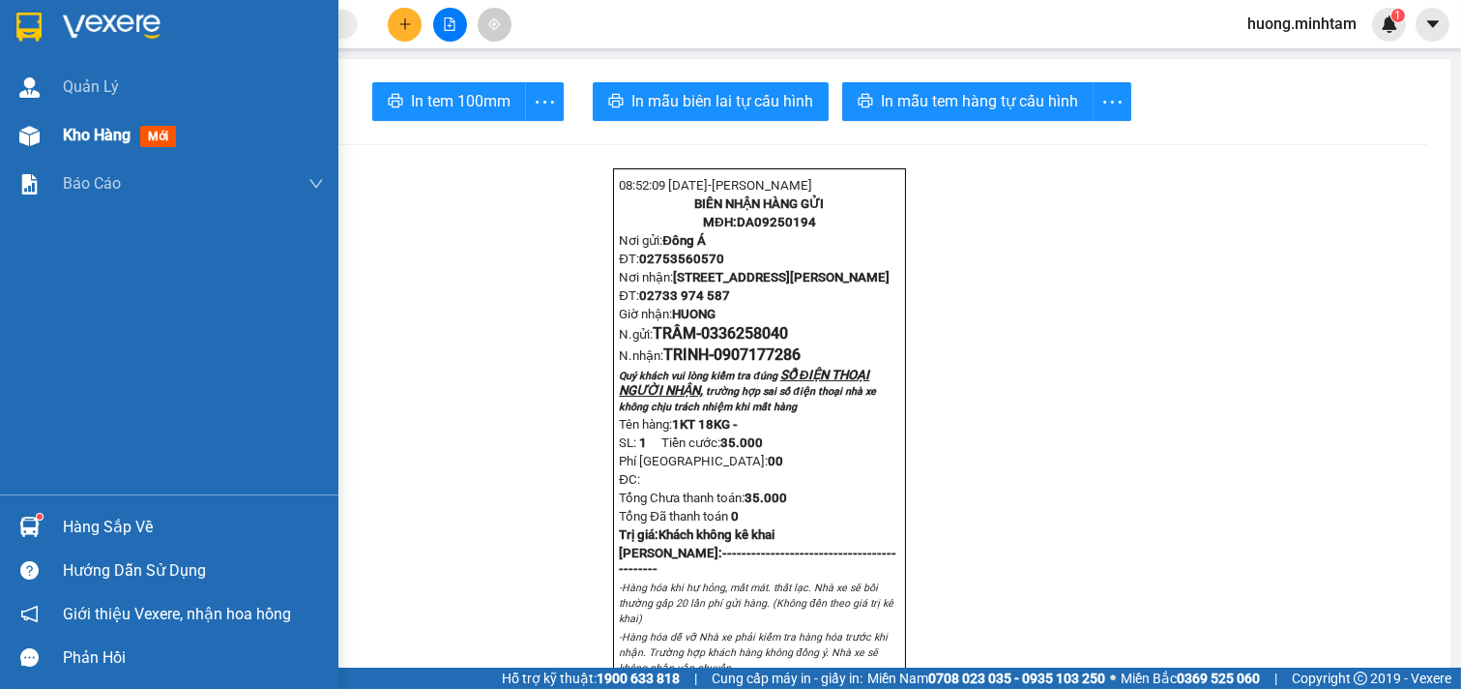
click at [89, 135] on span "Kho hàng" at bounding box center [97, 135] width 68 height 18
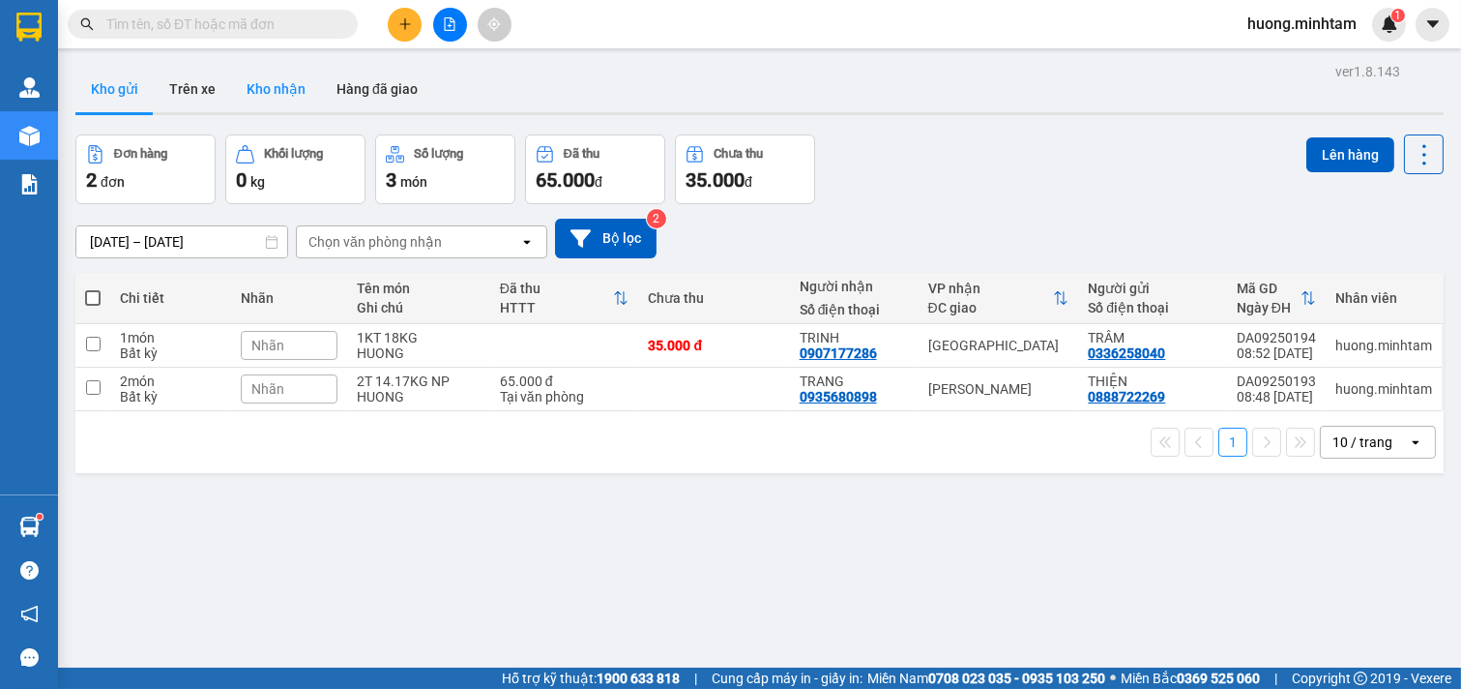
click at [272, 89] on button "Kho nhận" at bounding box center [276, 89] width 90 height 46
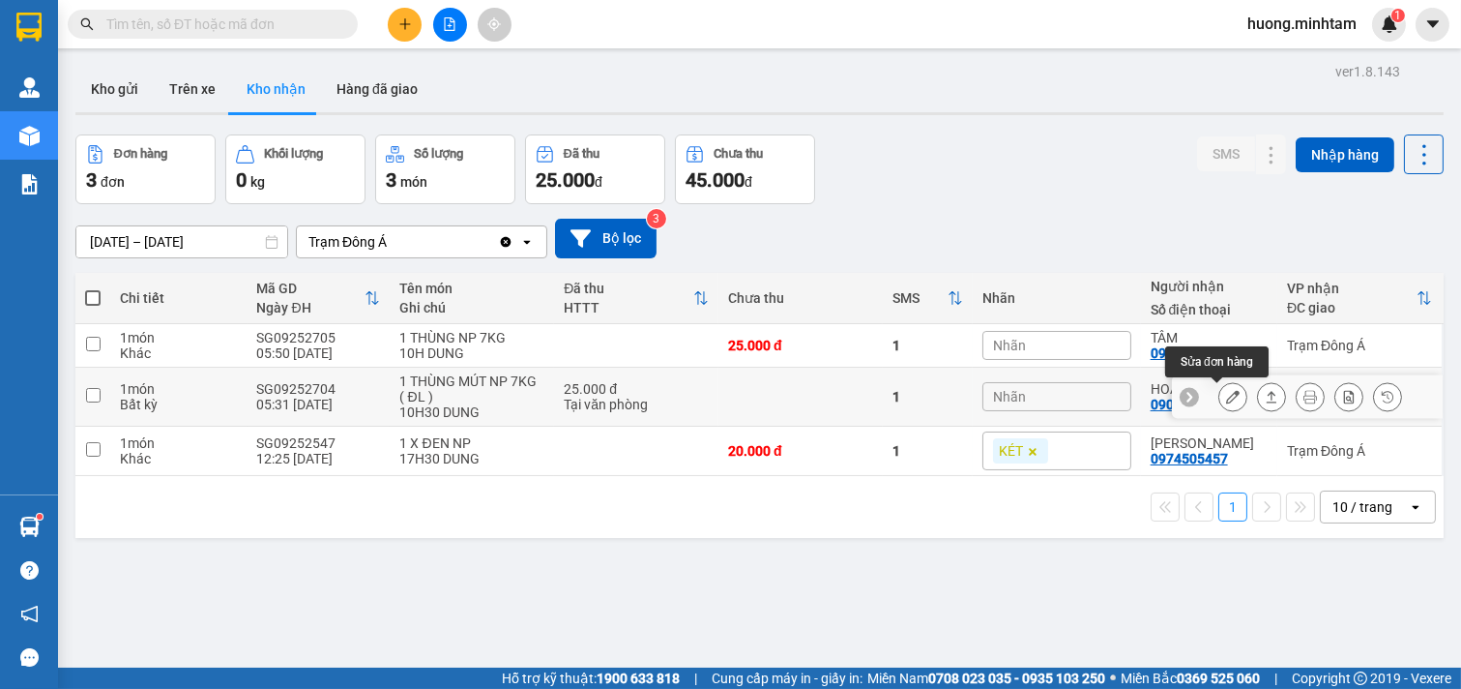
click at [1226, 401] on icon at bounding box center [1233, 397] width 14 height 14
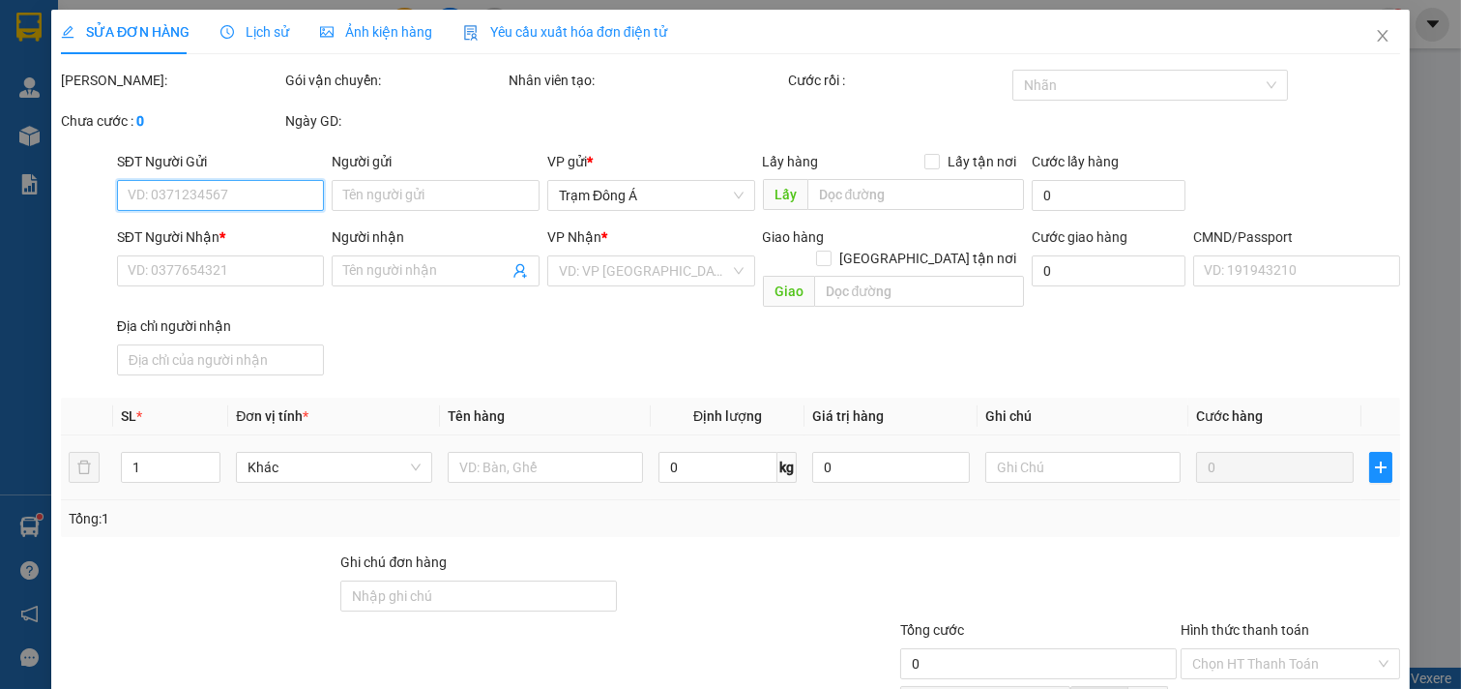
type input "0974767621"
type input "NA"
type input "0902079070"
type input "HOÀNG"
type input "25.000"
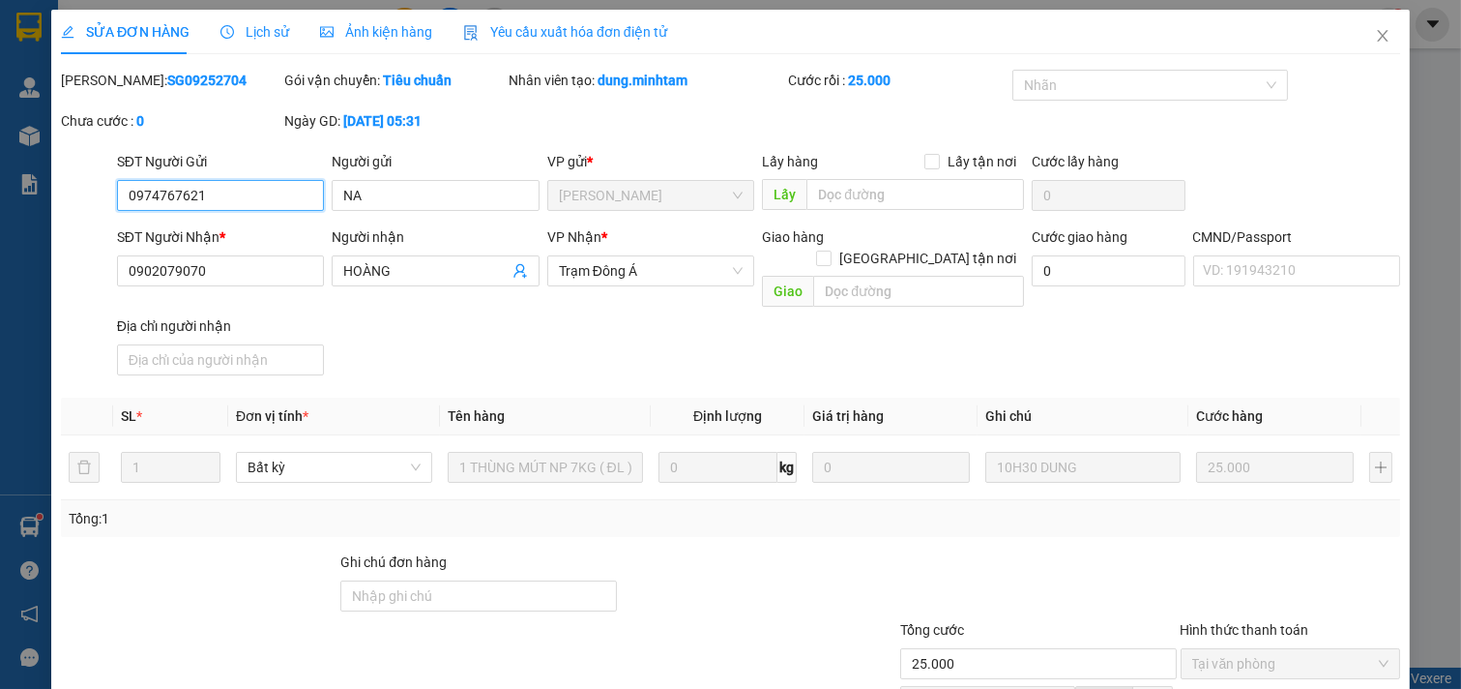
scroll to position [188, 0]
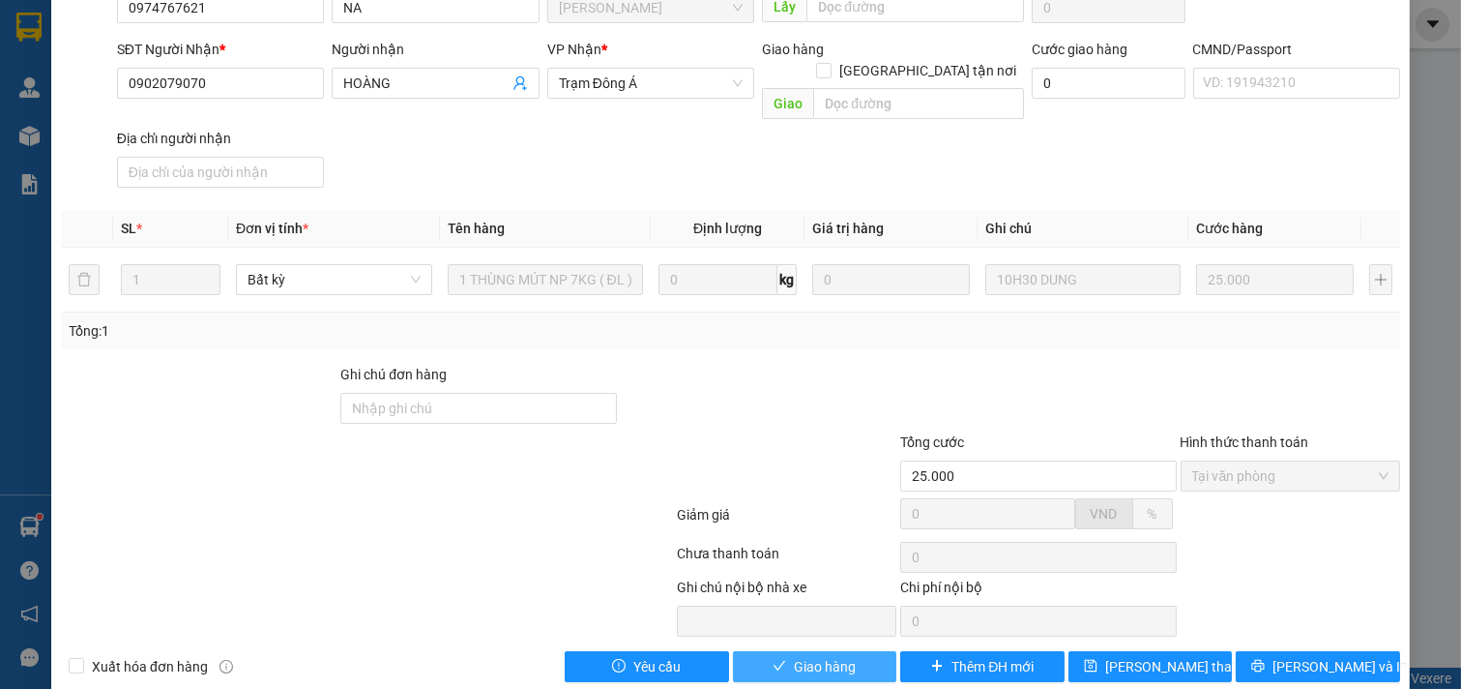
drag, startPoint x: 830, startPoint y: 642, endPoint x: 1217, endPoint y: 680, distance: 388.7
click at [873, 651] on button "Giao hàng" at bounding box center [815, 666] width 164 height 31
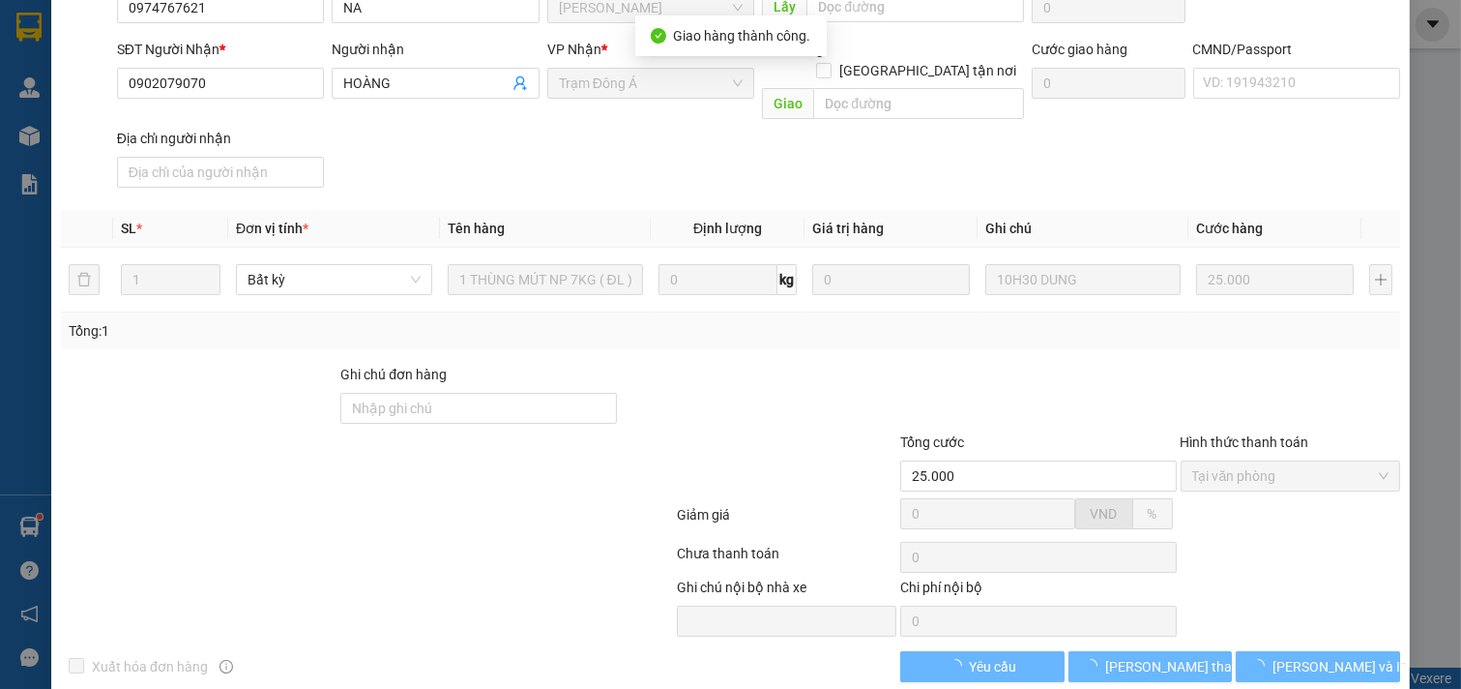
click at [1290, 656] on span "[PERSON_NAME] và In" at bounding box center [1340, 666] width 135 height 21
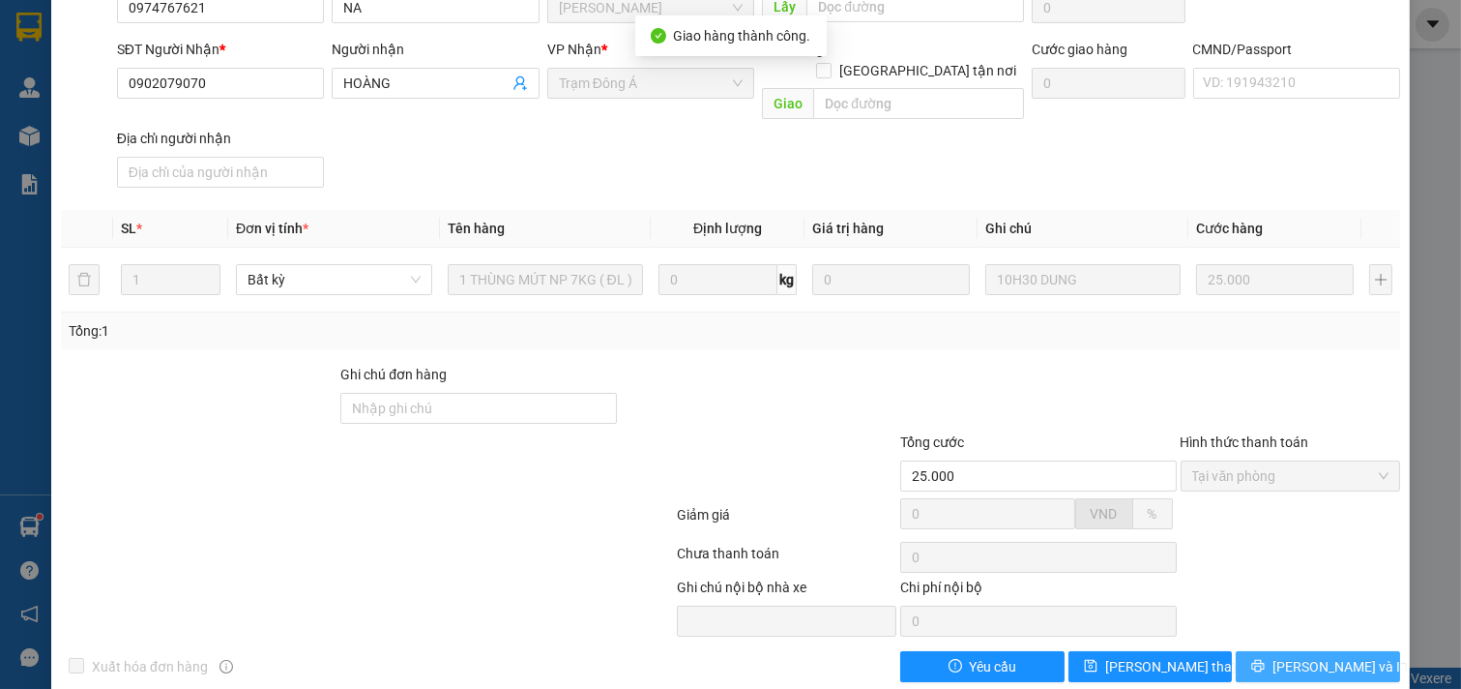
click at [1290, 656] on span "[PERSON_NAME] và In" at bounding box center [1340, 666] width 135 height 21
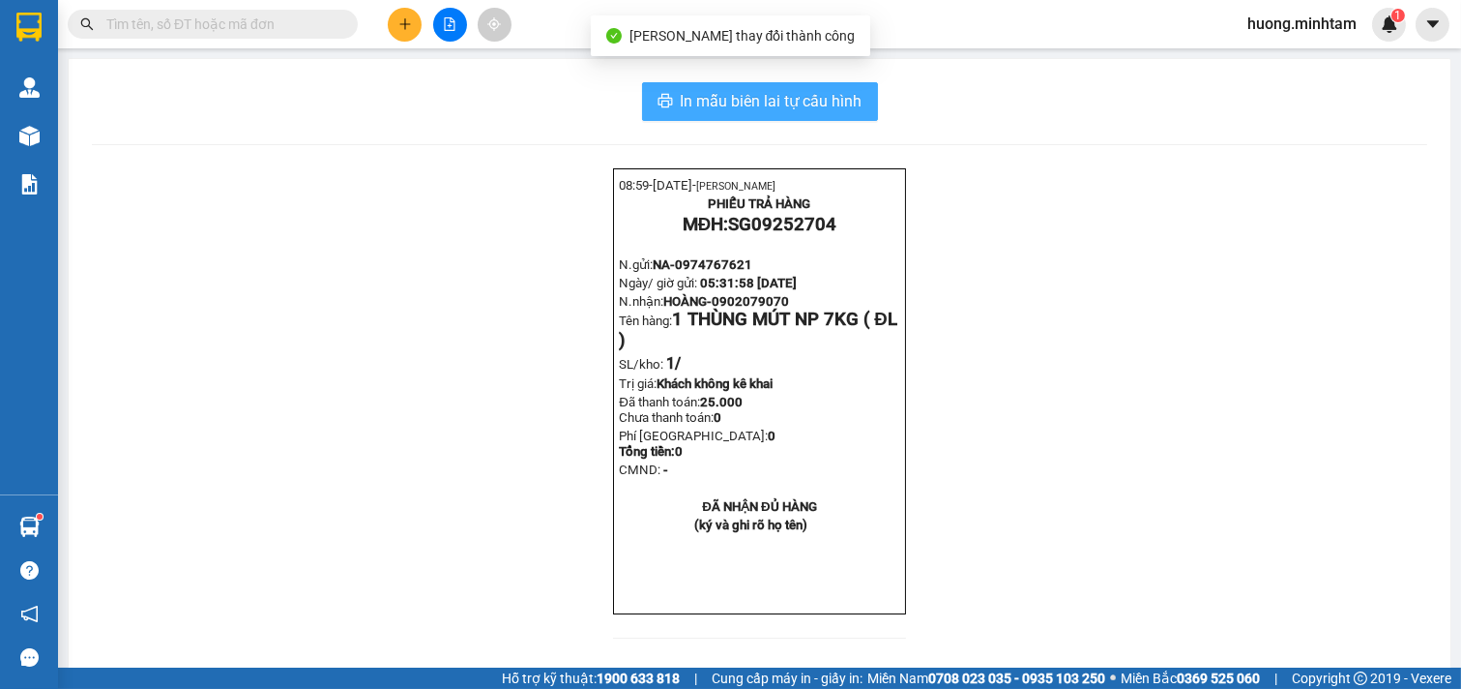
click at [767, 112] on span "In mẫu biên lai tự cấu hình" at bounding box center [772, 101] width 182 height 24
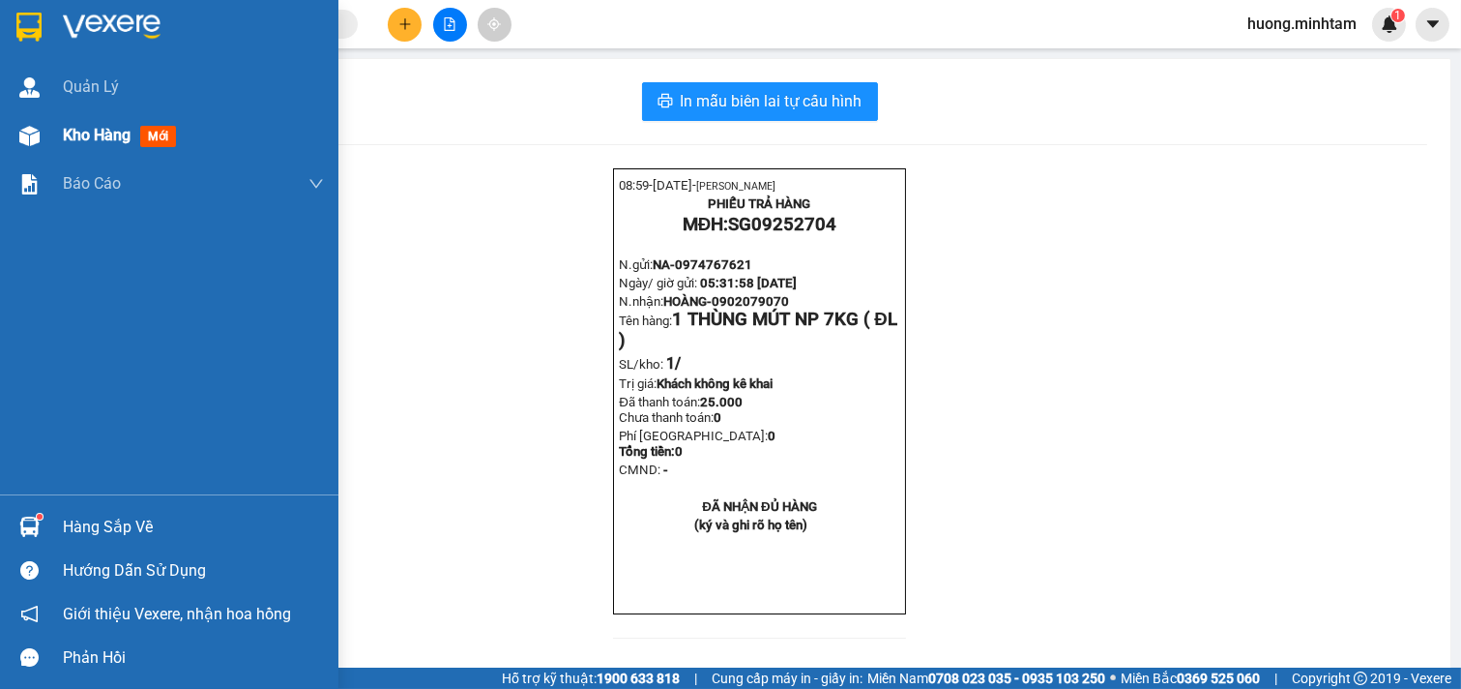
click at [102, 149] on div "Kho hàng mới" at bounding box center [193, 135] width 261 height 48
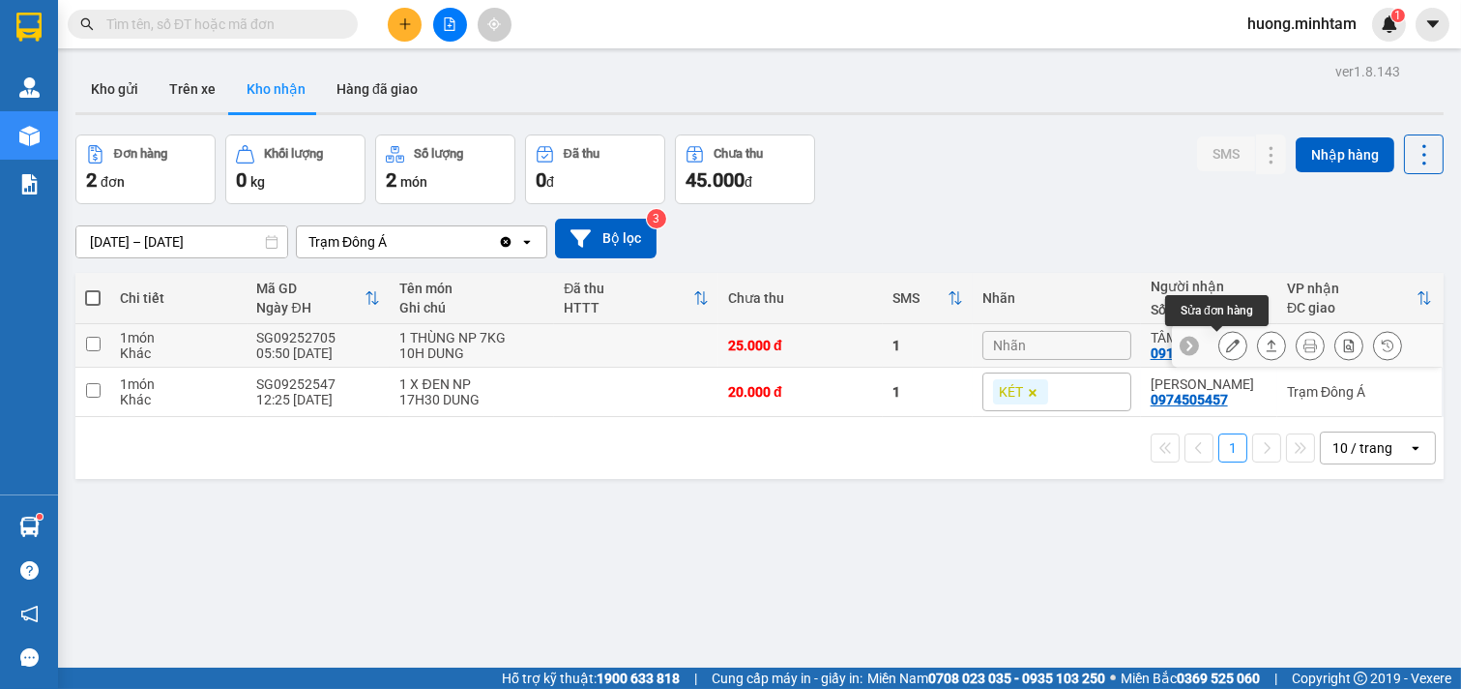
click at [1226, 349] on icon at bounding box center [1233, 345] width 14 height 14
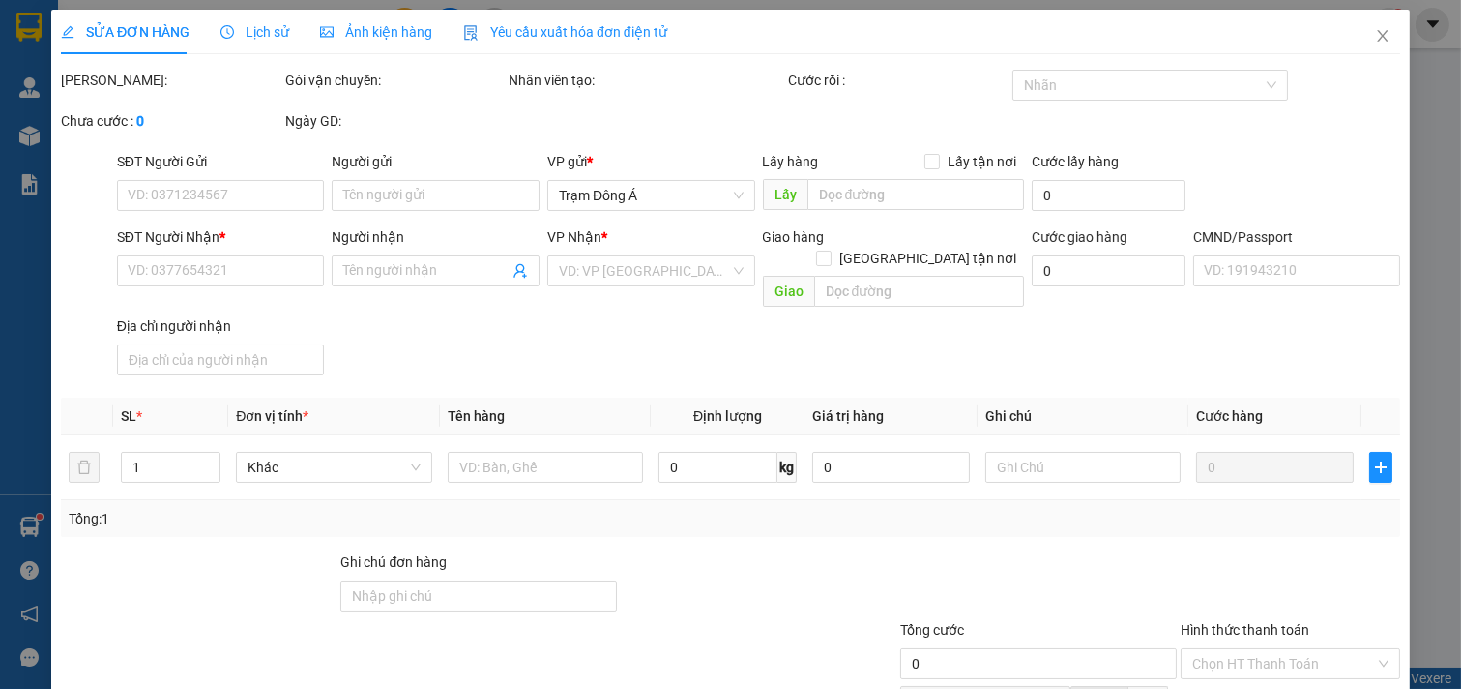
type input "0356490253"
type input "CHÂU BÁNH"
type input "0912579760"
type input "TÂM"
type input "25.000"
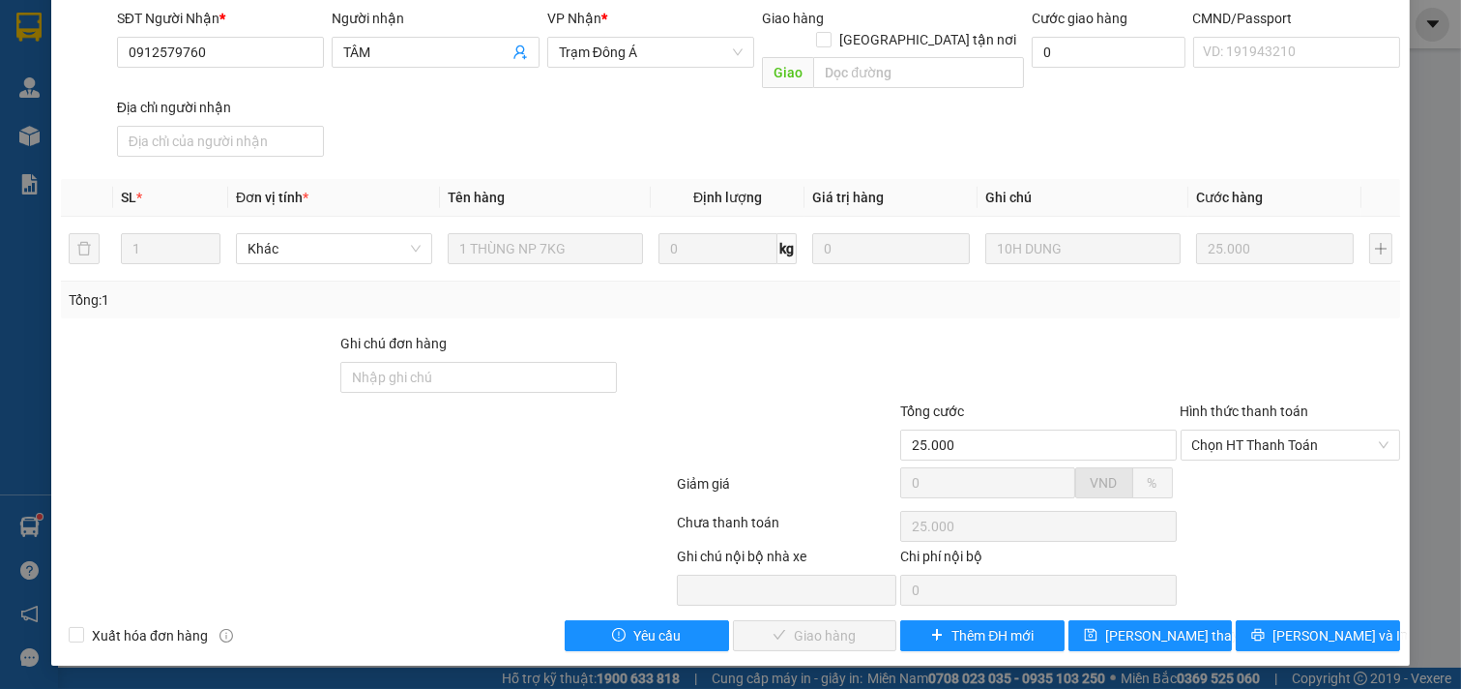
scroll to position [197, 0]
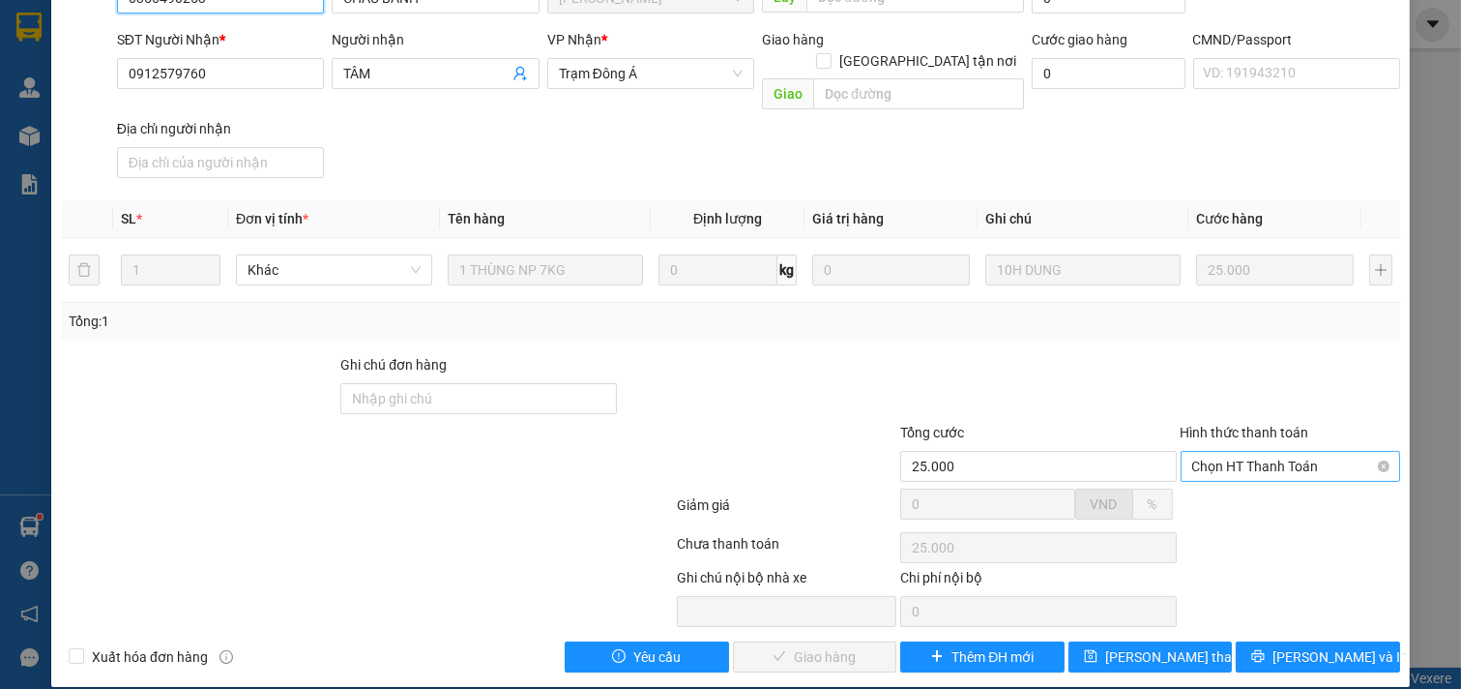
click at [1265, 452] on span "Chọn HT Thanh Toán" at bounding box center [1290, 466] width 197 height 29
click at [1226, 477] on div "Tại văn phòng" at bounding box center [1277, 483] width 194 height 21
type input "0"
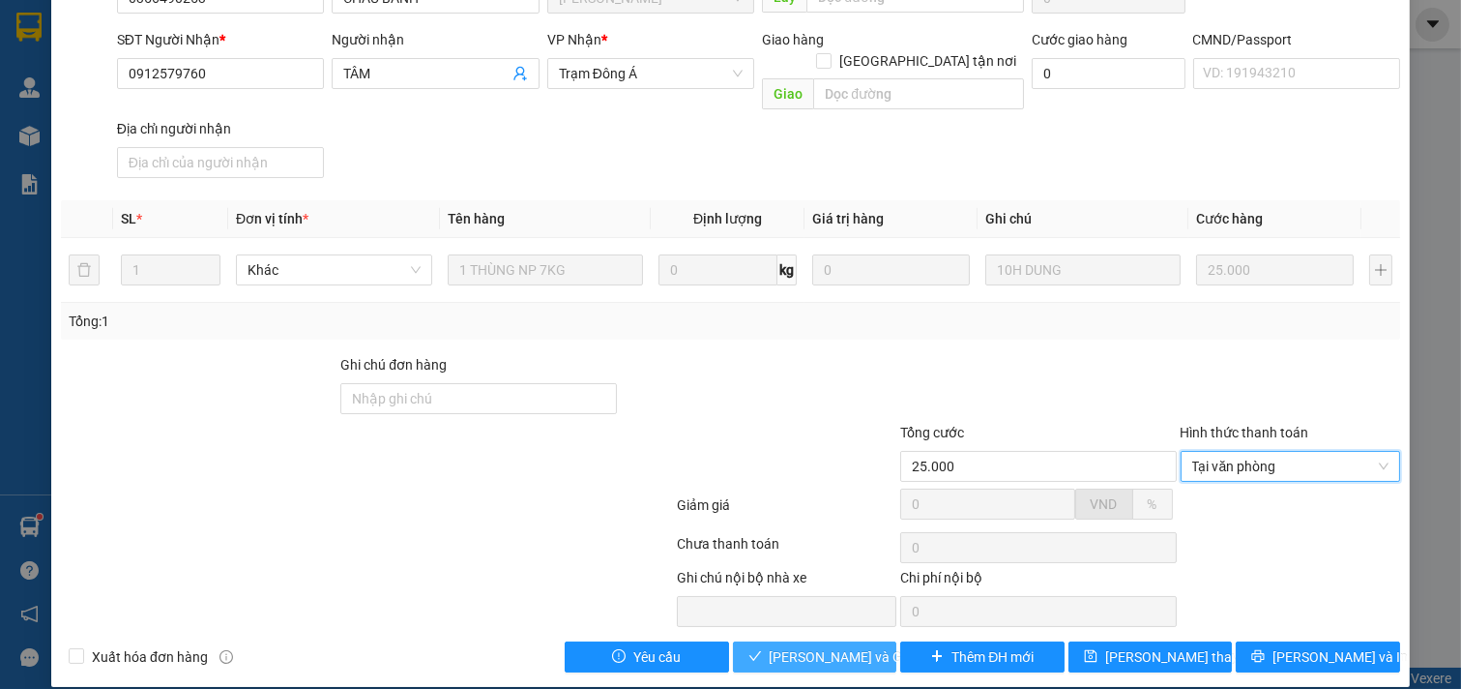
drag, startPoint x: 814, startPoint y: 640, endPoint x: 1221, endPoint y: 613, distance: 408.0
click at [827, 646] on span "[PERSON_NAME] và Giao hàng" at bounding box center [863, 656] width 186 height 21
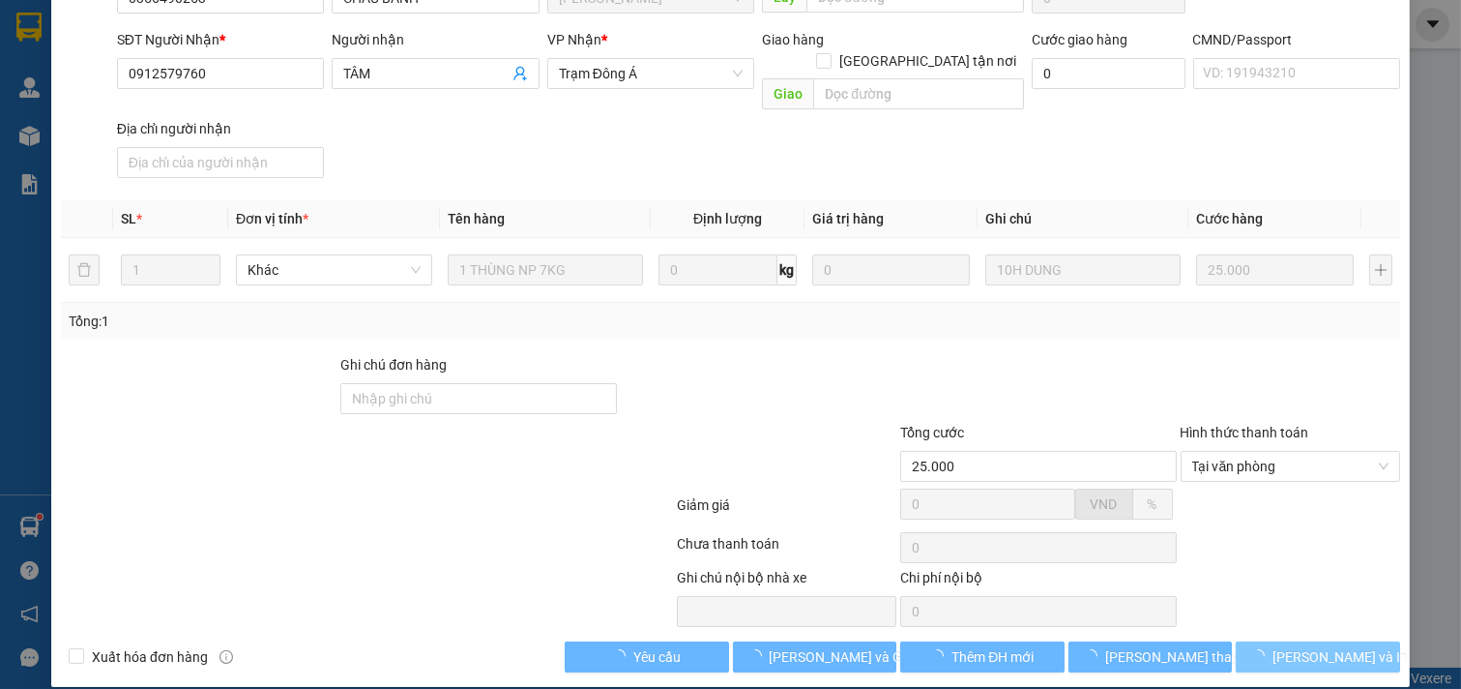
click at [1308, 646] on span "[PERSON_NAME] và In" at bounding box center [1340, 656] width 135 height 21
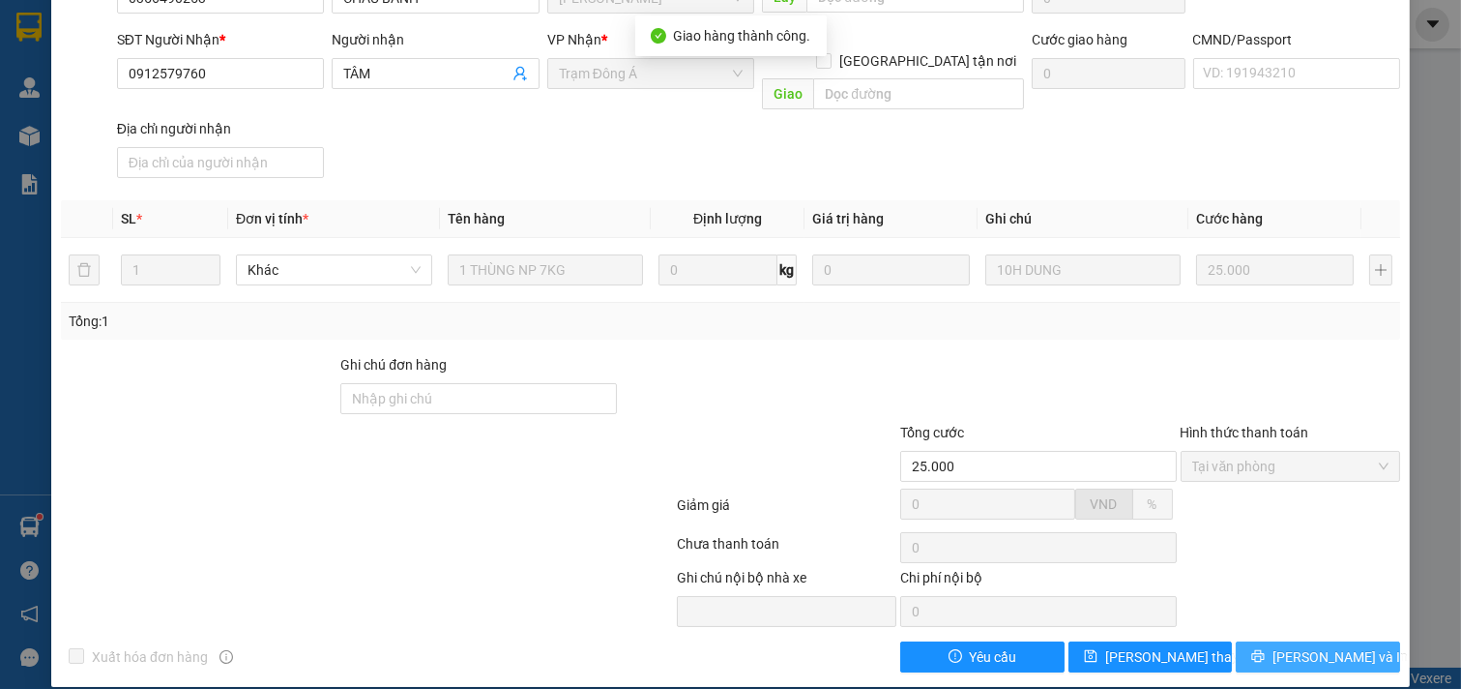
click at [1325, 646] on span "[PERSON_NAME] và In" at bounding box center [1340, 656] width 135 height 21
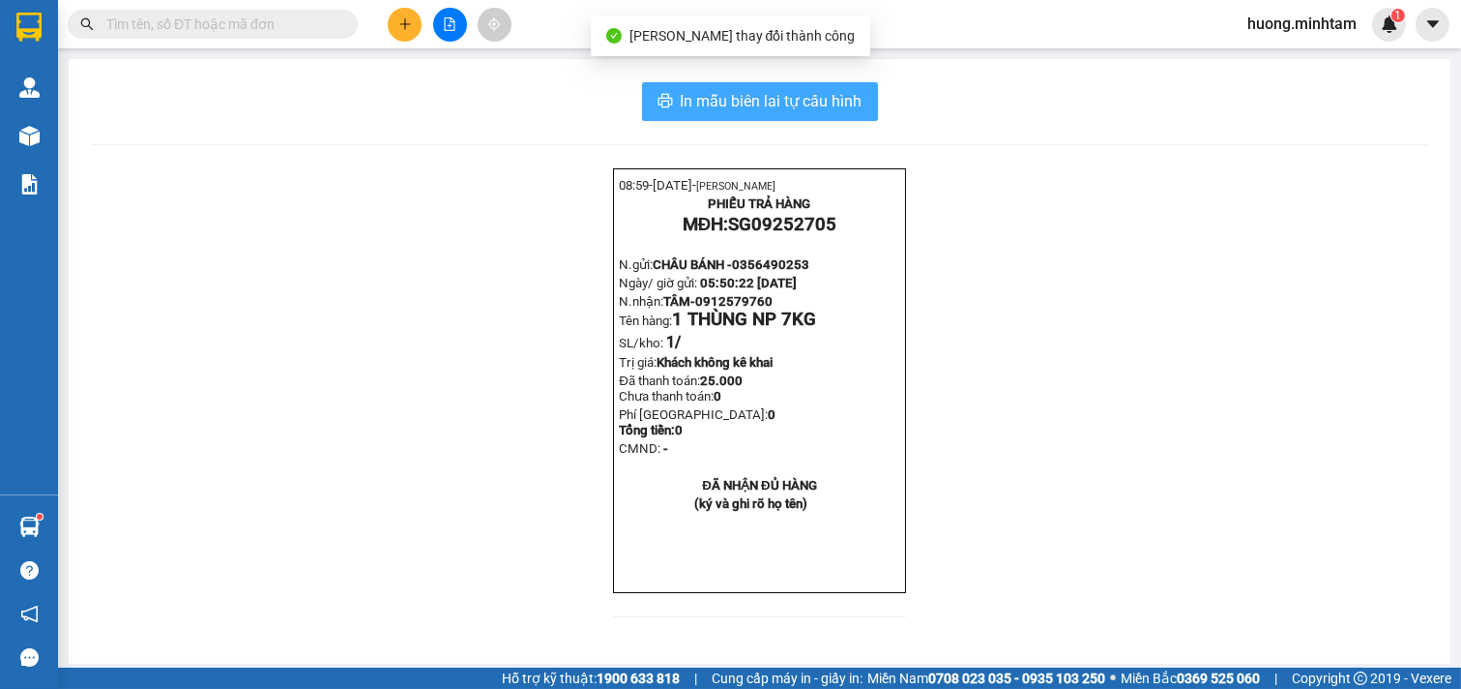
click at [784, 116] on button "In mẫu biên lai tự cấu hình" at bounding box center [760, 101] width 236 height 39
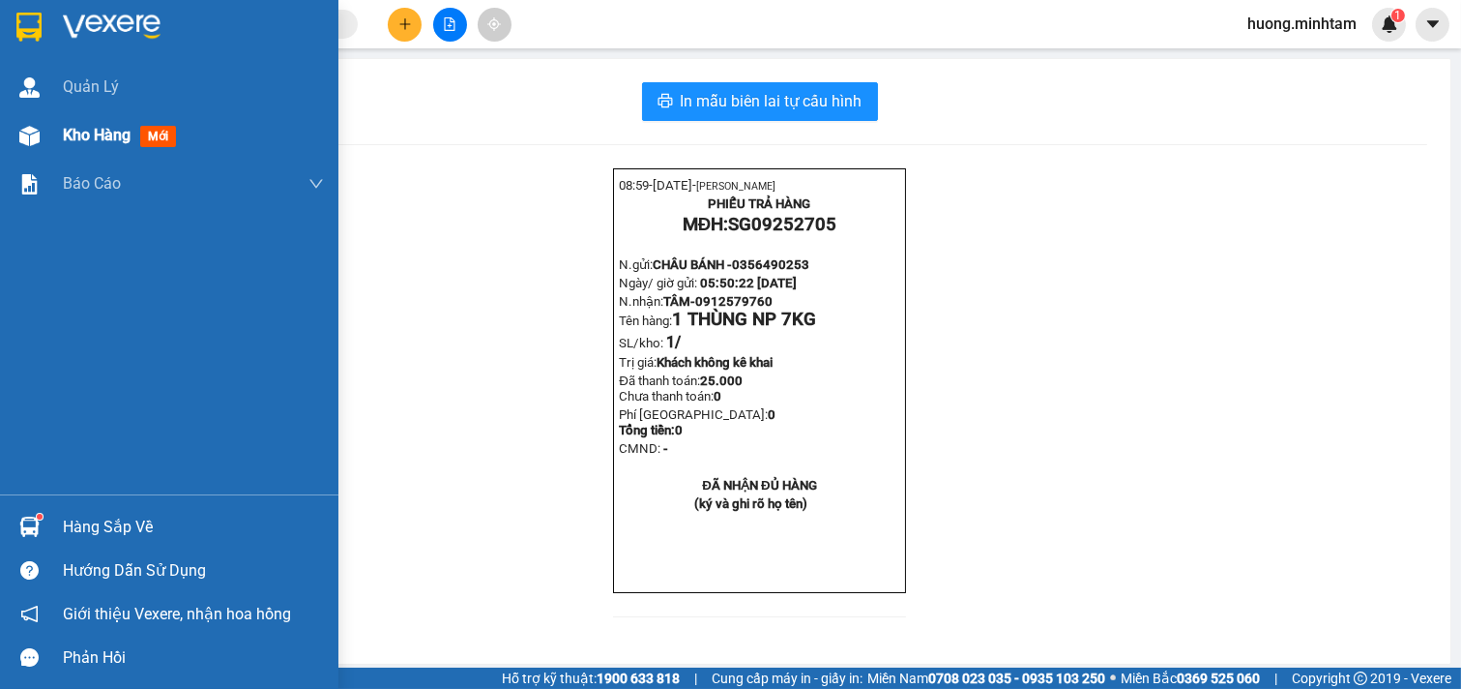
click at [108, 132] on span "Kho hàng" at bounding box center [97, 135] width 68 height 18
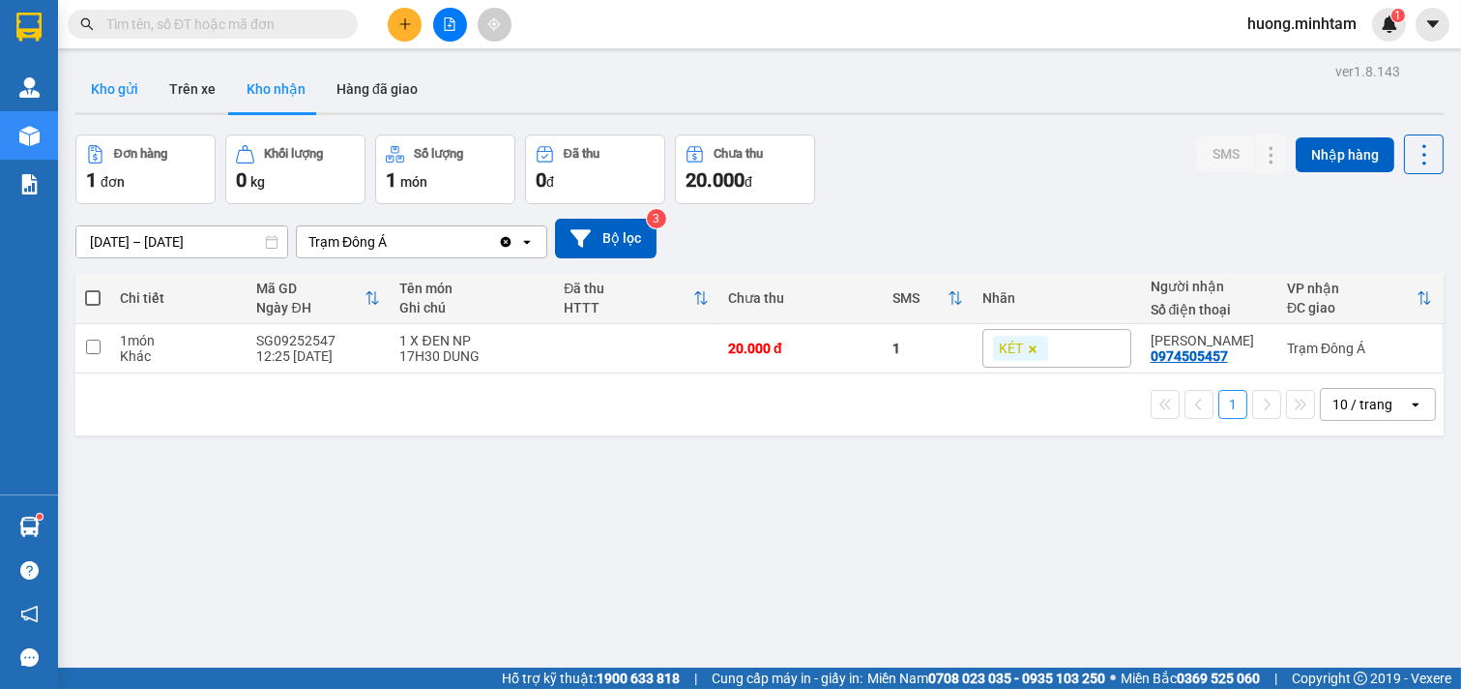
click at [107, 89] on button "Kho gửi" at bounding box center [114, 89] width 78 height 46
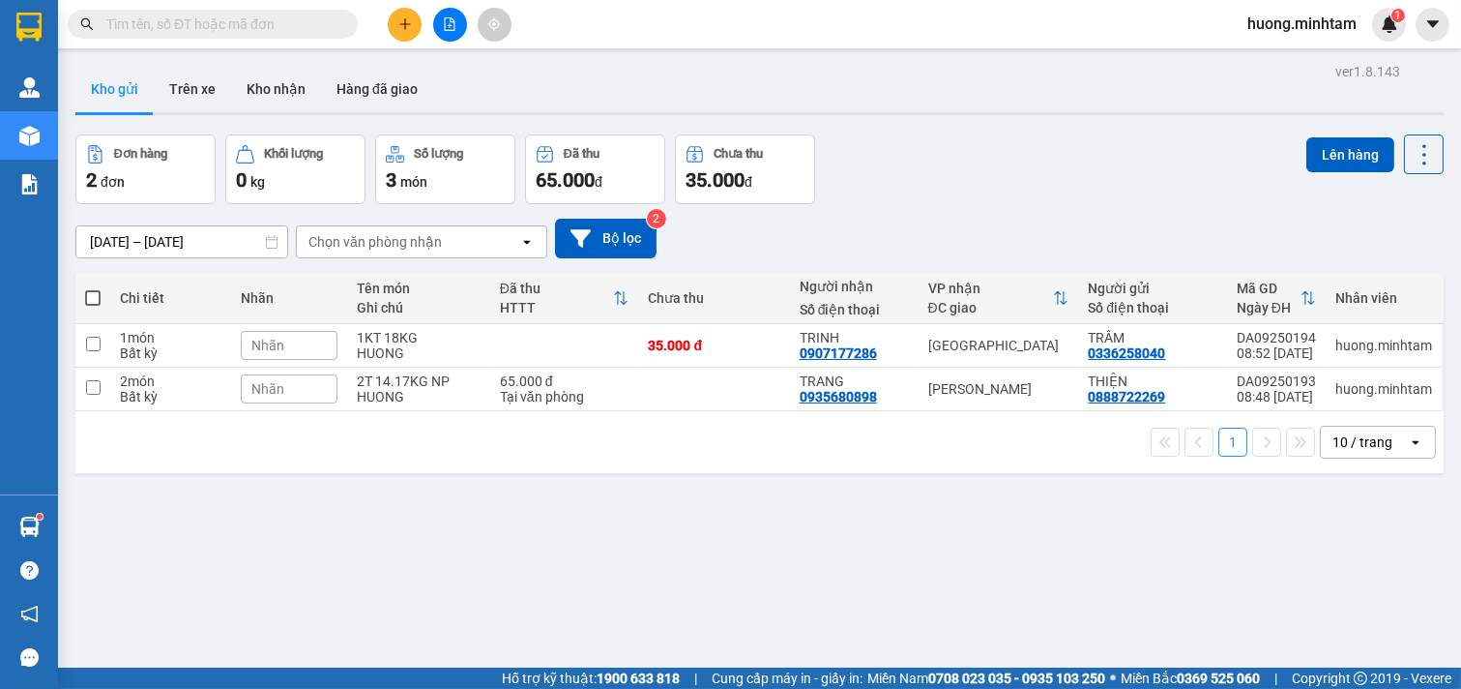
click at [90, 297] on span at bounding box center [92, 297] width 15 height 15
click at [93, 288] on input "checkbox" at bounding box center [93, 288] width 0 height 0
checkbox input "true"
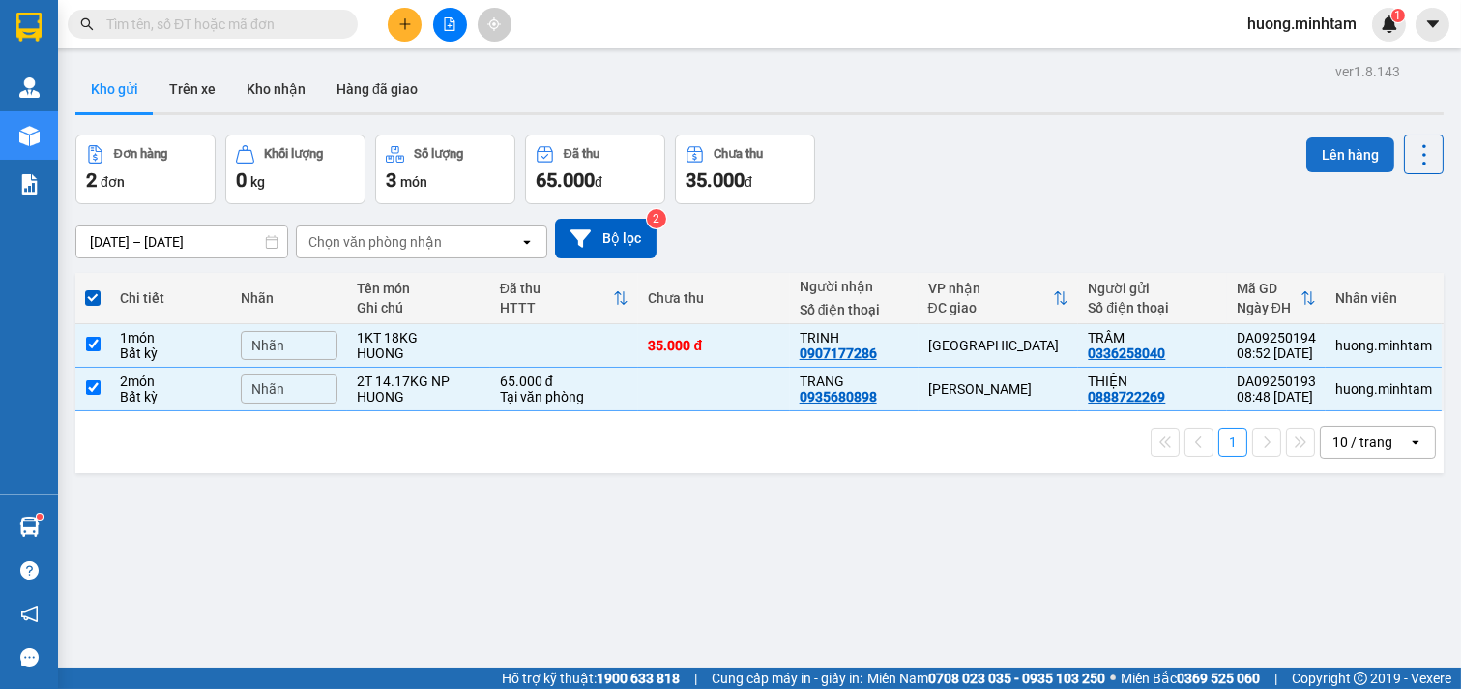
click at [1327, 155] on button "Lên hàng" at bounding box center [1351, 154] width 88 height 35
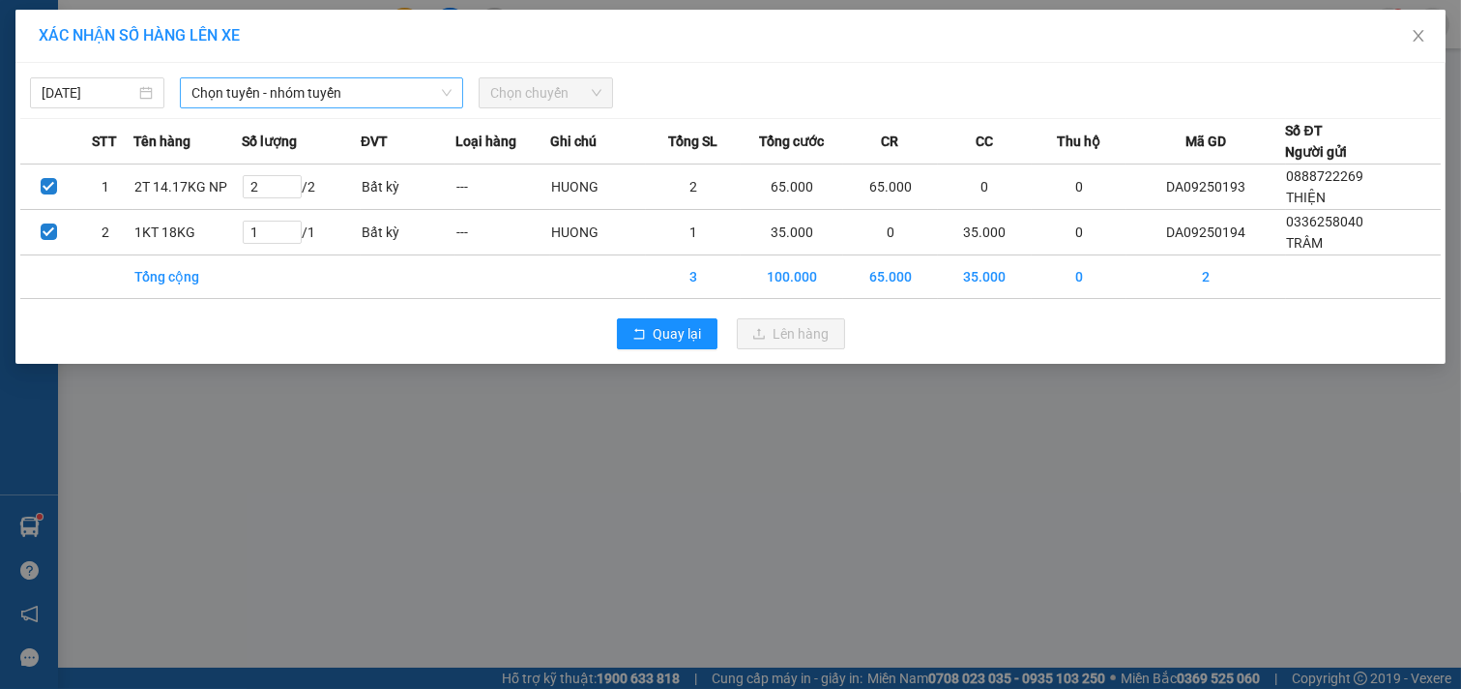
click at [380, 93] on span "Chọn tuyến - nhóm tuyến" at bounding box center [321, 92] width 260 height 29
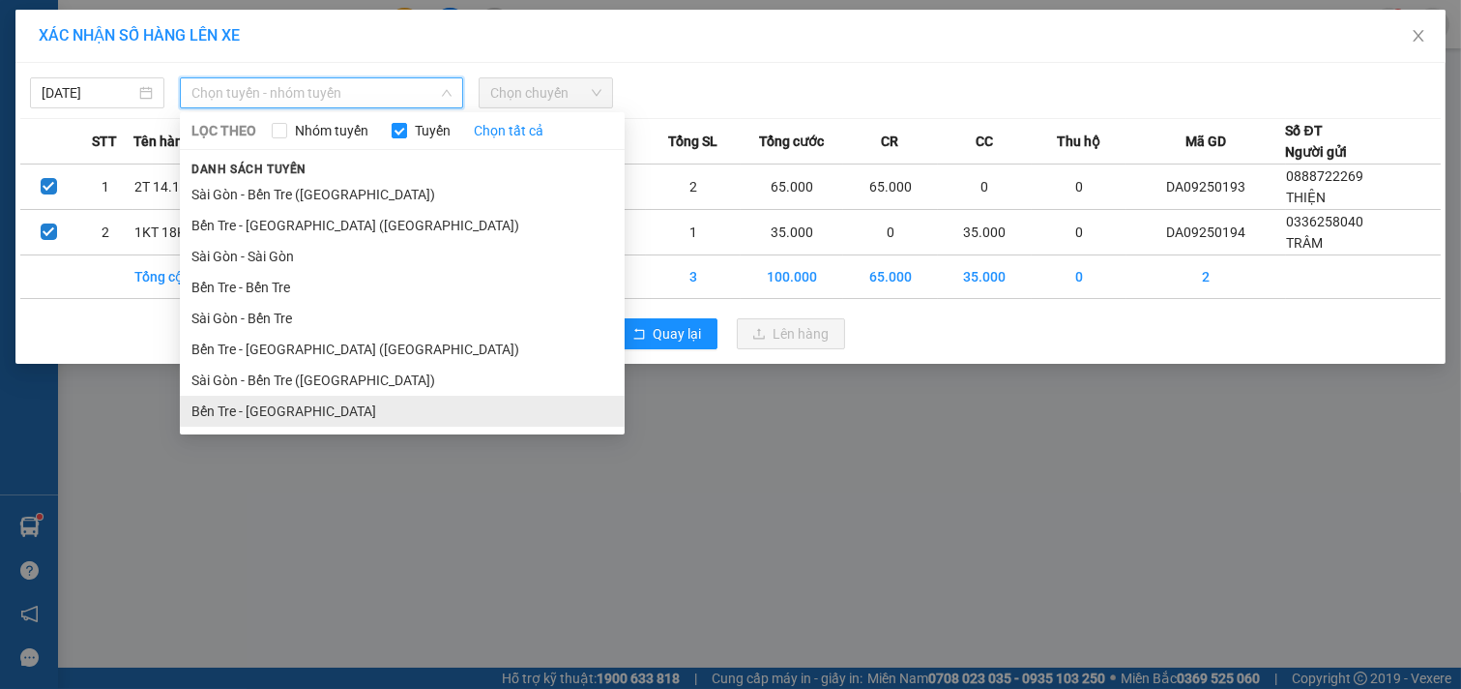
click at [257, 401] on li "Bến Tre - [GEOGRAPHIC_DATA]" at bounding box center [402, 411] width 445 height 31
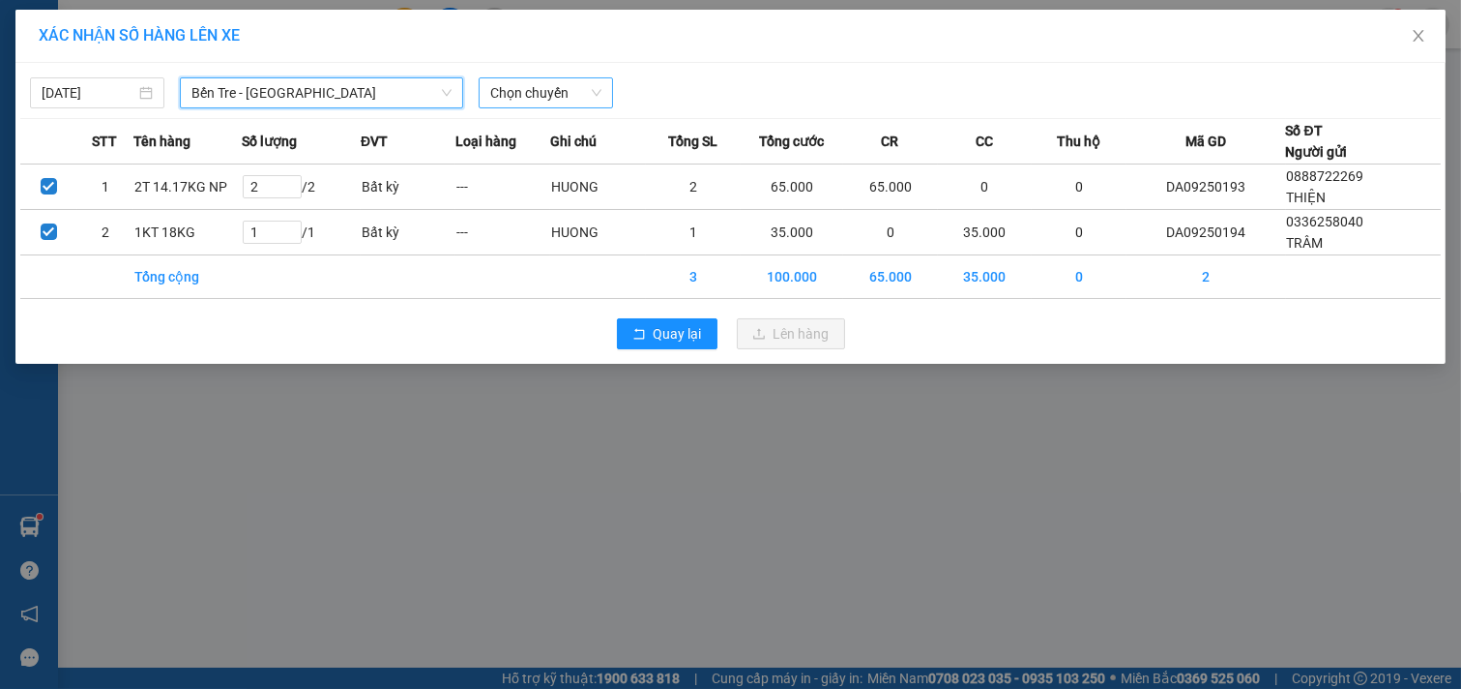
click at [577, 88] on span "Chọn chuyến" at bounding box center [545, 92] width 111 height 29
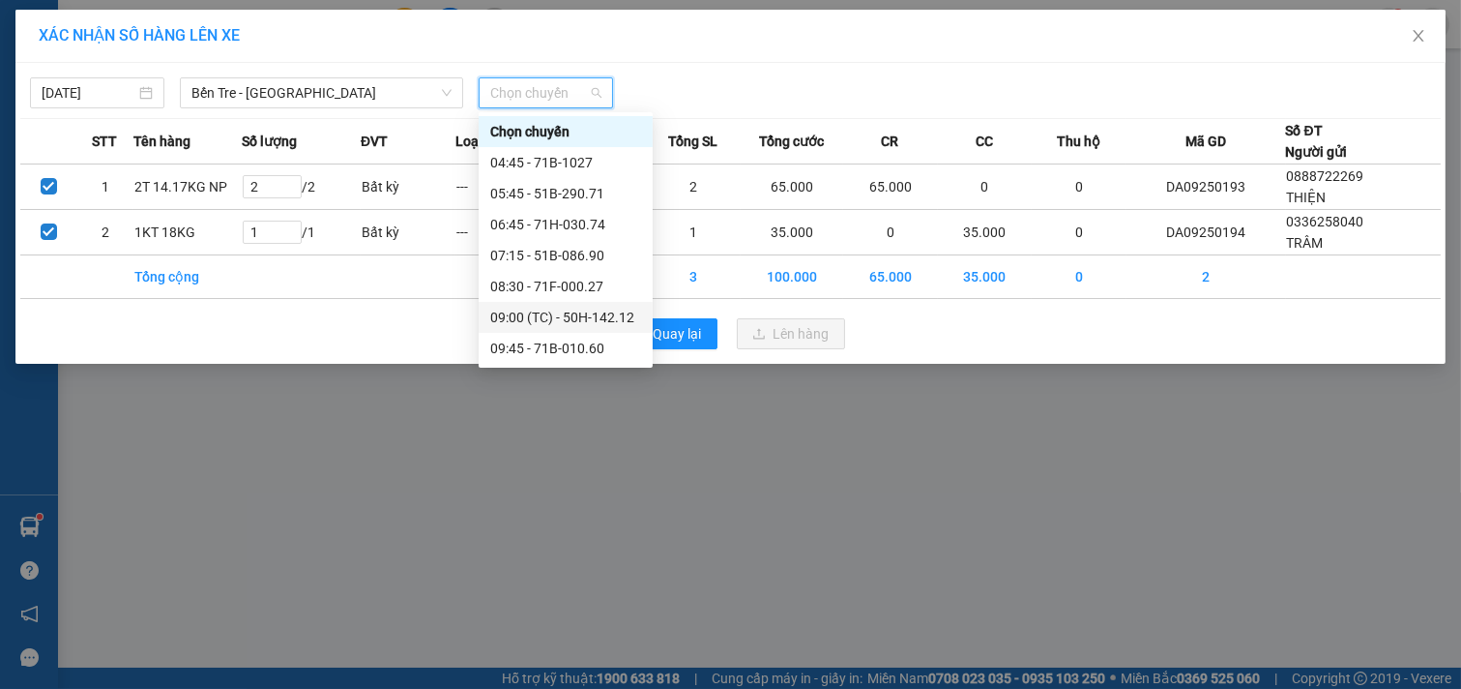
click at [600, 309] on div "09:00 (TC) - 50H-142.12" at bounding box center [565, 317] width 151 height 21
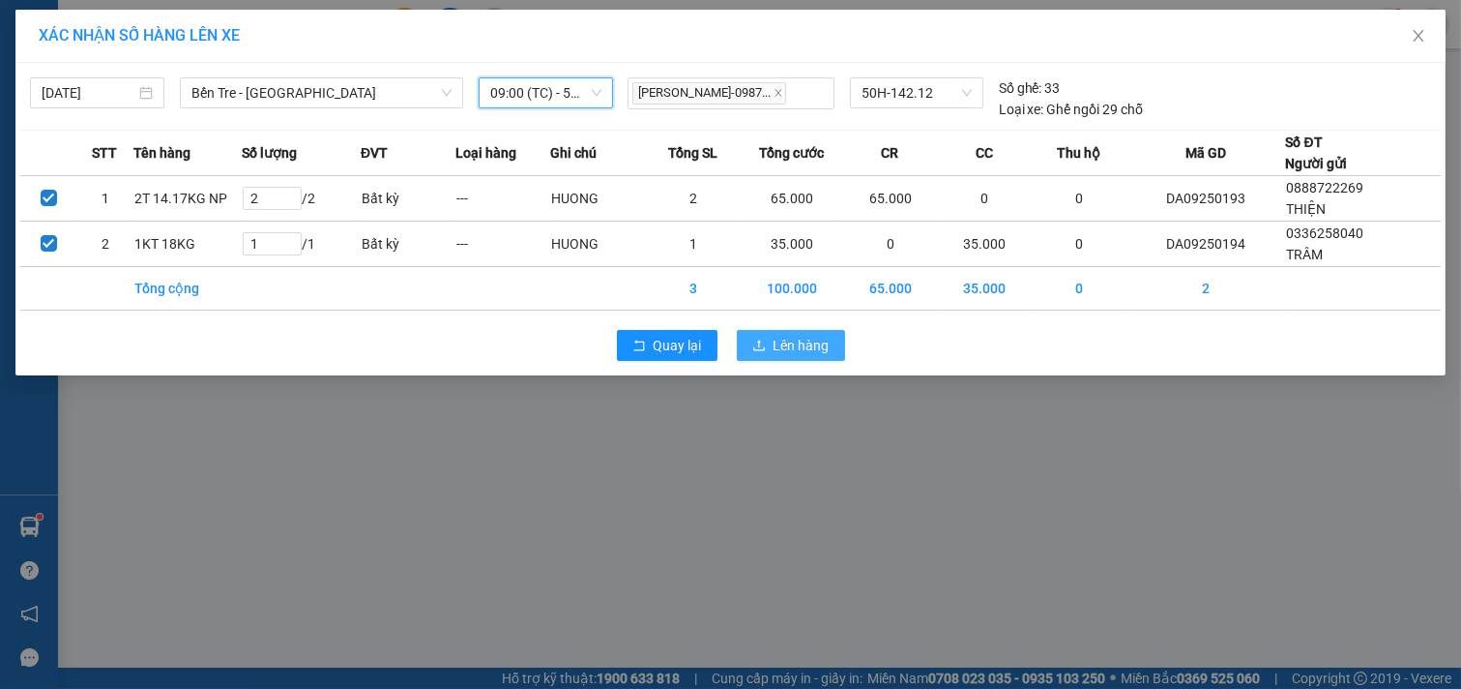
click at [754, 342] on icon "upload" at bounding box center [759, 345] width 14 height 14
